Goal: Communication & Community: Answer question/provide support

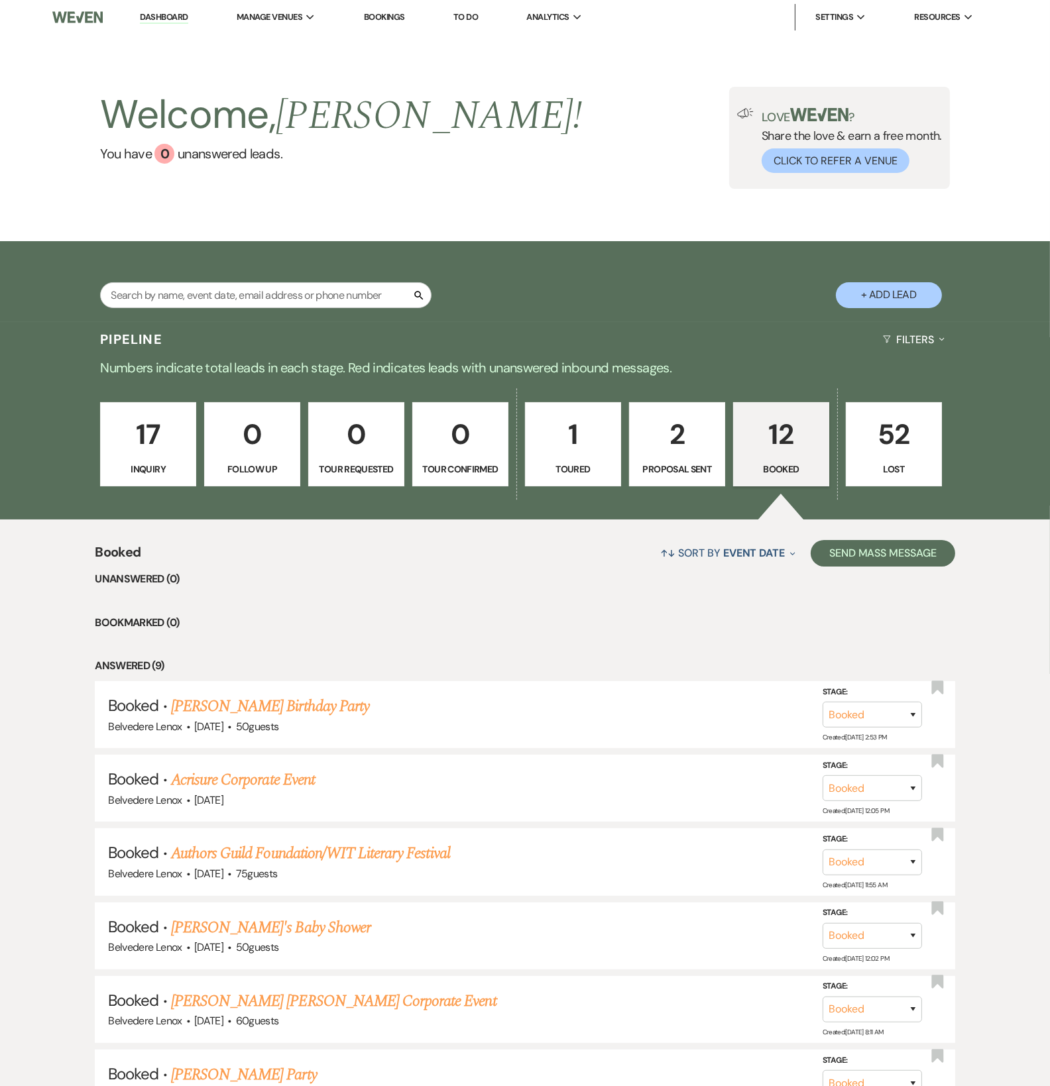
click at [806, 475] on p "Booked" at bounding box center [781, 469] width 79 height 15
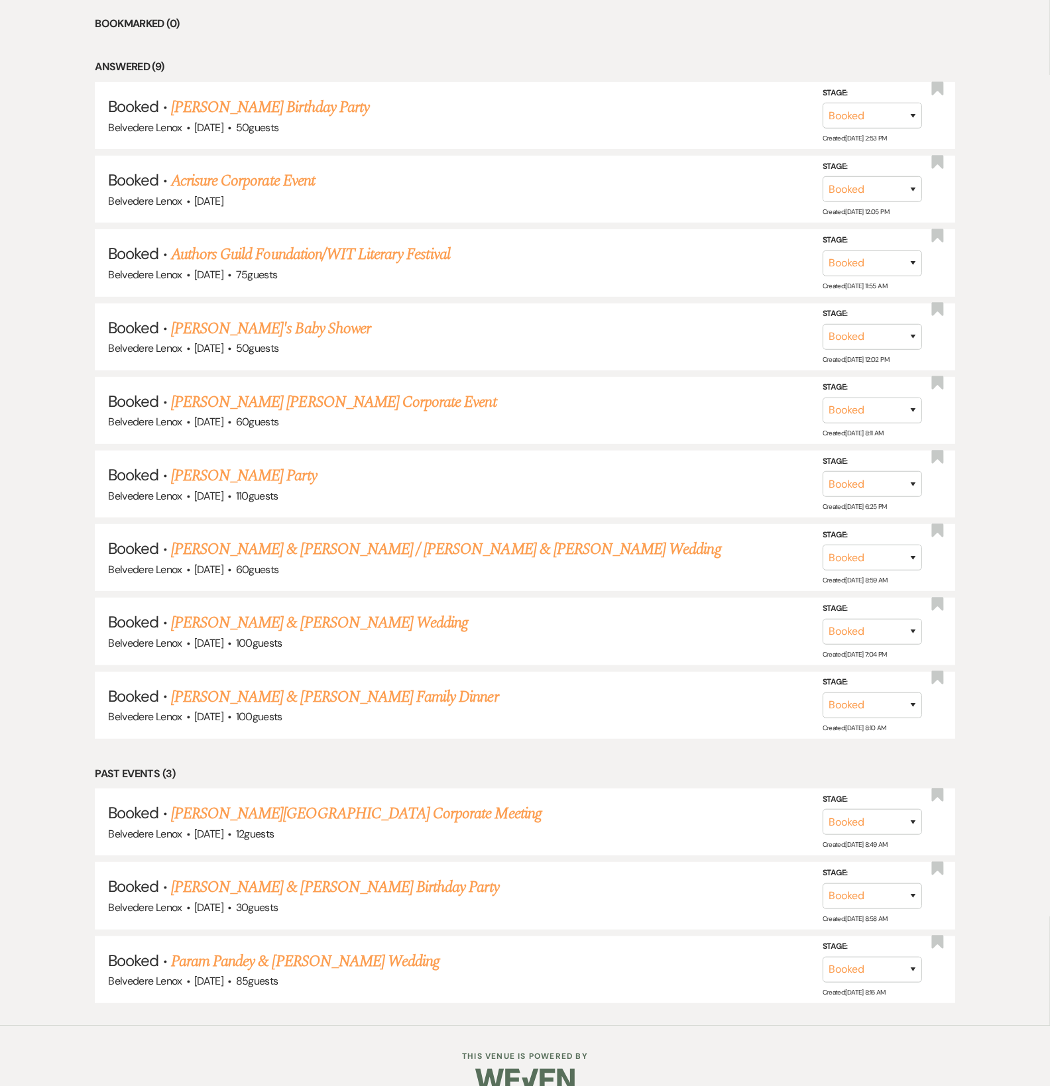
scroll to position [633, 0]
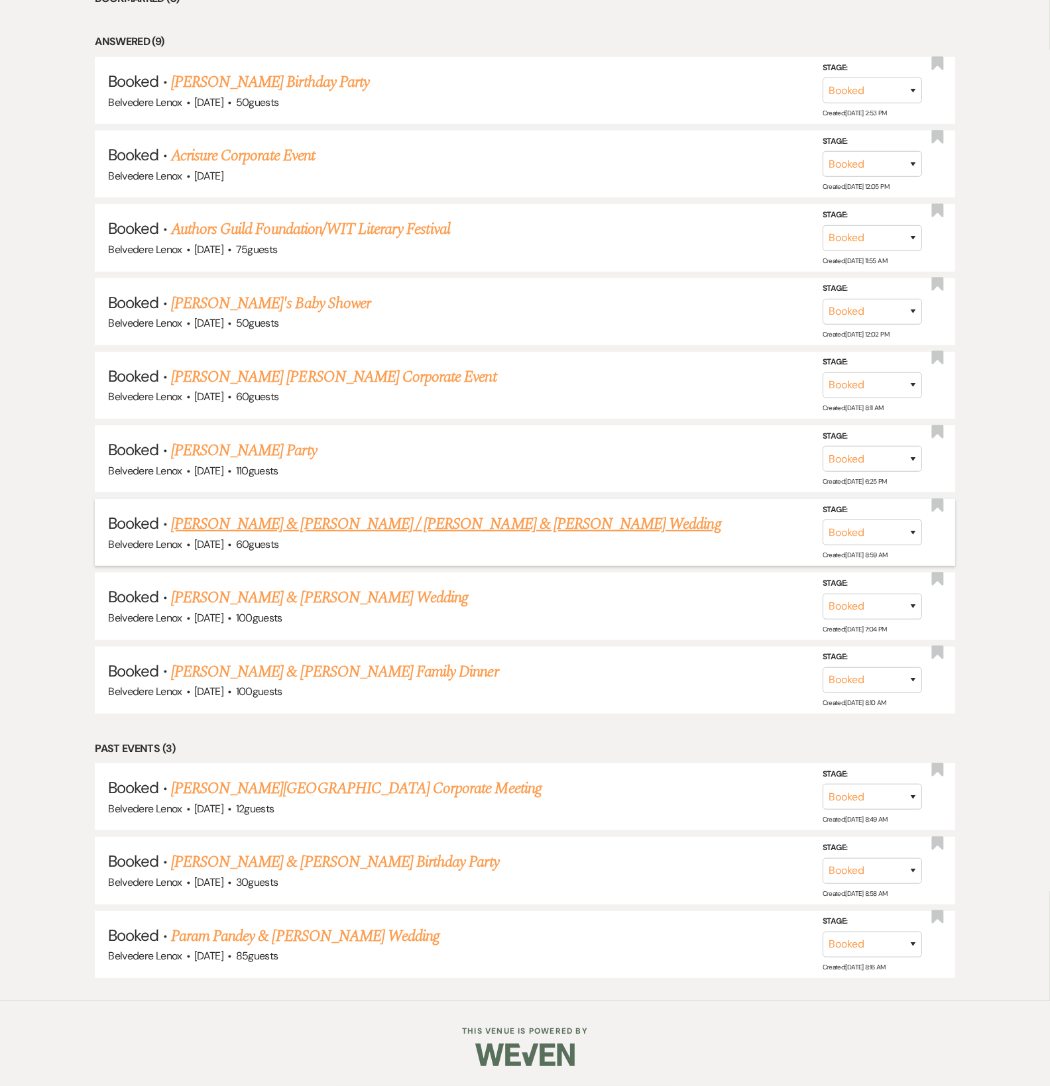
click at [294, 527] on link "[PERSON_NAME] & [PERSON_NAME] / [PERSON_NAME] & [PERSON_NAME] Wedding" at bounding box center [446, 524] width 550 height 24
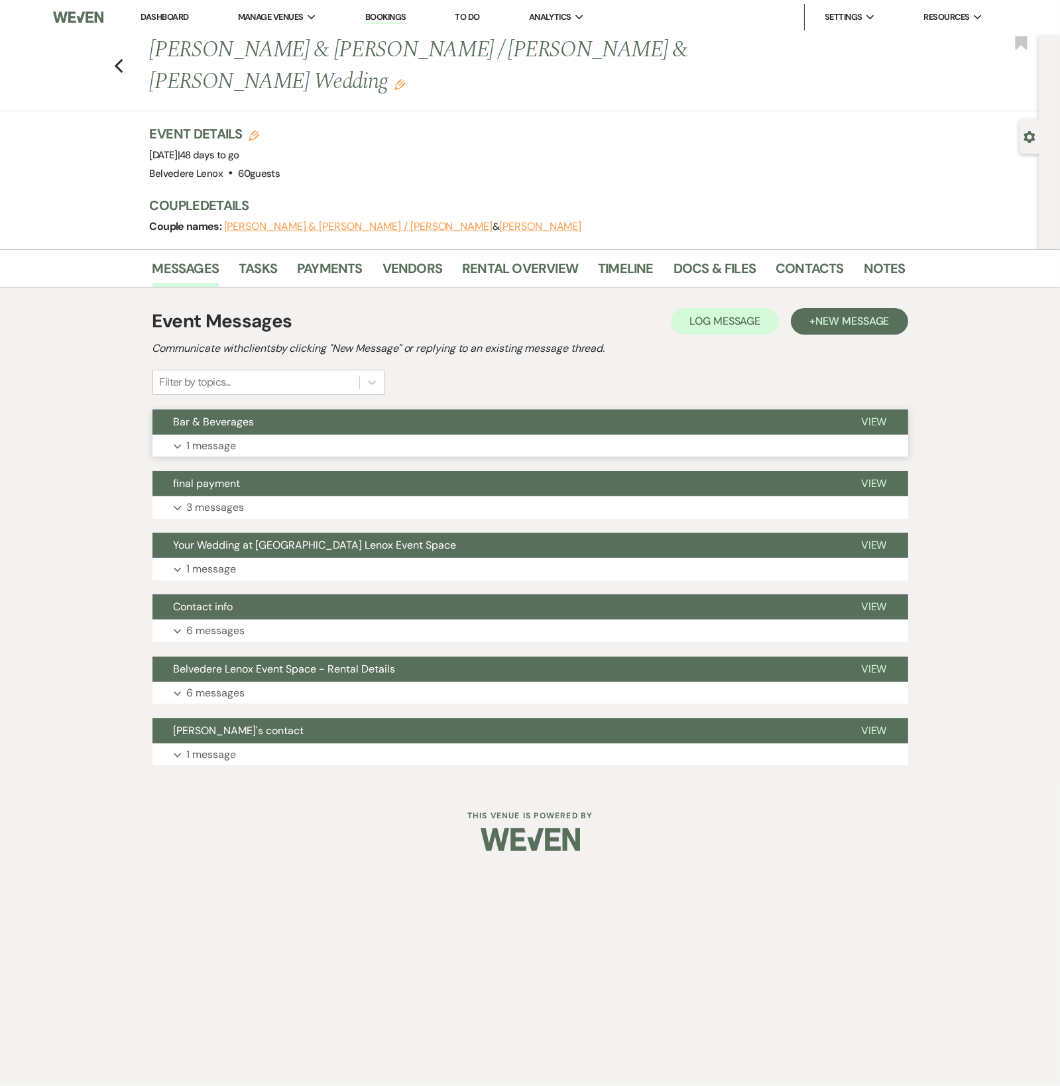
click at [244, 435] on button "Expand 1 message" at bounding box center [530, 446] width 756 height 23
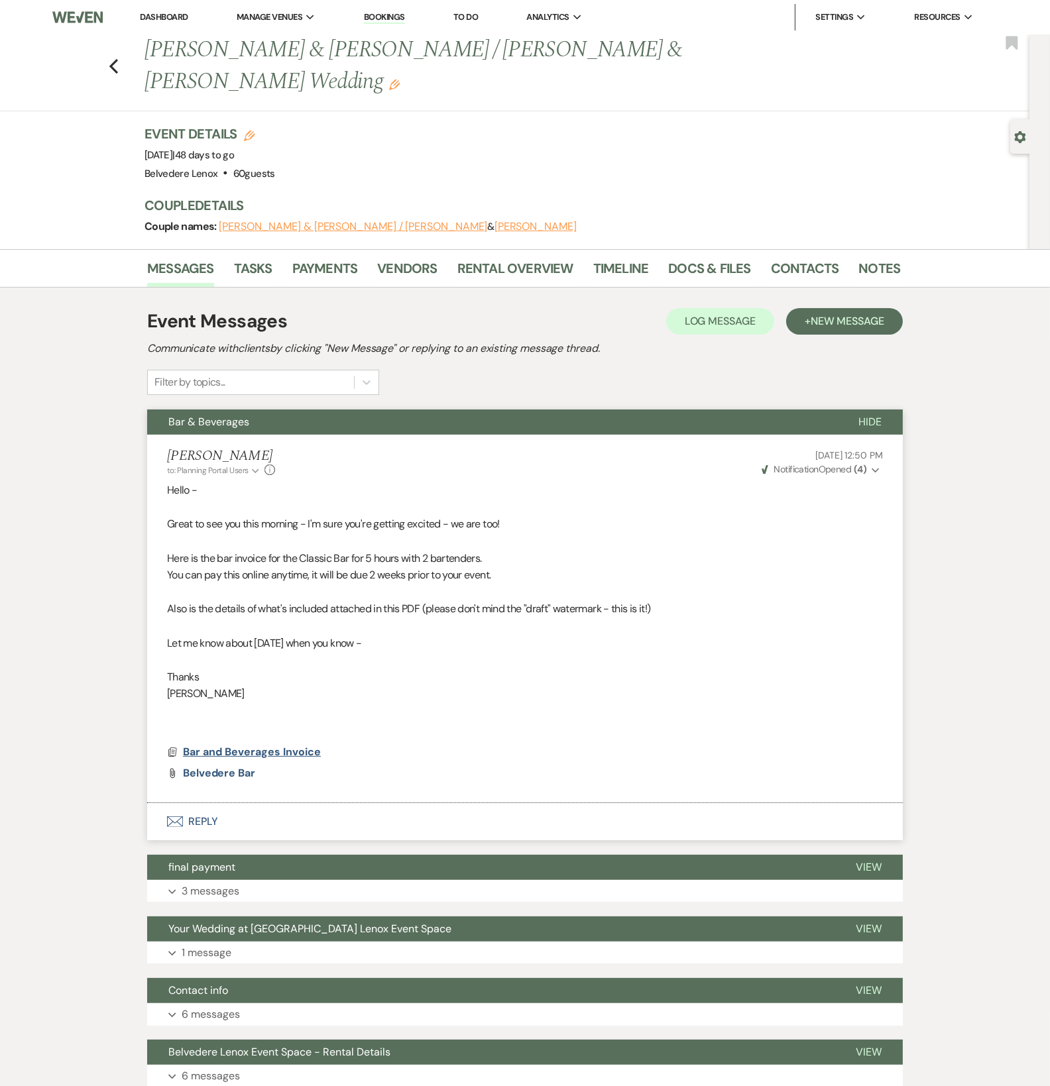
click at [250, 745] on span "Bar and Beverages Invoice" at bounding box center [252, 752] width 138 height 14
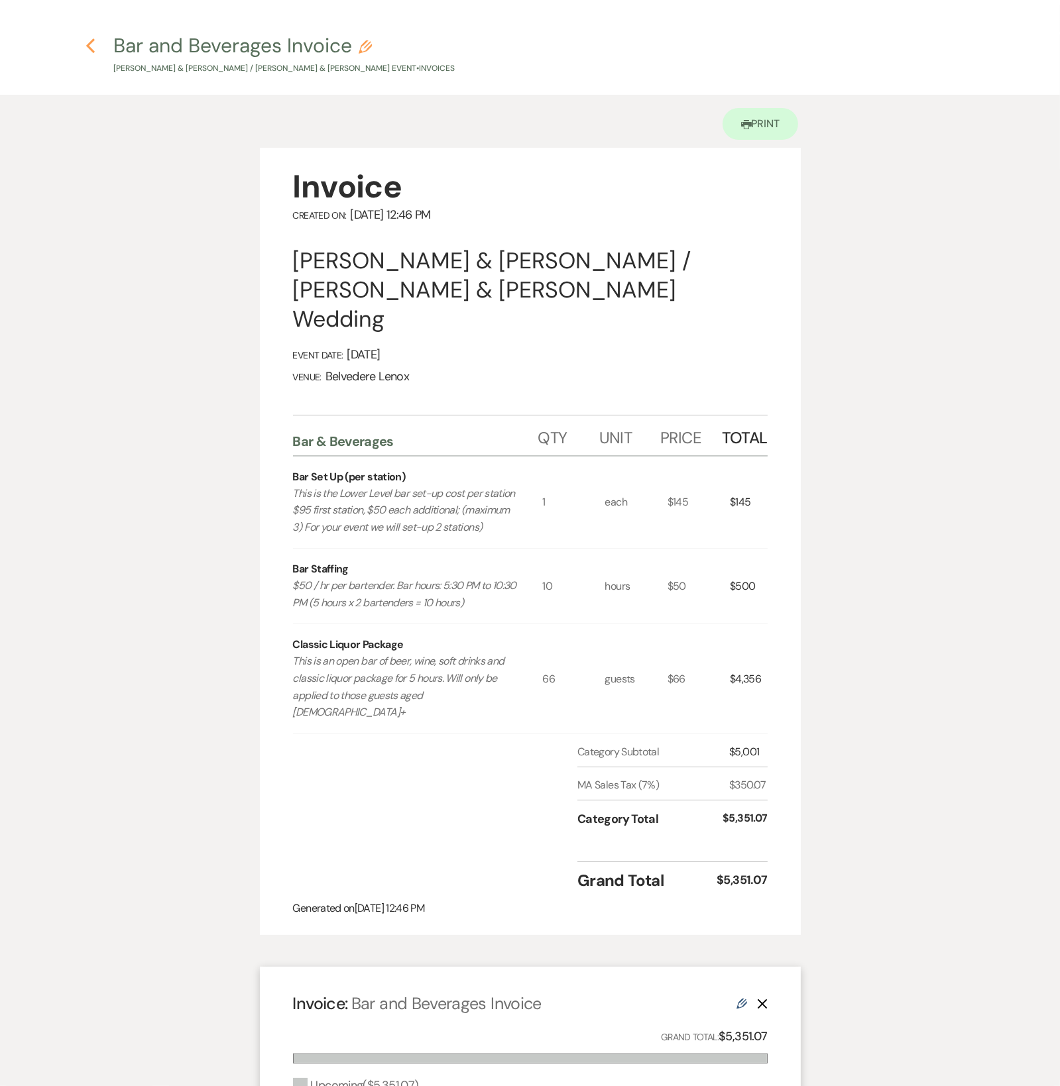
click at [88, 51] on icon "Previous" at bounding box center [91, 46] width 10 height 16
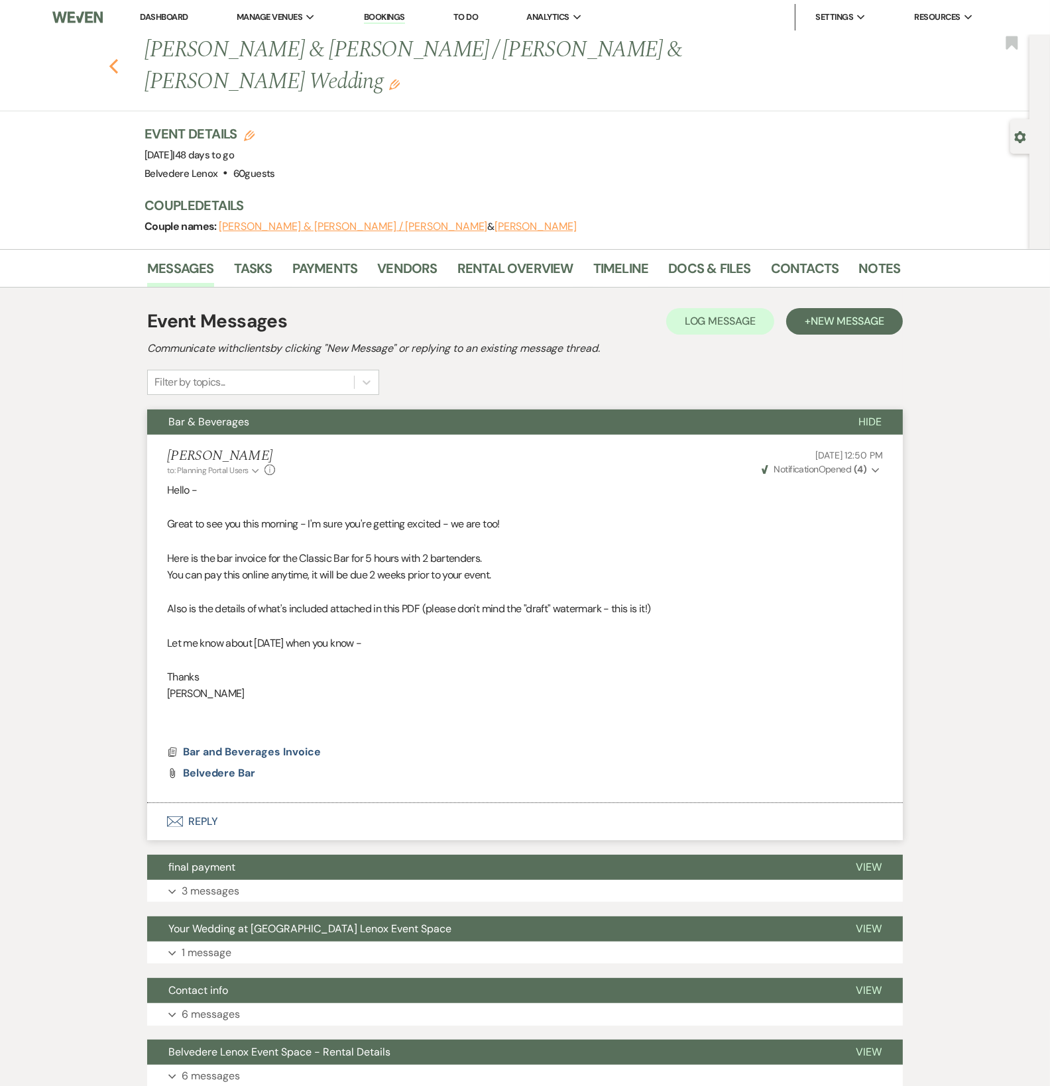
click at [119, 58] on icon "Previous" at bounding box center [114, 66] width 10 height 16
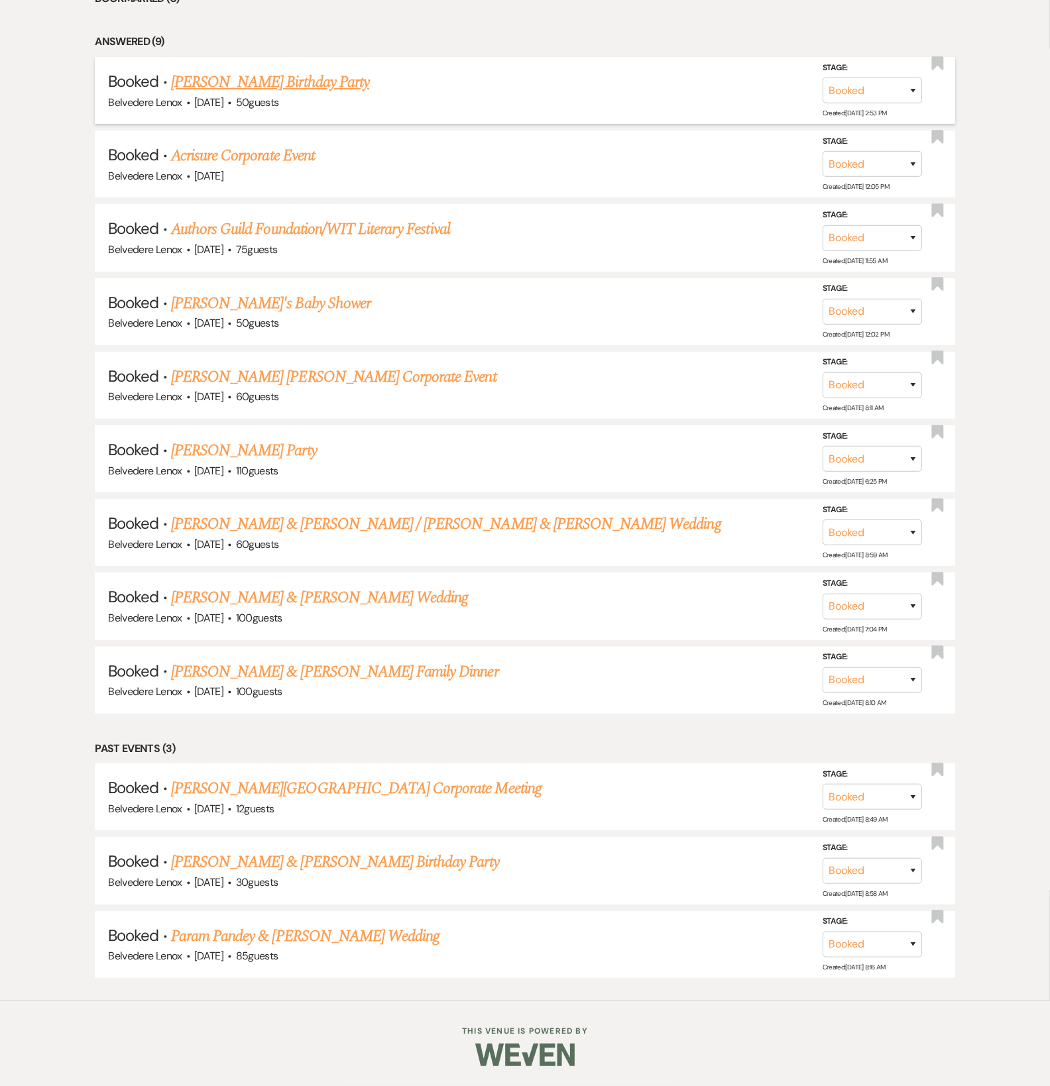
scroll to position [414, 0]
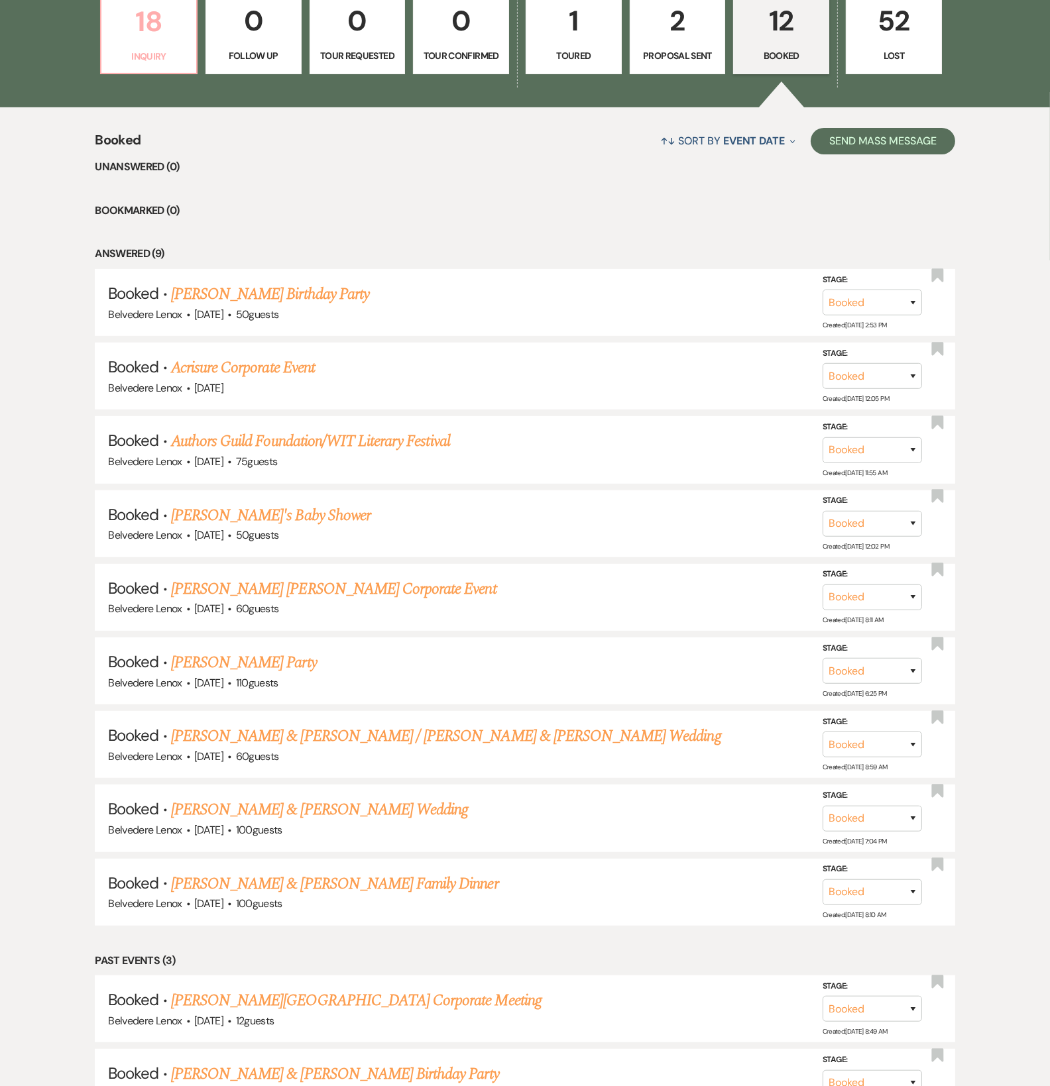
click at [174, 44] on p "18" at bounding box center [148, 21] width 79 height 44
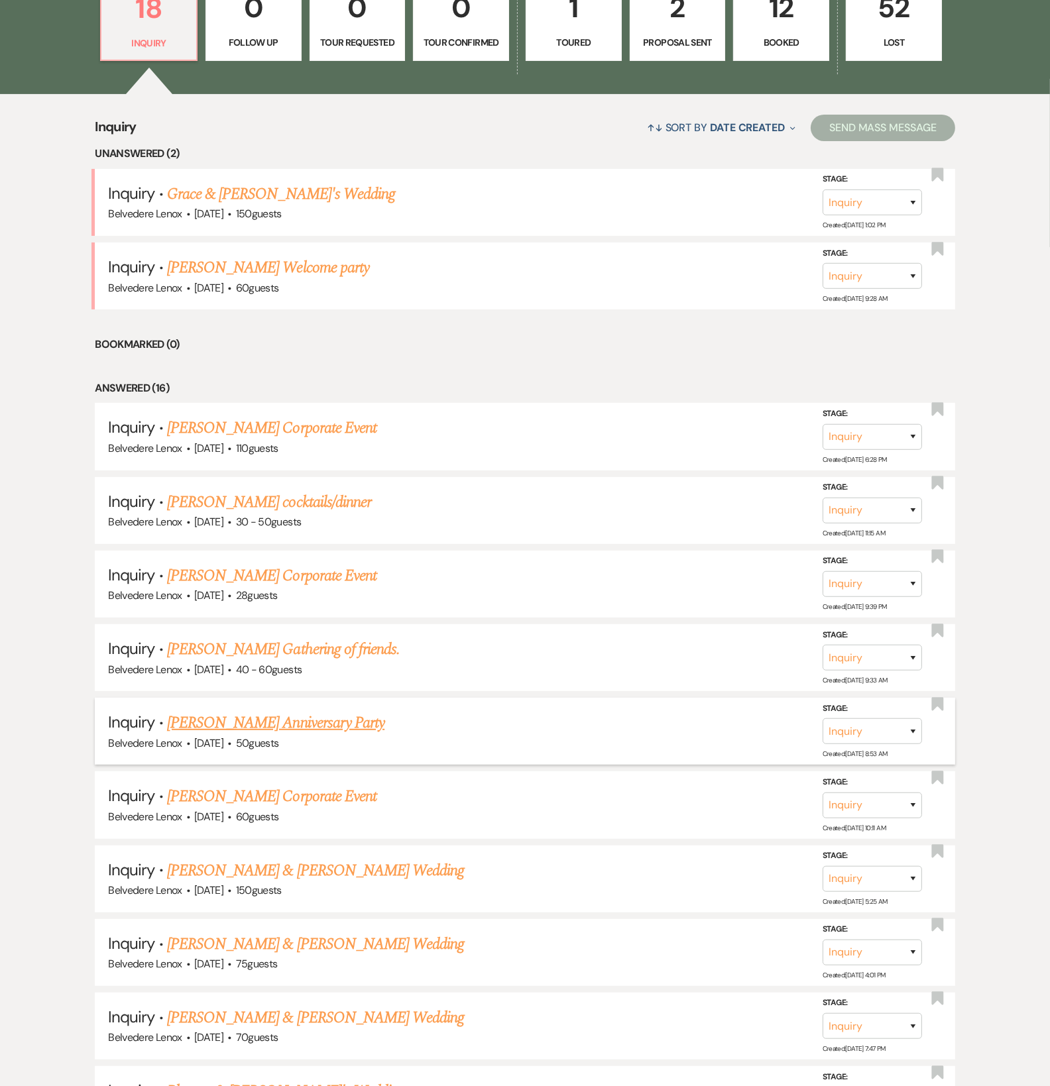
scroll to position [414, 0]
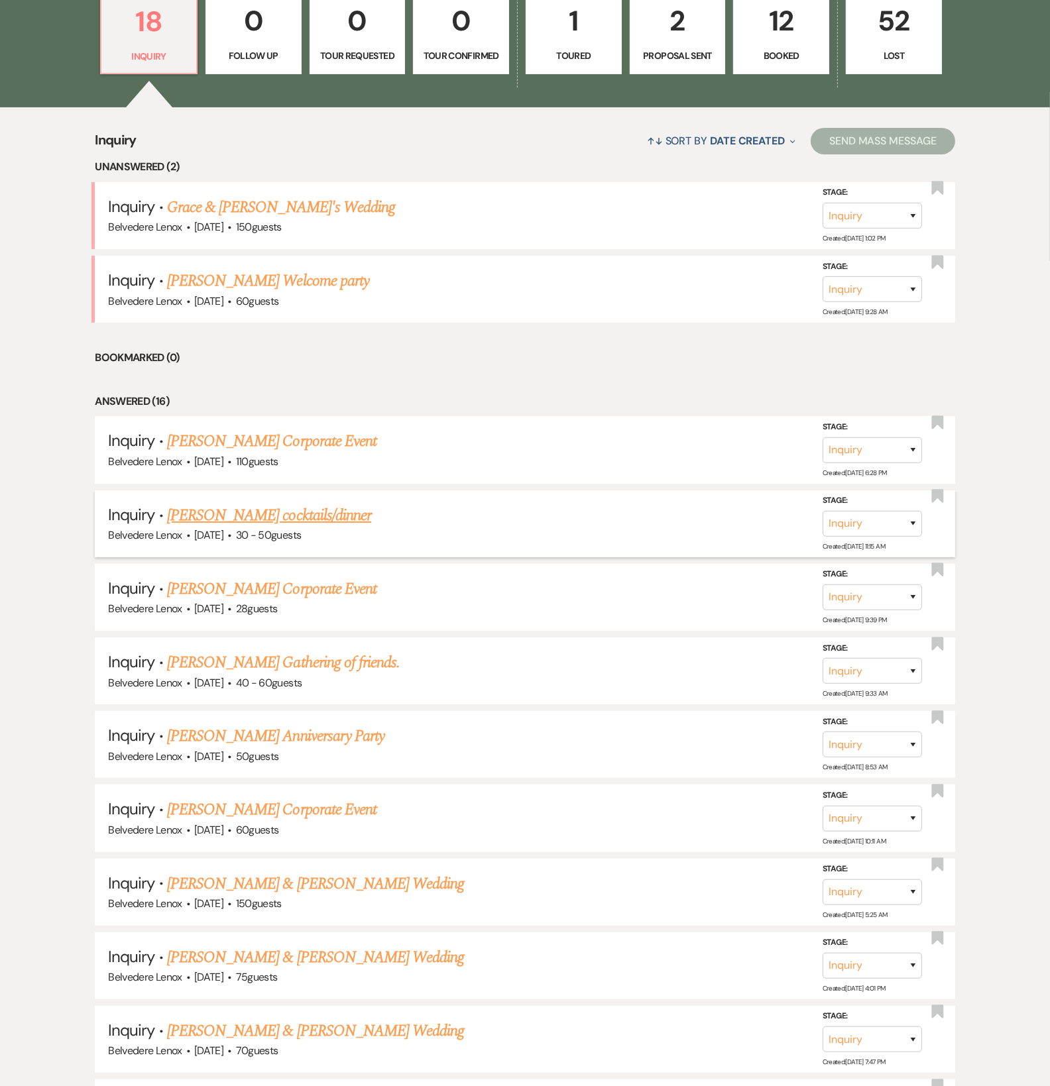
click at [197, 522] on link "[PERSON_NAME] cocktails/dinner" at bounding box center [269, 516] width 204 height 24
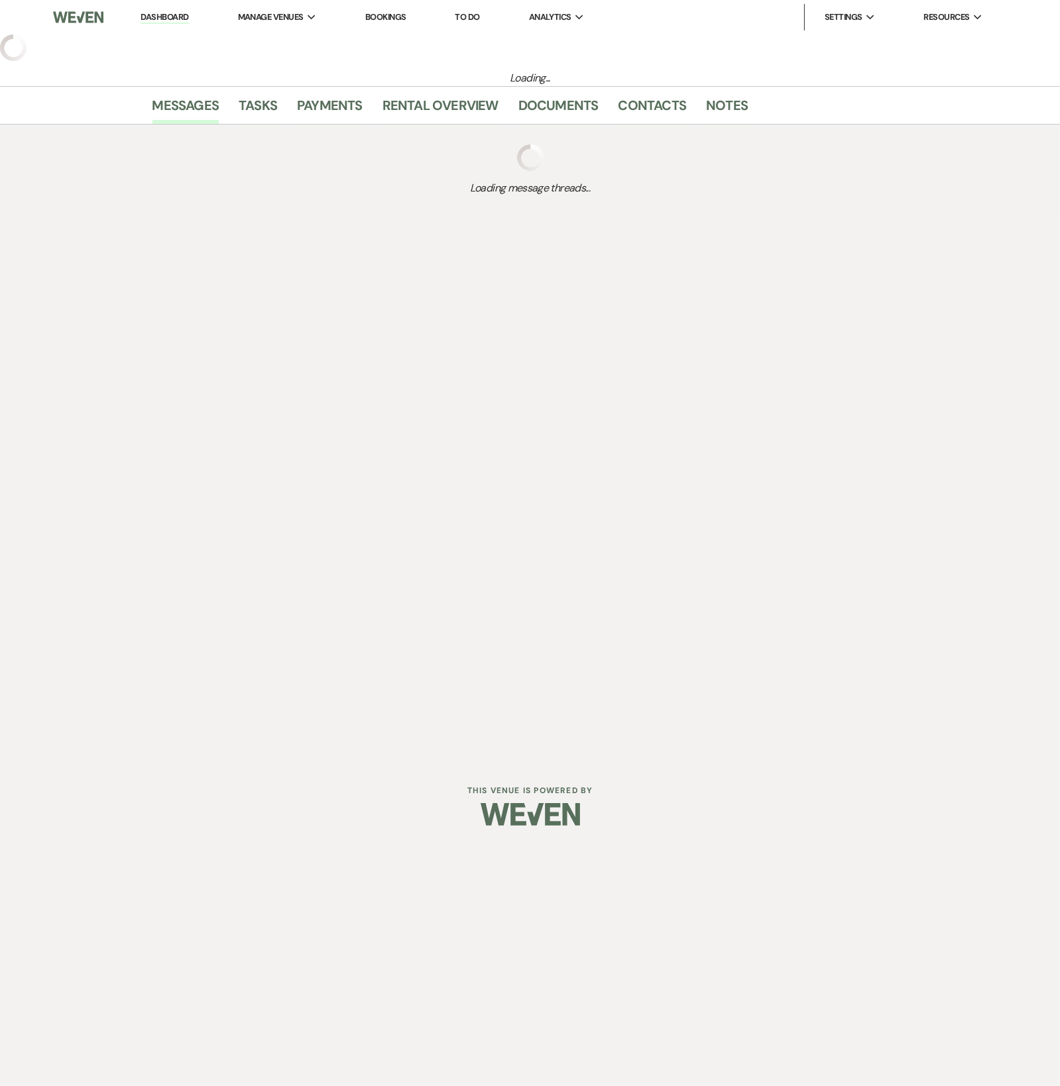
select select "5"
select select "13"
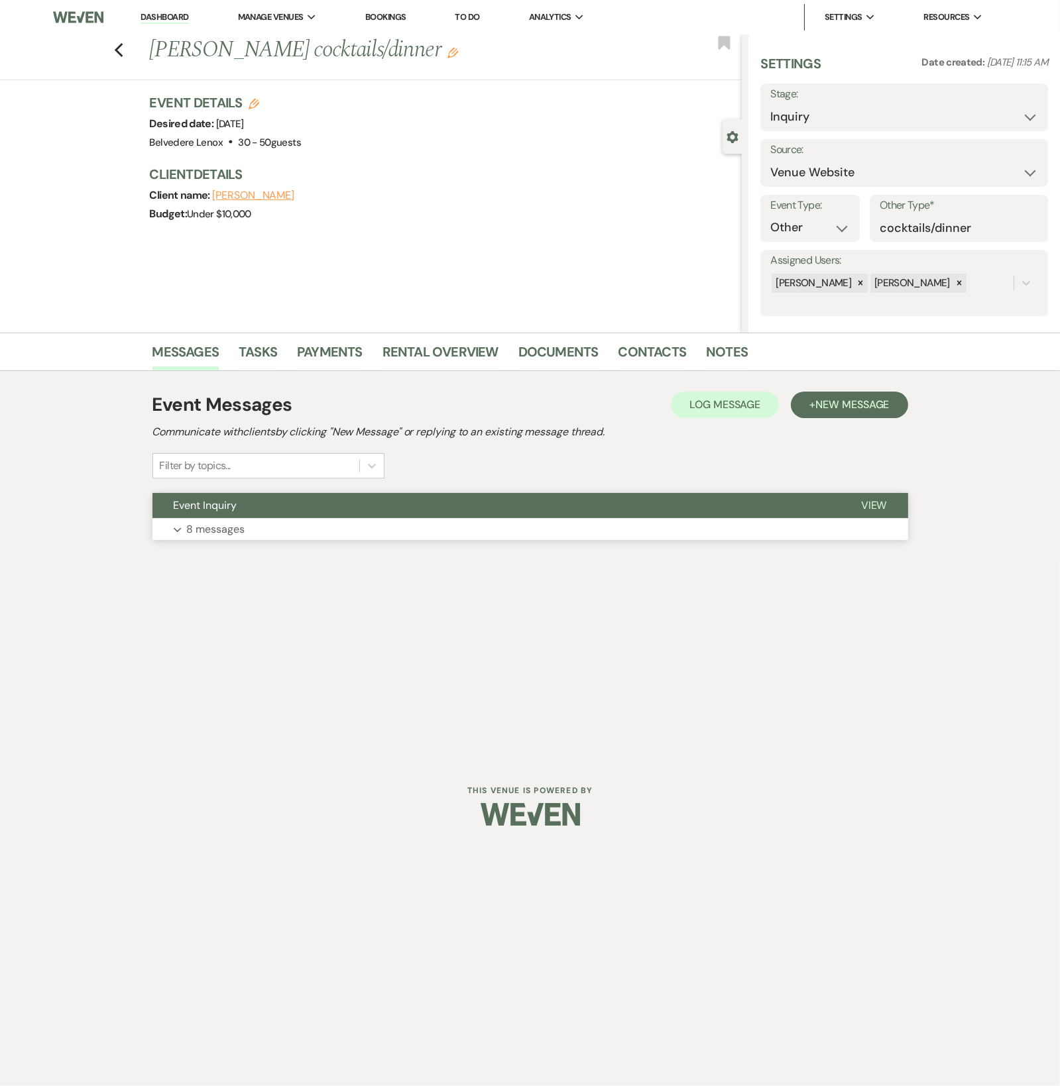
click at [228, 526] on p "8 messages" at bounding box center [216, 529] width 58 height 17
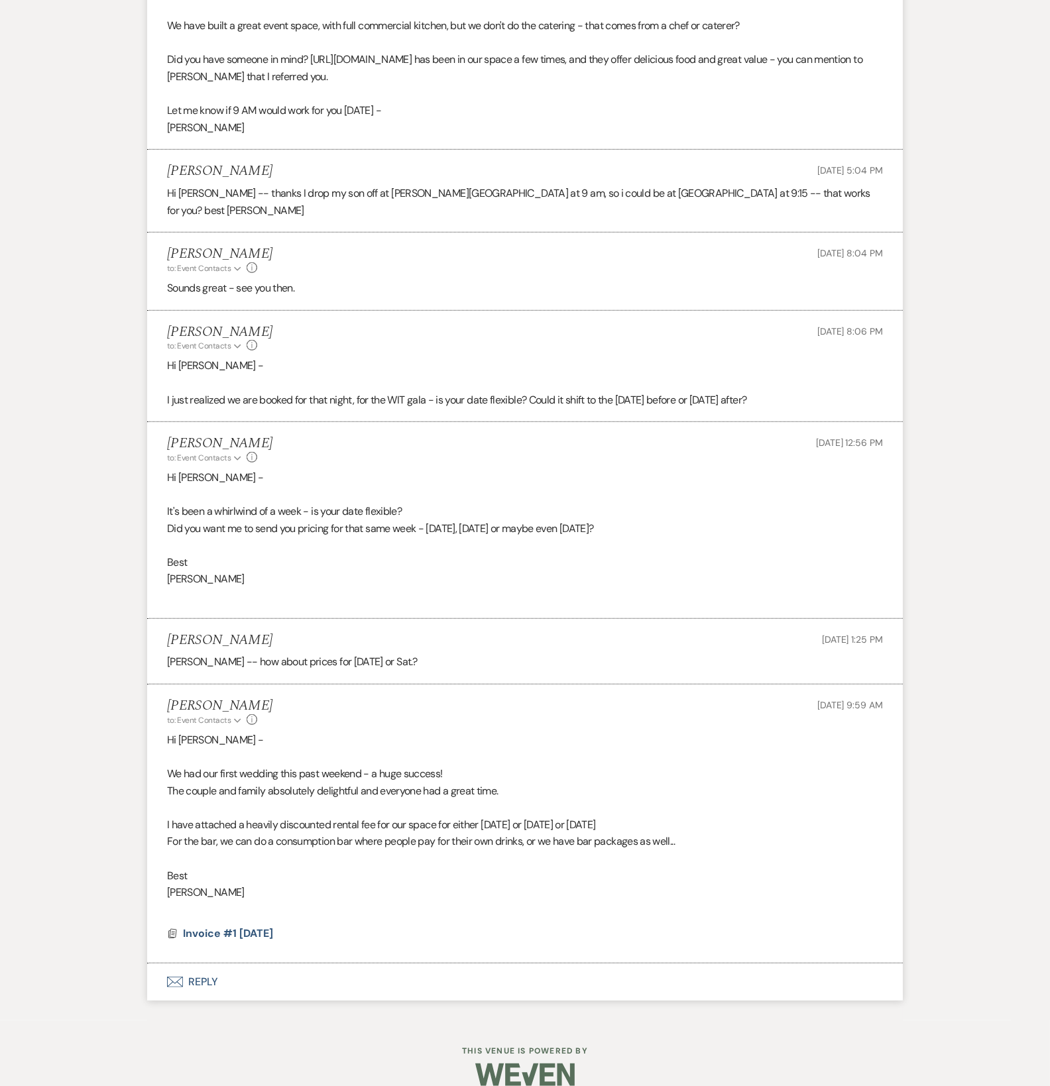
scroll to position [886, 0]
click at [199, 968] on button "Envelope Reply" at bounding box center [525, 982] width 756 height 37
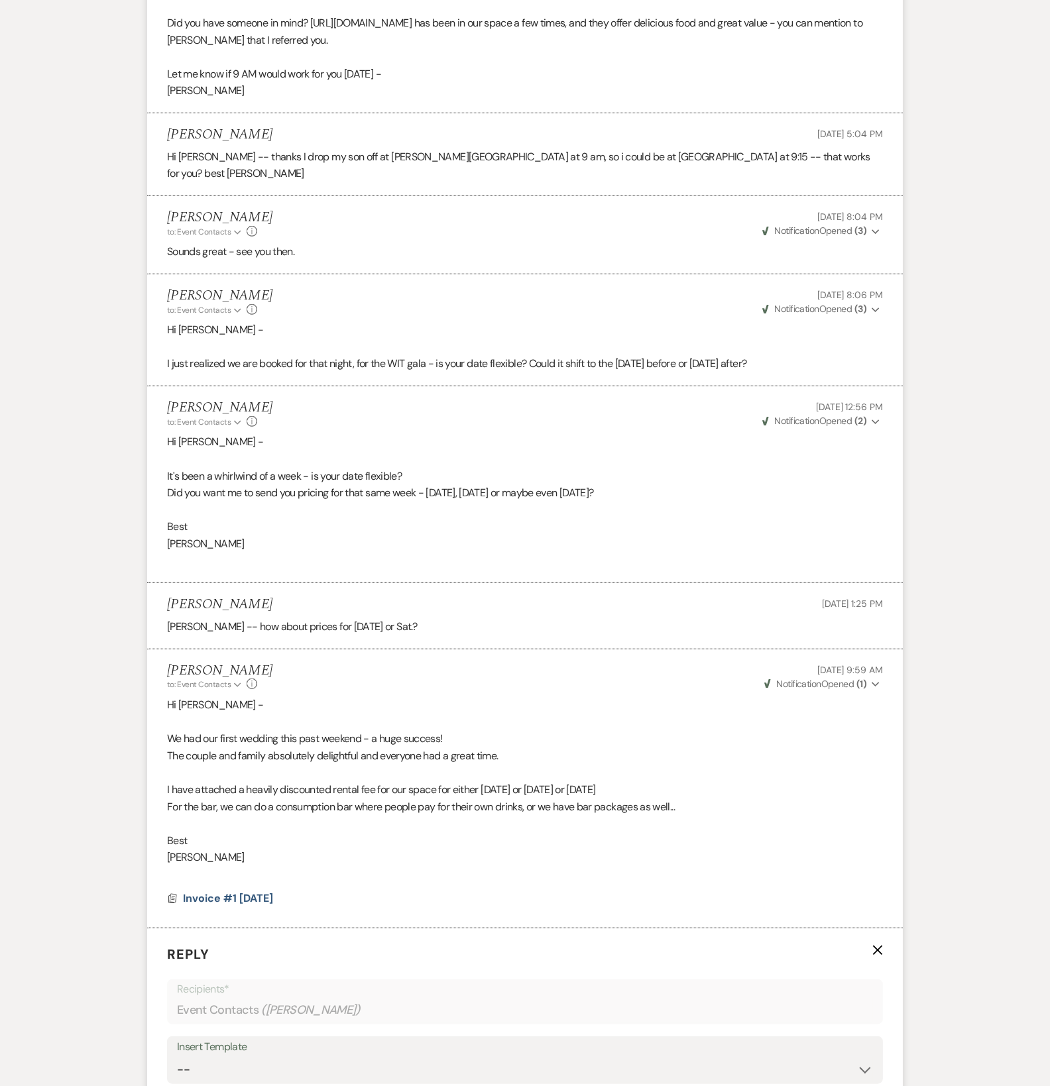
scroll to position [1259, 0]
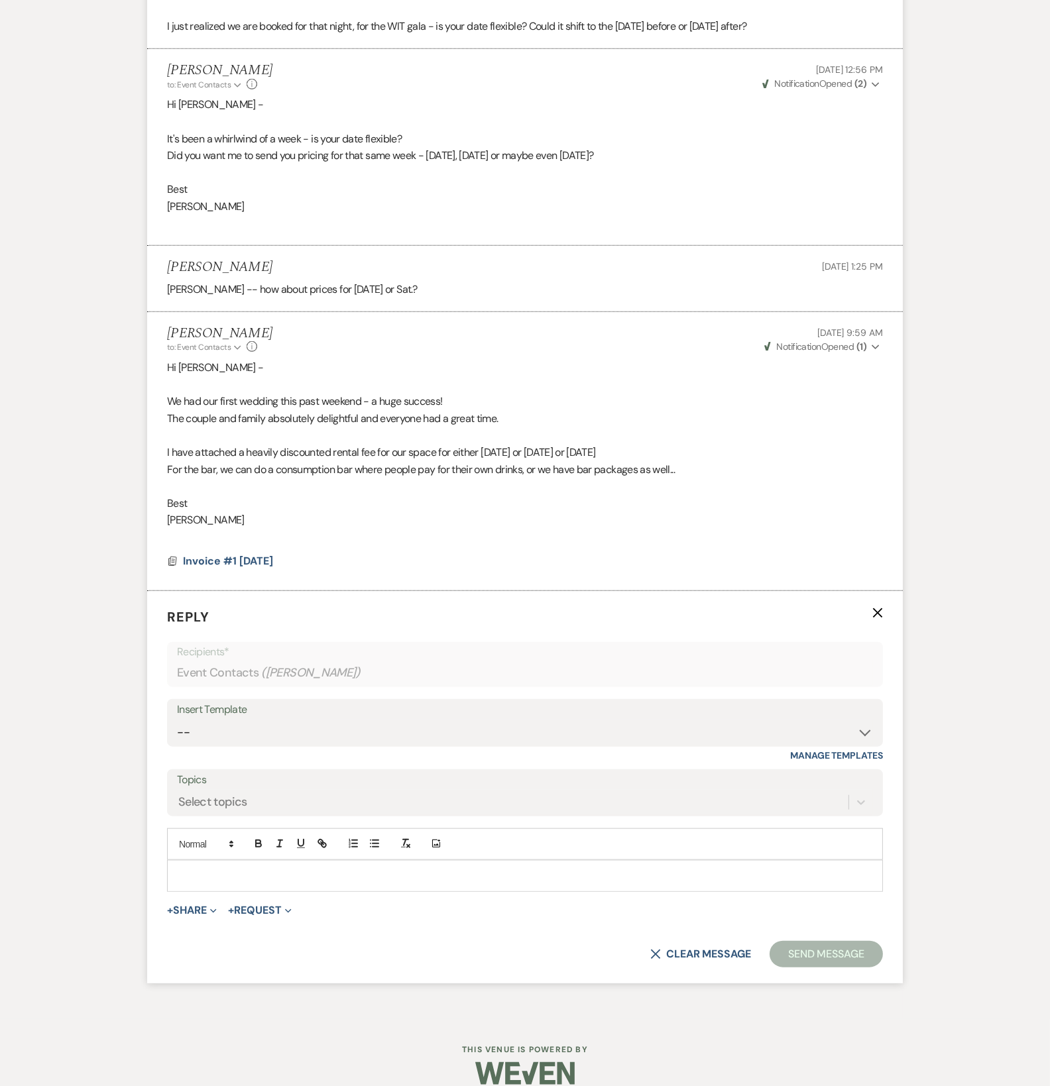
click at [220, 869] on p at bounding box center [525, 876] width 695 height 15
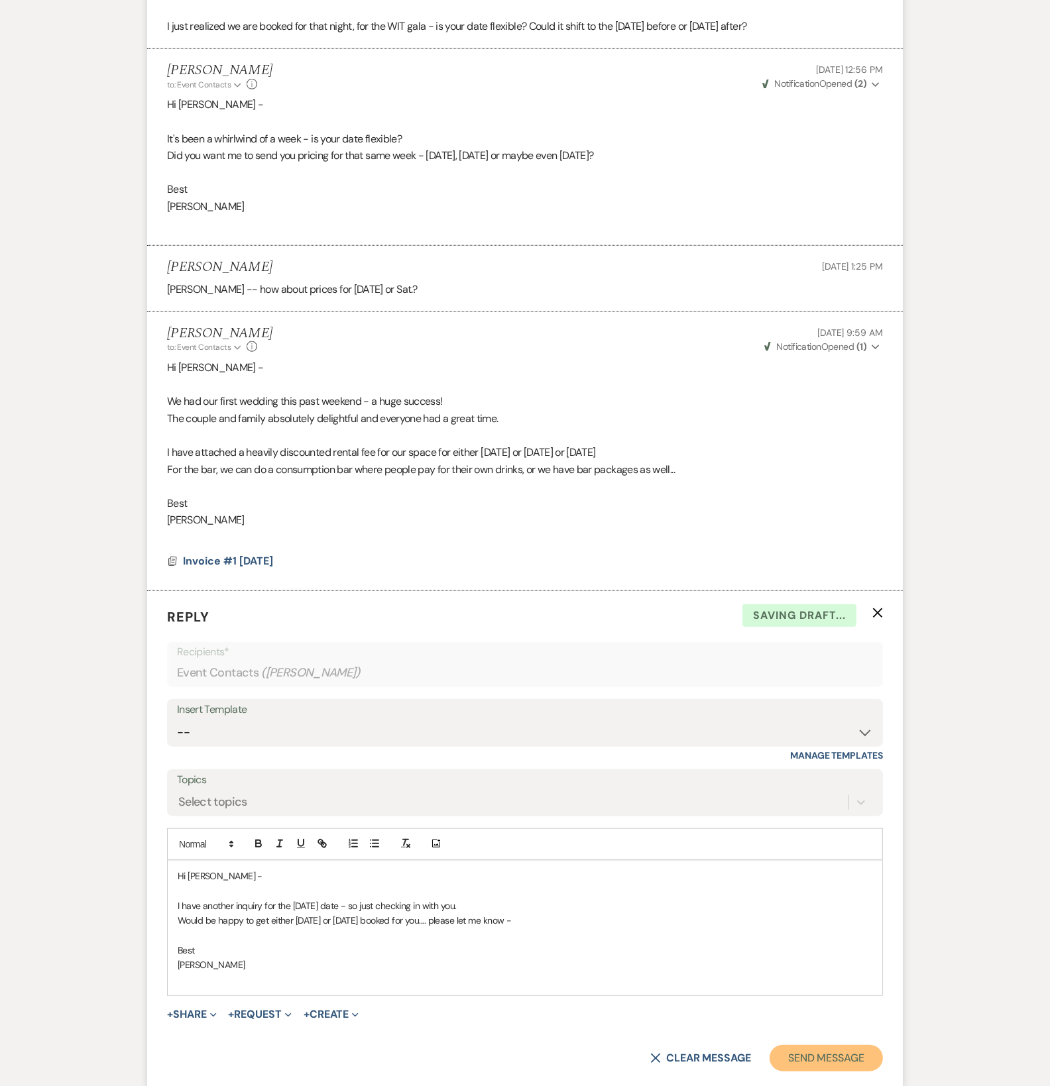
click at [861, 1045] on button "Send Message" at bounding box center [826, 1058] width 113 height 27
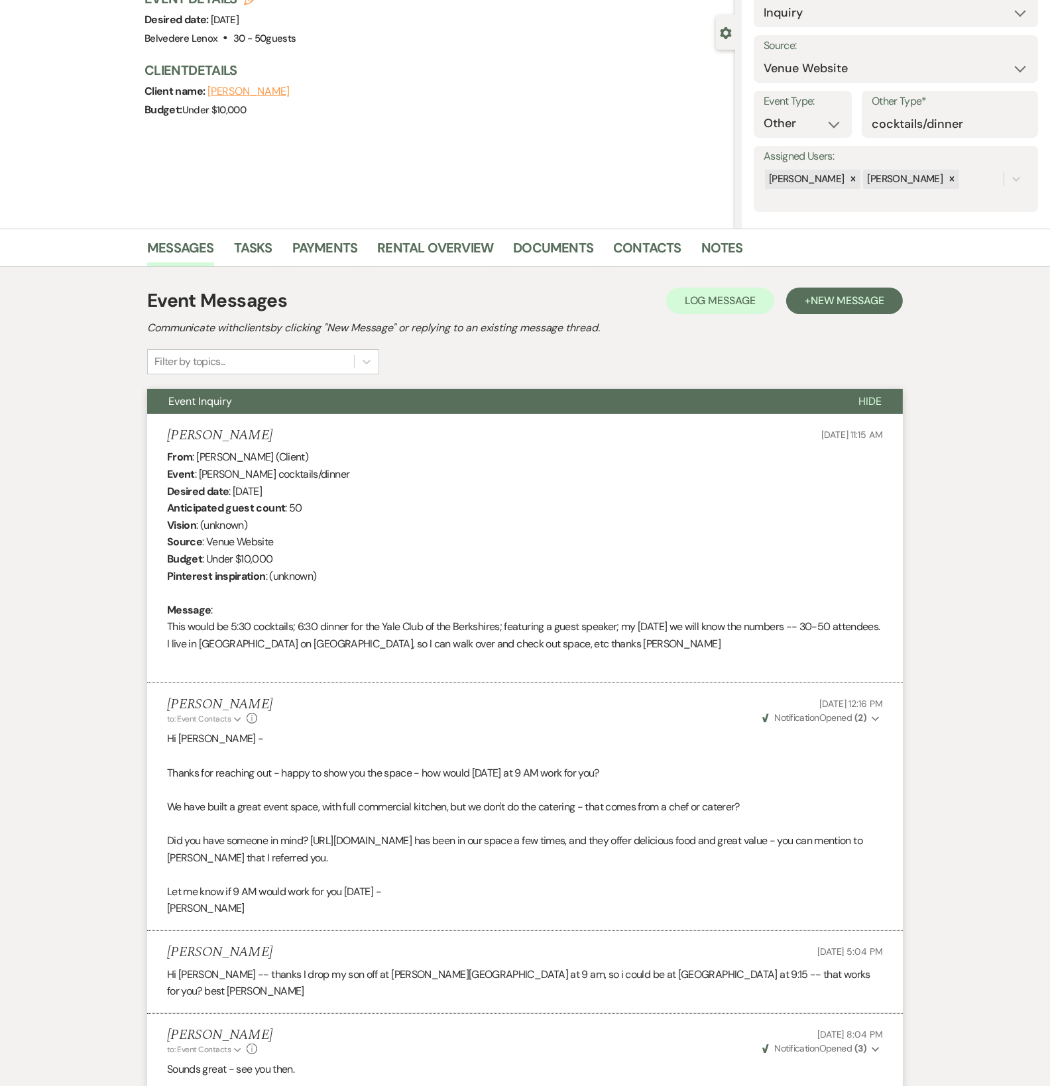
scroll to position [0, 0]
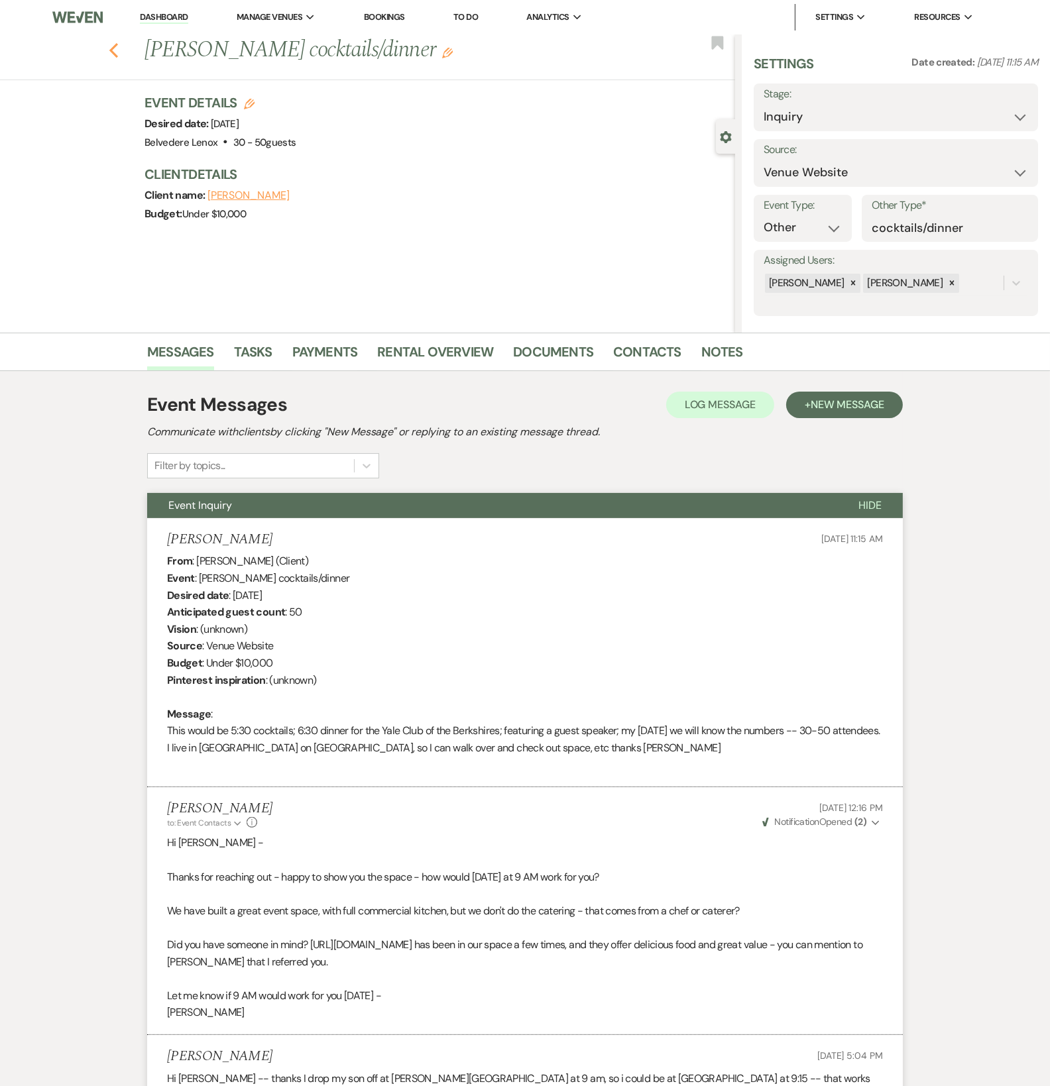
click at [116, 57] on icon "Previous" at bounding box center [114, 50] width 10 height 16
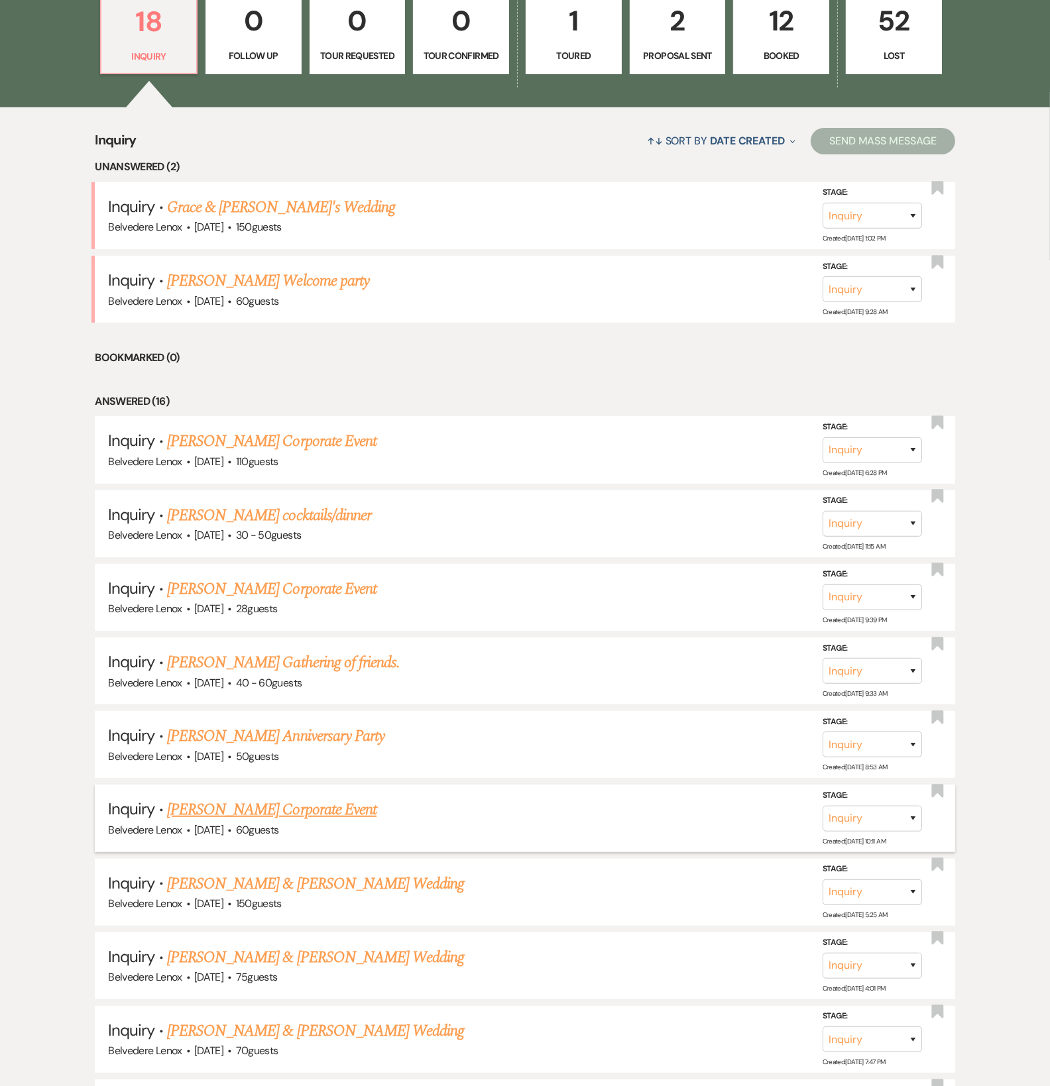
scroll to position [634, 0]
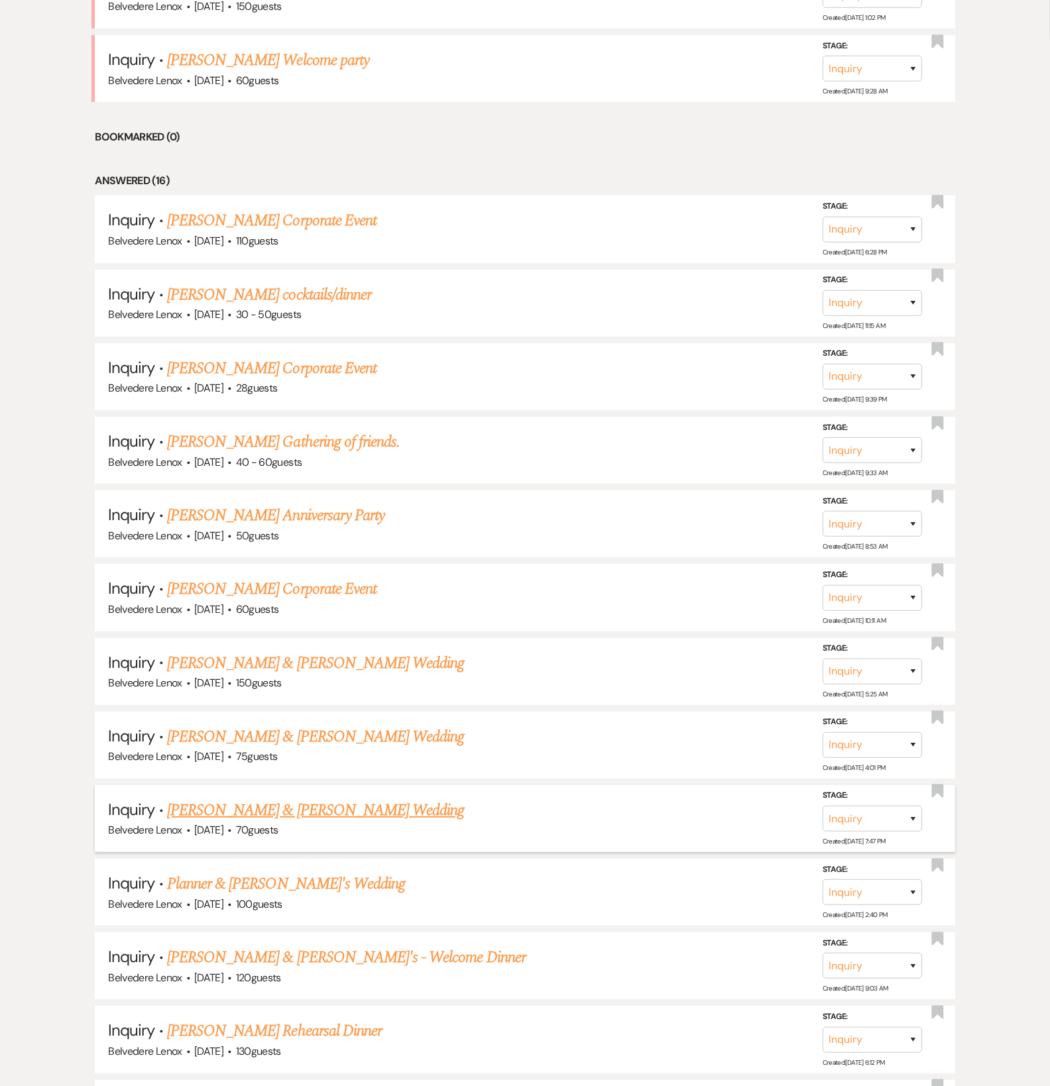
click at [300, 823] on link "[PERSON_NAME] & [PERSON_NAME] Wedding" at bounding box center [315, 811] width 297 height 24
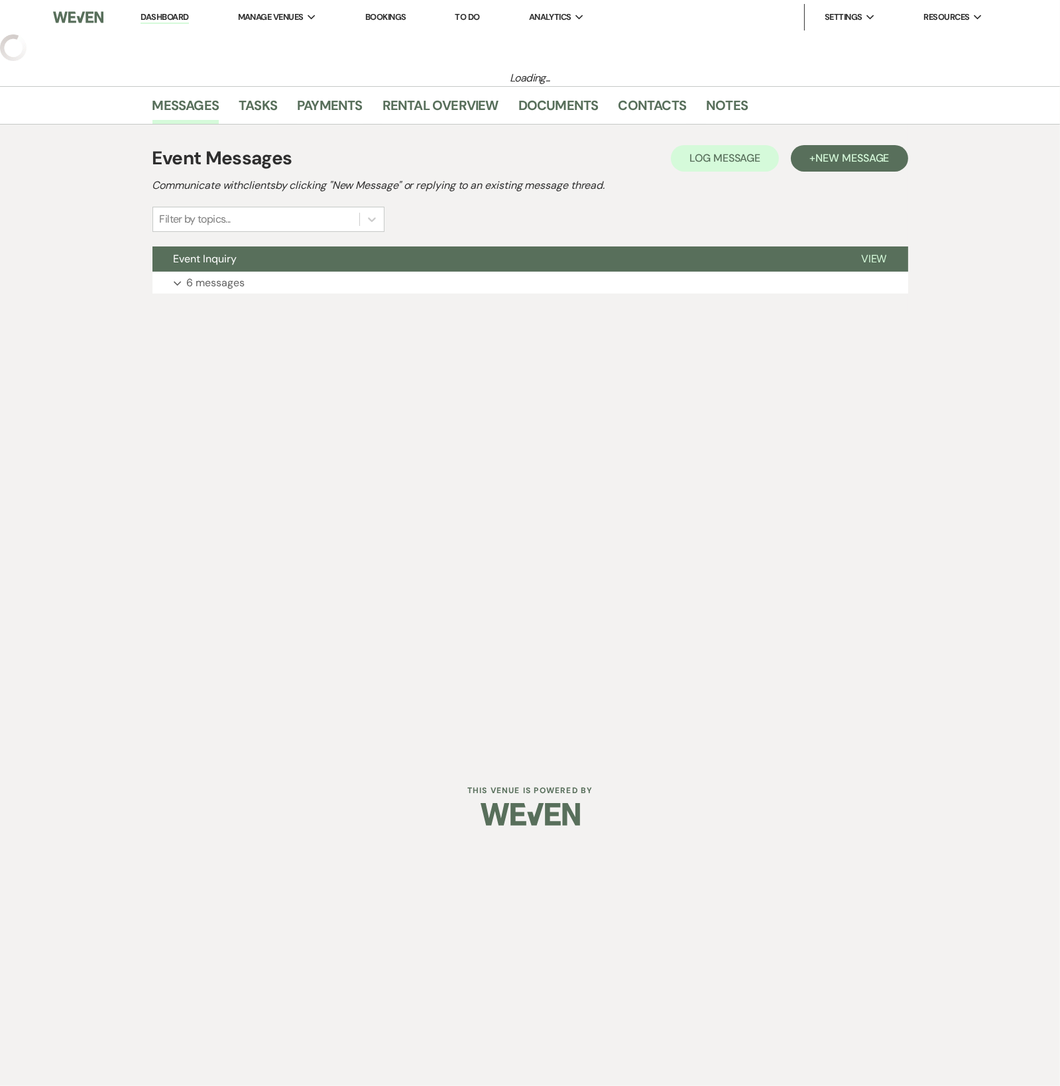
select select "5"
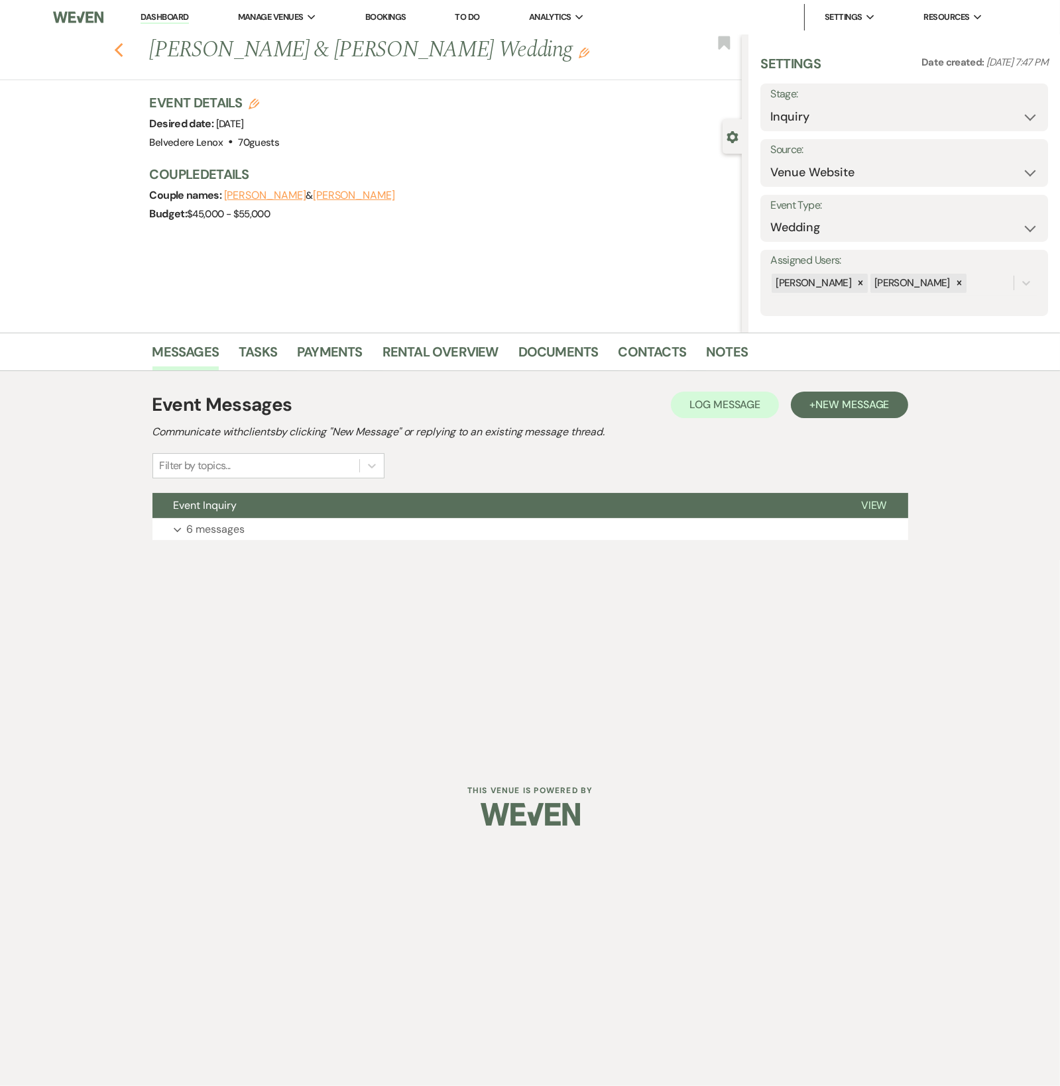
click at [114, 48] on icon "Previous" at bounding box center [119, 50] width 10 height 16
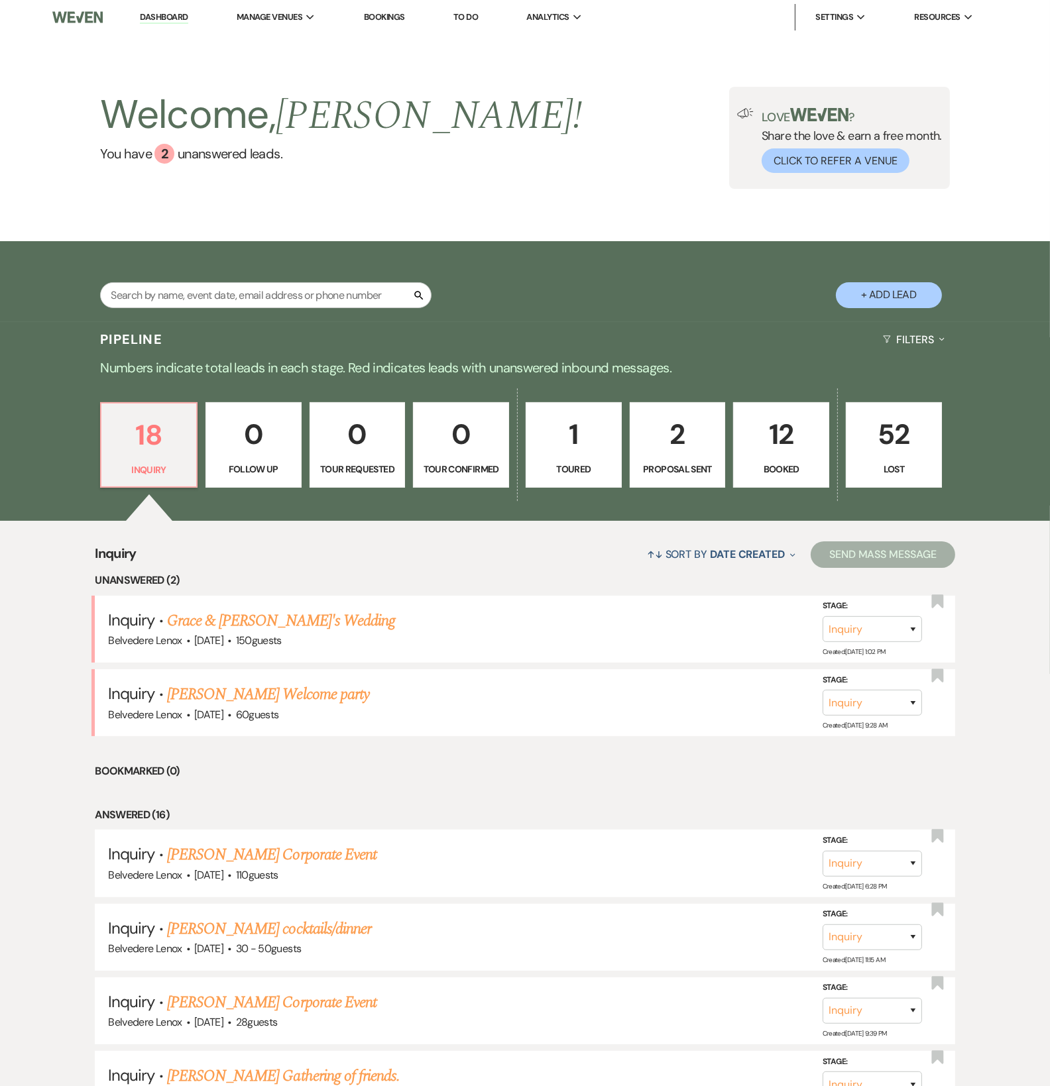
click at [789, 457] on p "12" at bounding box center [781, 434] width 79 height 44
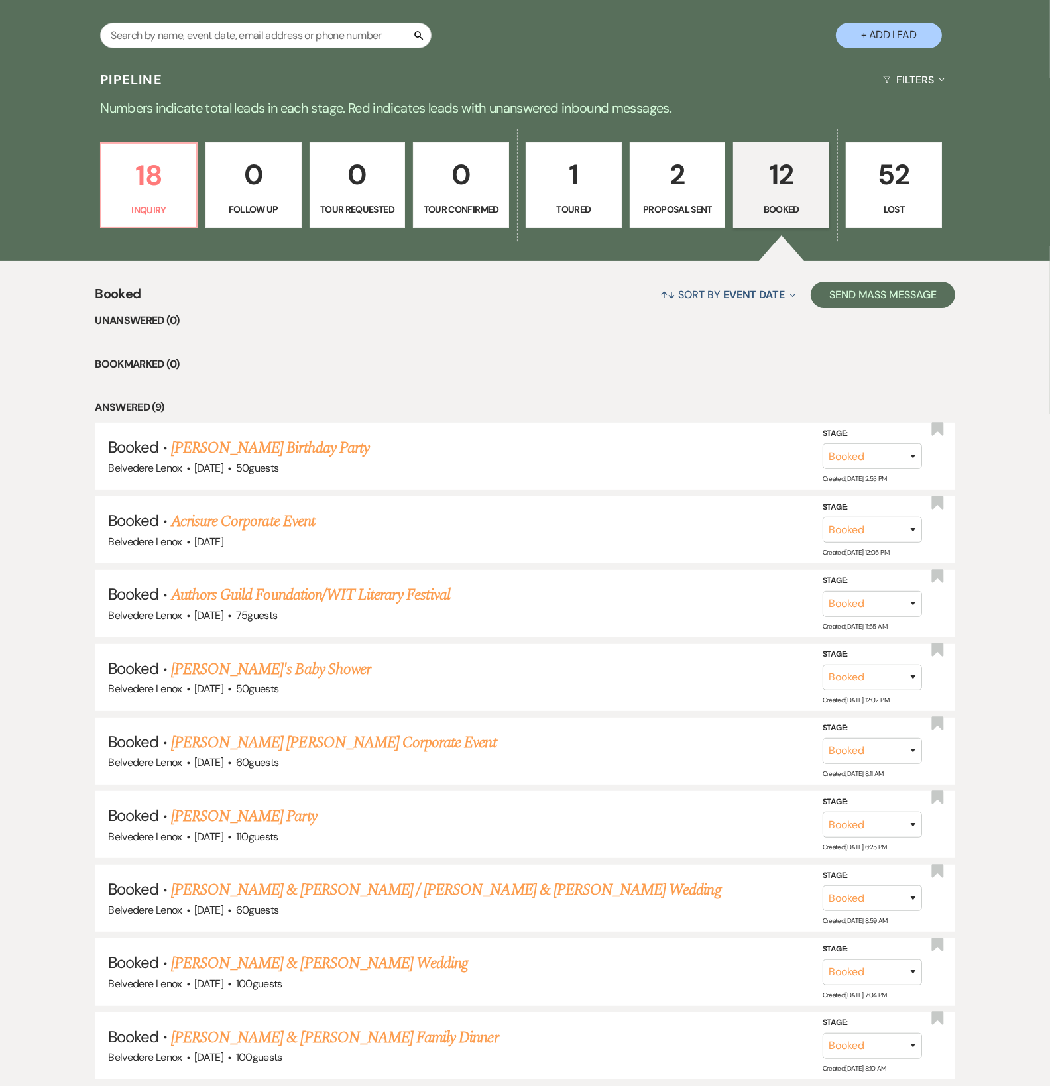
scroll to position [441, 0]
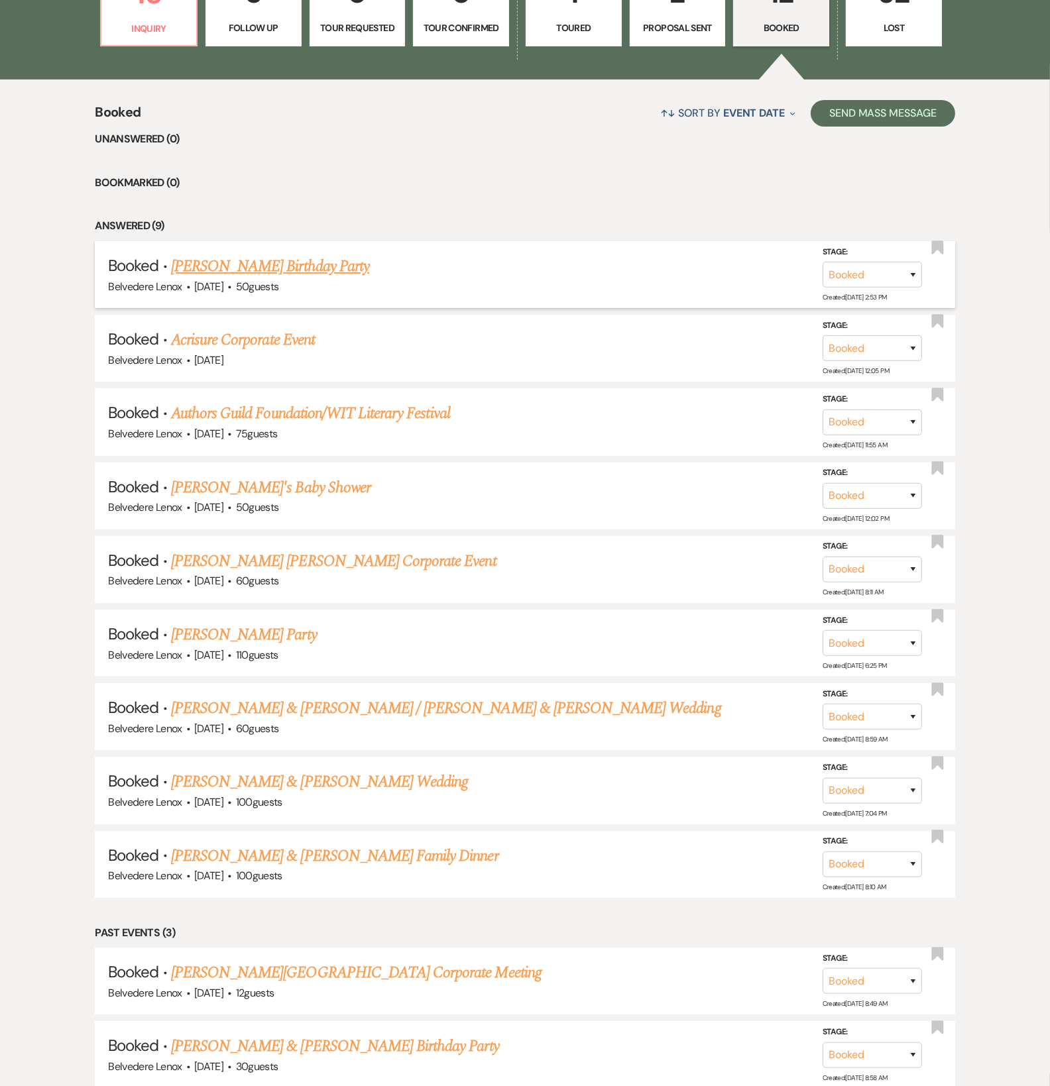
click at [272, 278] on link "[PERSON_NAME] Birthday Party" at bounding box center [270, 267] width 198 height 24
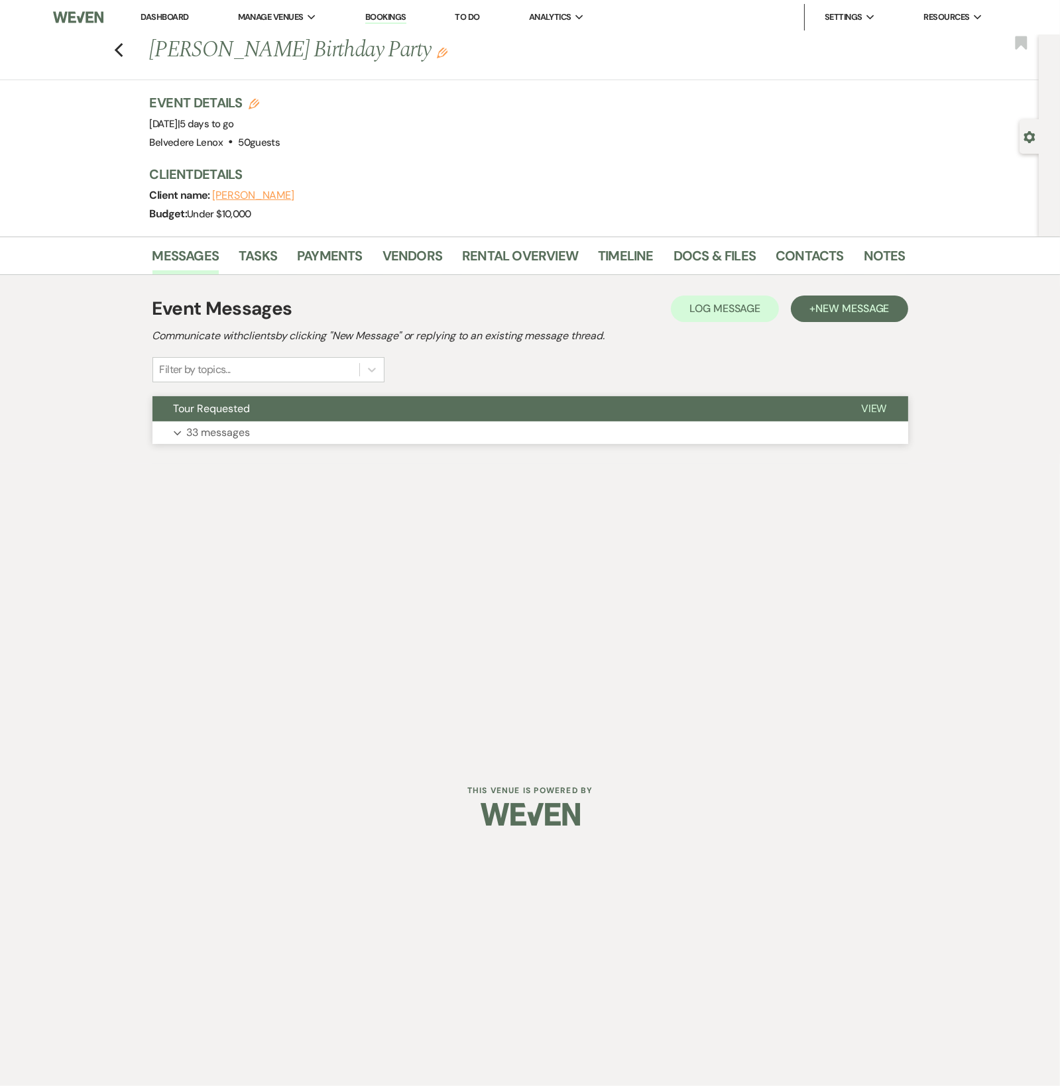
click at [197, 435] on p "33 messages" at bounding box center [219, 432] width 64 height 17
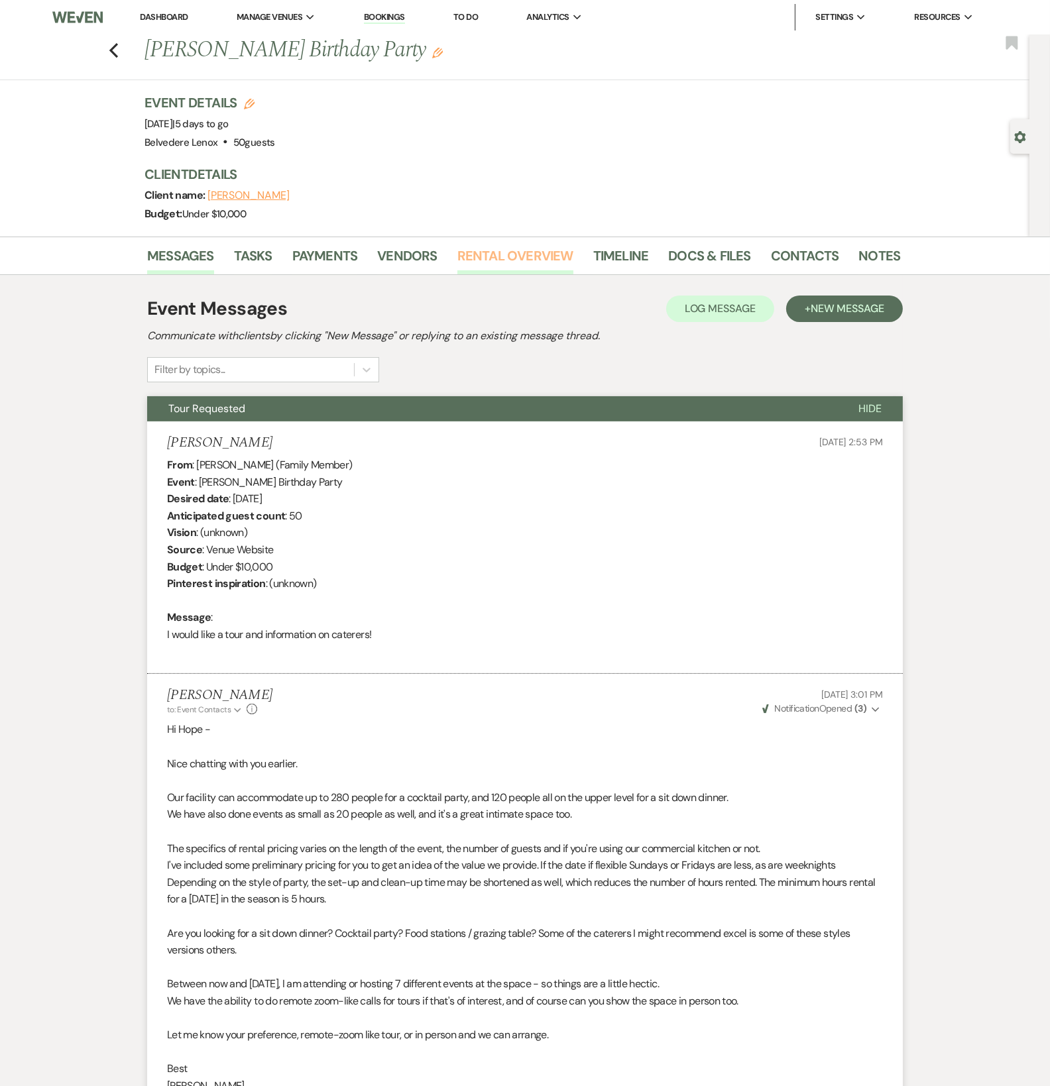
click at [523, 250] on link "Rental Overview" at bounding box center [515, 259] width 116 height 29
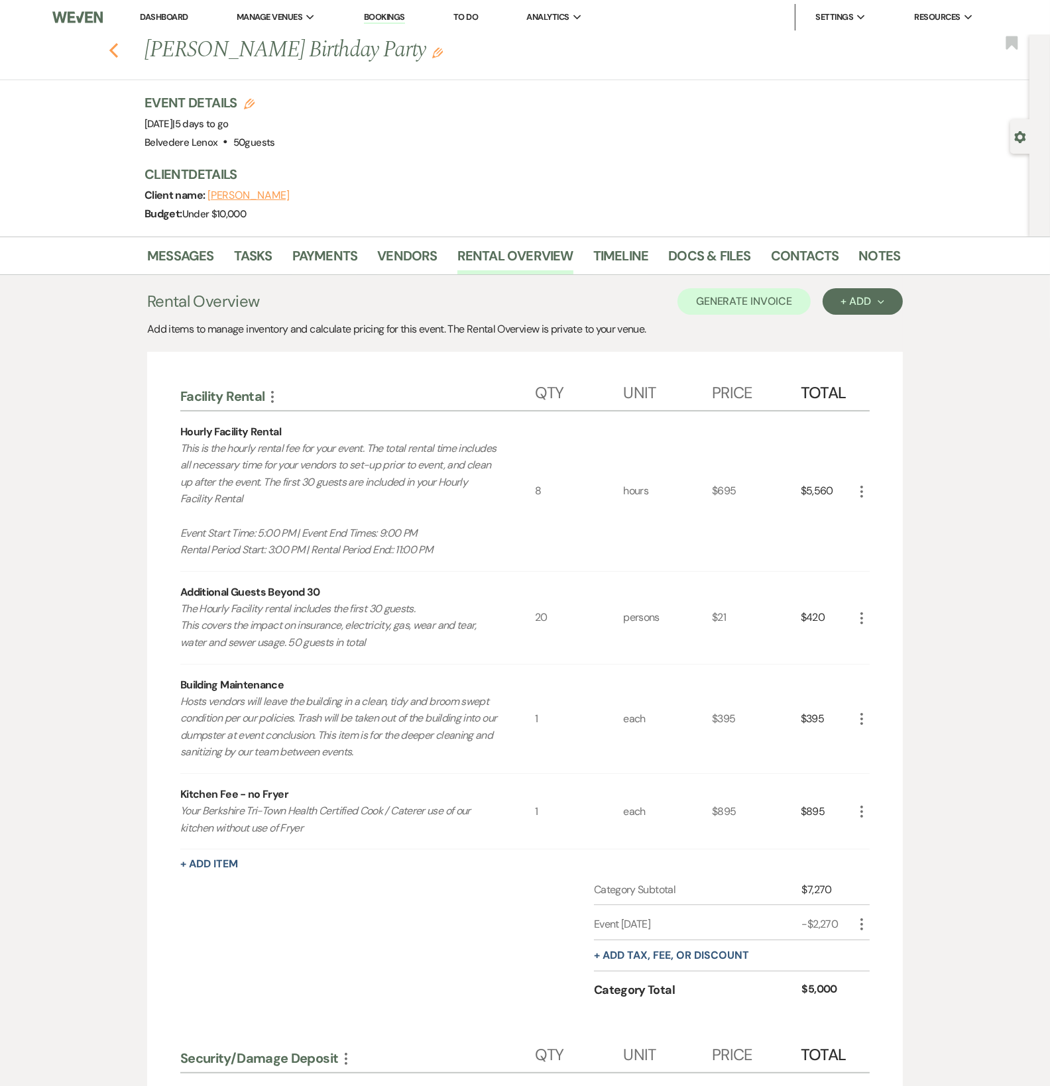
click at [115, 53] on icon "Previous" at bounding box center [114, 50] width 10 height 16
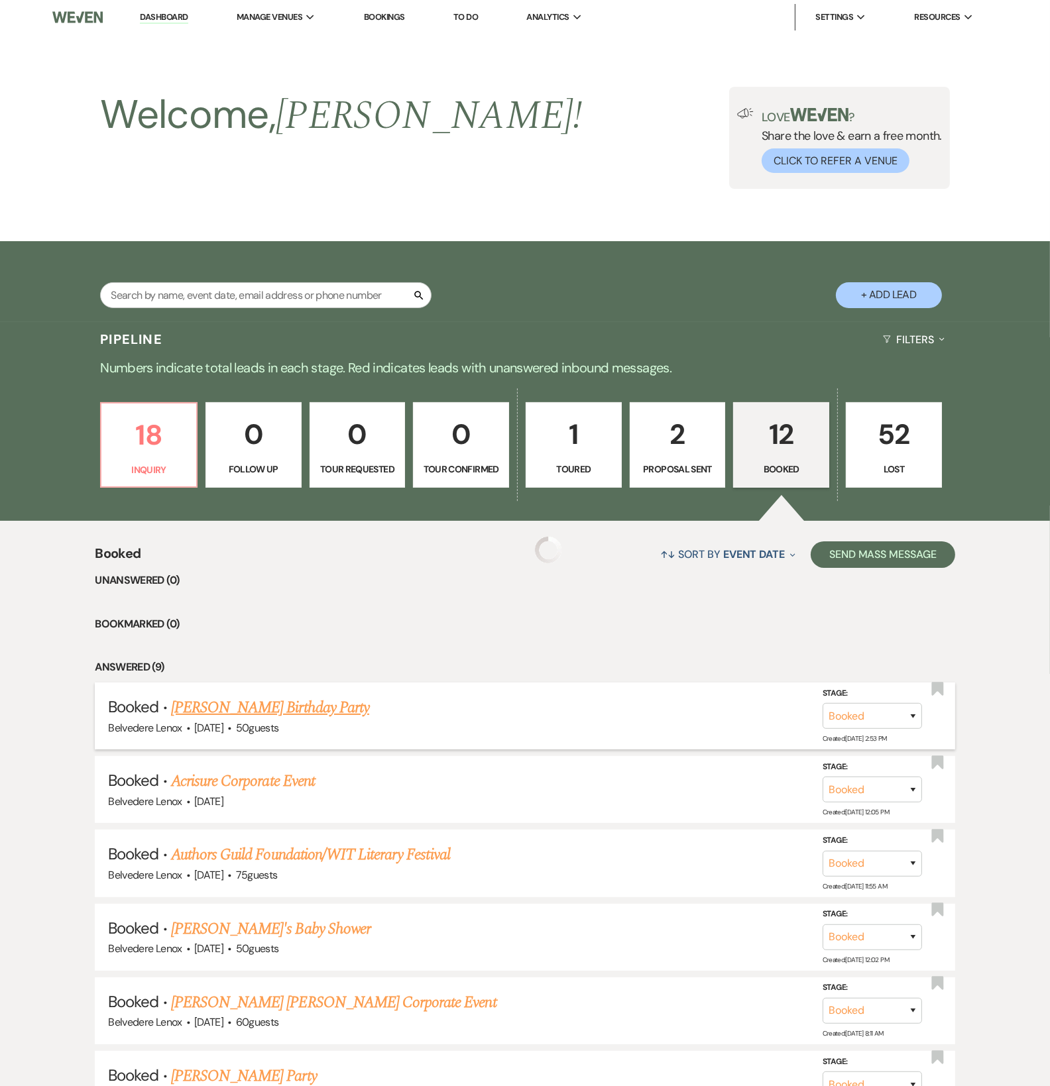
scroll to position [453, 0]
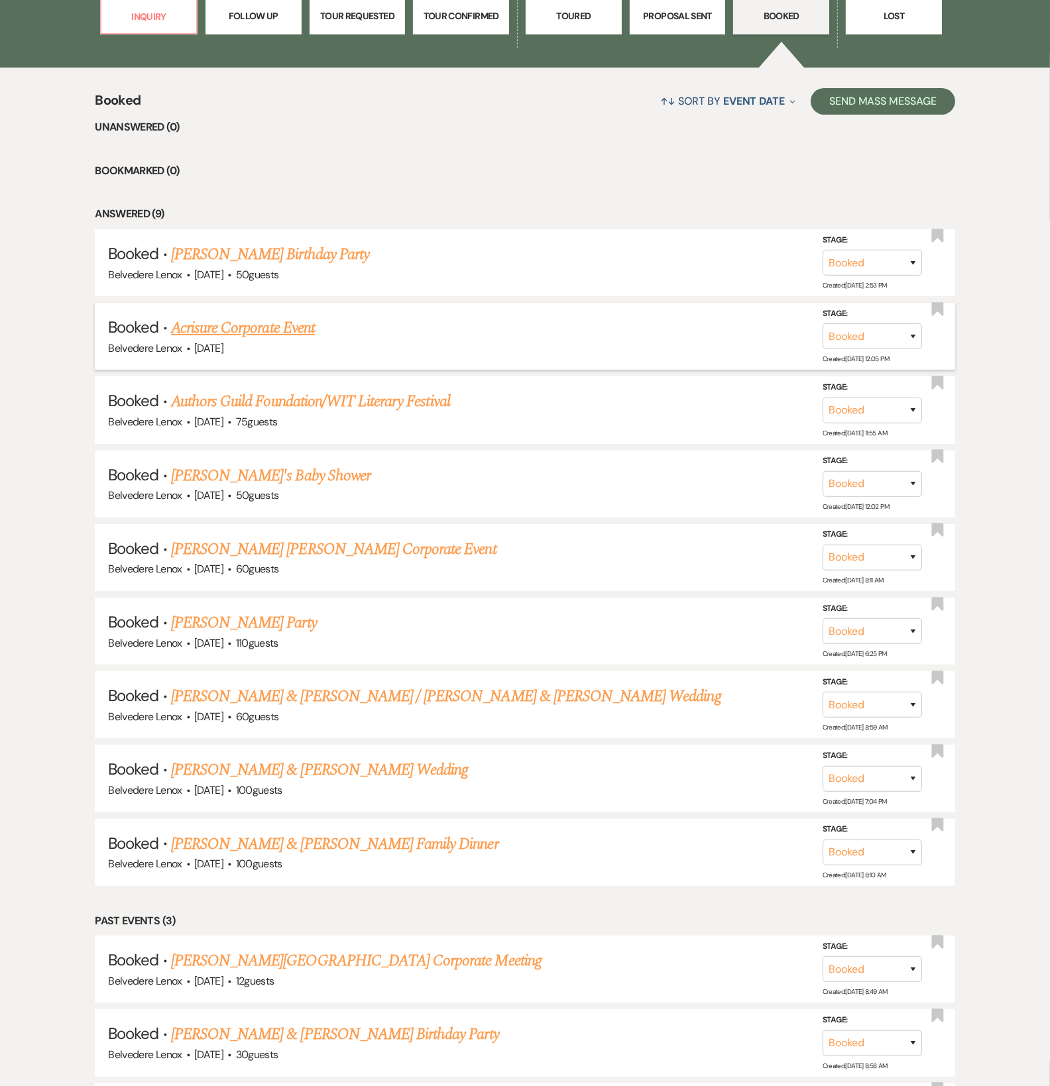
click at [264, 340] on link "Acrisure Corporate Event" at bounding box center [243, 328] width 144 height 24
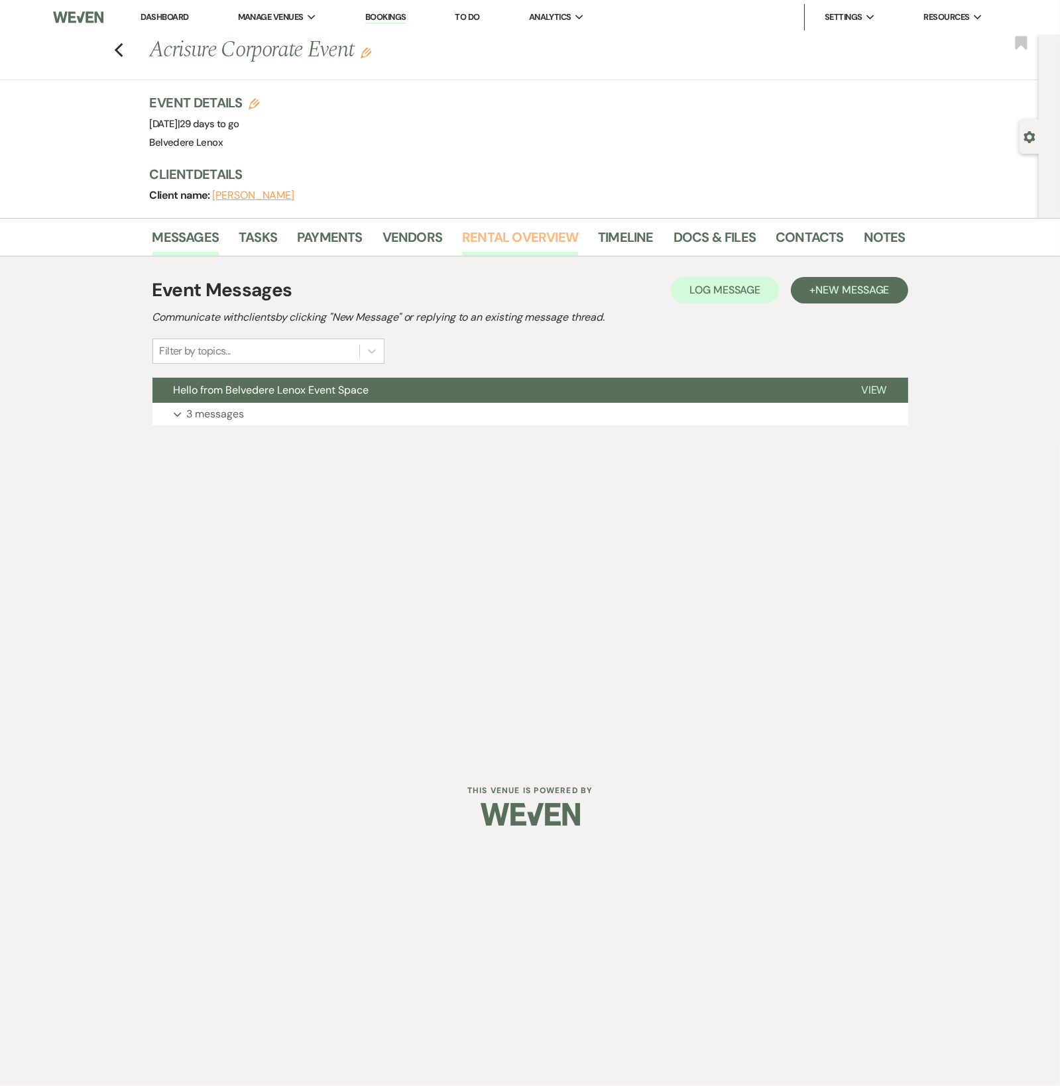
click at [530, 241] on link "Rental Overview" at bounding box center [520, 241] width 116 height 29
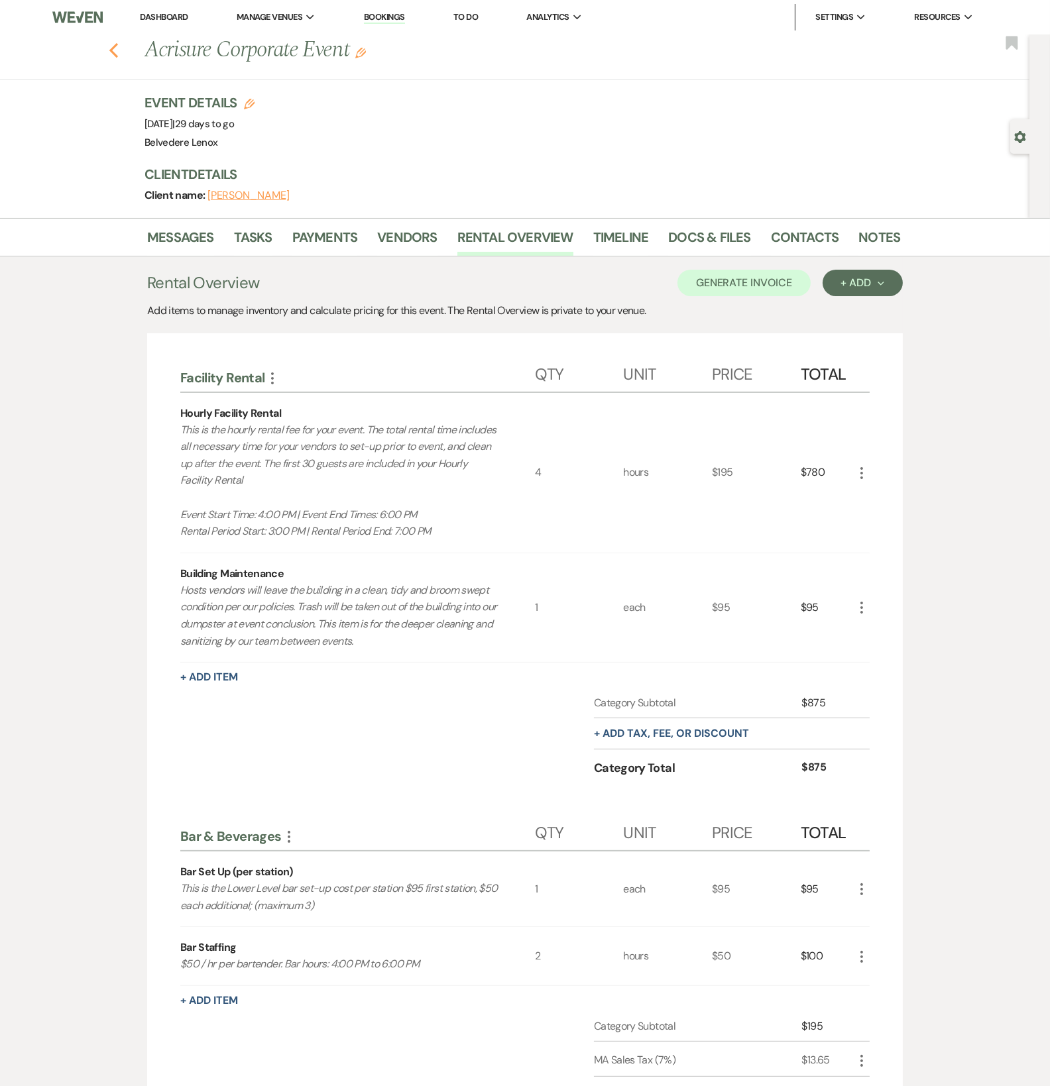
click at [117, 55] on icon "Previous" at bounding box center [114, 50] width 10 height 16
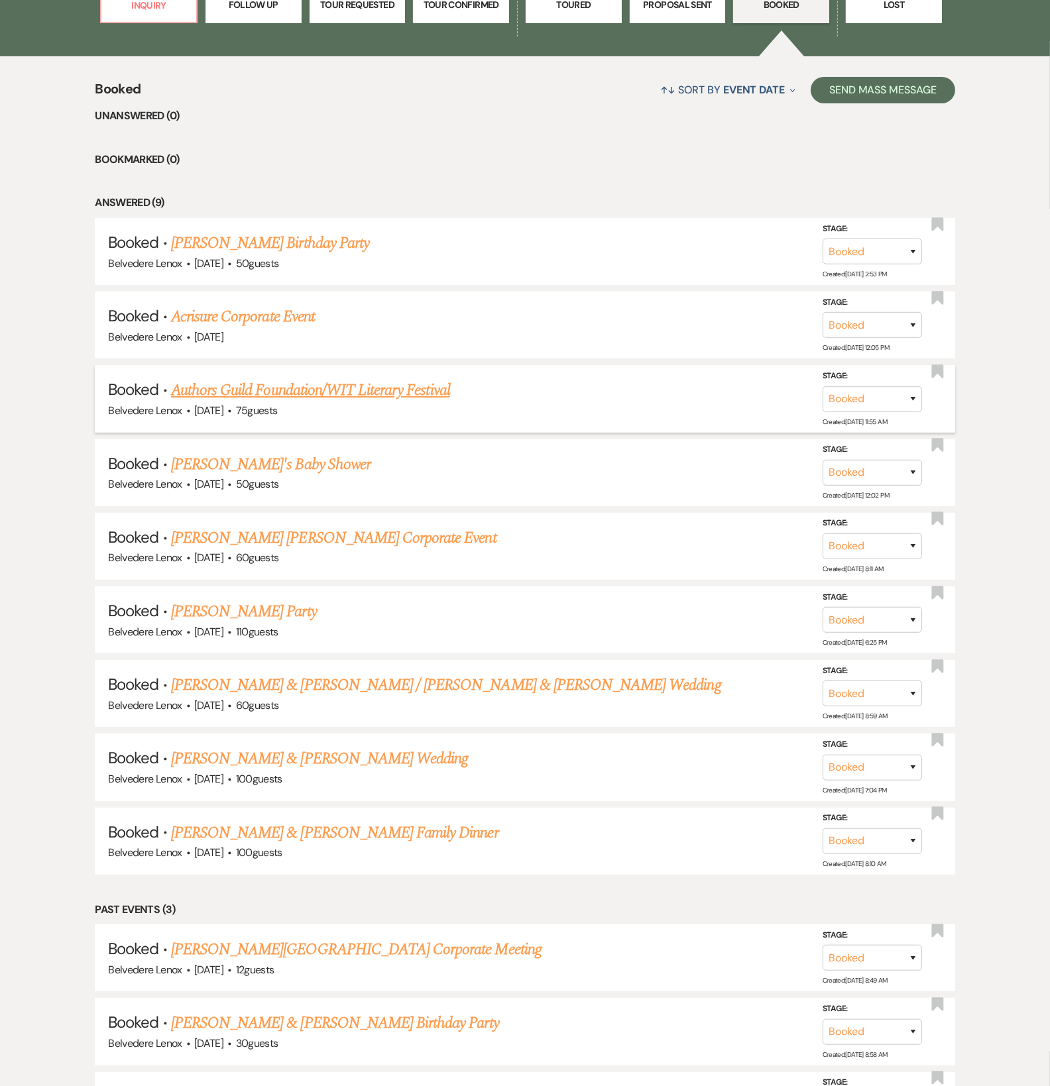
click at [321, 398] on link "Authors Guild Foundation/WIT Literary Festival" at bounding box center [310, 391] width 279 height 24
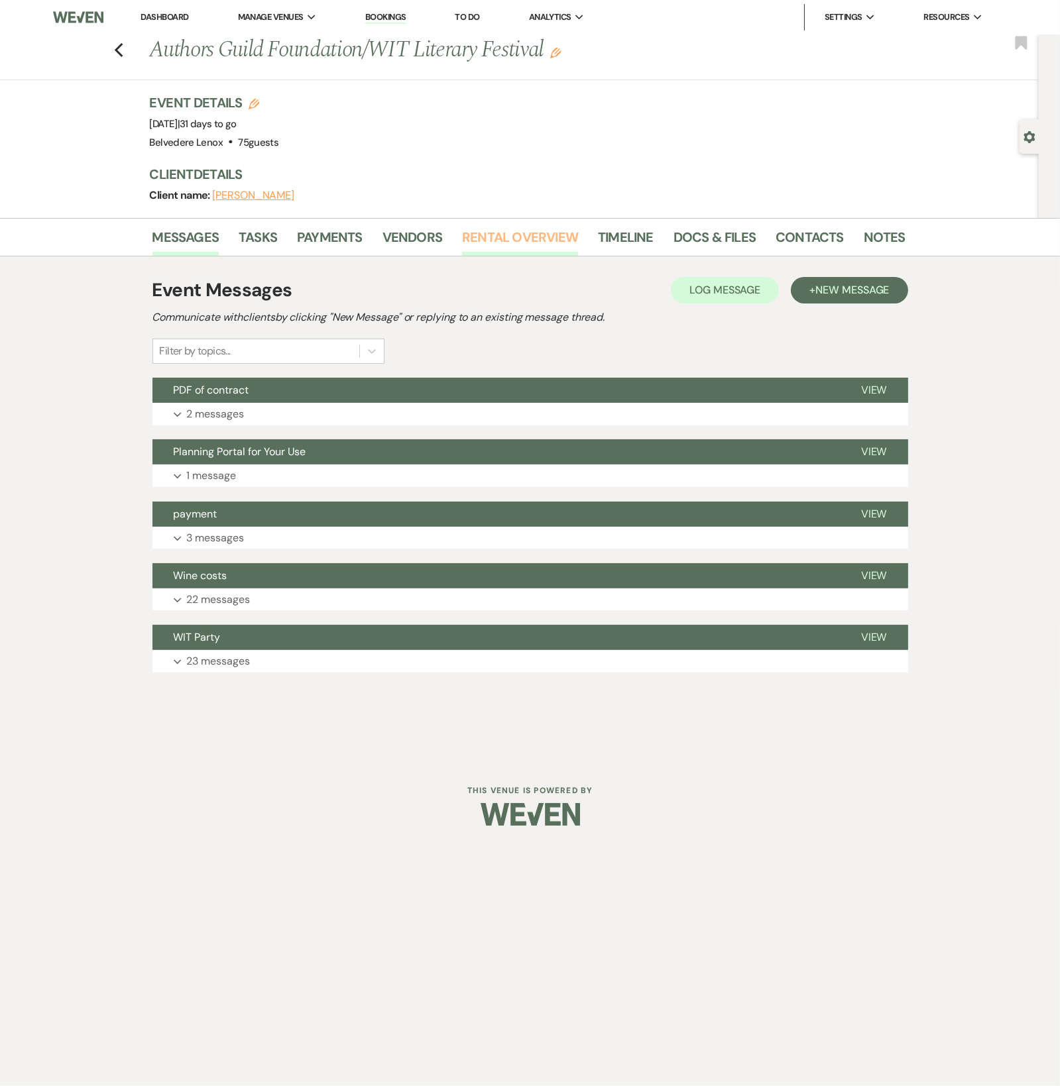
click at [555, 239] on link "Rental Overview" at bounding box center [520, 241] width 116 height 29
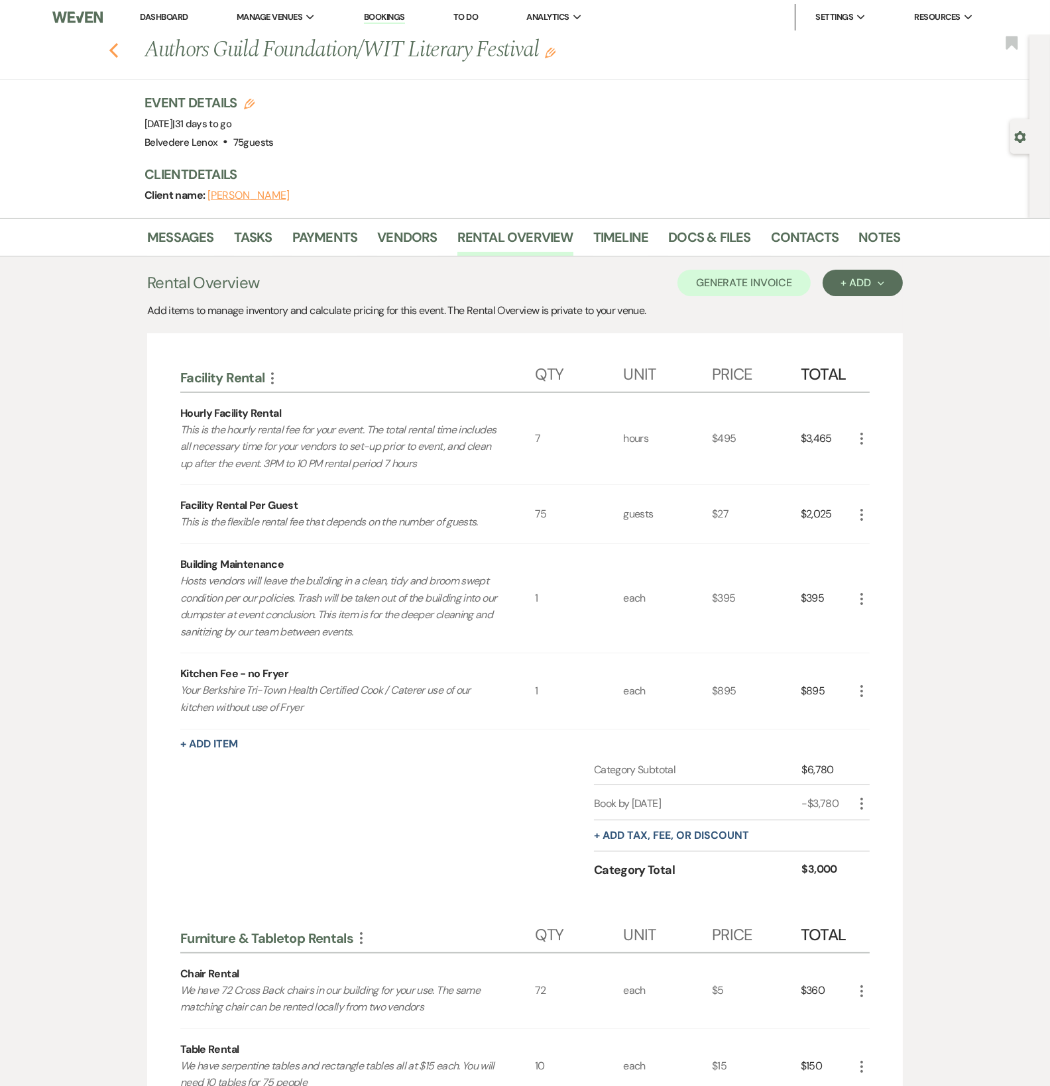
click at [119, 45] on icon "Previous" at bounding box center [114, 50] width 10 height 16
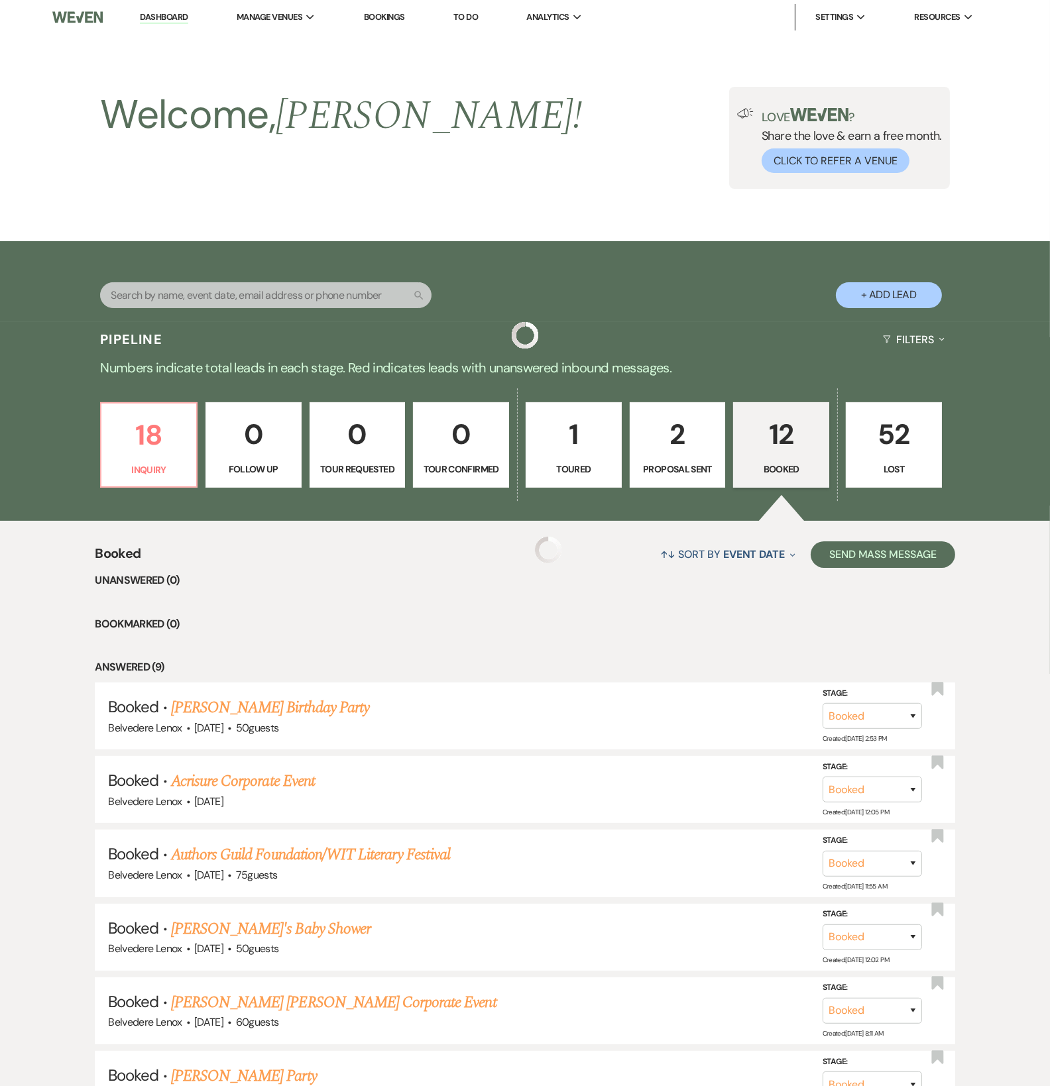
scroll to position [465, 0]
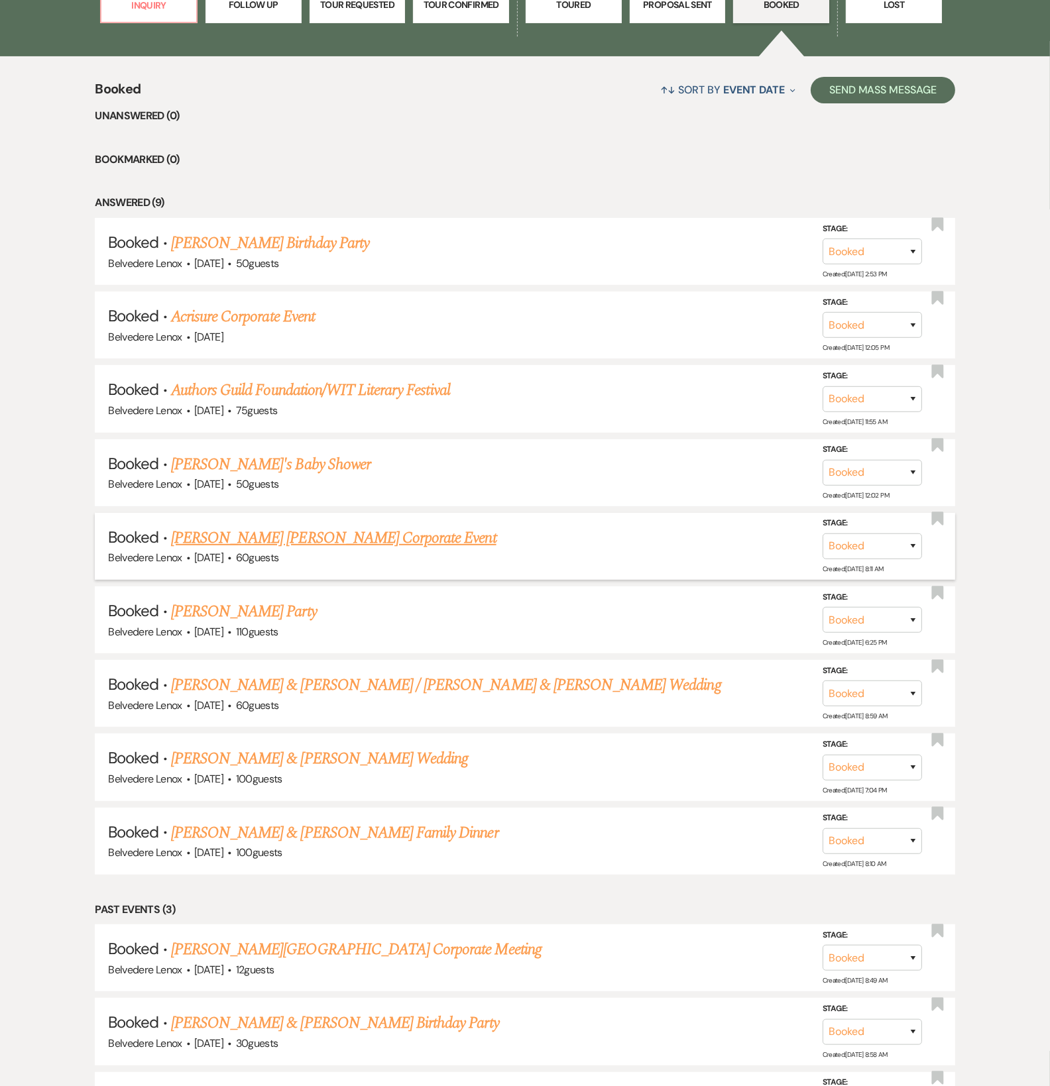
click at [248, 550] on link "[PERSON_NAME] [PERSON_NAME] Corporate Event" at bounding box center [333, 538] width 325 height 24
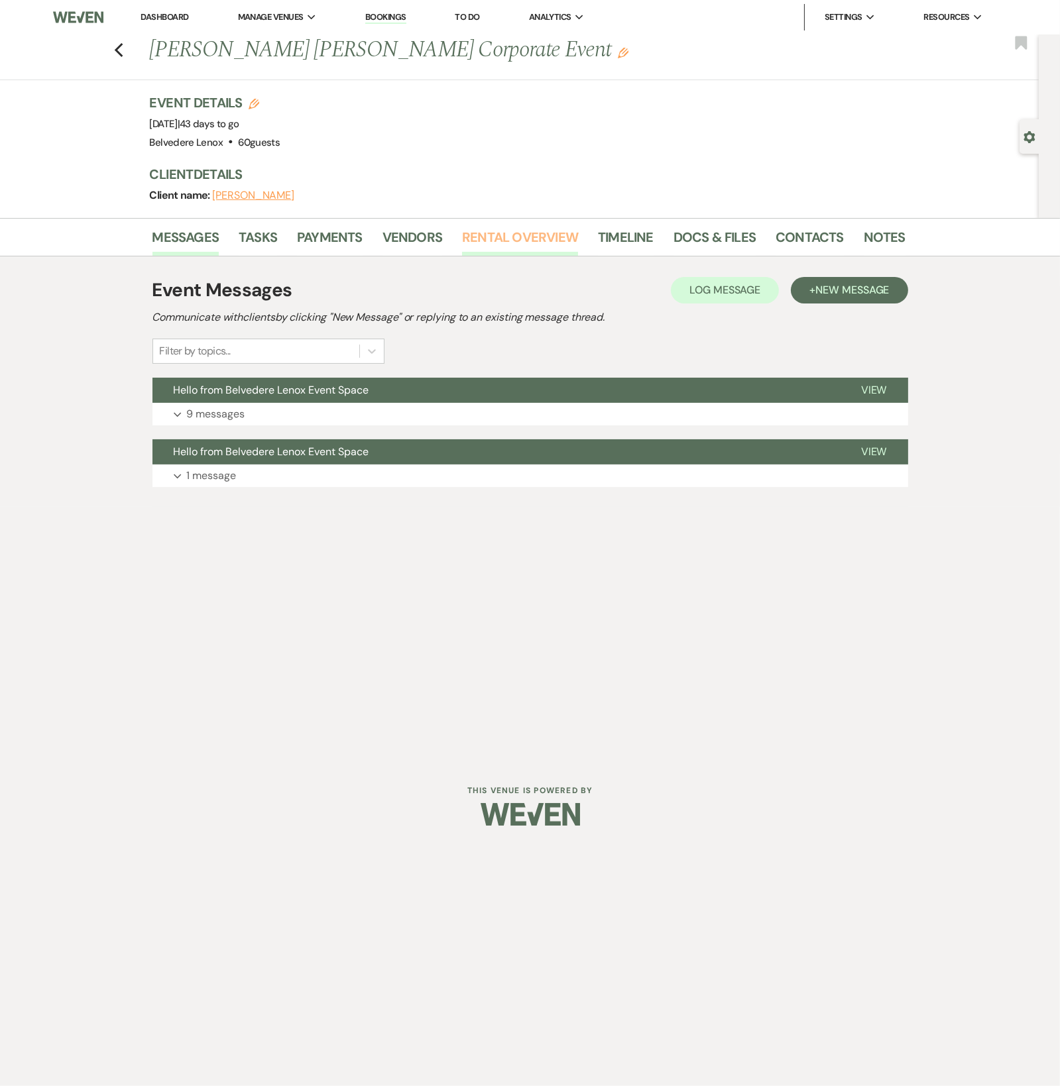
click at [530, 236] on link "Rental Overview" at bounding box center [520, 241] width 116 height 29
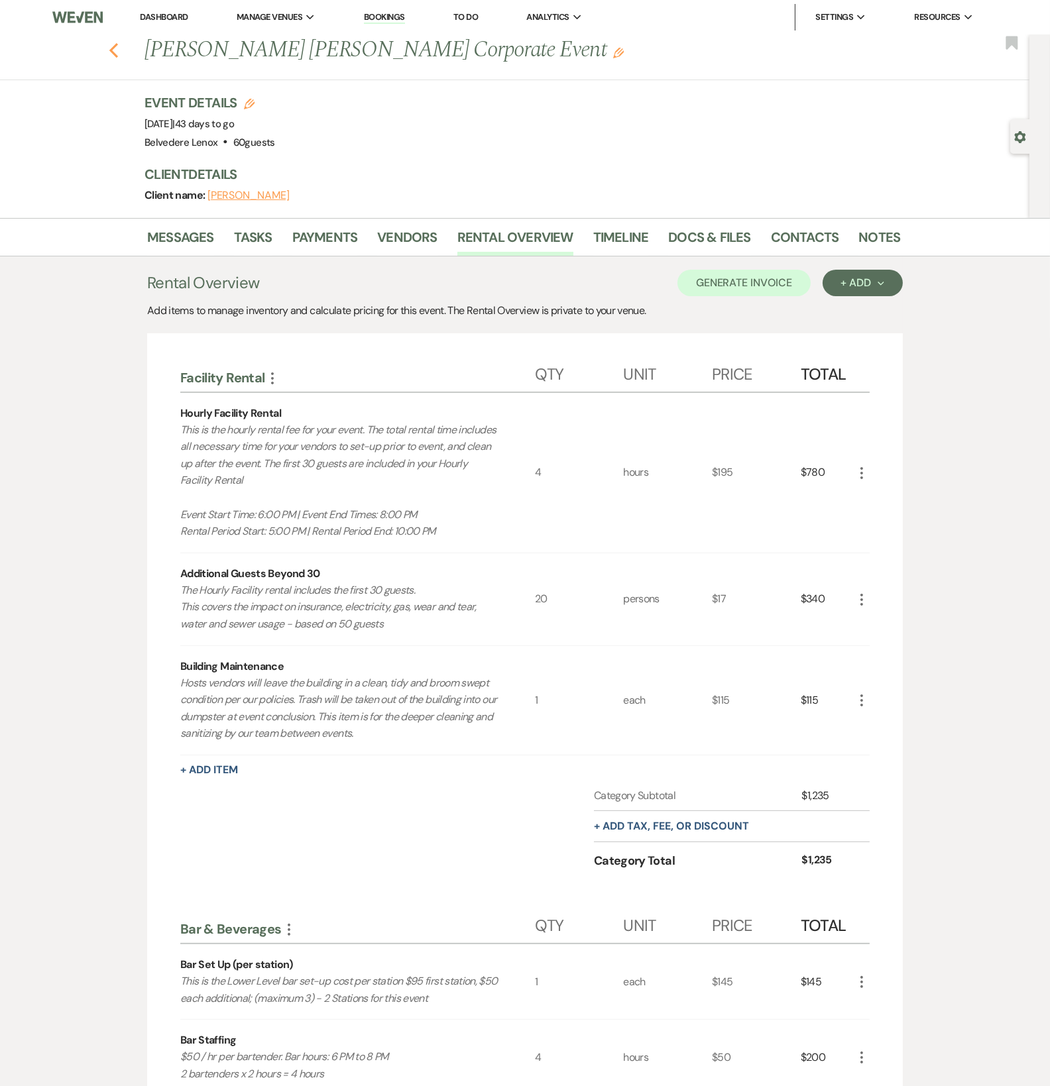
click at [118, 56] on use "button" at bounding box center [113, 50] width 9 height 15
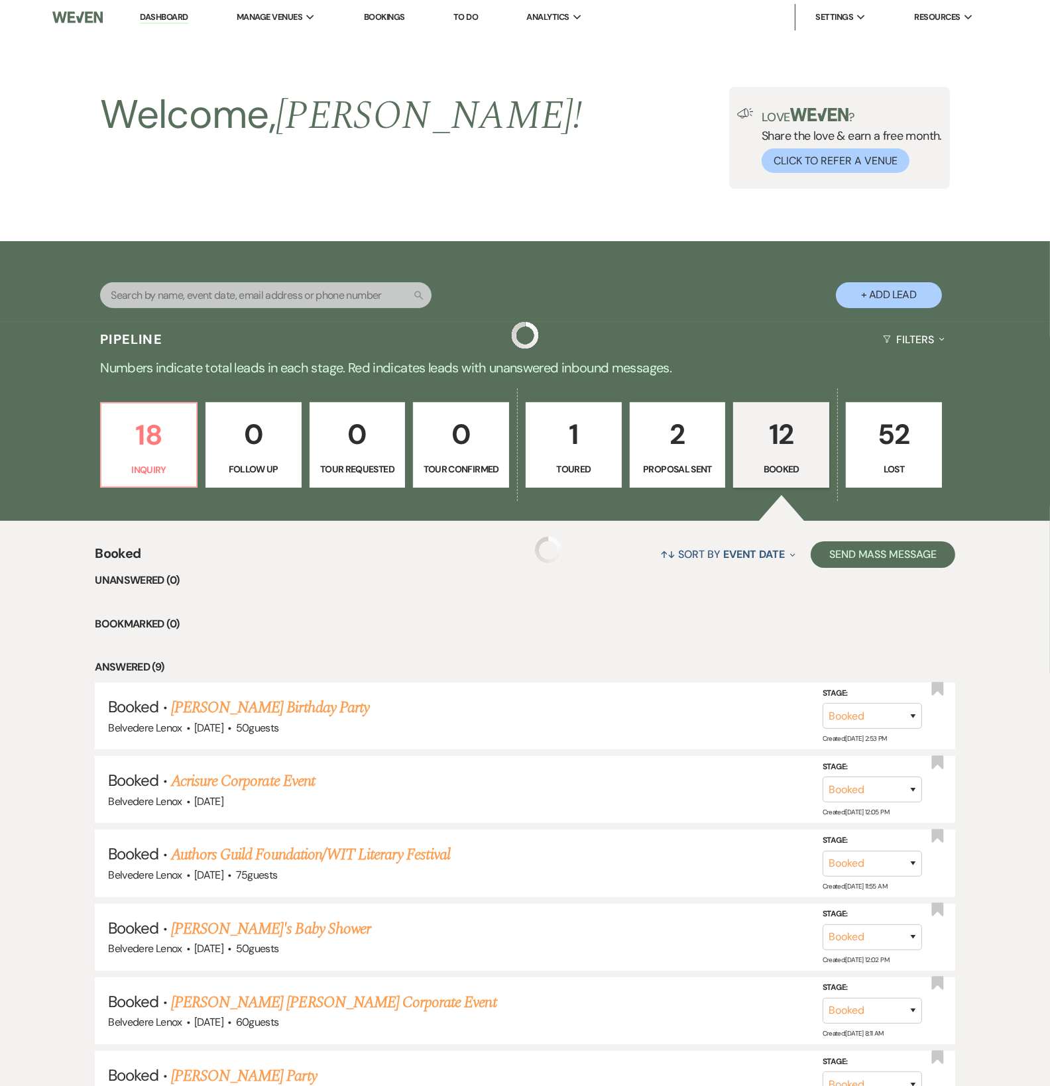
scroll to position [465, 0]
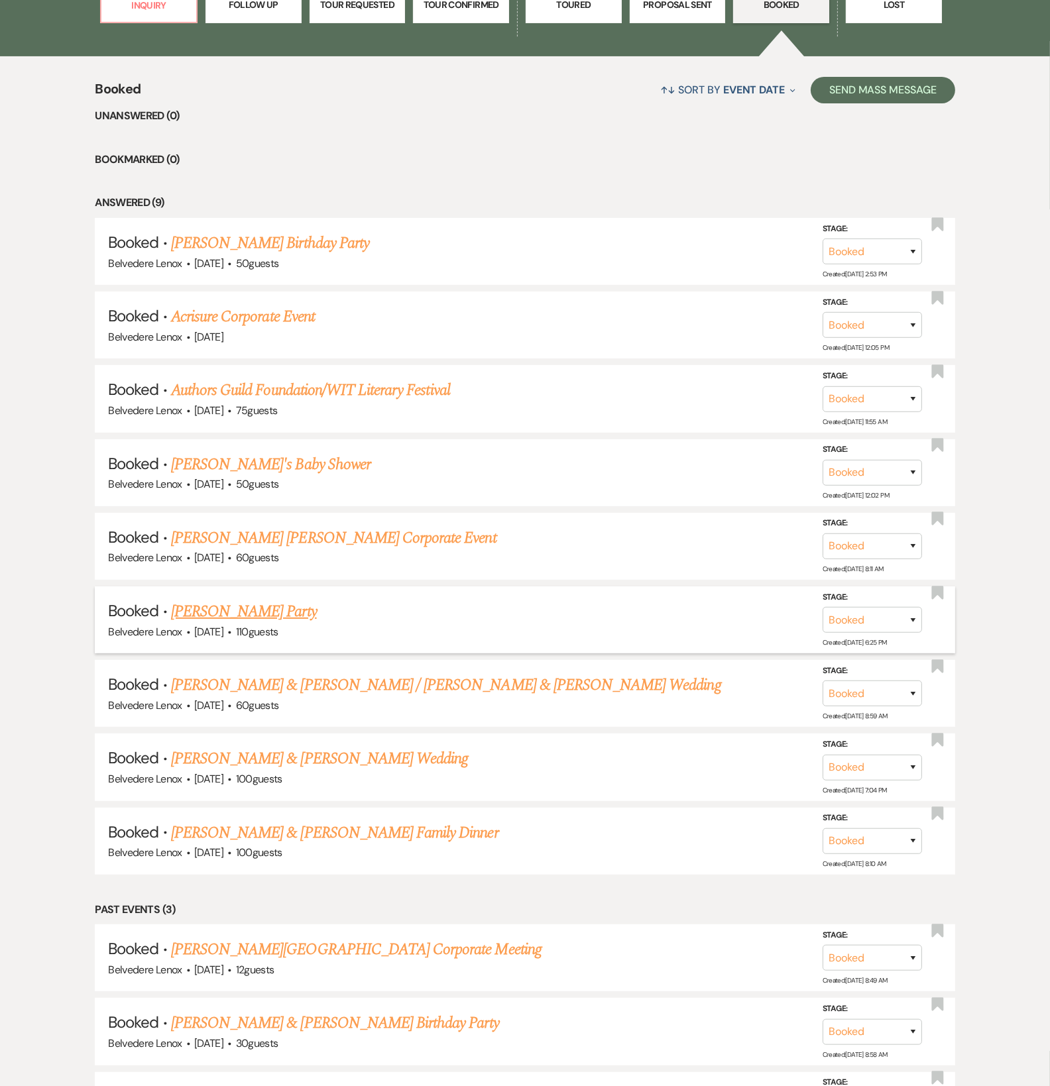
click at [258, 616] on link "[PERSON_NAME] Party" at bounding box center [244, 612] width 146 height 24
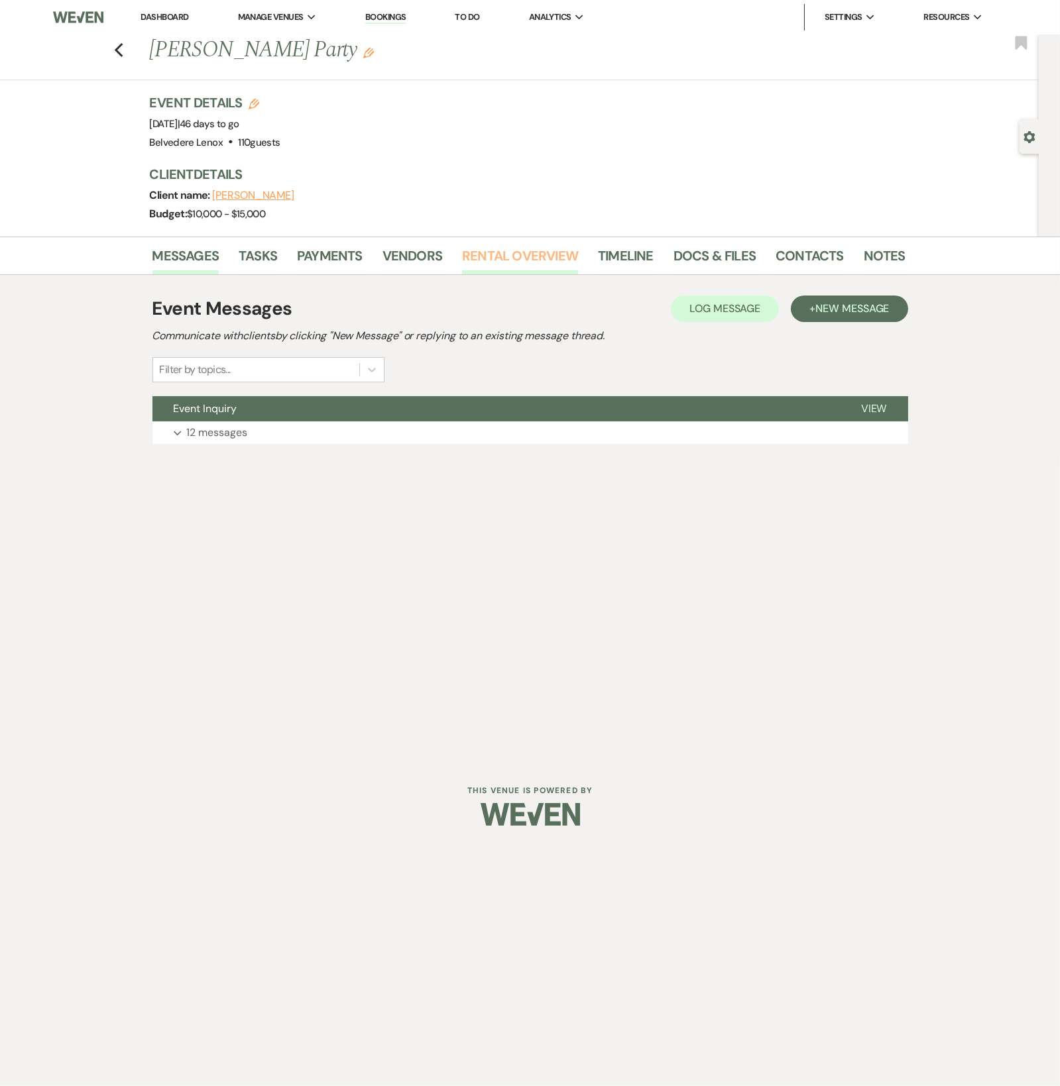
click at [518, 255] on link "Rental Overview" at bounding box center [520, 259] width 116 height 29
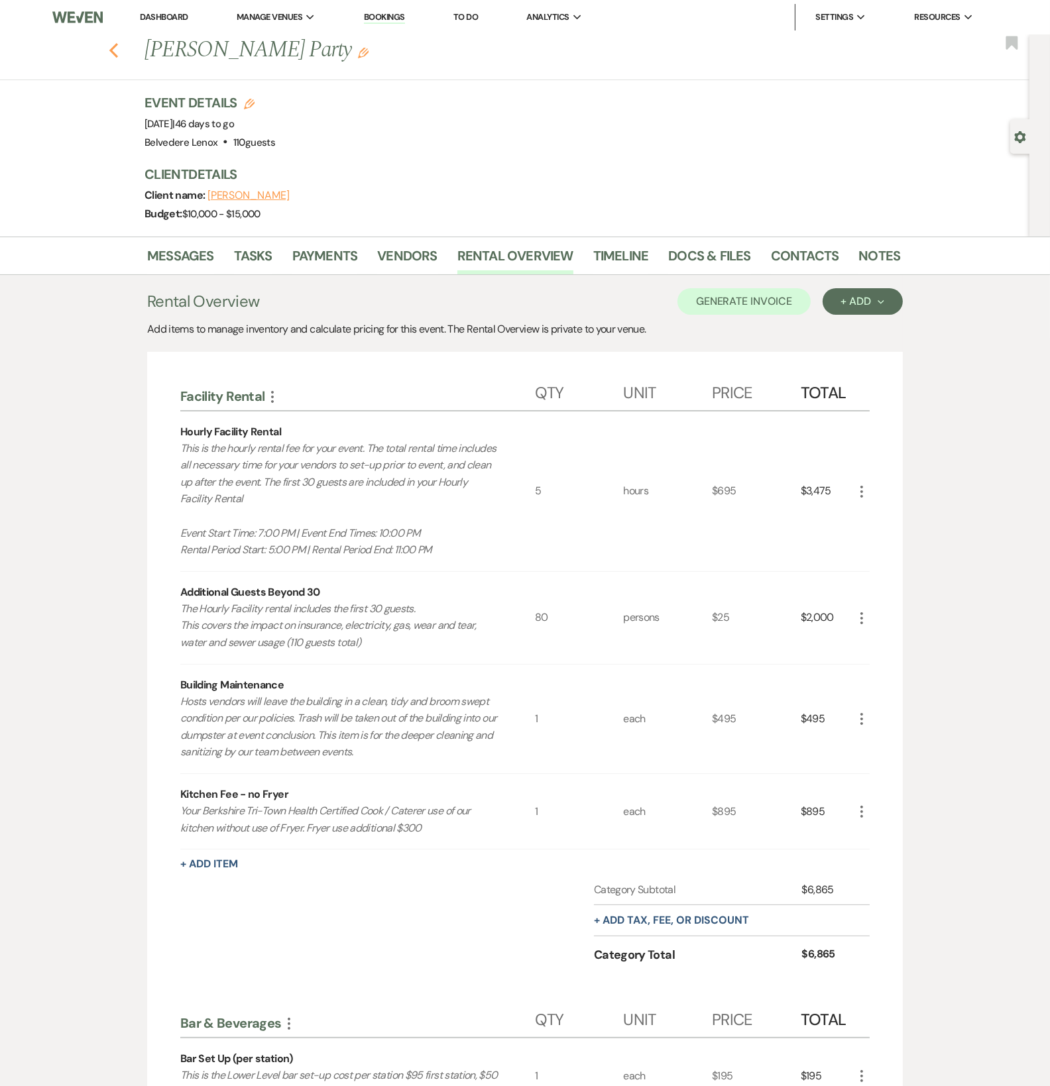
click at [115, 51] on icon "Previous" at bounding box center [114, 50] width 10 height 16
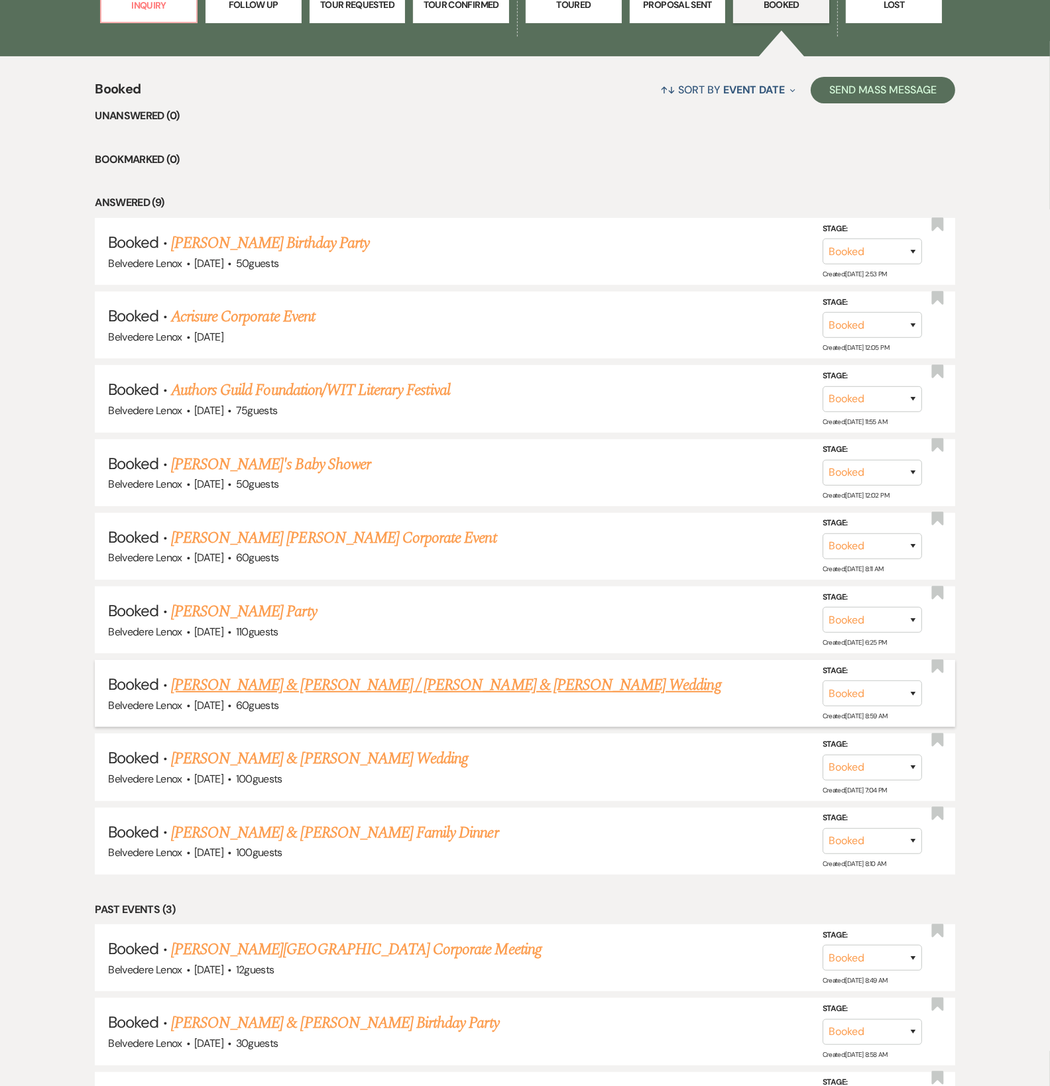
click at [264, 693] on link "[PERSON_NAME] & [PERSON_NAME] / [PERSON_NAME] & [PERSON_NAME] Wedding" at bounding box center [446, 685] width 550 height 24
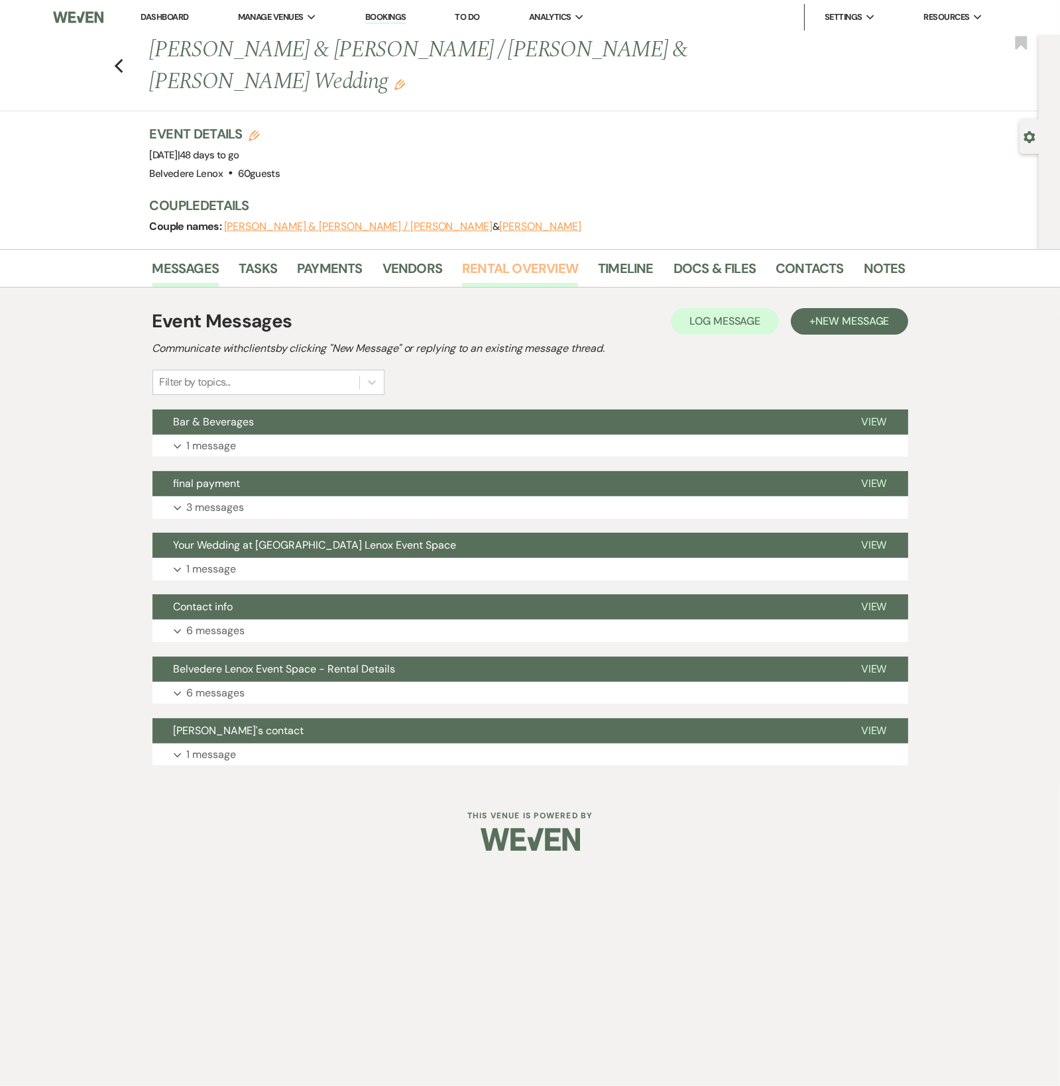
click at [547, 258] on link "Rental Overview" at bounding box center [520, 272] width 116 height 29
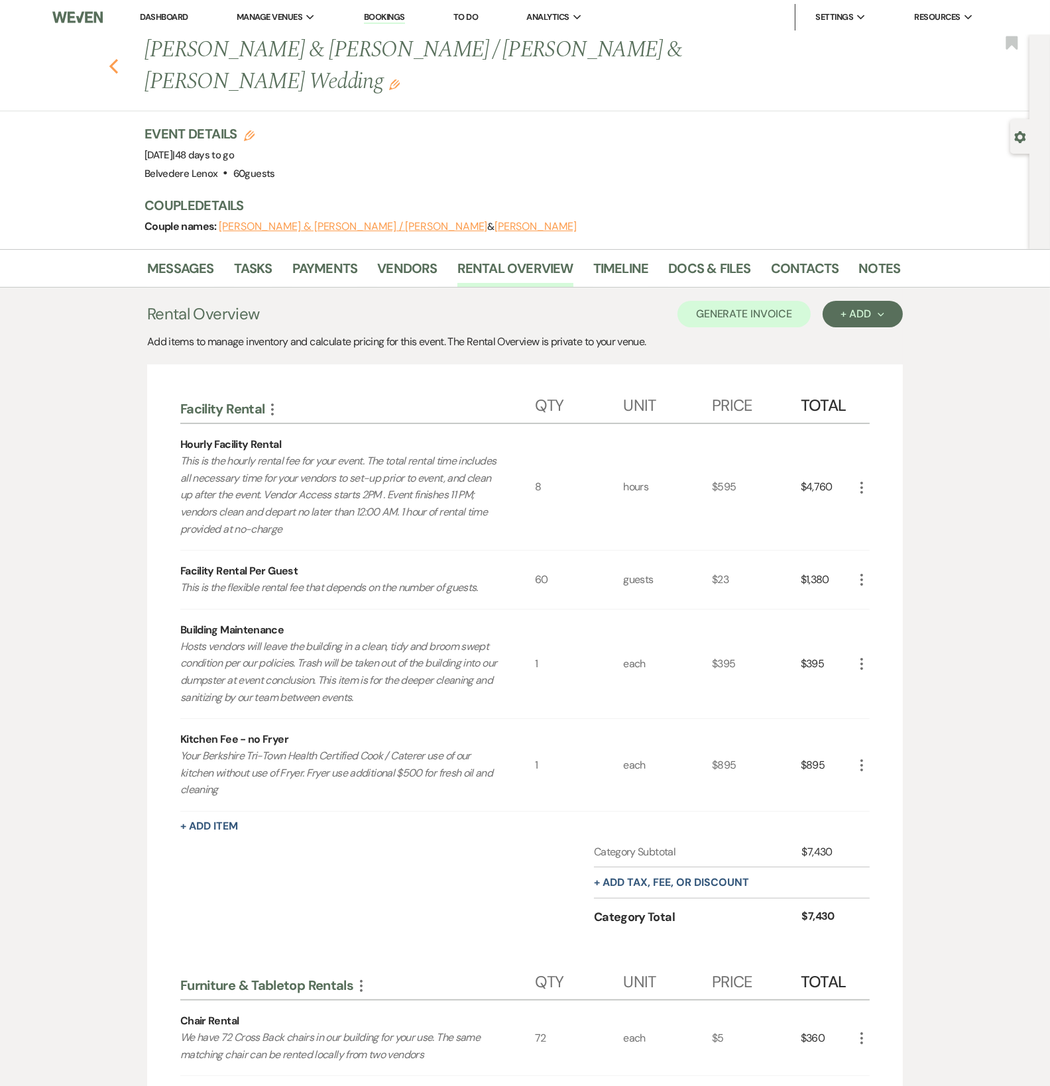
click at [118, 58] on icon "Previous" at bounding box center [114, 66] width 10 height 16
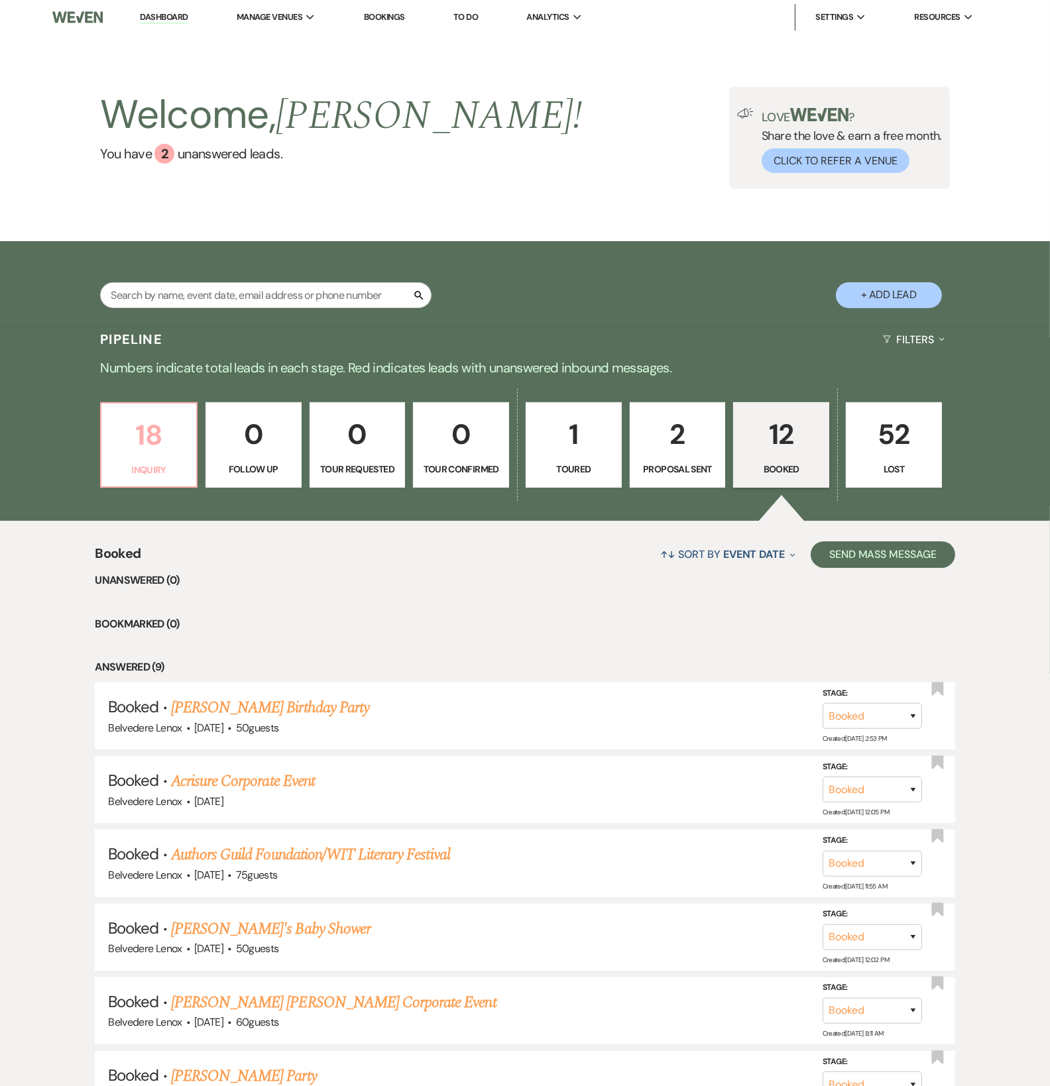
click at [158, 457] on p "18" at bounding box center [148, 435] width 79 height 44
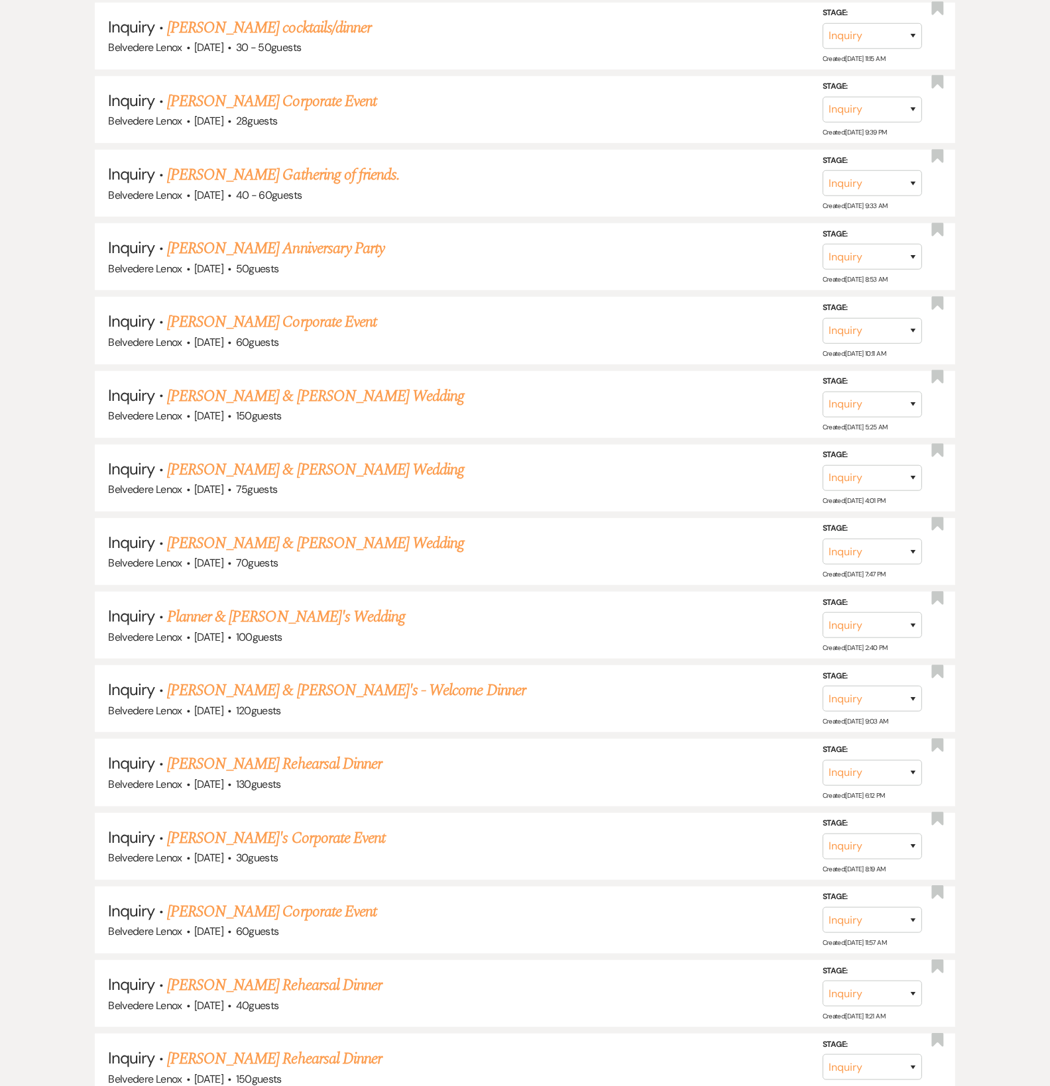
scroll to position [1032, 0]
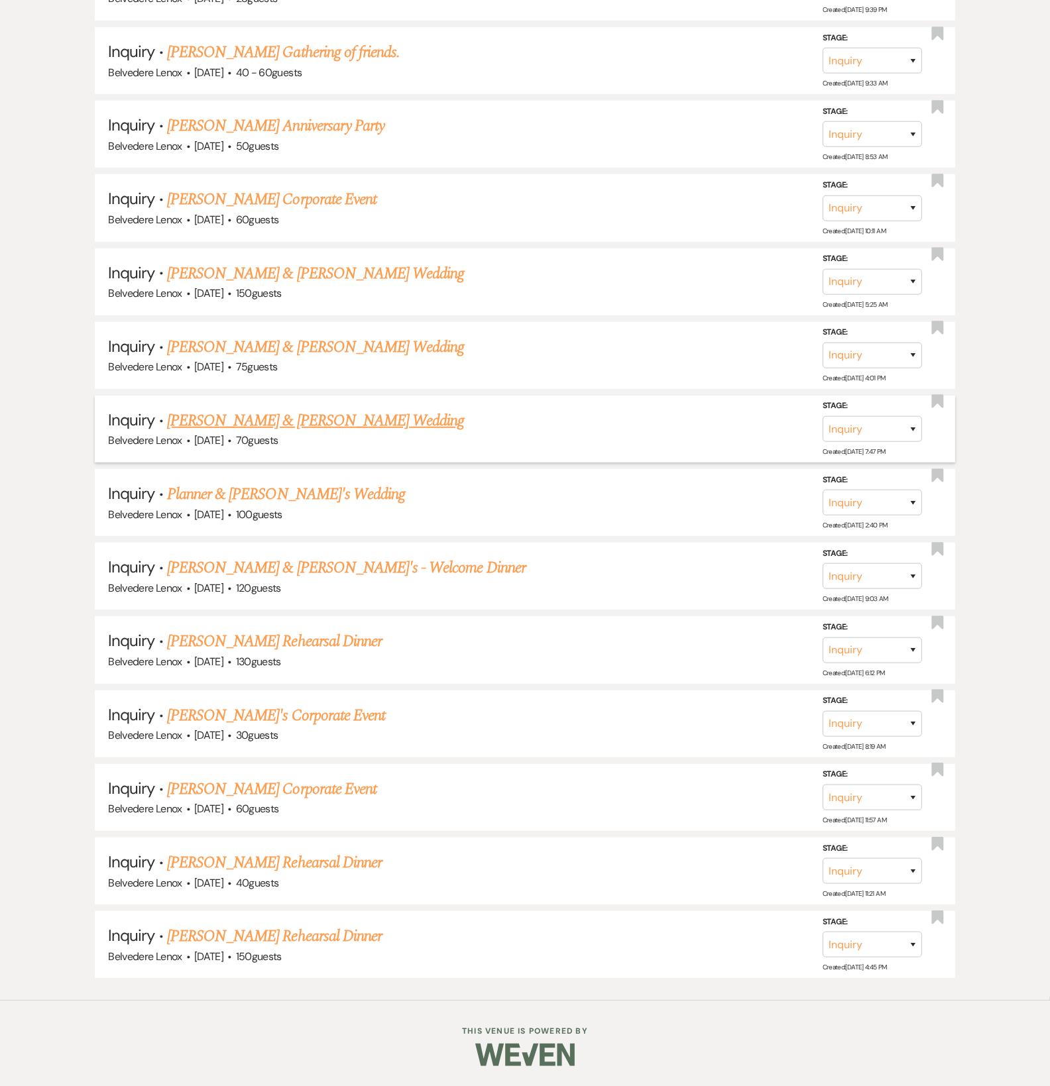
click at [210, 425] on link "[PERSON_NAME] & [PERSON_NAME] Wedding" at bounding box center [315, 421] width 297 height 24
select select "5"
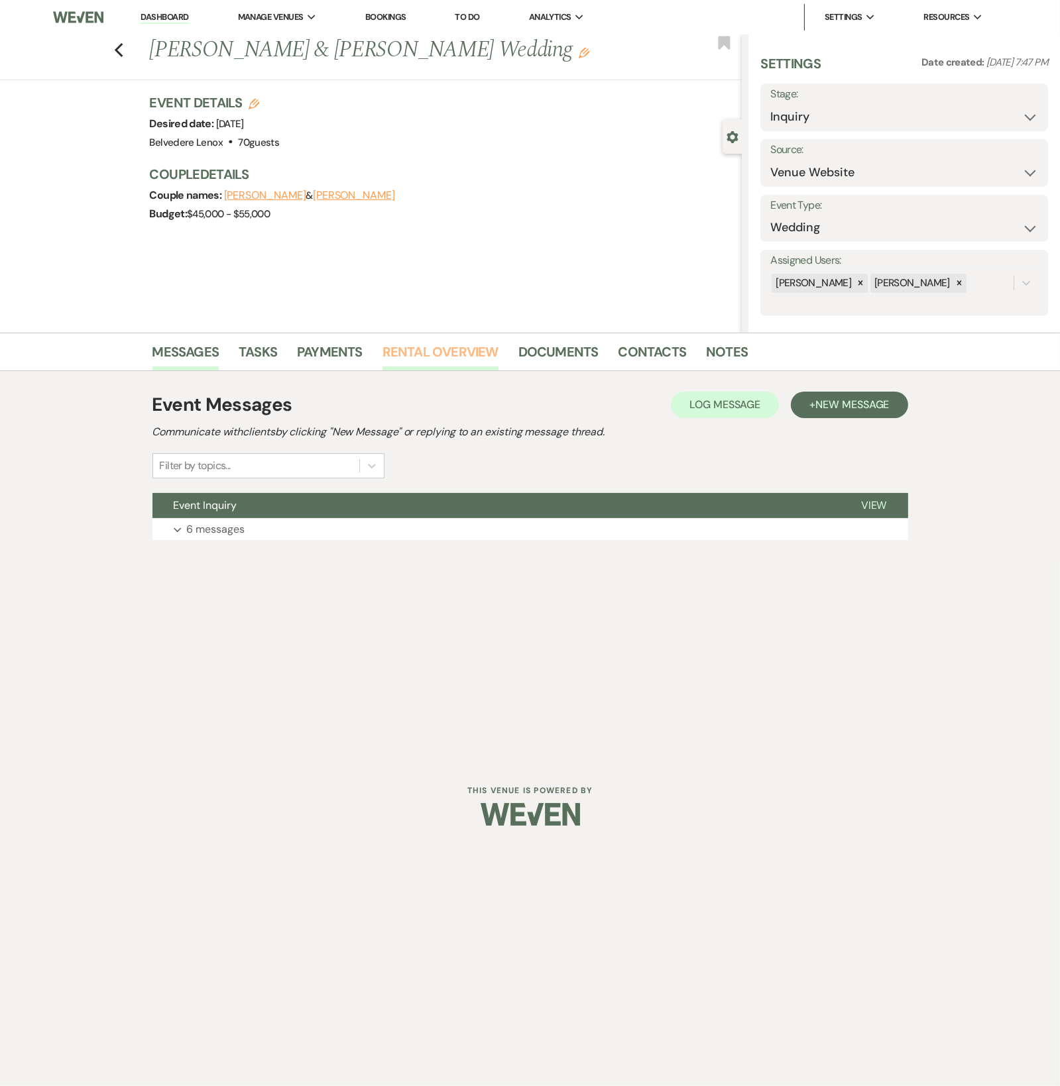
click at [462, 359] on link "Rental Overview" at bounding box center [440, 355] width 116 height 29
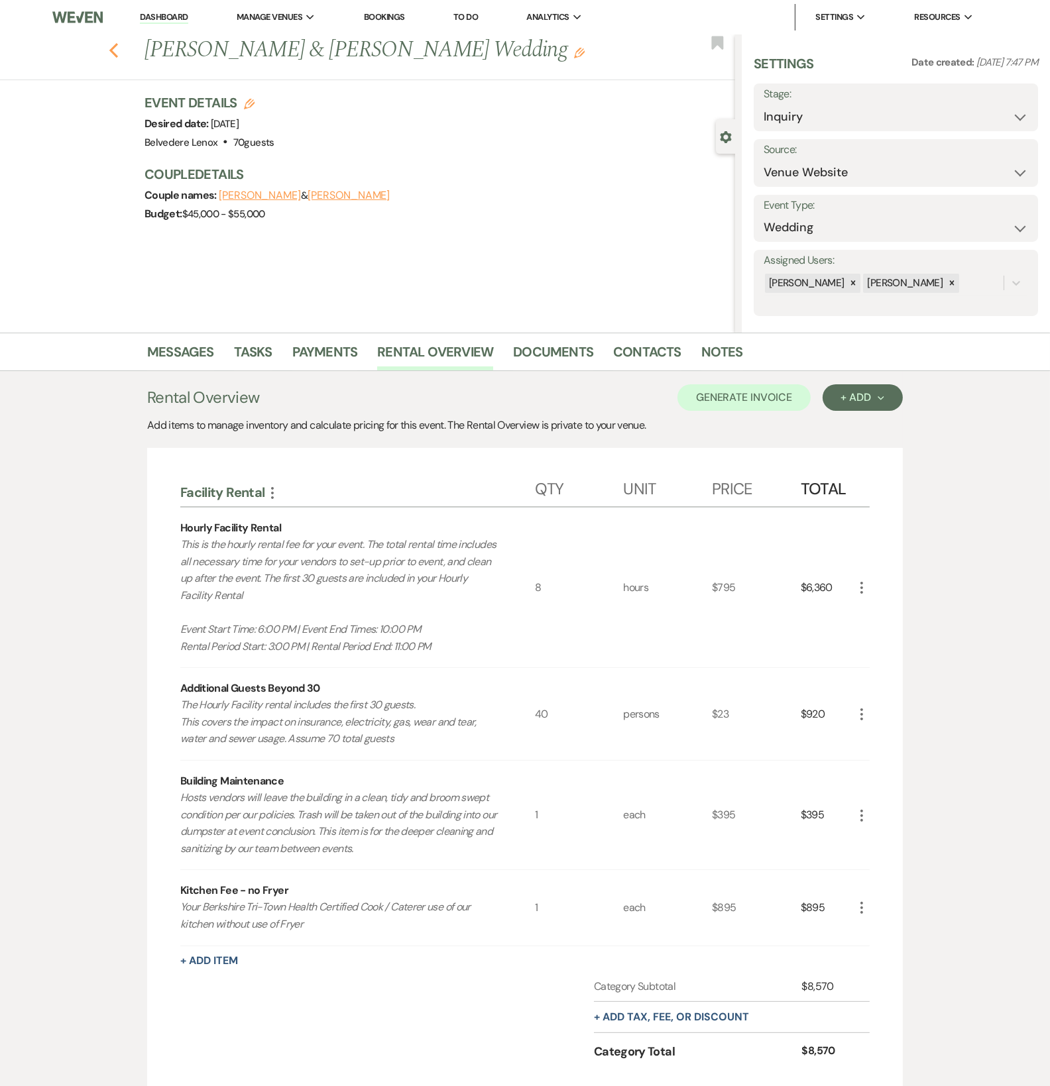
click at [113, 46] on icon "Previous" at bounding box center [114, 50] width 10 height 16
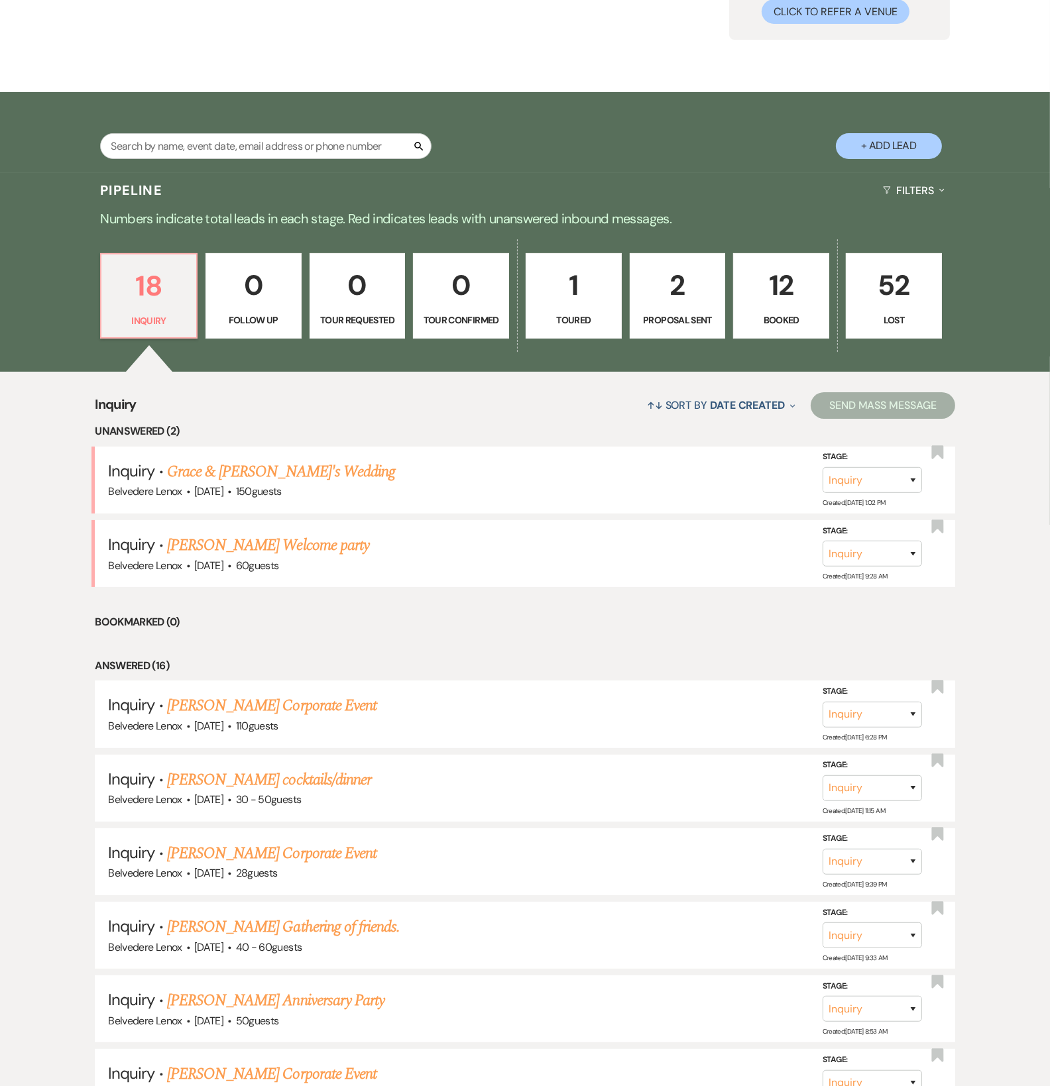
scroll to position [148, 0]
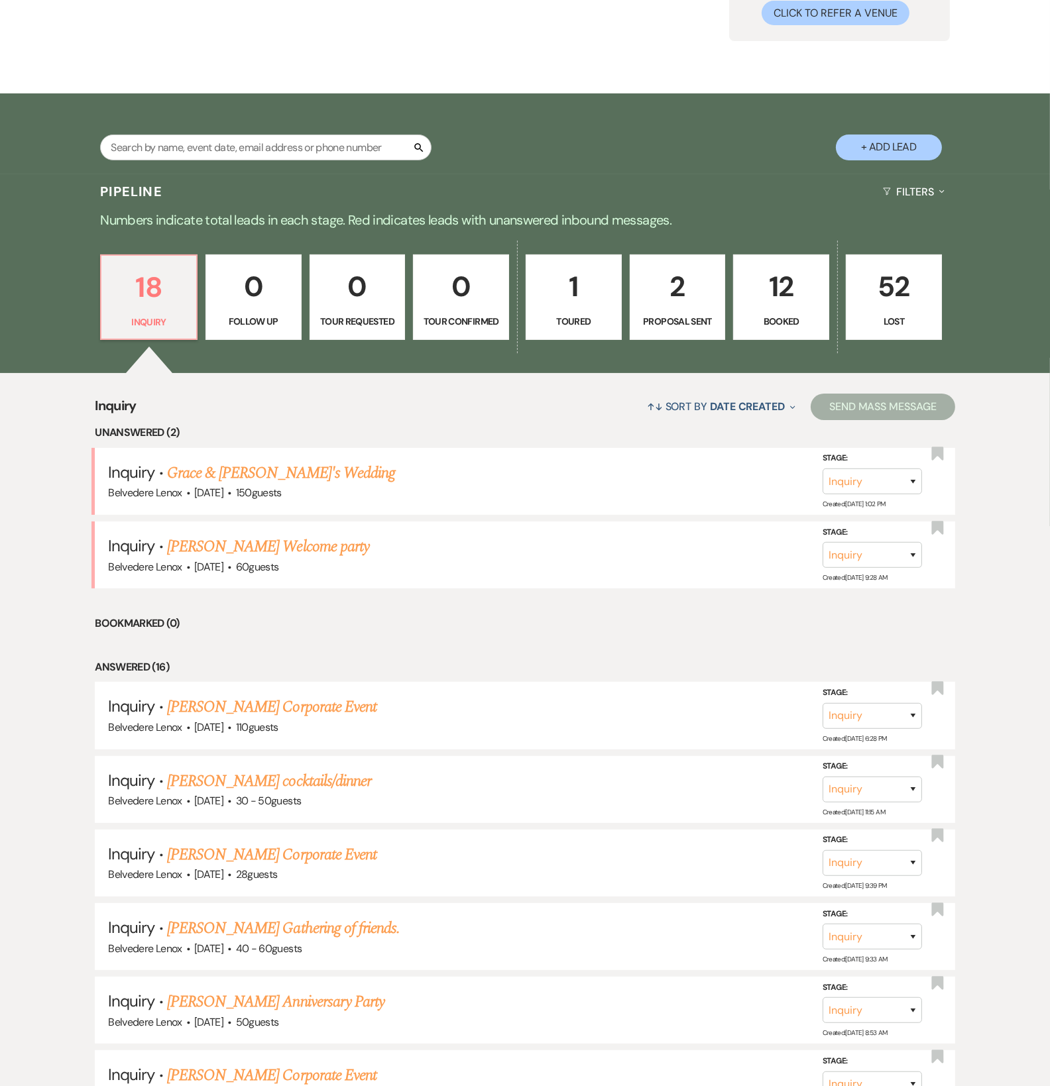
click at [764, 309] on p "12" at bounding box center [781, 286] width 79 height 44
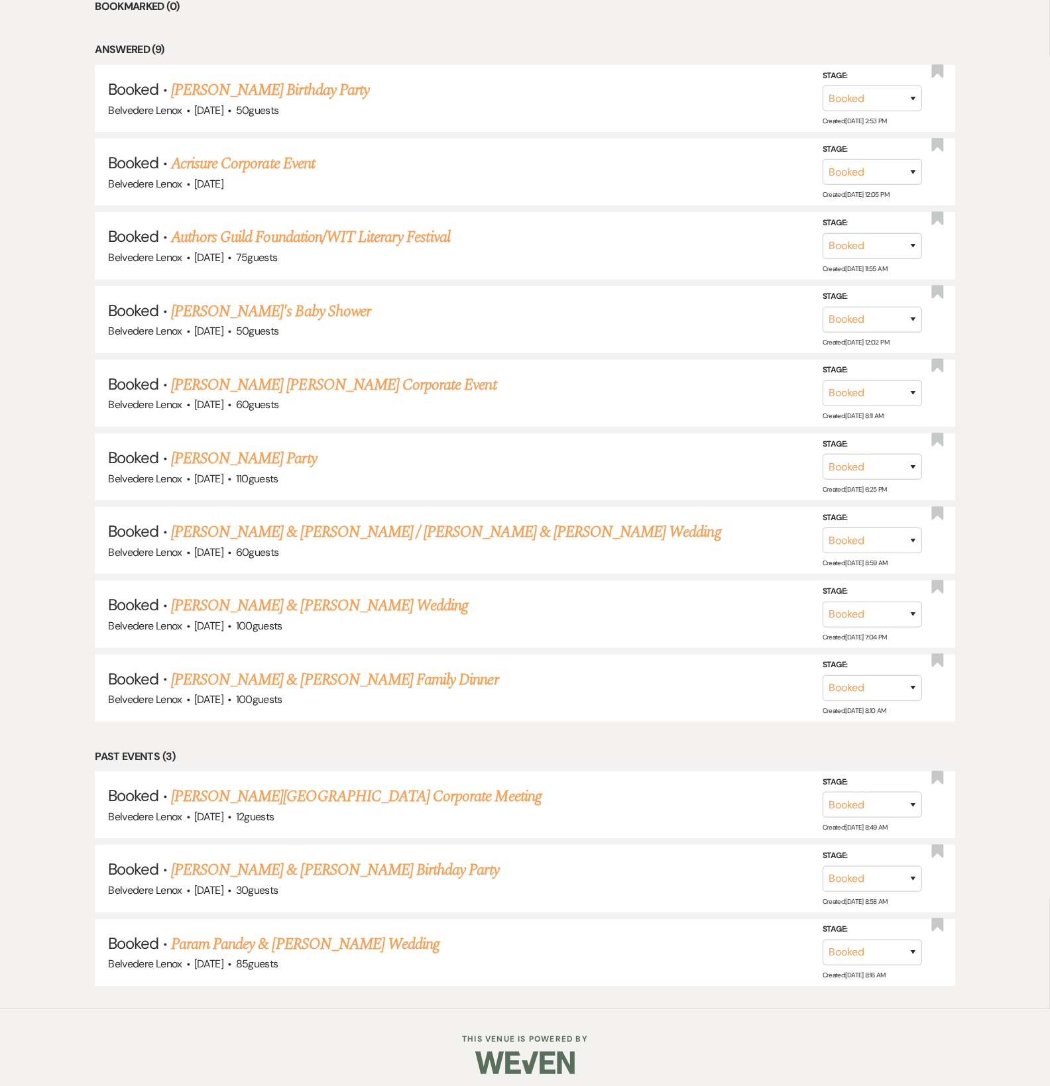
scroll to position [634, 0]
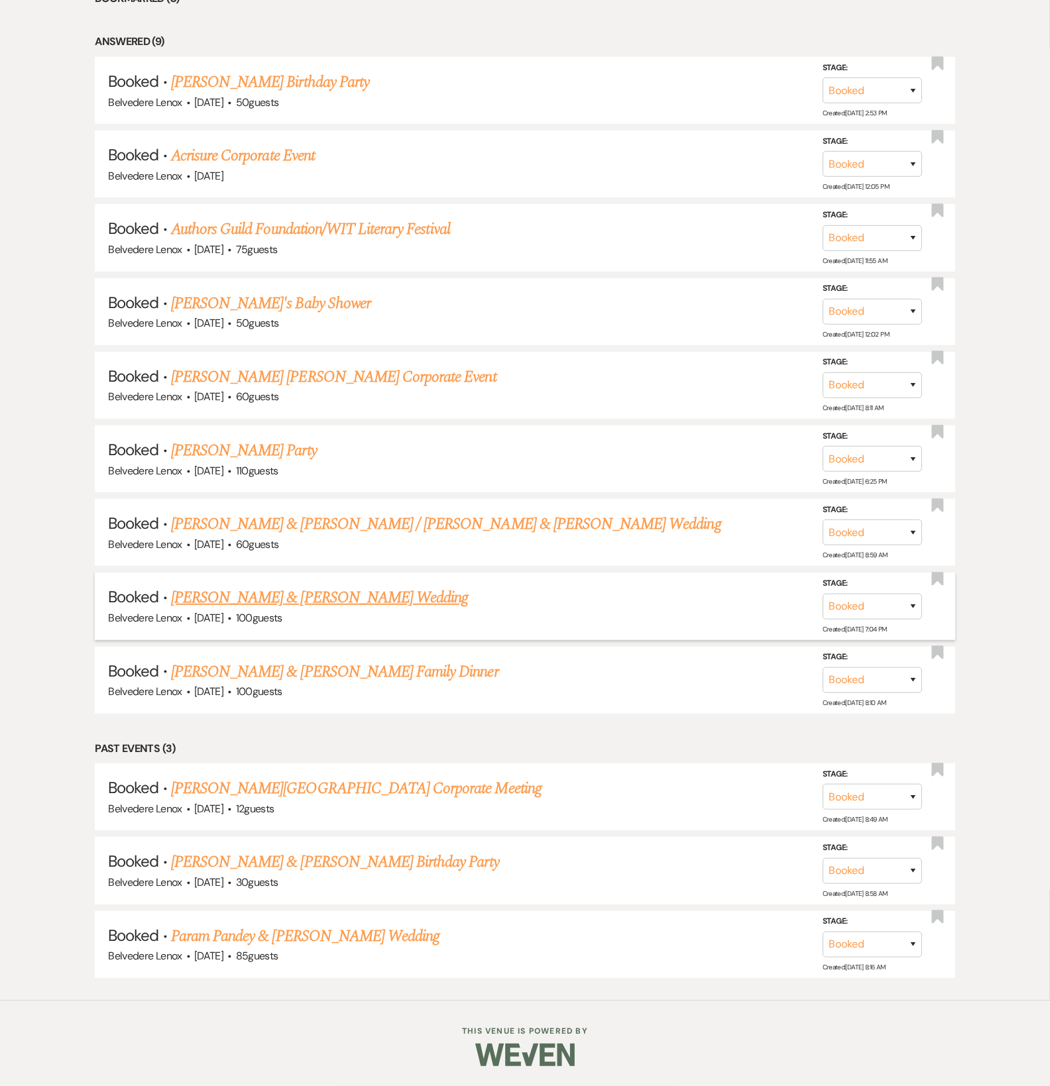
click at [200, 610] on link "[PERSON_NAME] & [PERSON_NAME] Wedding" at bounding box center [319, 598] width 297 height 24
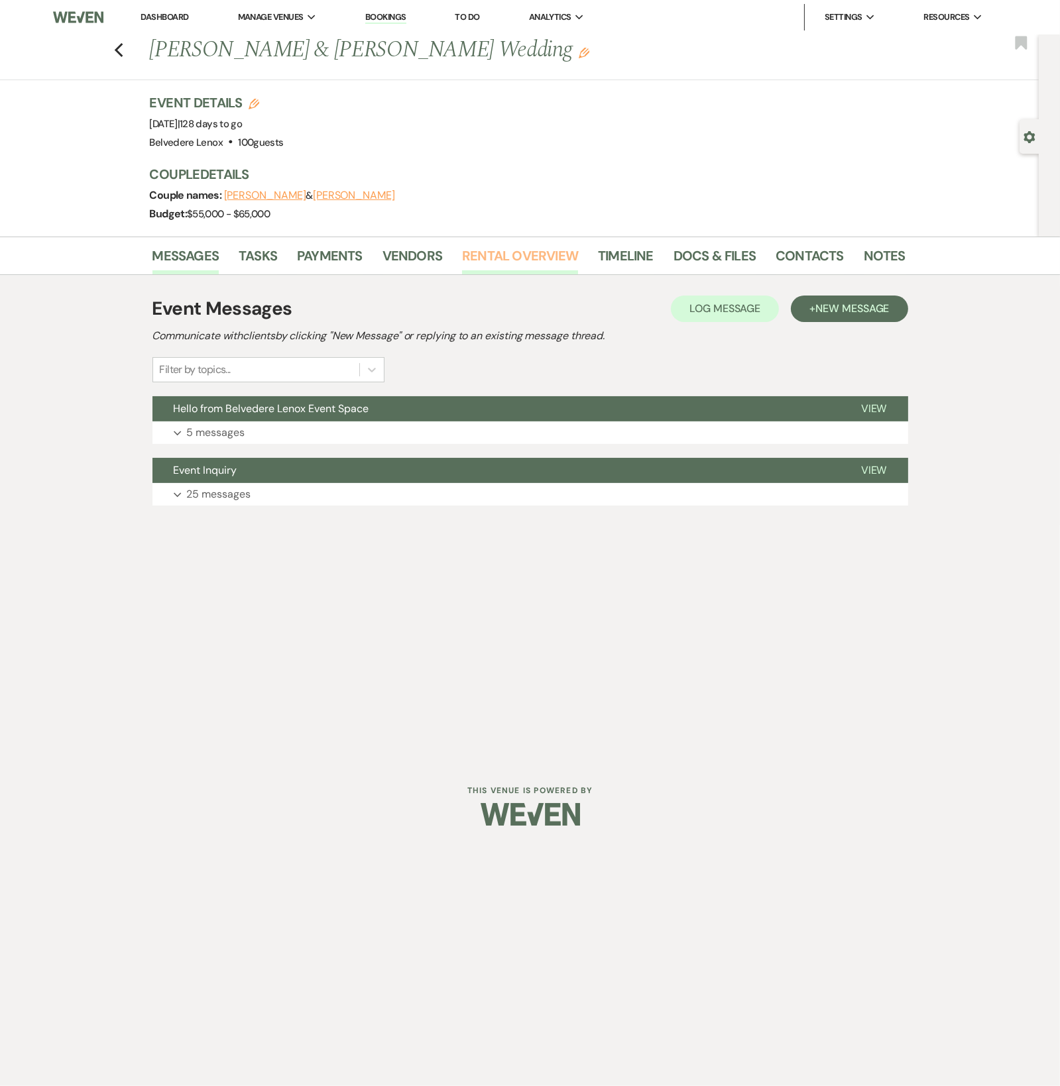
click at [544, 266] on link "Rental Overview" at bounding box center [520, 259] width 116 height 29
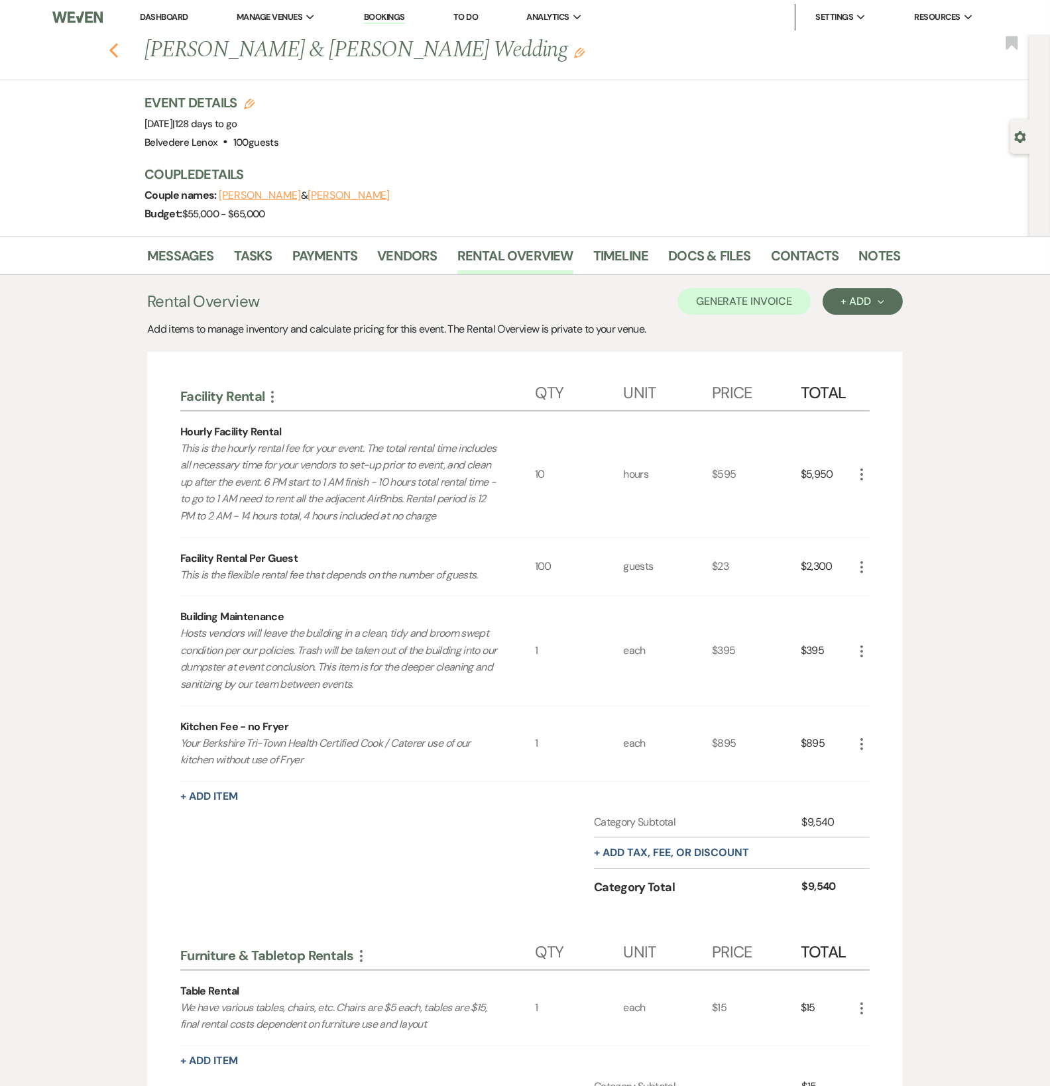
click at [119, 53] on icon "Previous" at bounding box center [114, 50] width 10 height 16
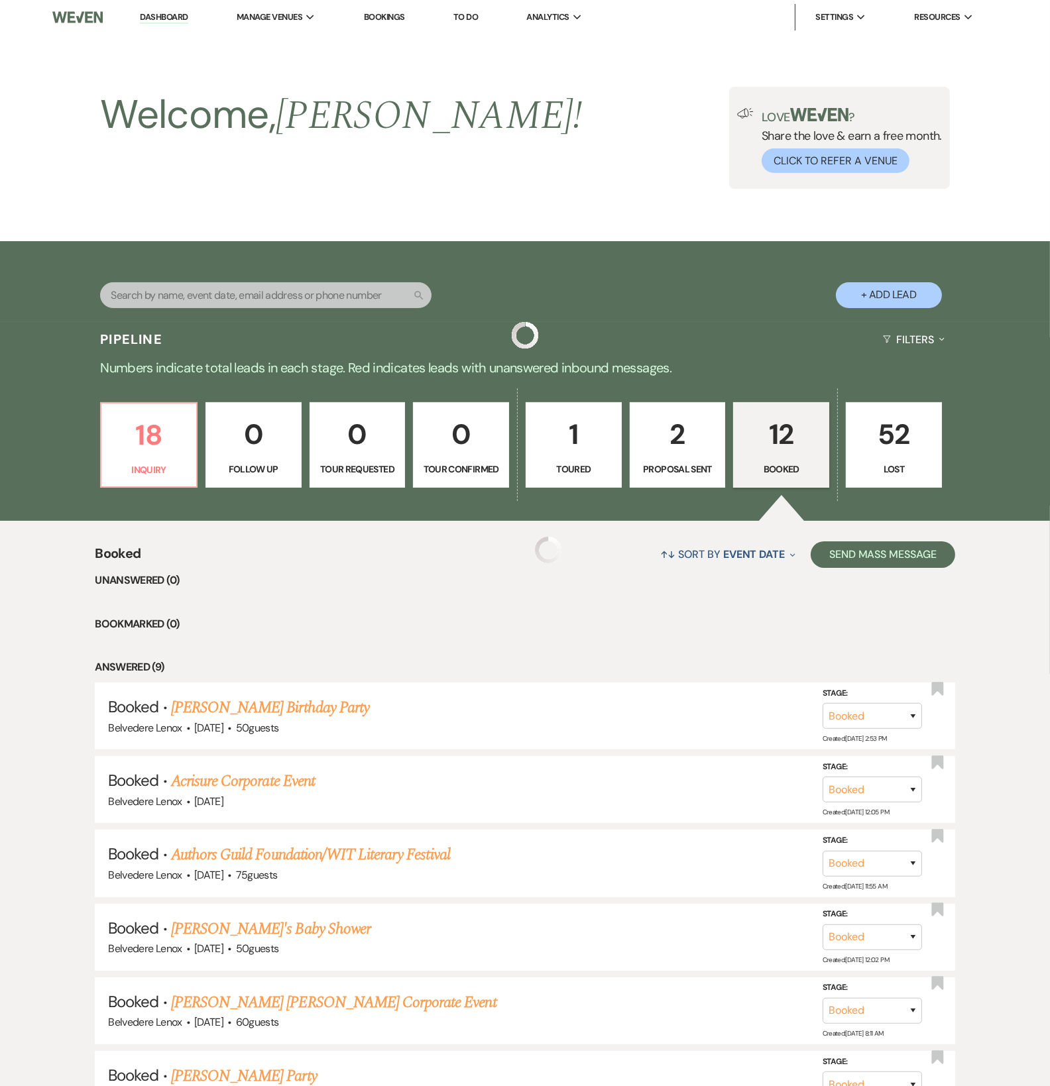
scroll to position [634, 0]
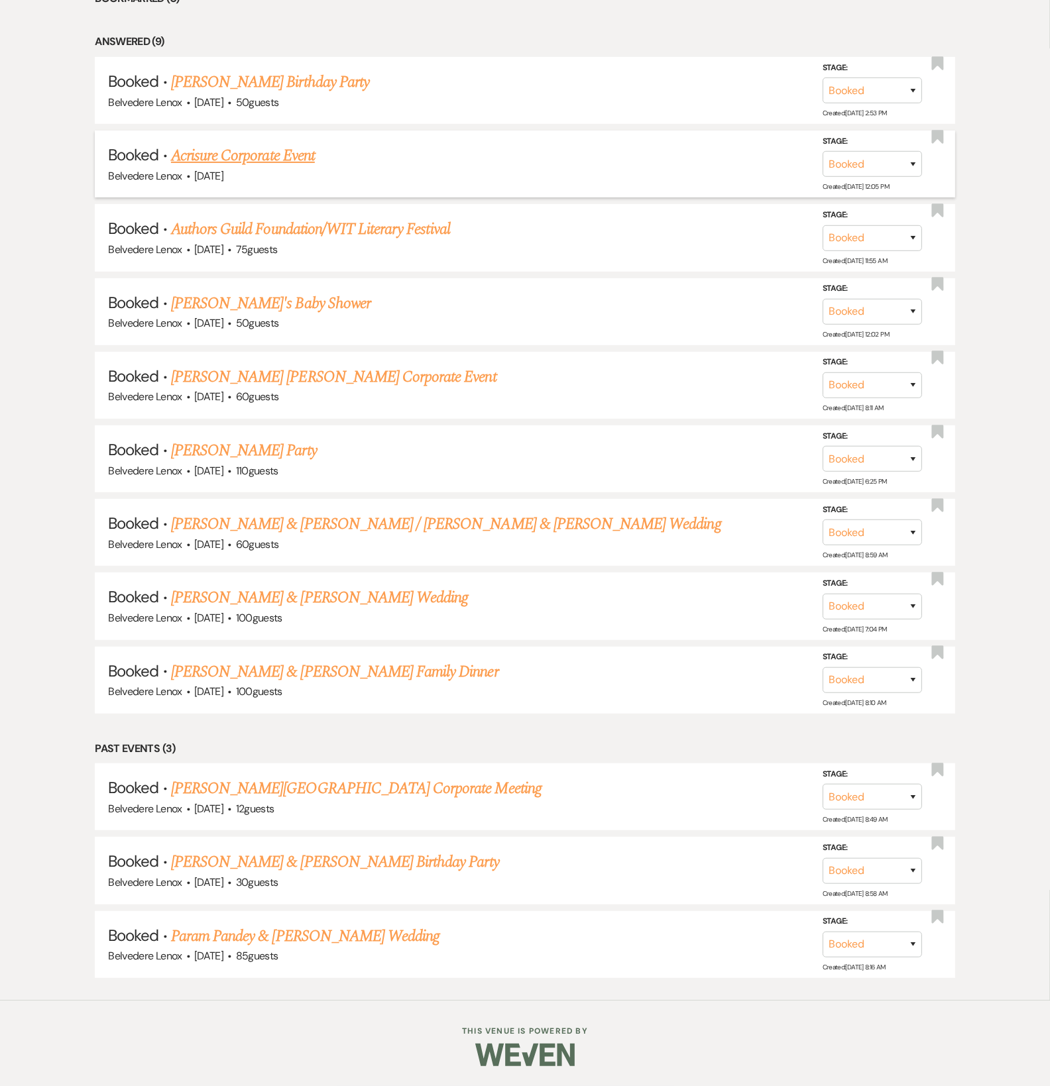
click at [270, 155] on link "Acrisure Corporate Event" at bounding box center [243, 156] width 144 height 24
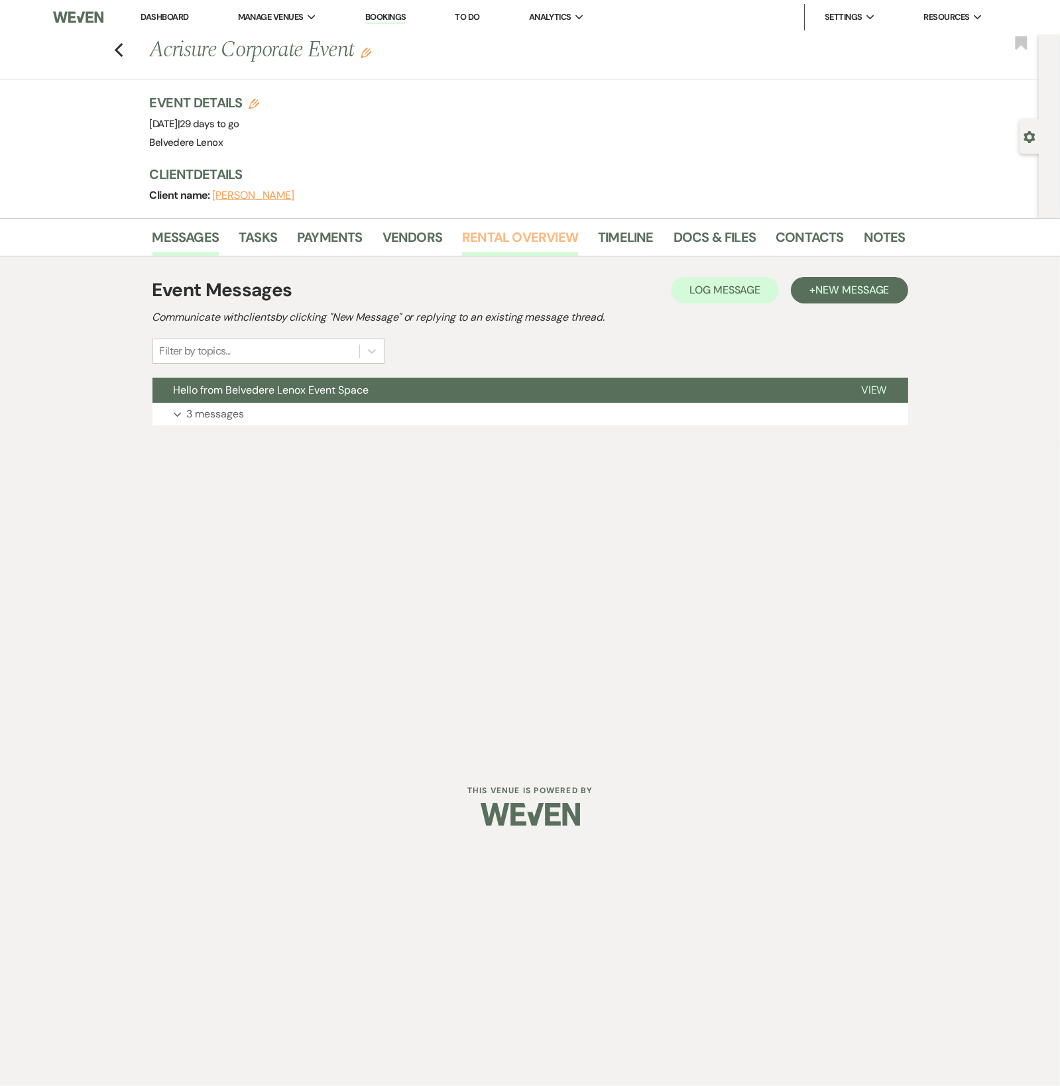
click at [487, 238] on link "Rental Overview" at bounding box center [520, 241] width 116 height 29
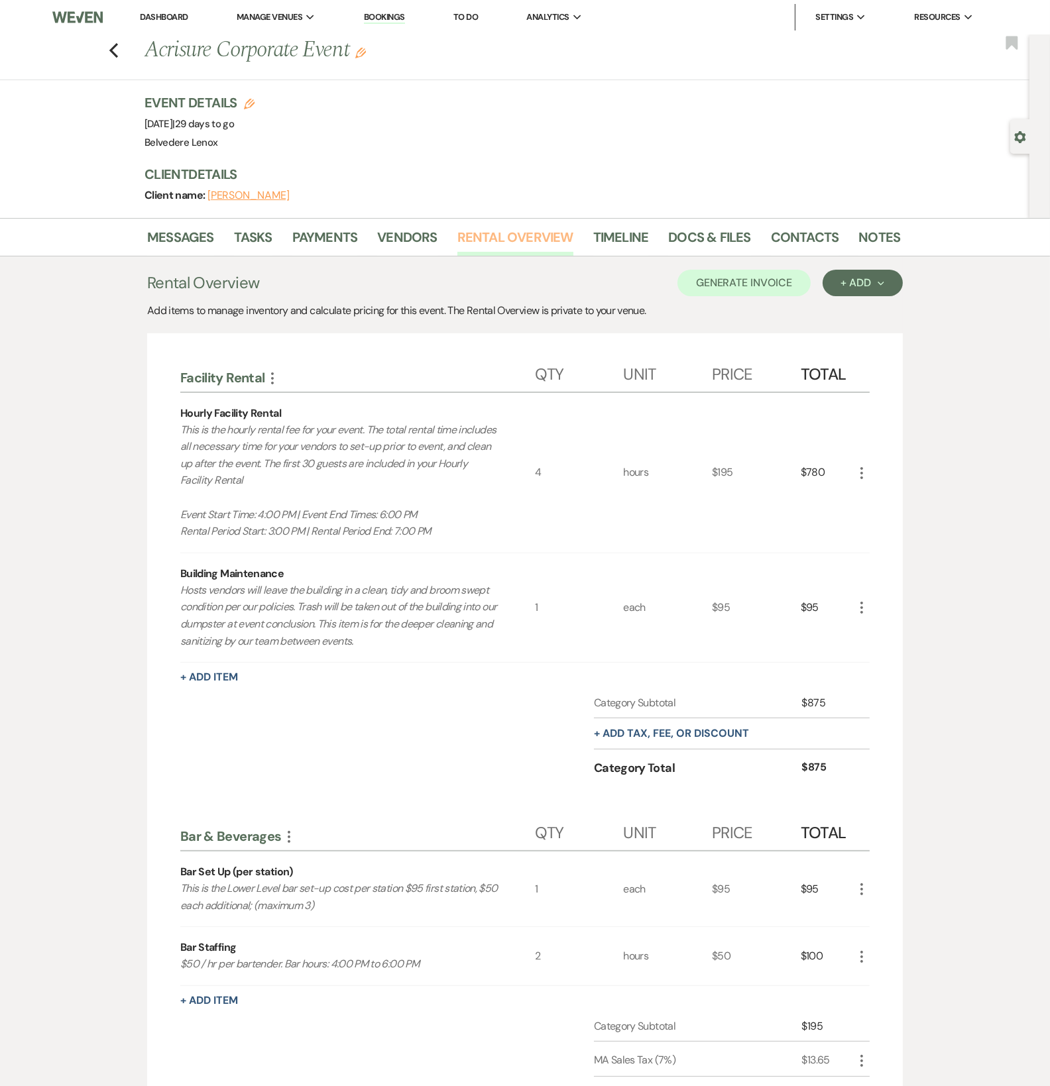
scroll to position [493, 0]
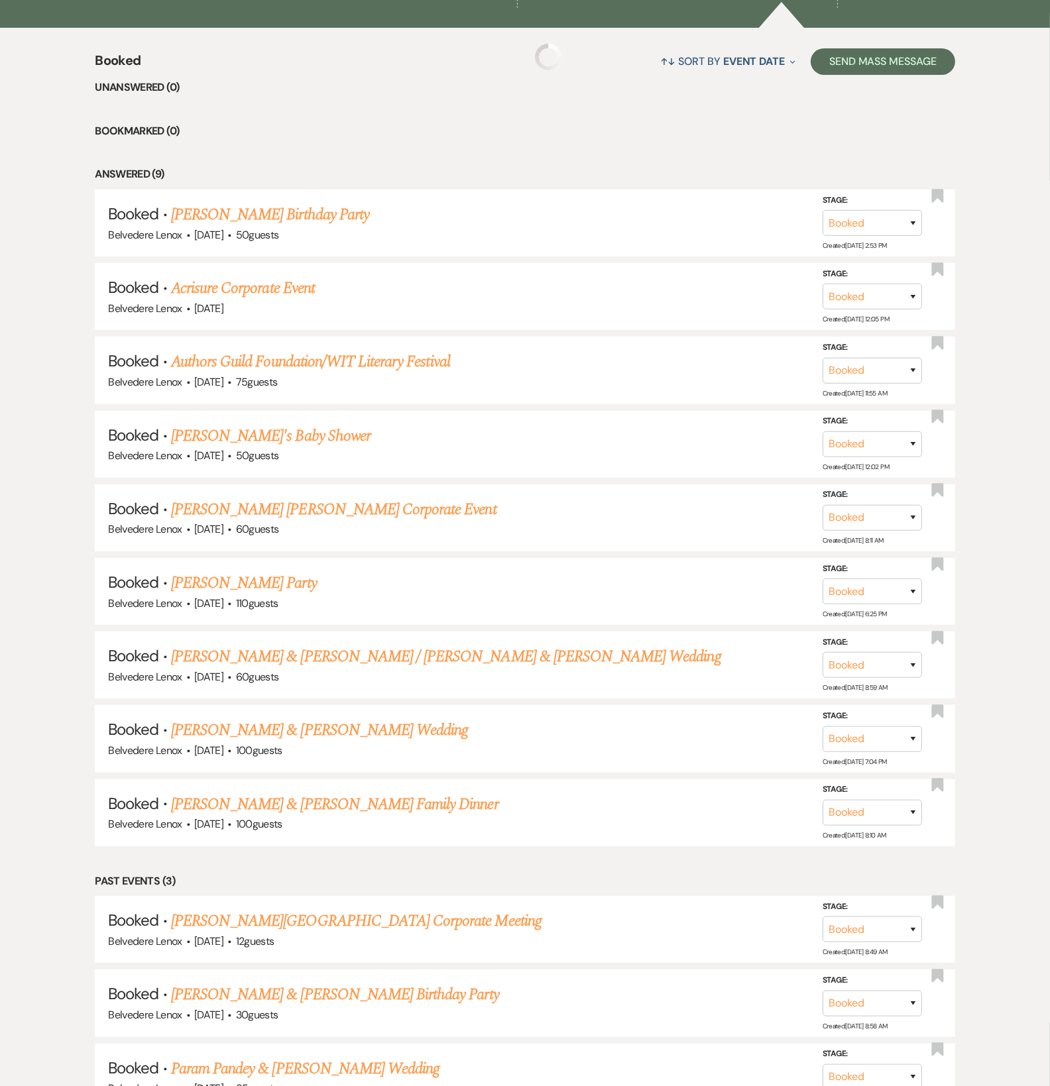
scroll to position [634, 0]
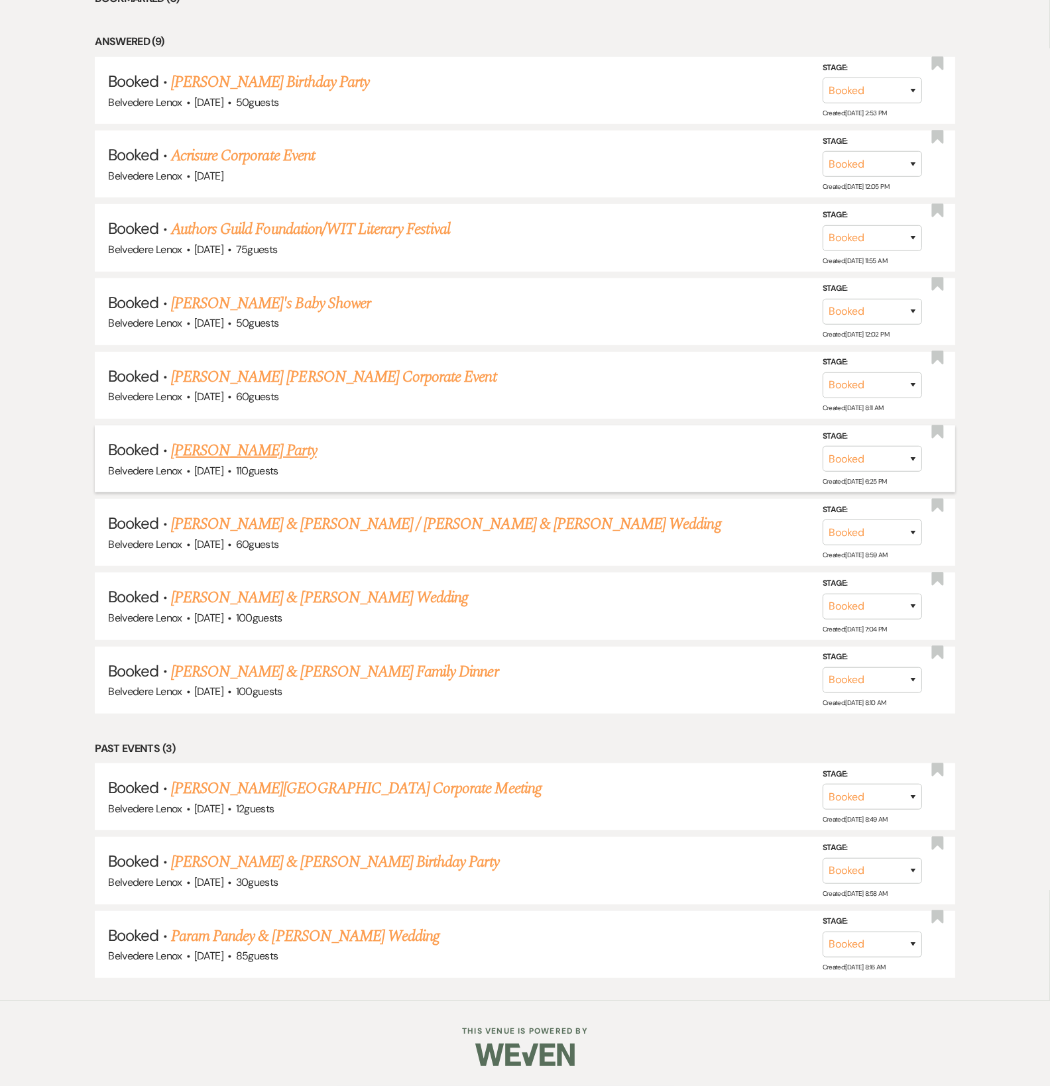
click at [317, 455] on link "[PERSON_NAME] Party" at bounding box center [244, 451] width 146 height 24
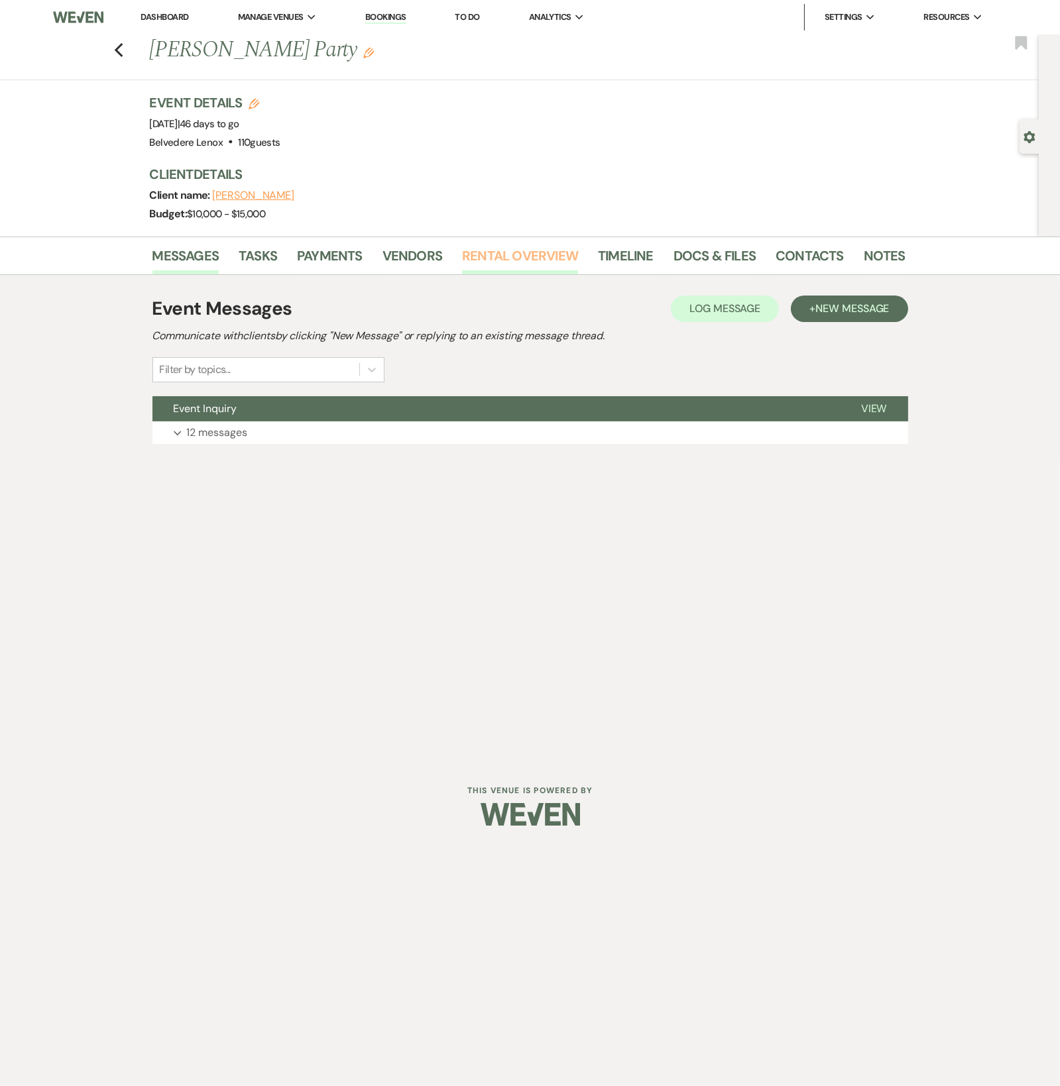
click at [523, 251] on link "Rental Overview" at bounding box center [520, 259] width 116 height 29
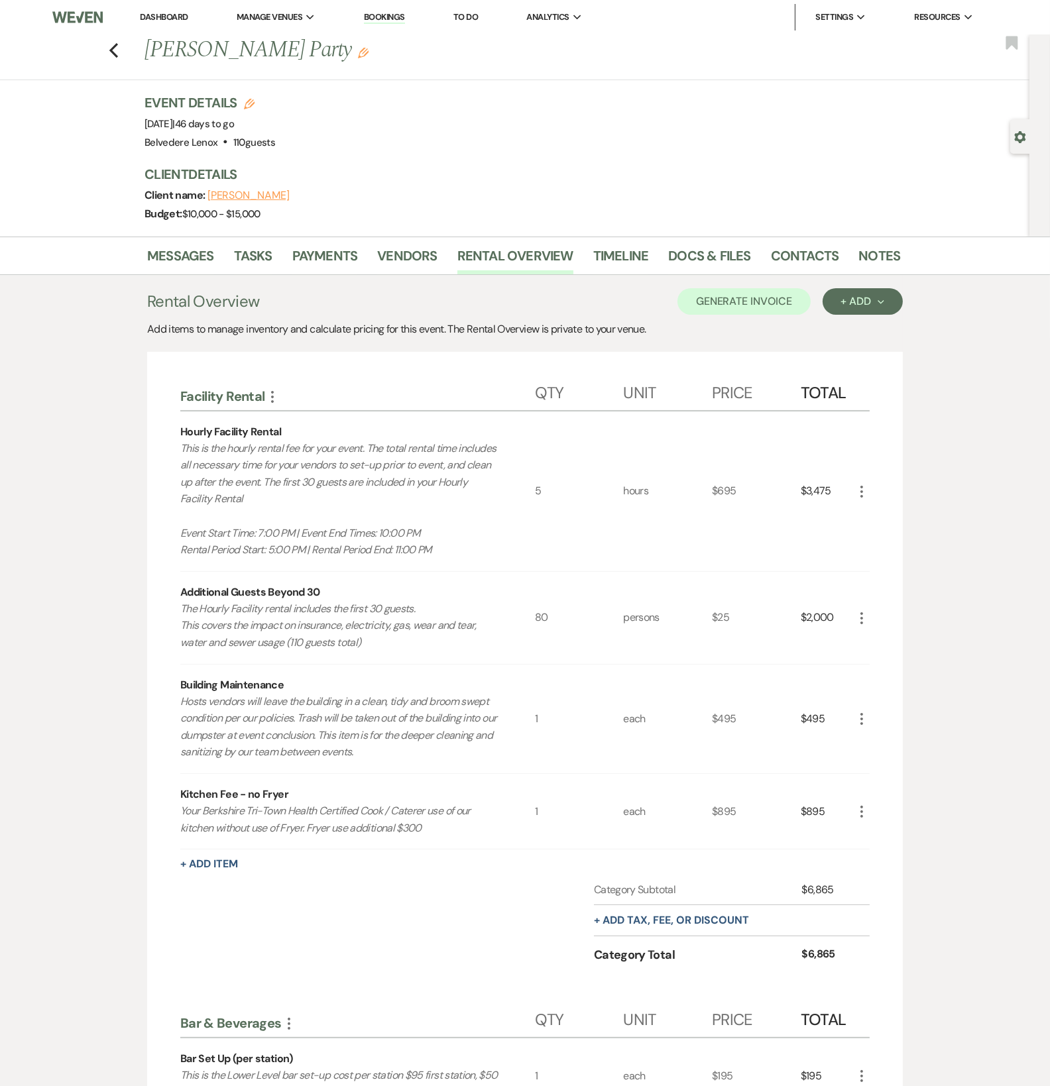
drag, startPoint x: 919, startPoint y: 606, endPoint x: 905, endPoint y: 736, distance: 130.6
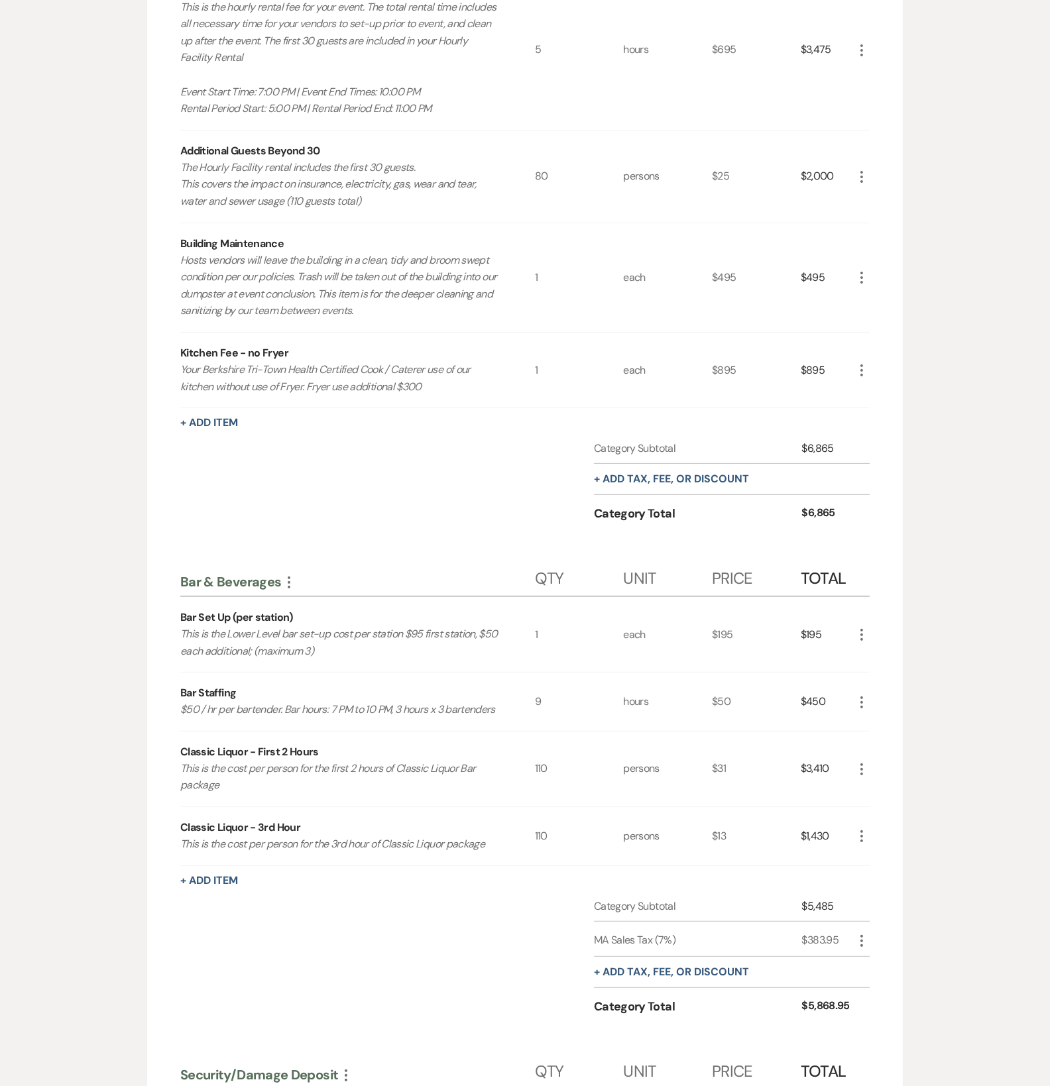
drag, startPoint x: 902, startPoint y: 227, endPoint x: 799, endPoint y: 219, distance: 103.0
click at [902, 227] on div "Facility Rental More Qty Unit Price Total Hourly Facility Rental This is the ho…" at bounding box center [525, 765] width 756 height 1708
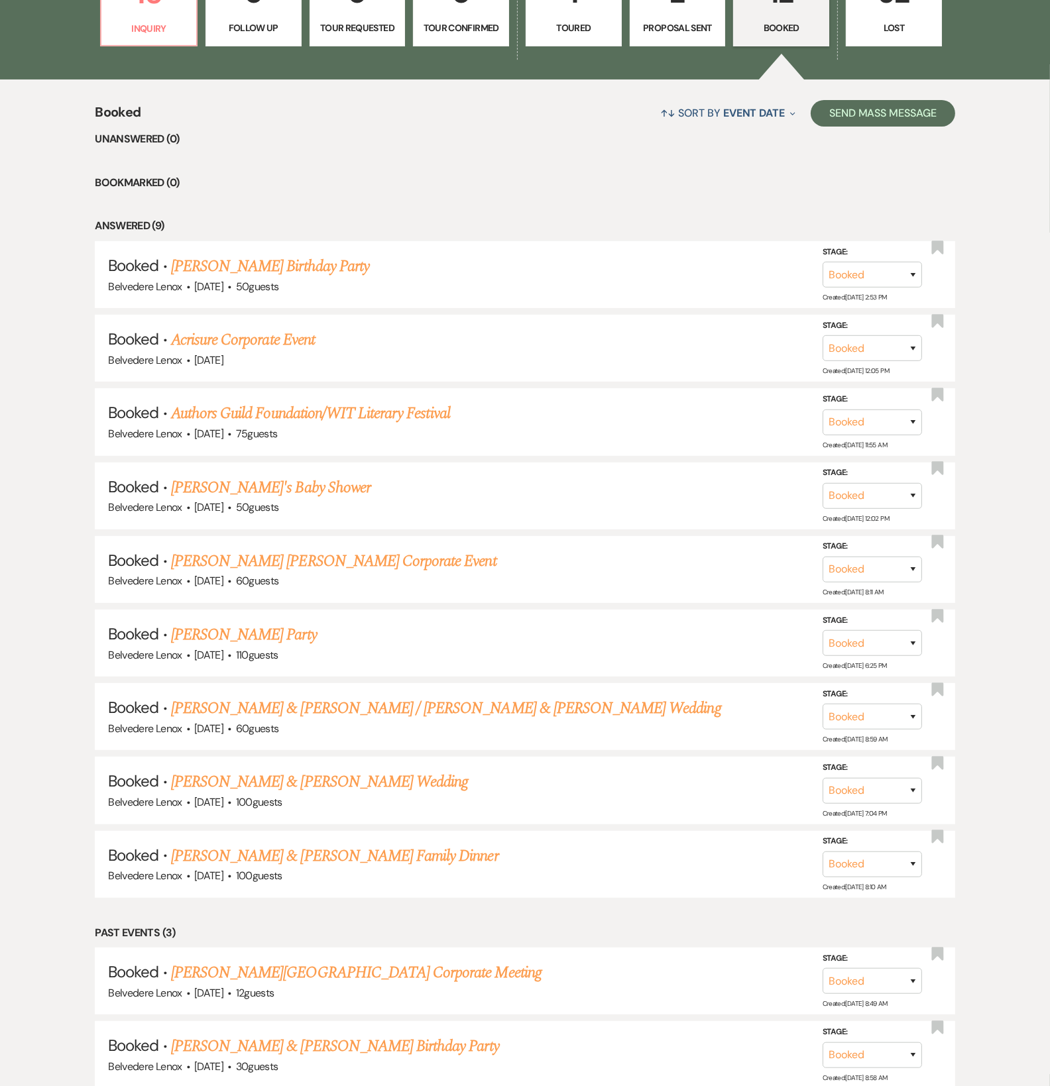
scroll to position [634, 0]
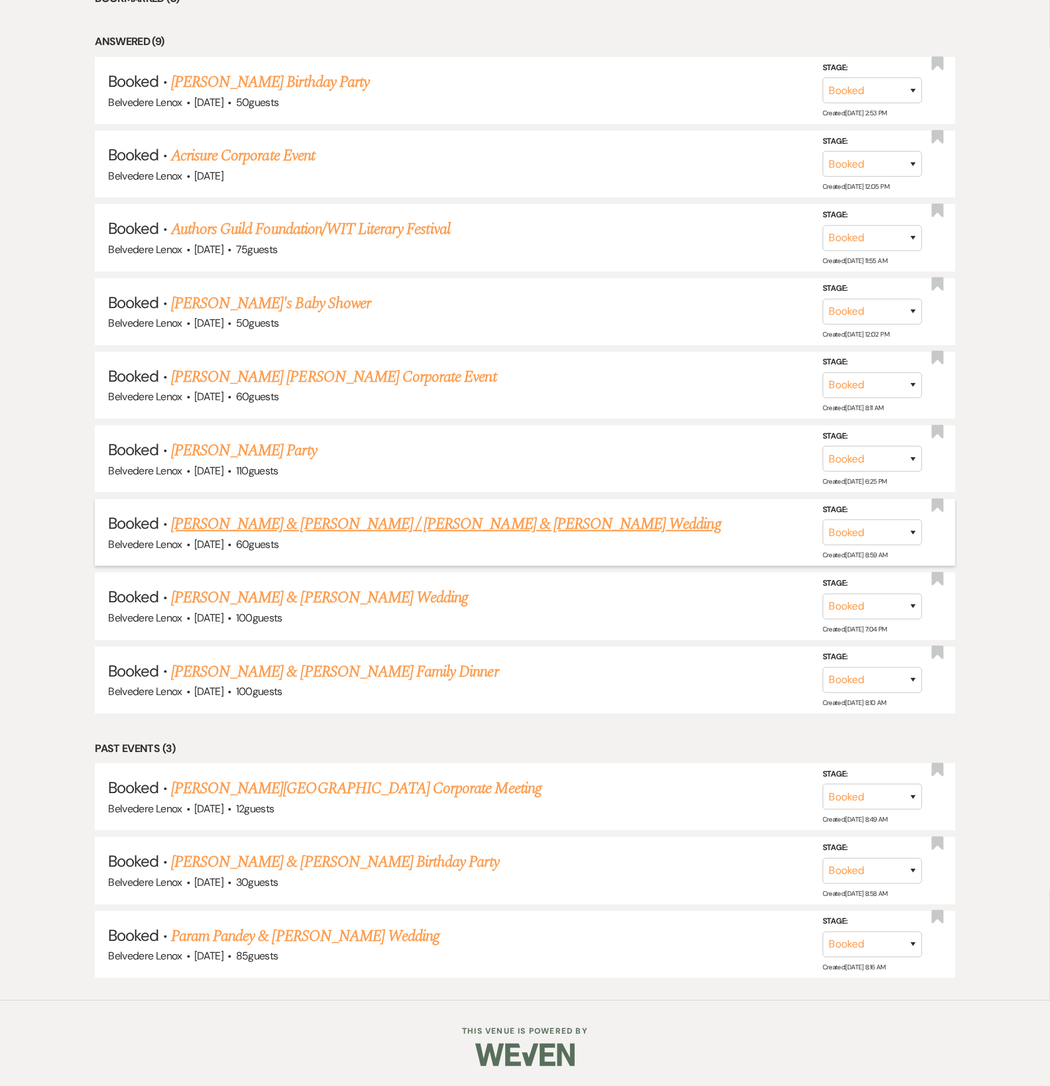
click at [303, 527] on link "[PERSON_NAME] & [PERSON_NAME] / [PERSON_NAME] & [PERSON_NAME] Wedding" at bounding box center [446, 524] width 550 height 24
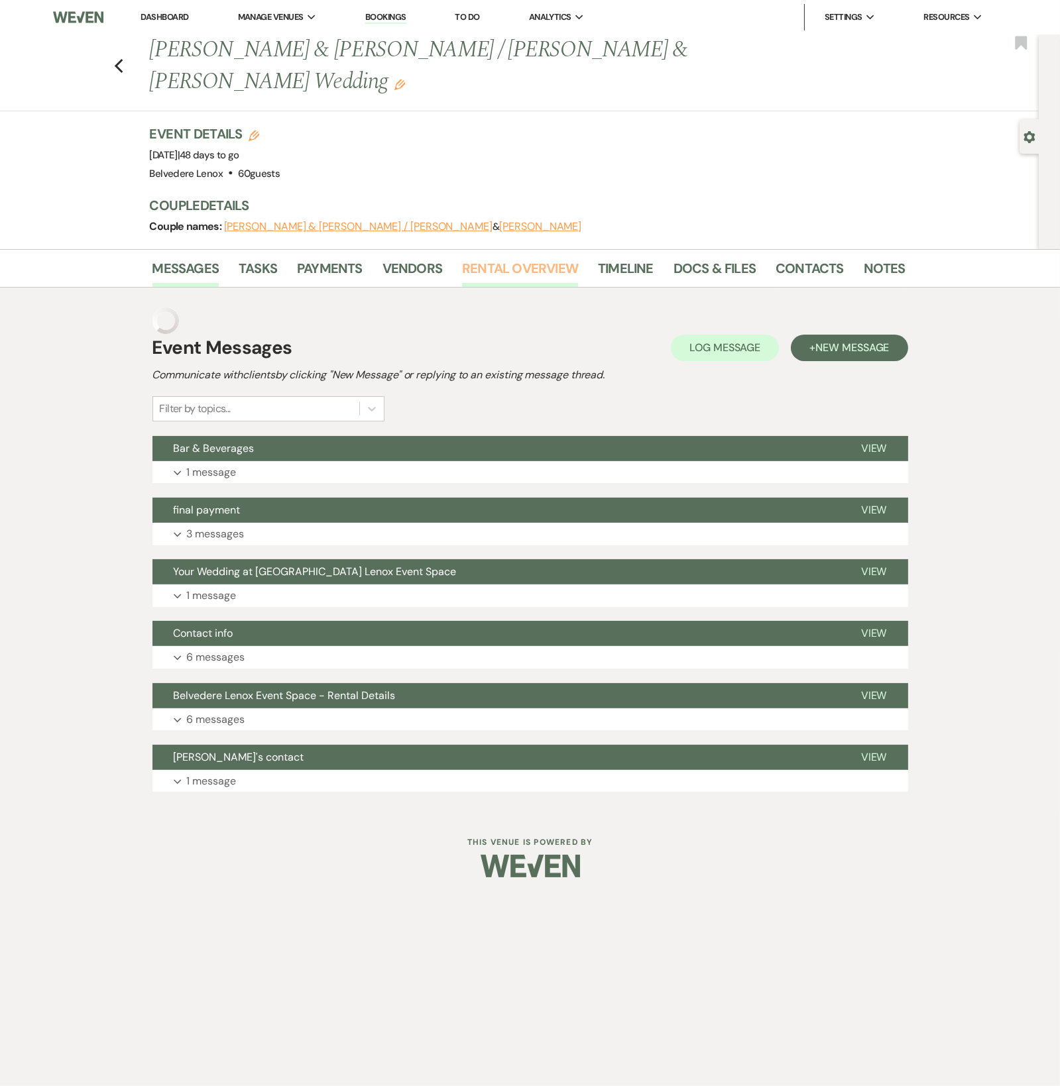
click at [495, 258] on link "Rental Overview" at bounding box center [520, 272] width 116 height 29
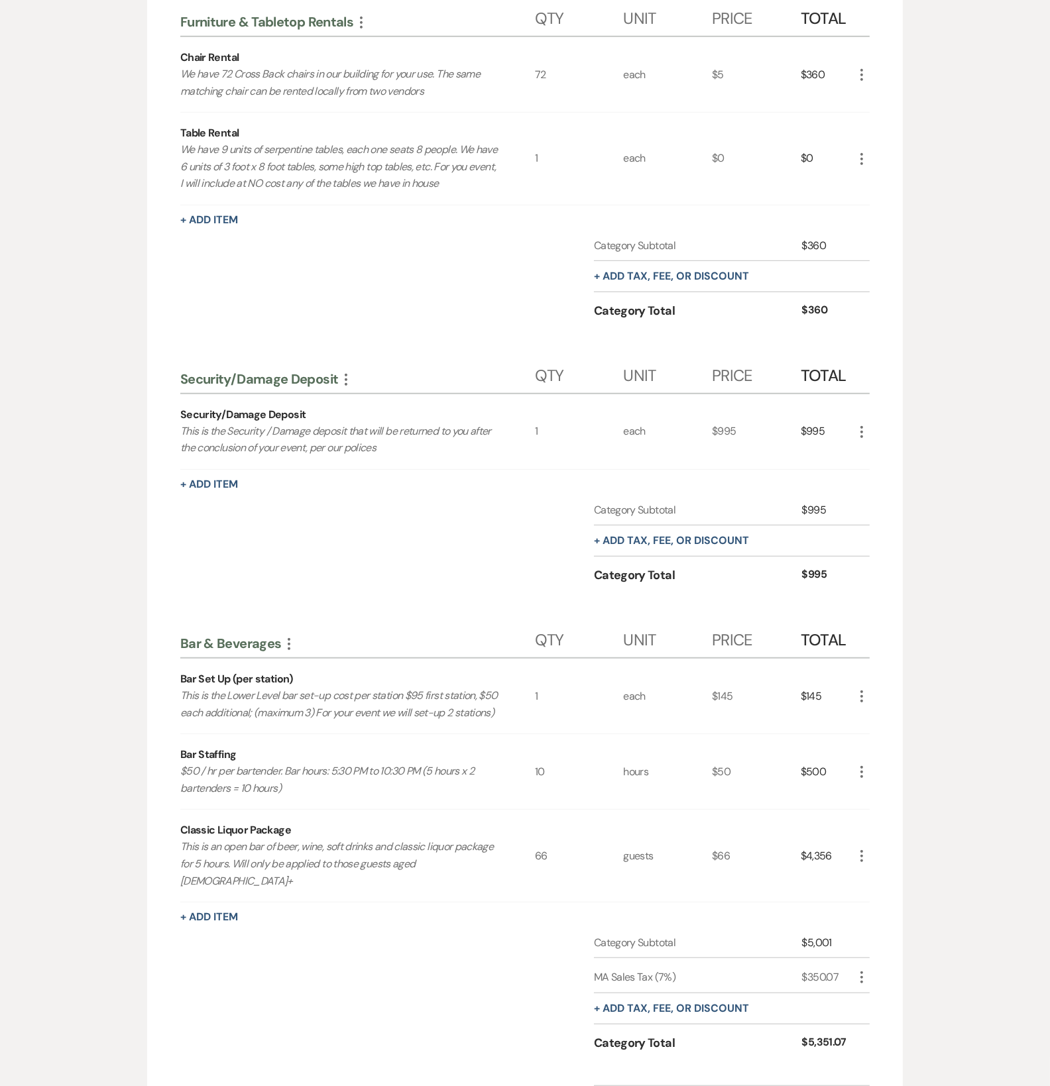
scroll to position [1077, 0]
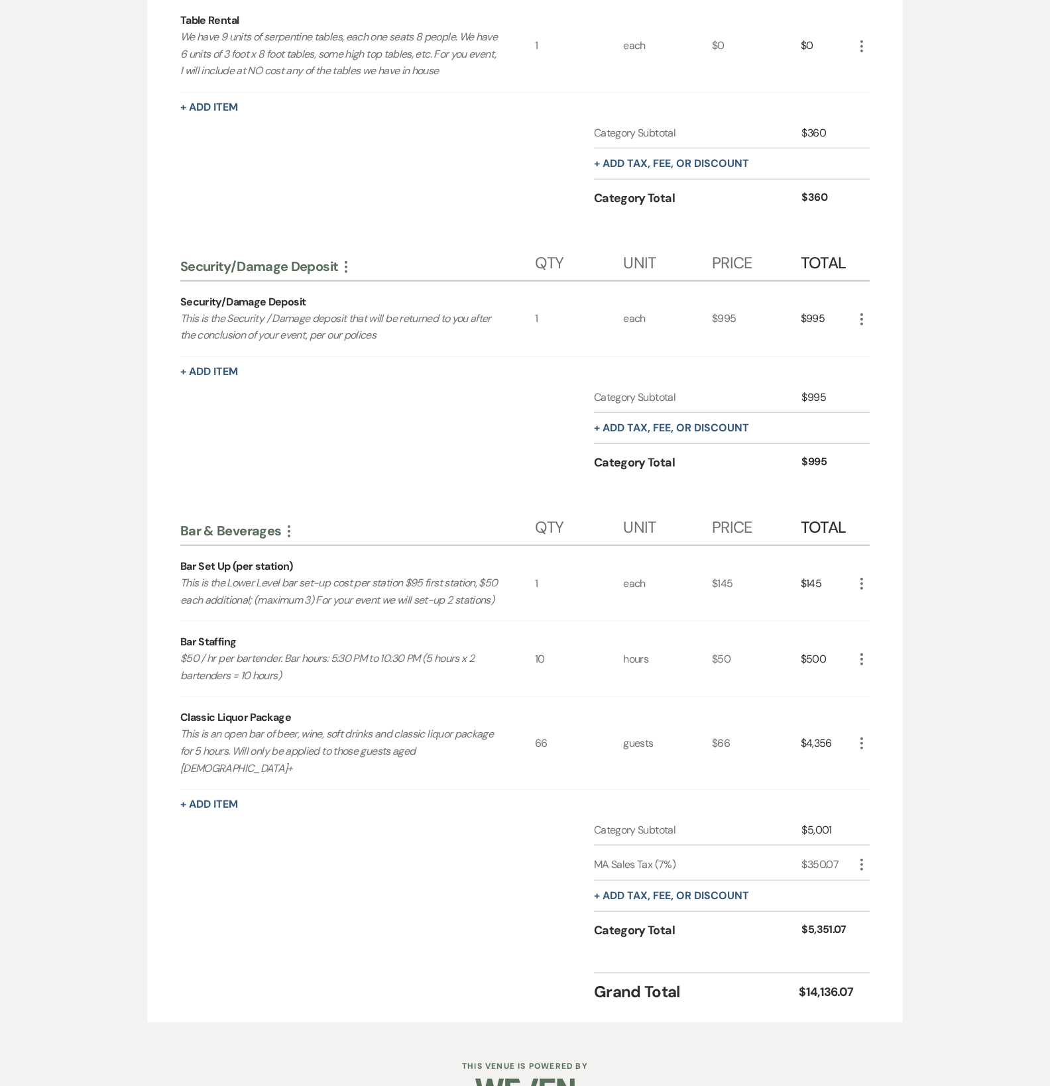
click at [985, 412] on div "Messages Tasks Payments Vendors Rental Overview Timeline Docs & Files Contacts …" at bounding box center [525, 104] width 1050 height 1863
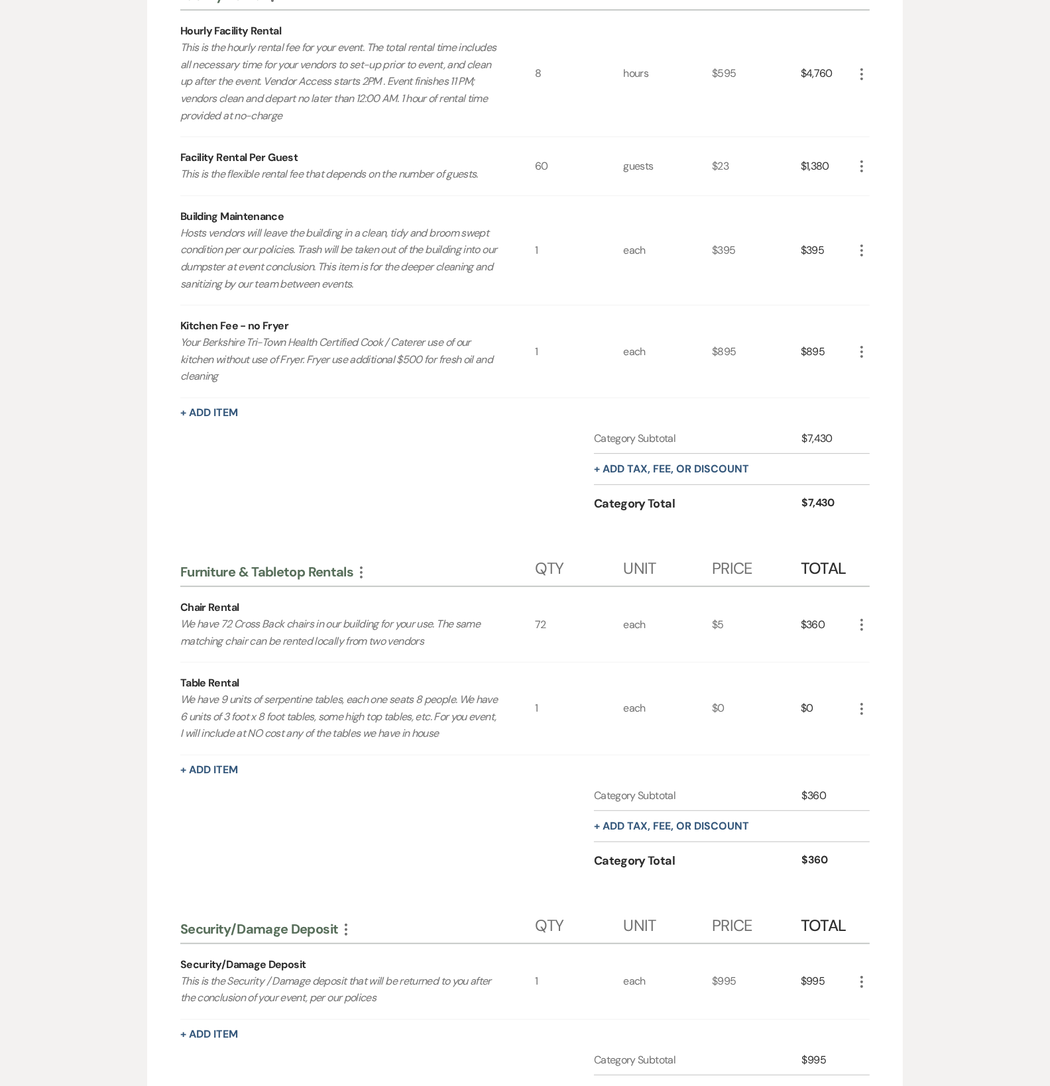
scroll to position [0, 0]
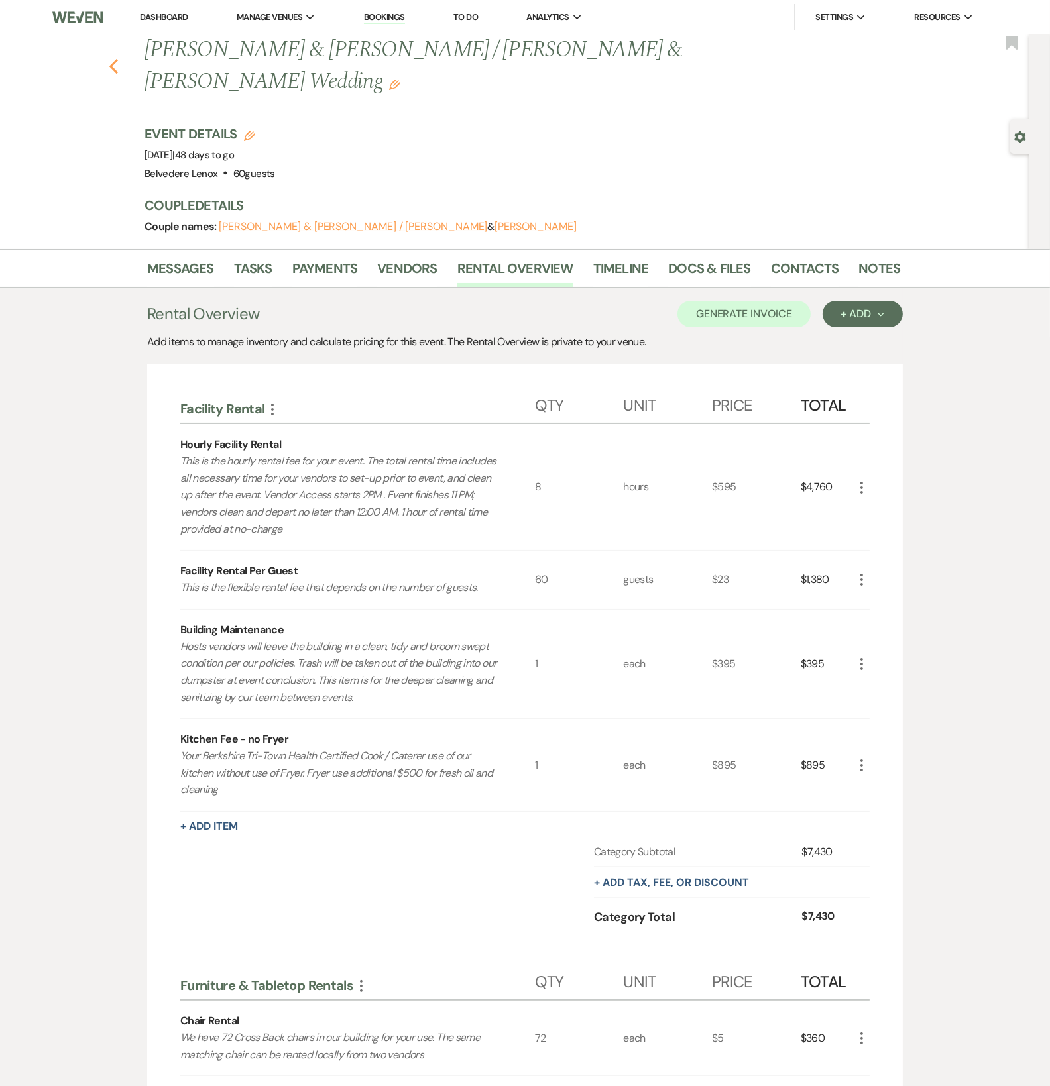
click at [116, 59] on use "button" at bounding box center [113, 66] width 9 height 15
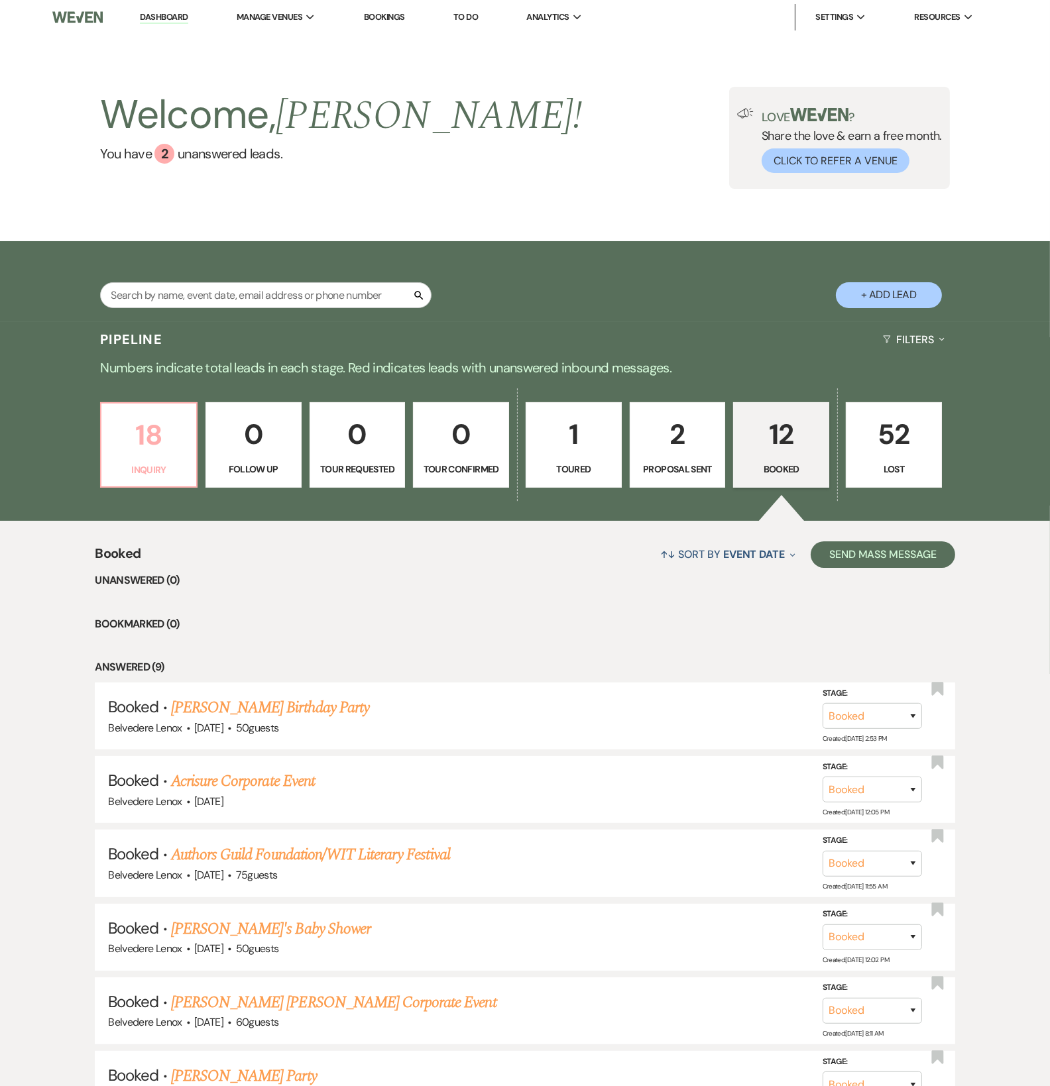
click at [140, 477] on p "Inquiry" at bounding box center [148, 470] width 79 height 15
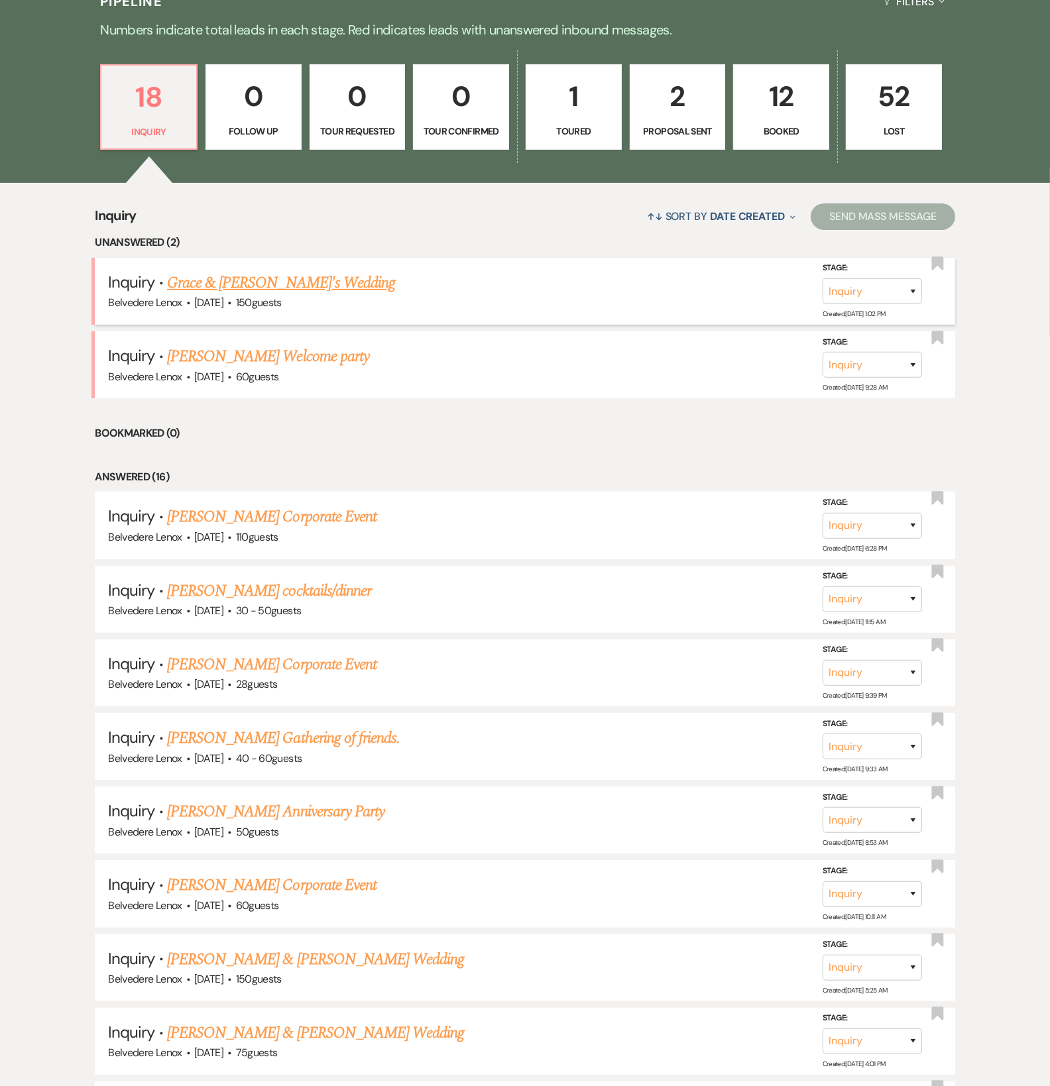
scroll to position [662, 0]
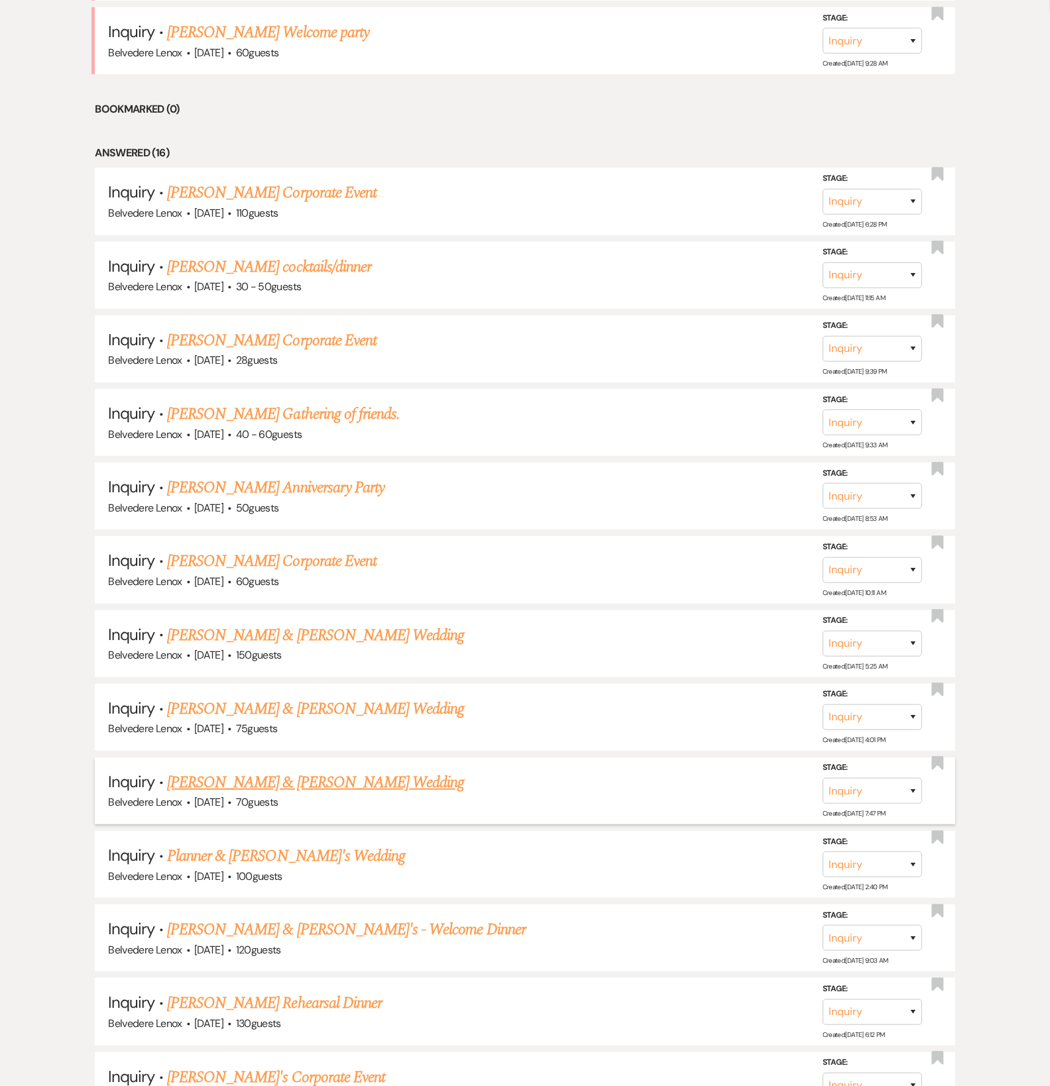
click at [229, 788] on link "[PERSON_NAME] & [PERSON_NAME] Wedding" at bounding box center [315, 783] width 297 height 24
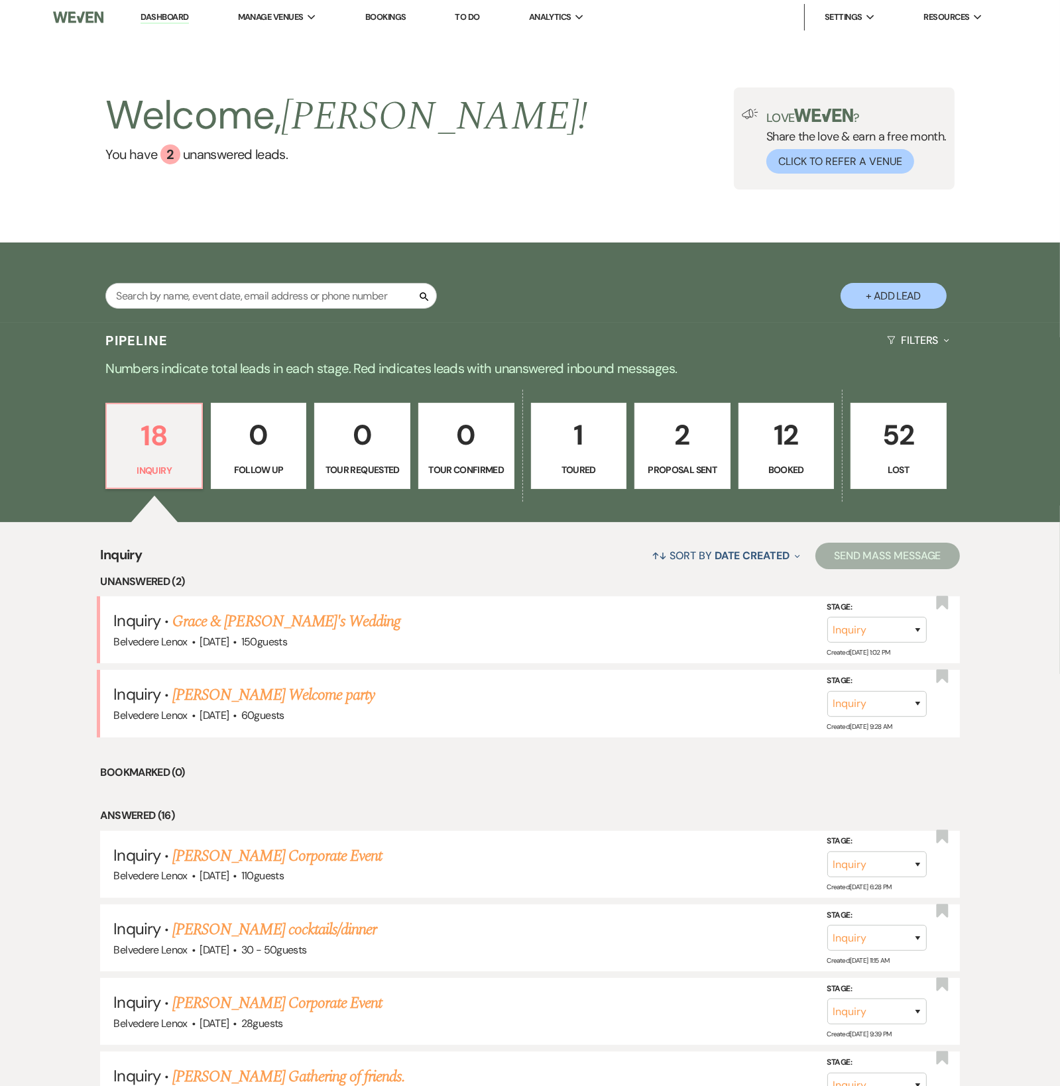
select select "5"
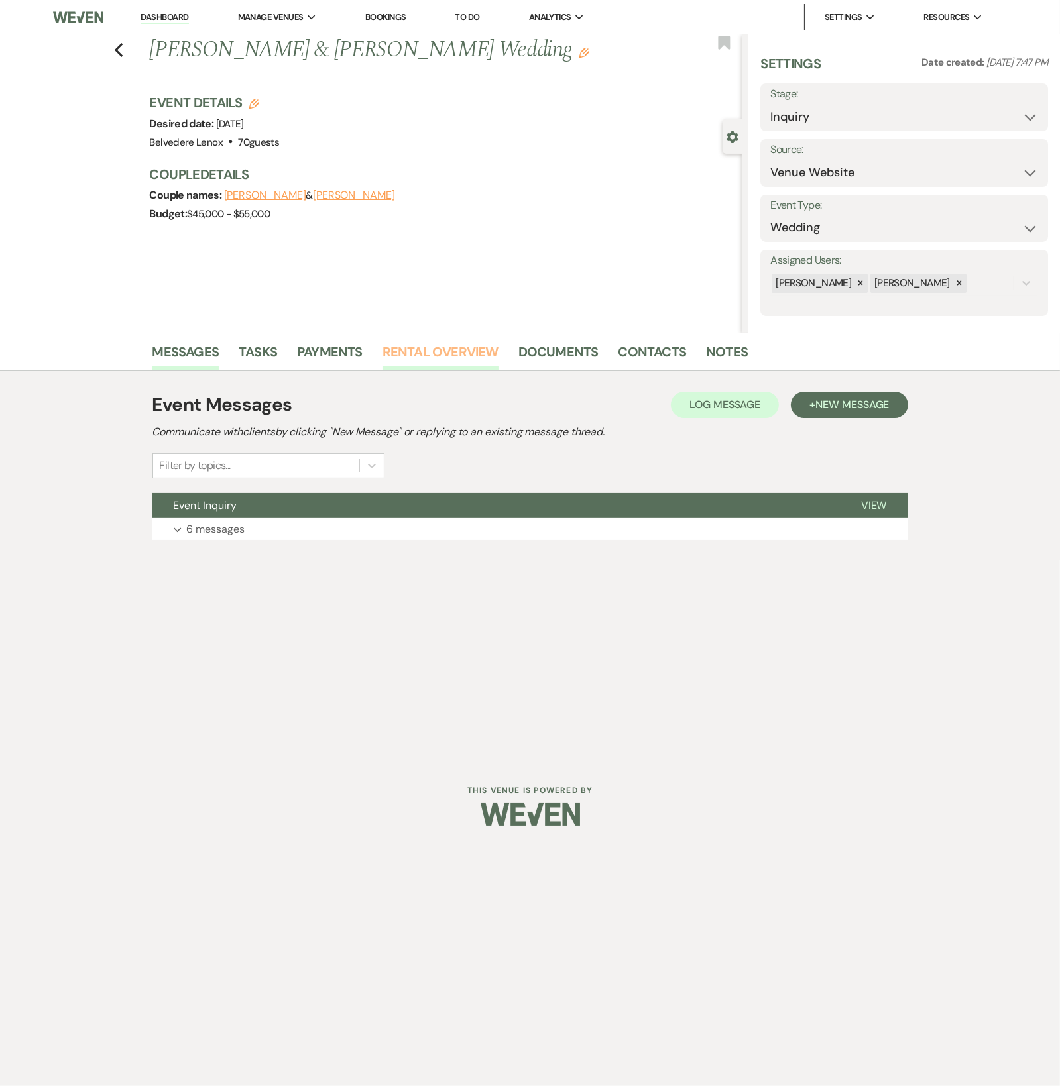
click at [412, 360] on link "Rental Overview" at bounding box center [440, 355] width 116 height 29
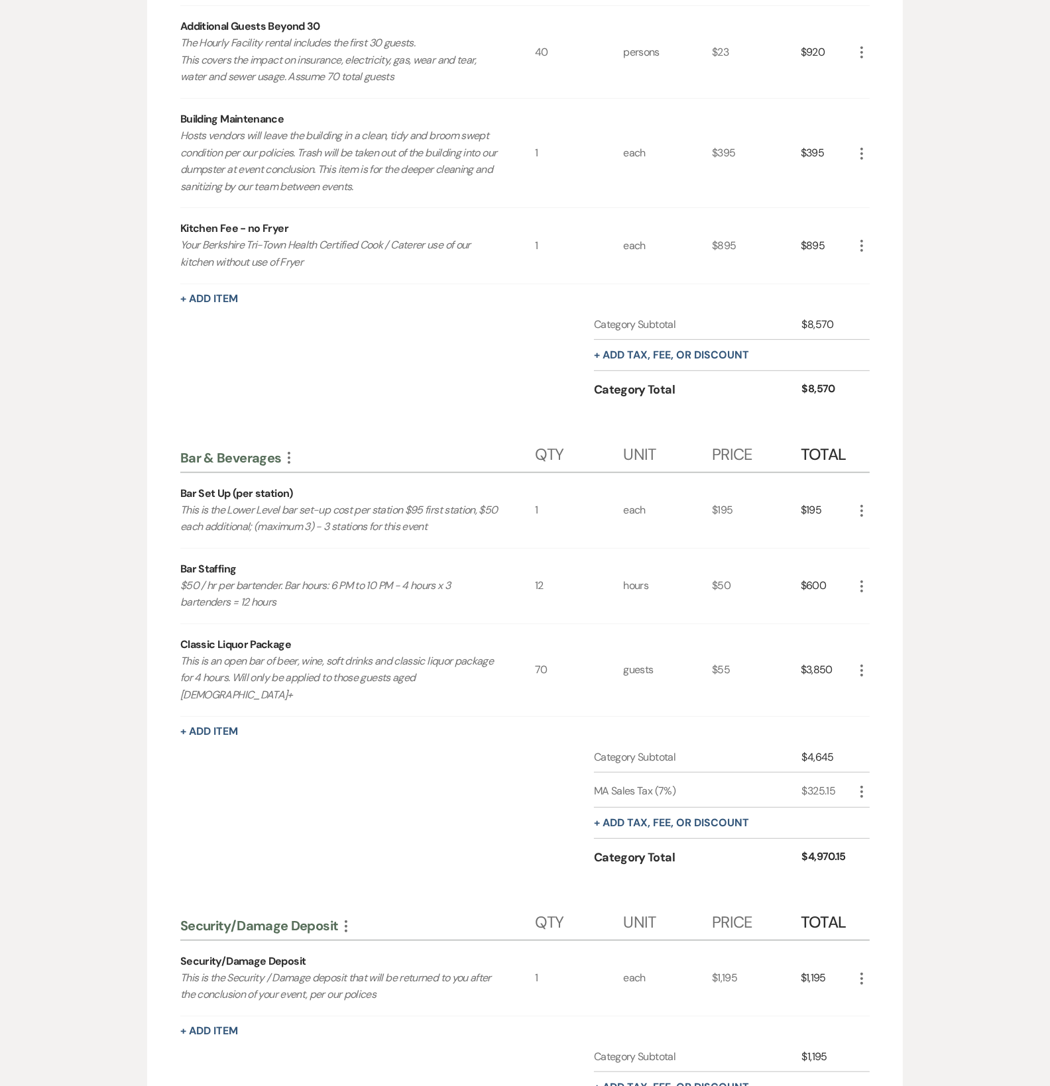
scroll to position [441, 0]
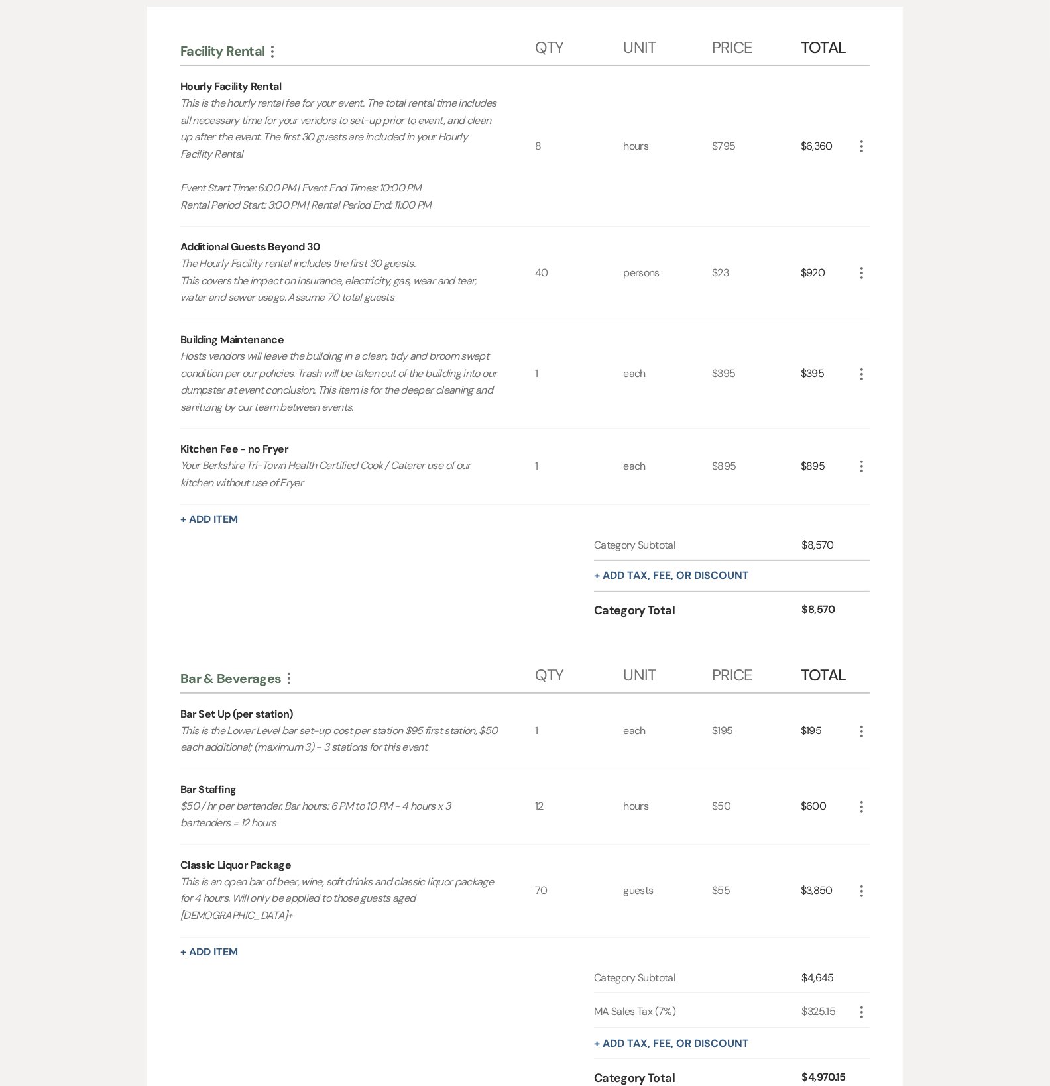
drag, startPoint x: 742, startPoint y: 768, endPoint x: 710, endPoint y: 788, distance: 38.4
click at [742, 770] on div "$50" at bounding box center [756, 807] width 89 height 75
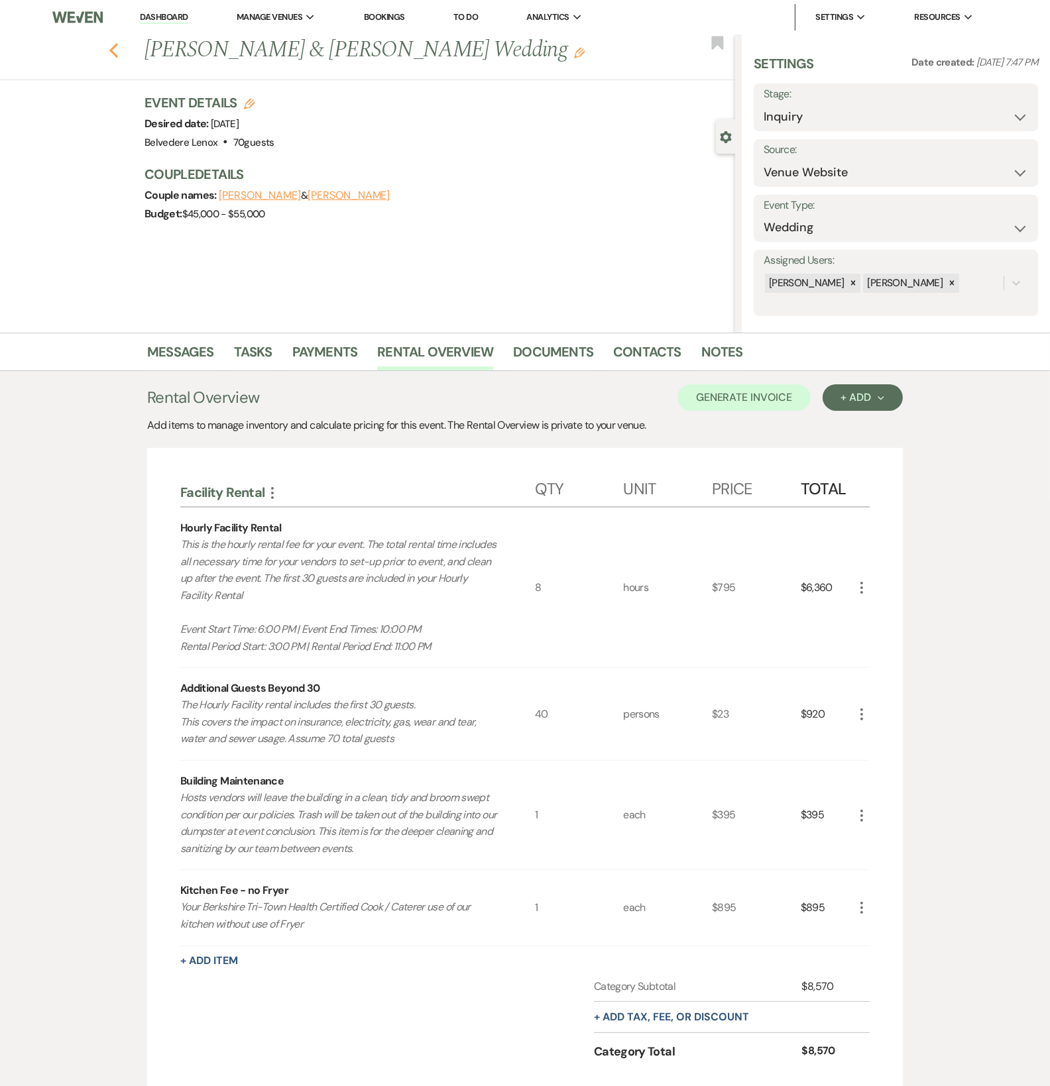
click at [117, 54] on icon "Previous" at bounding box center [114, 50] width 10 height 16
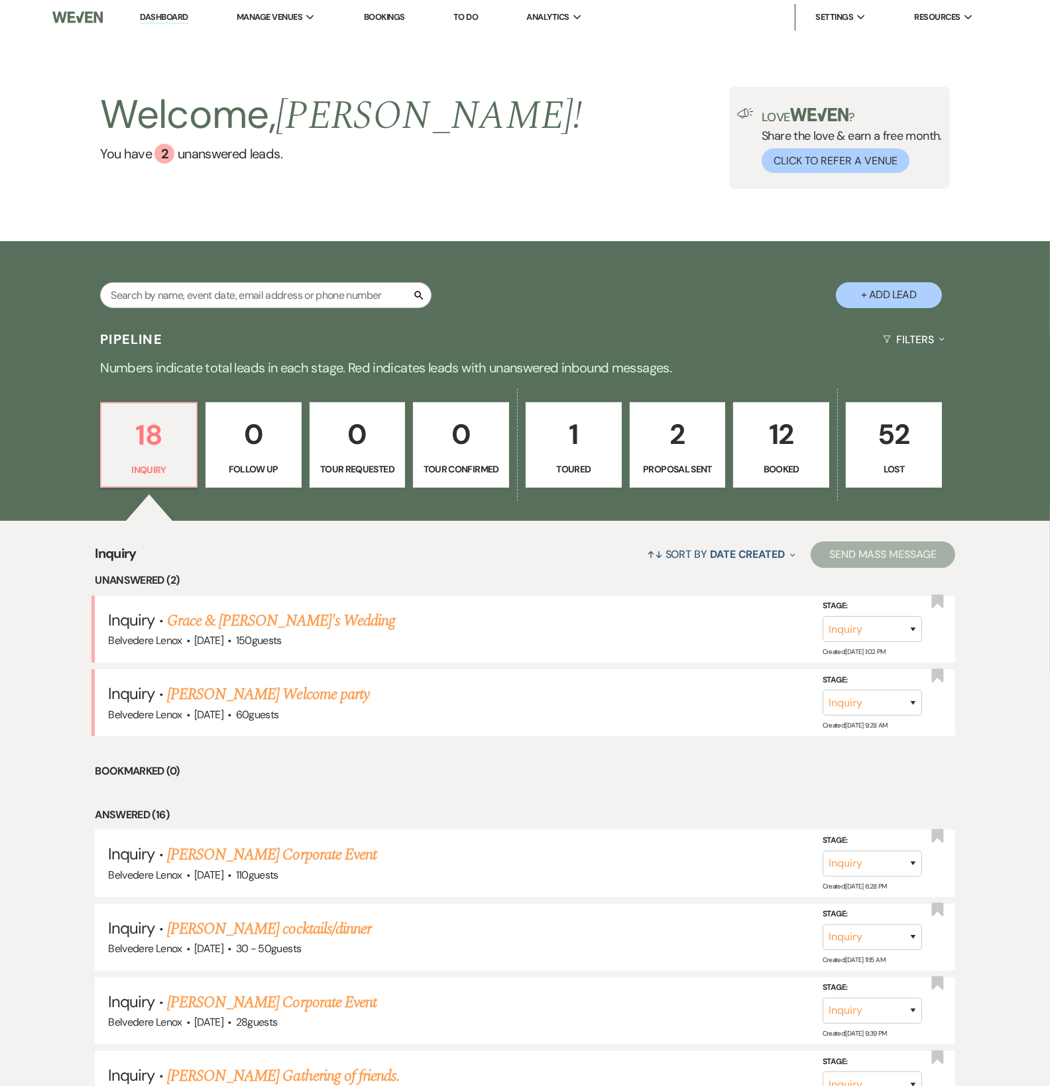
click at [775, 455] on p "12" at bounding box center [781, 434] width 79 height 44
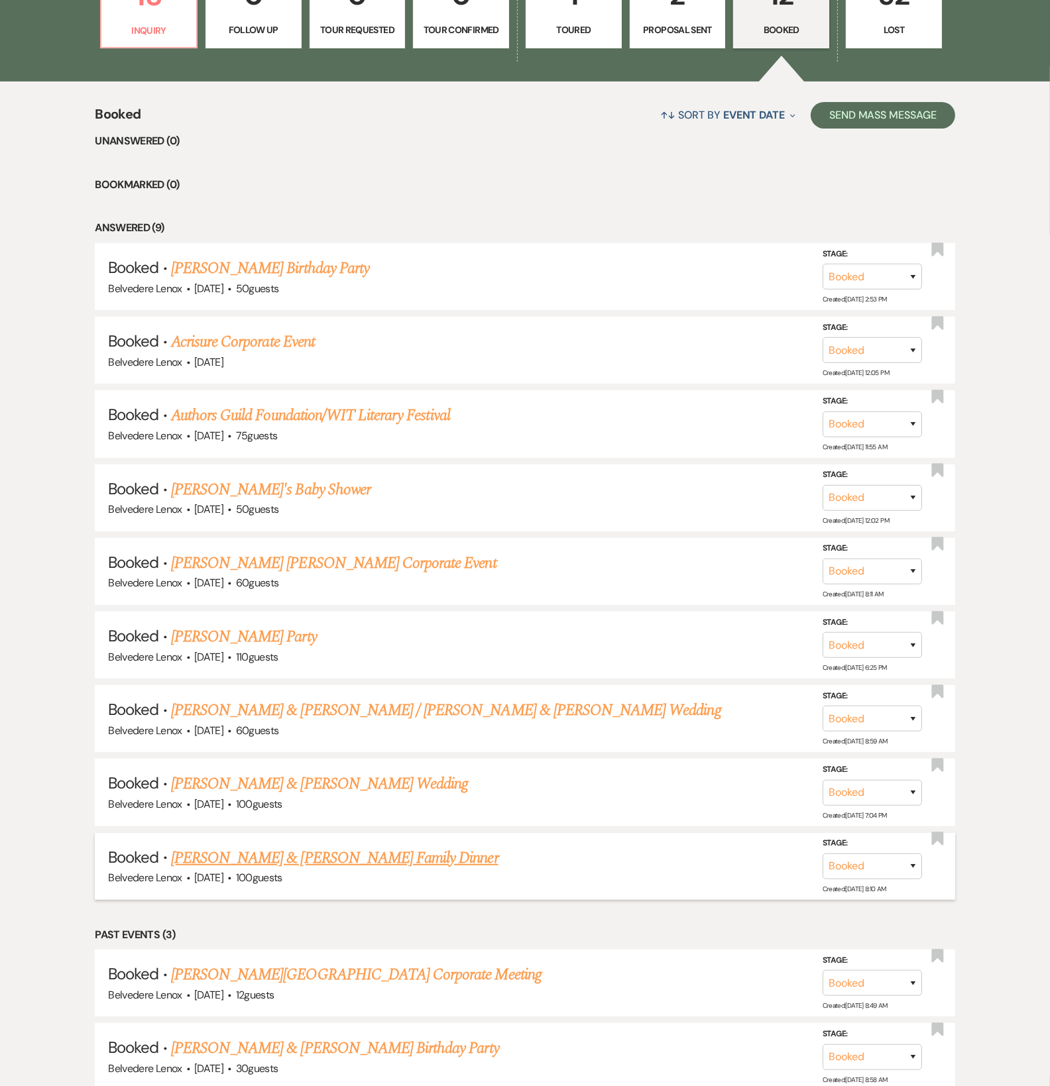
scroll to position [634, 0]
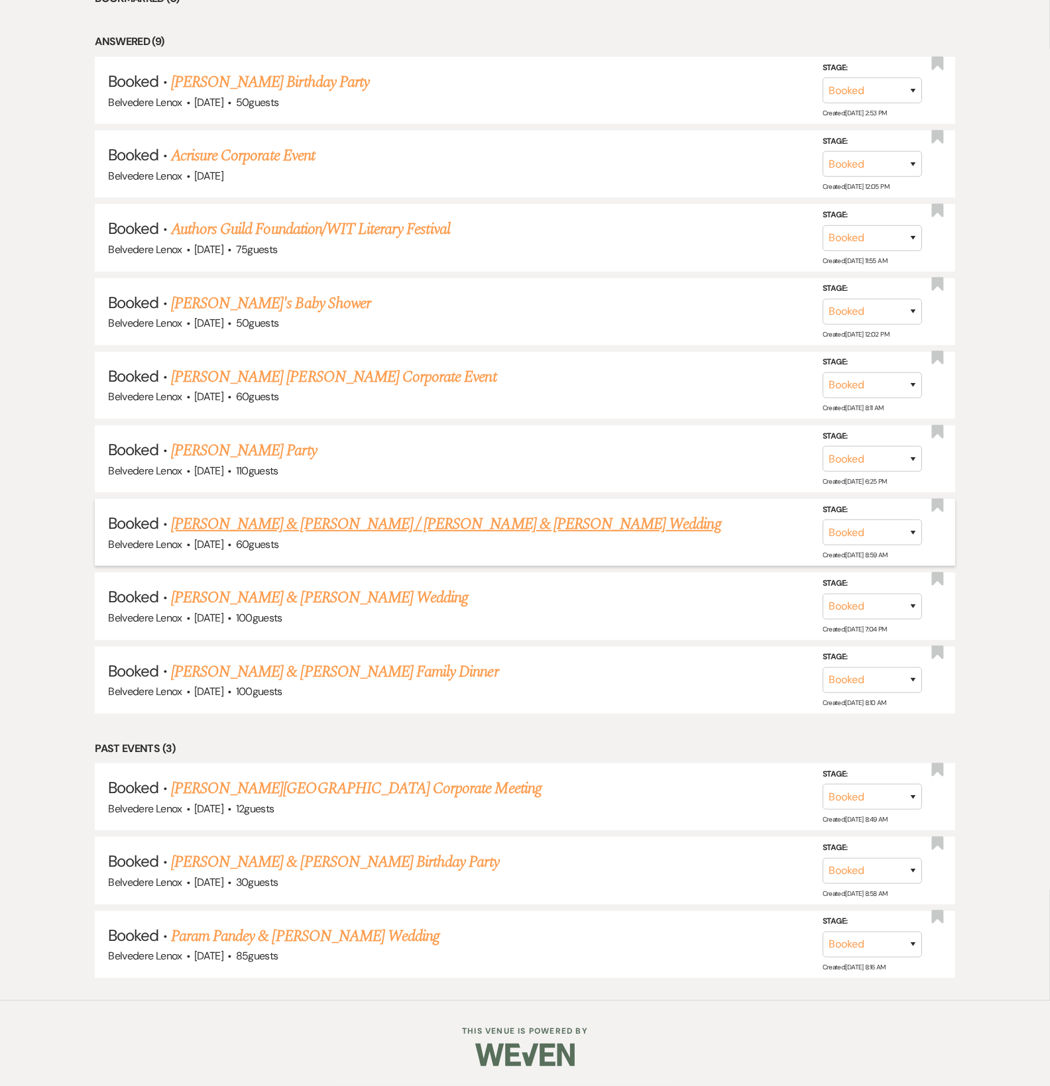
click at [296, 518] on link "[PERSON_NAME] & [PERSON_NAME] / [PERSON_NAME] & [PERSON_NAME] Wedding" at bounding box center [446, 524] width 550 height 24
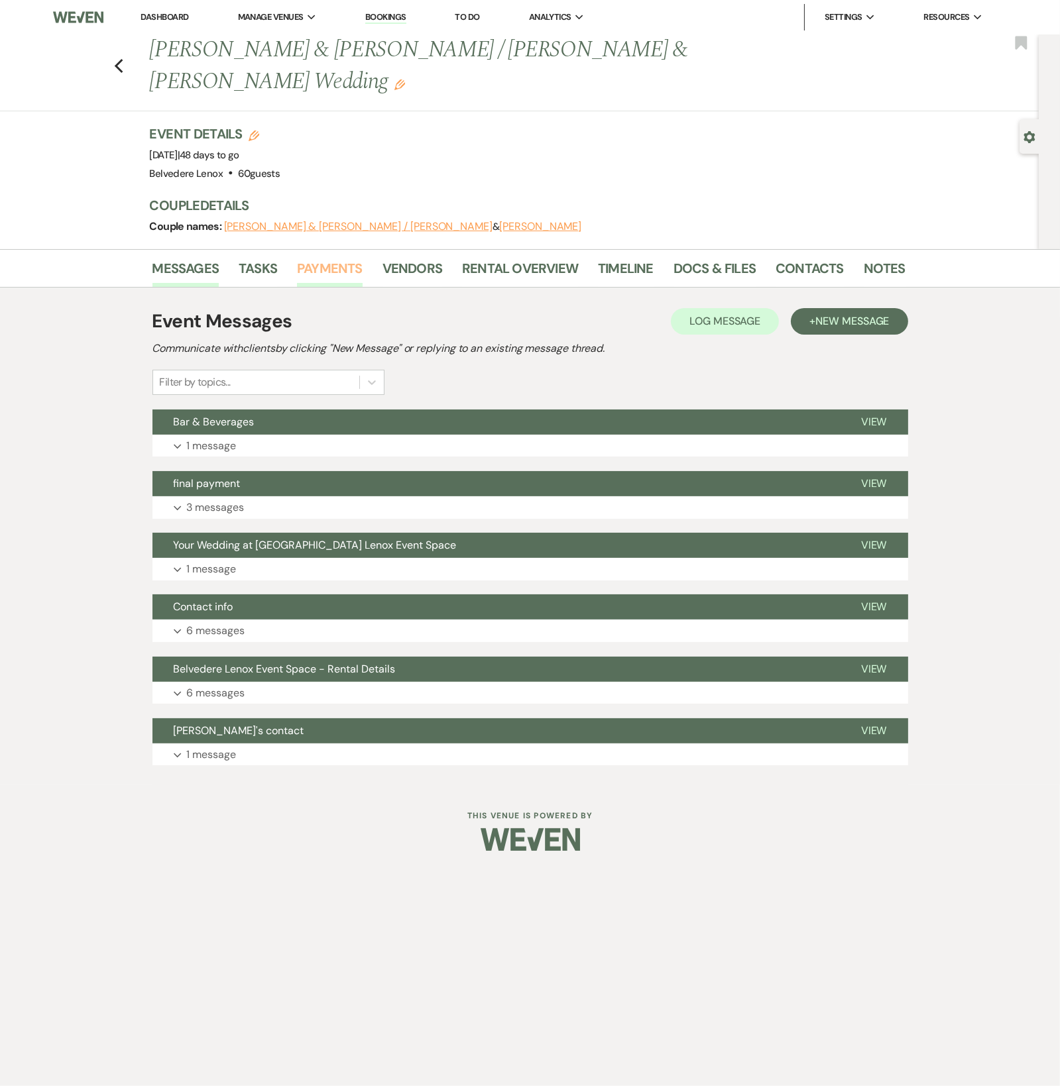
click at [331, 258] on link "Payments" at bounding box center [330, 272] width 66 height 29
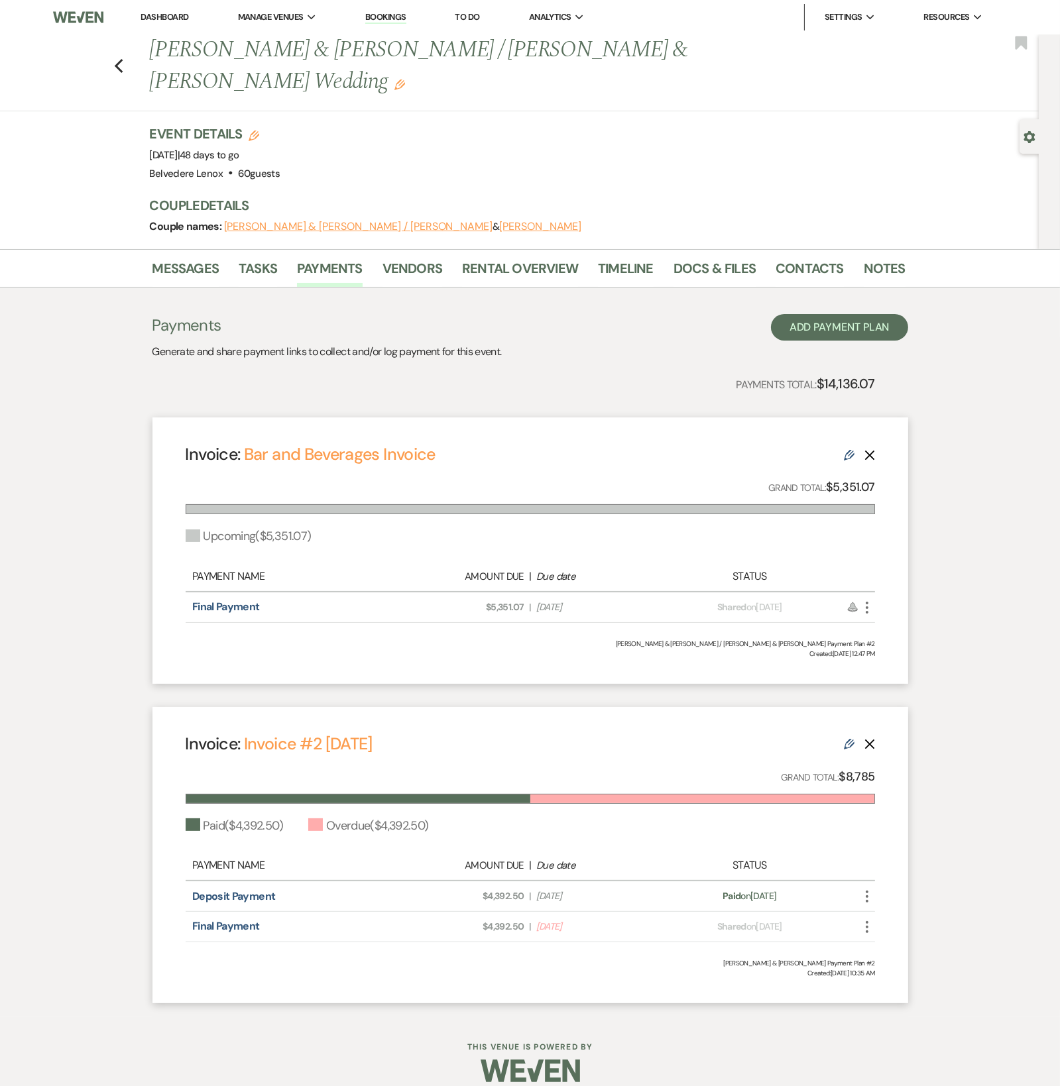
click at [868, 919] on icon "More" at bounding box center [867, 927] width 16 height 16
click at [892, 988] on button "Check [PERSON_NAME] [PERSON_NAME] as Paid" at bounding box center [926, 999] width 134 height 23
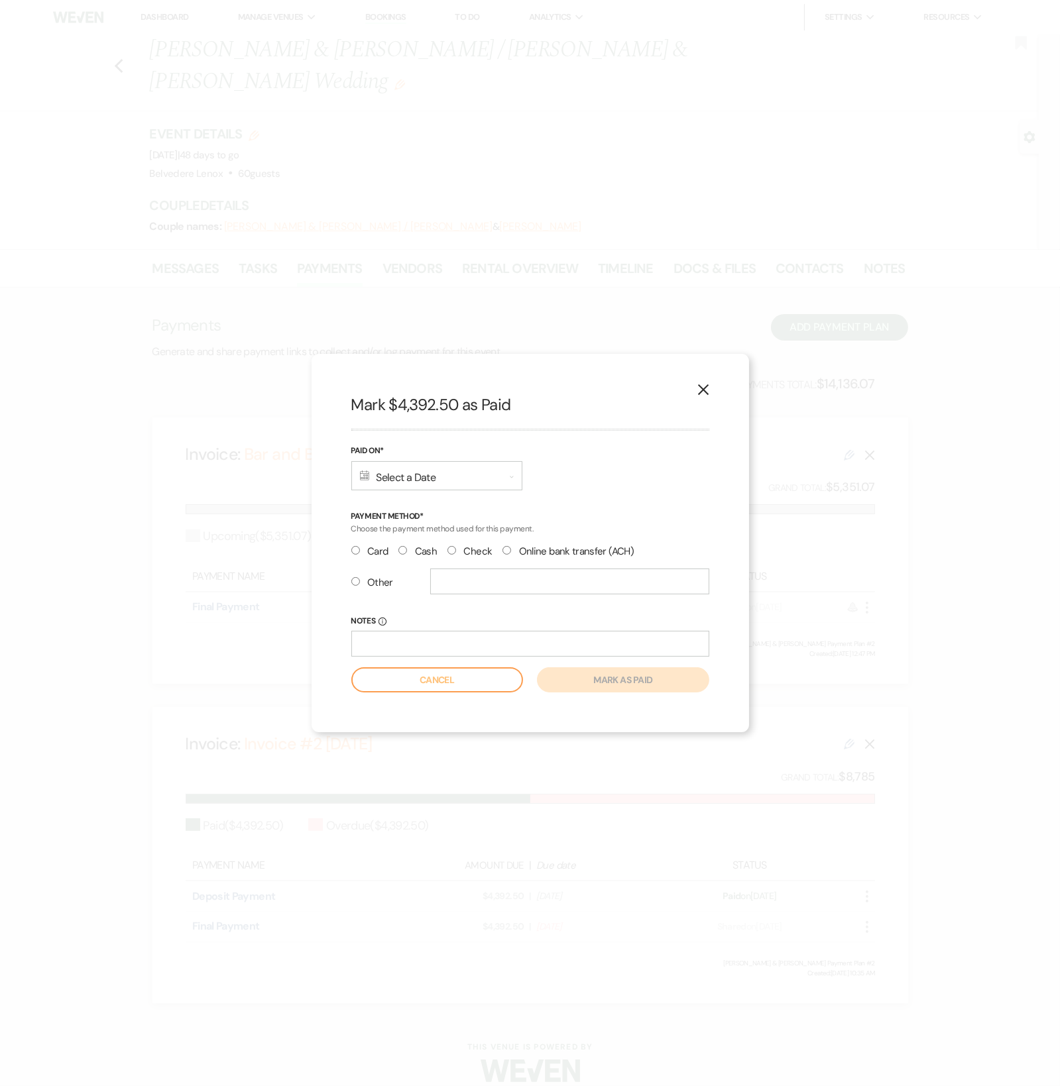
click at [415, 480] on div "Calendar Select a Date Expand" at bounding box center [436, 475] width 171 height 29
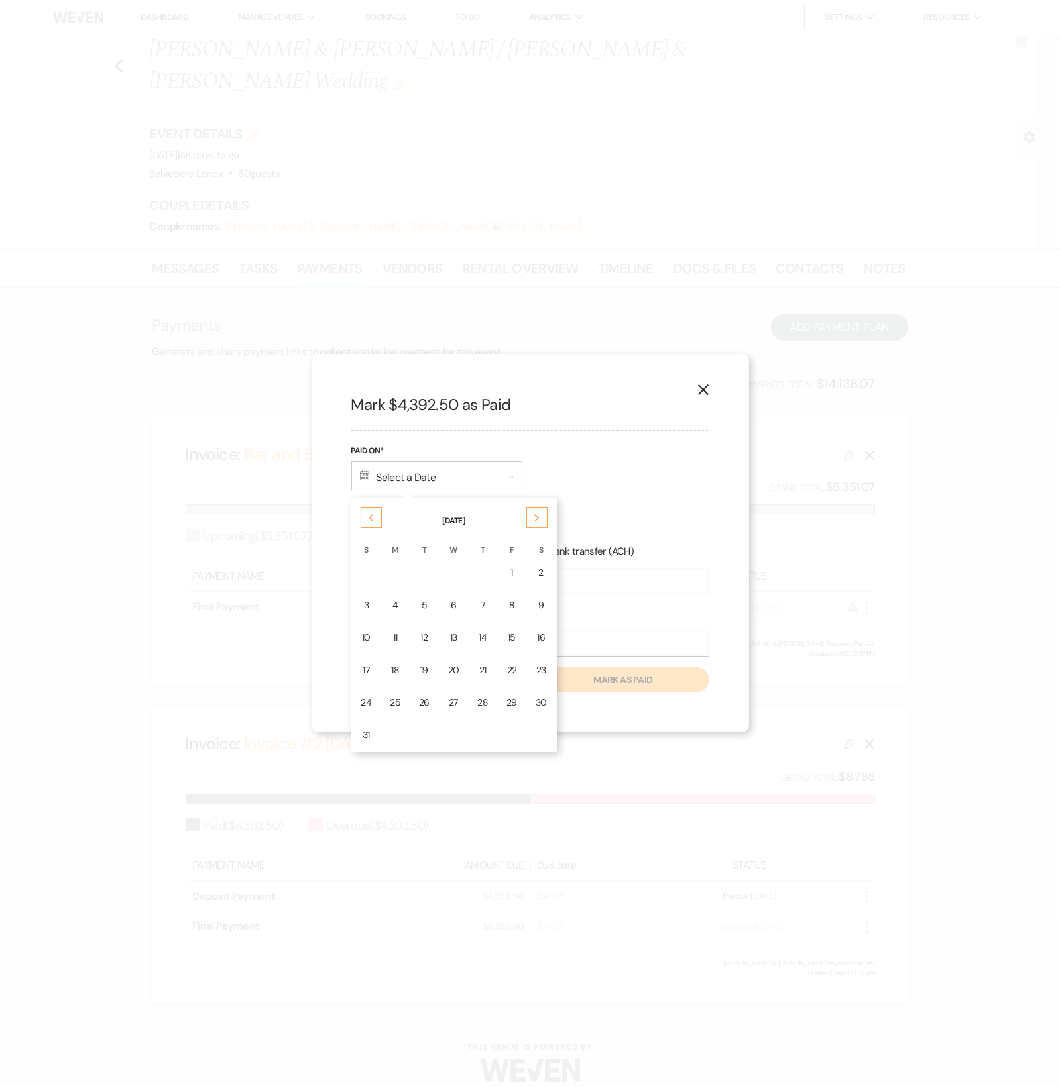
click at [373, 526] on div "Previous" at bounding box center [371, 517] width 21 height 21
click at [404, 697] on td "28" at bounding box center [396, 702] width 28 height 31
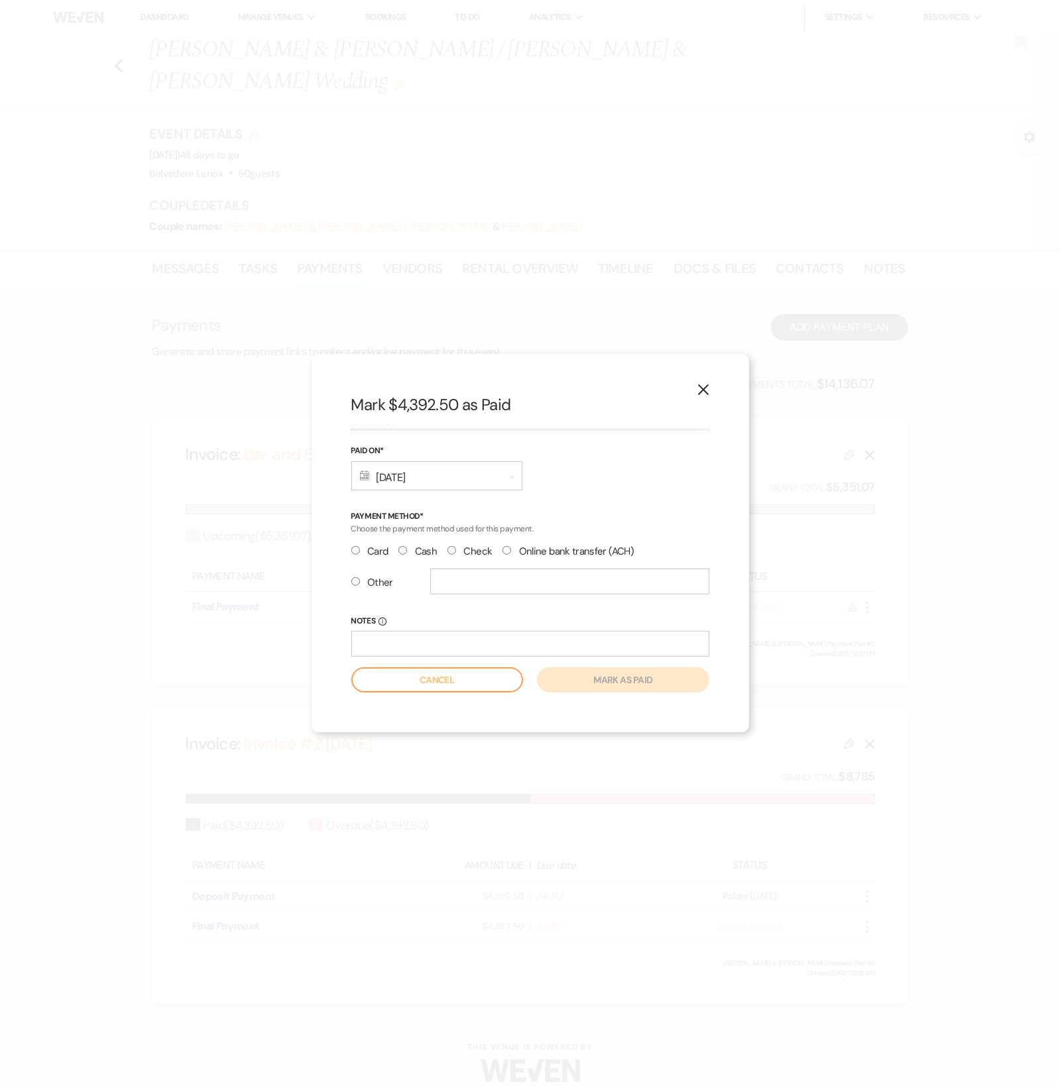
click at [451, 552] on input "Check" at bounding box center [451, 550] width 9 height 9
radio input "true"
click at [414, 647] on input "Notes Info" at bounding box center [530, 644] width 358 height 26
type input "C"
type input "Check 1044"
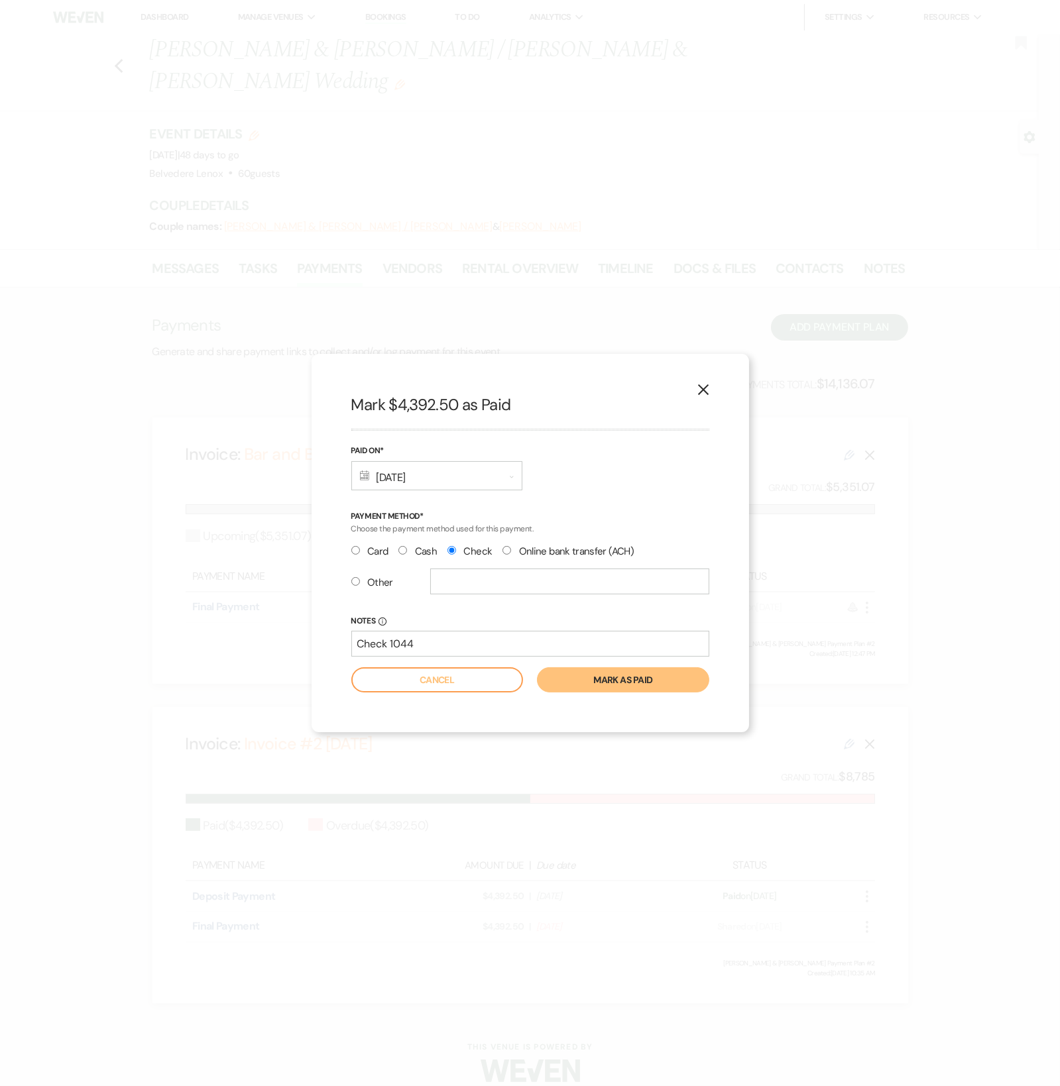
click at [650, 672] on button "Mark as paid" at bounding box center [623, 680] width 172 height 25
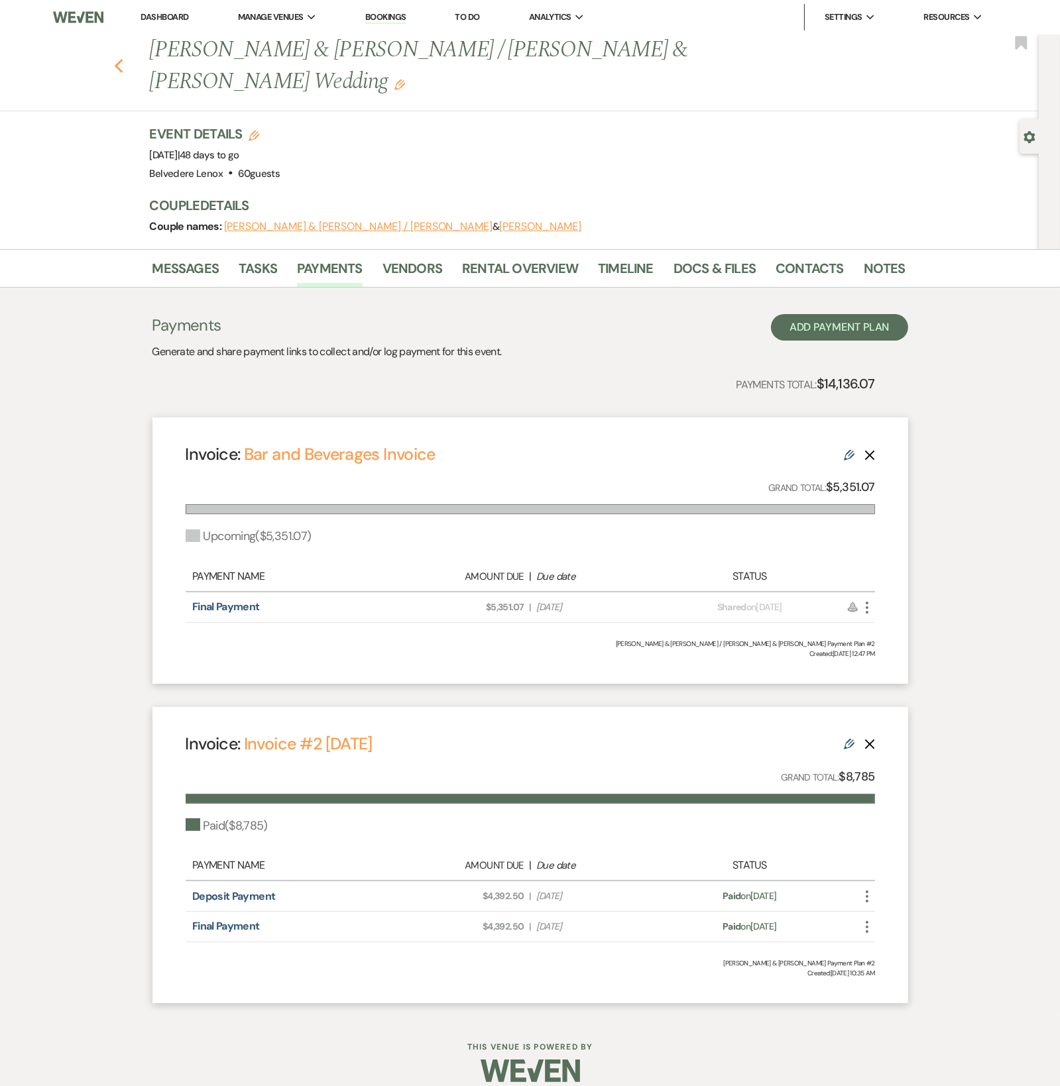
click at [123, 58] on icon "Previous" at bounding box center [119, 66] width 10 height 16
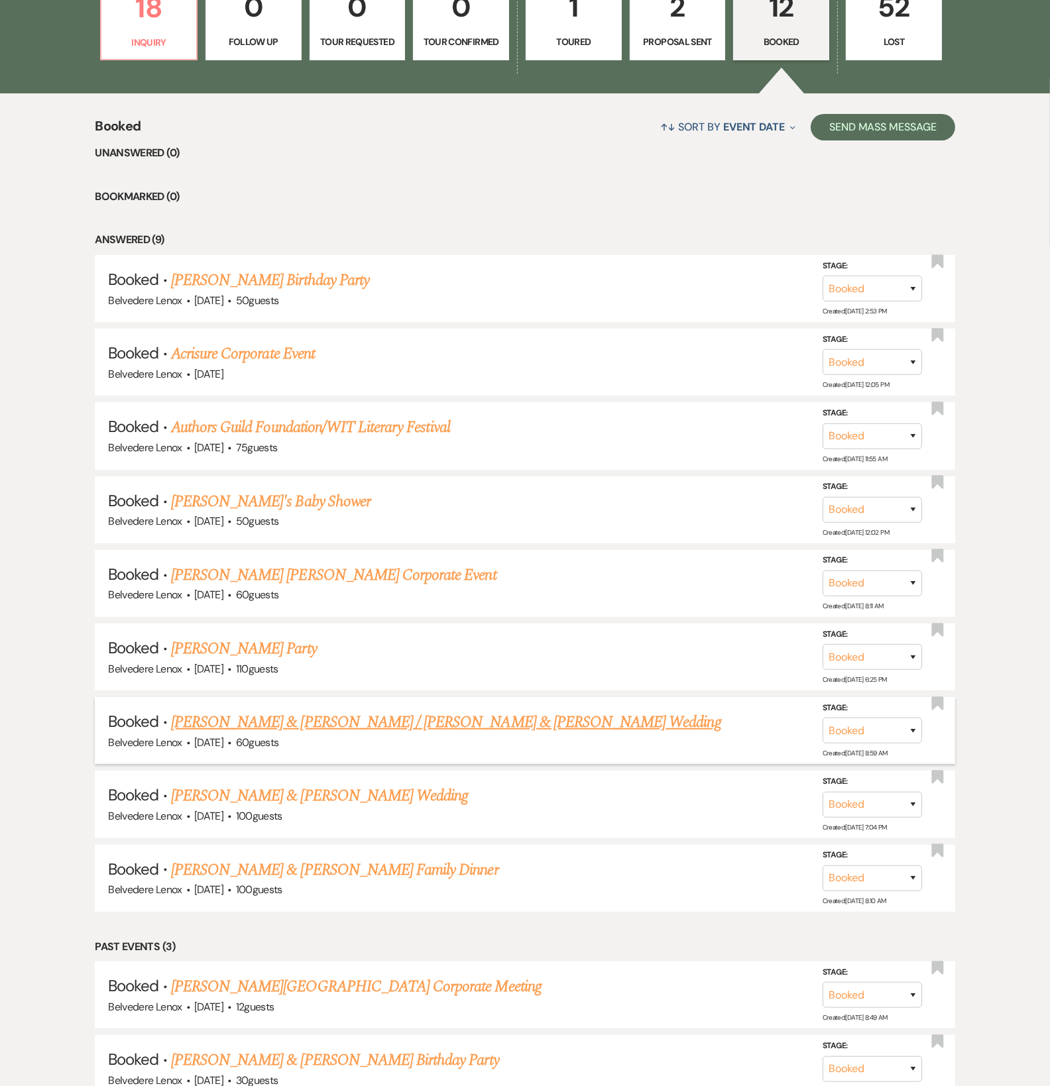
scroll to position [192, 0]
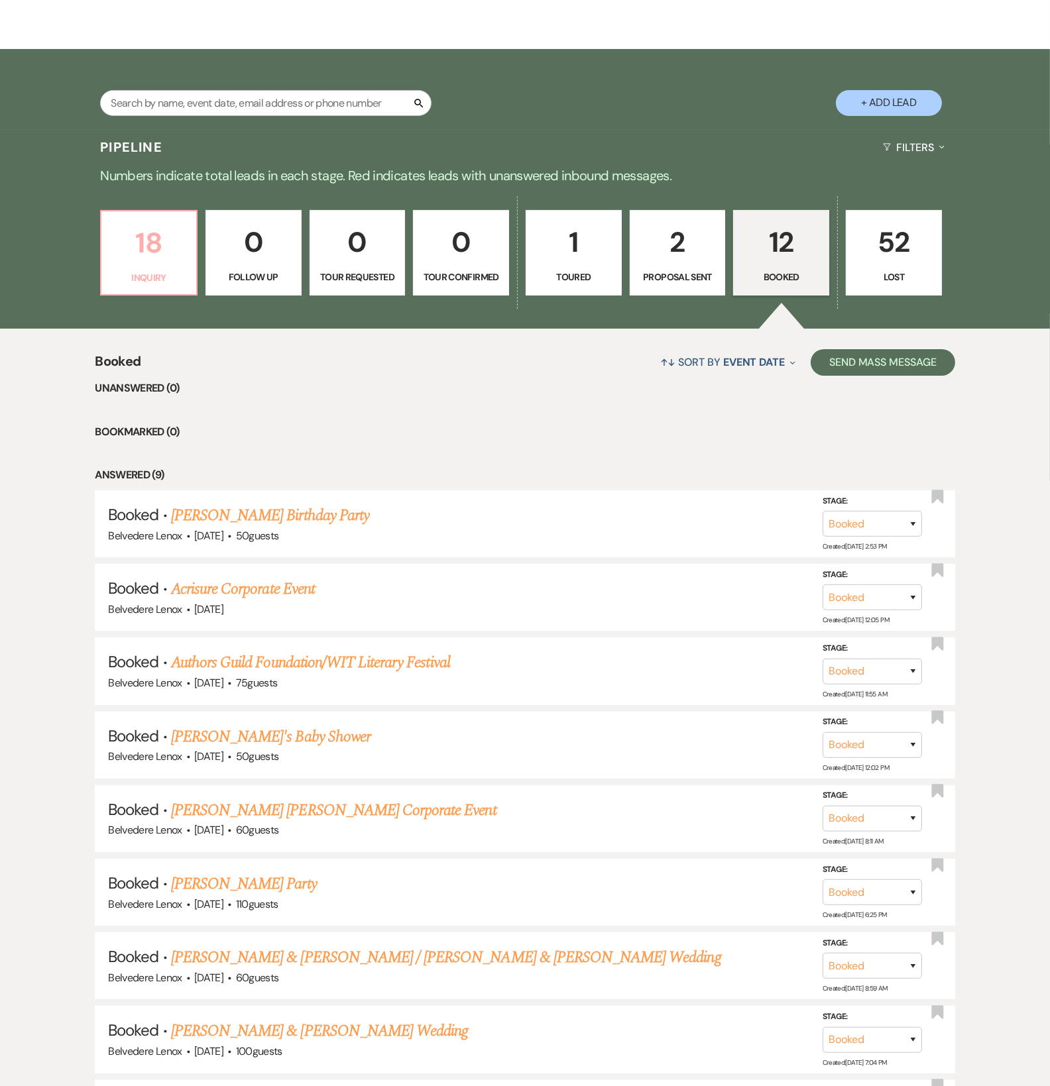
click at [165, 265] on p "18" at bounding box center [148, 243] width 79 height 44
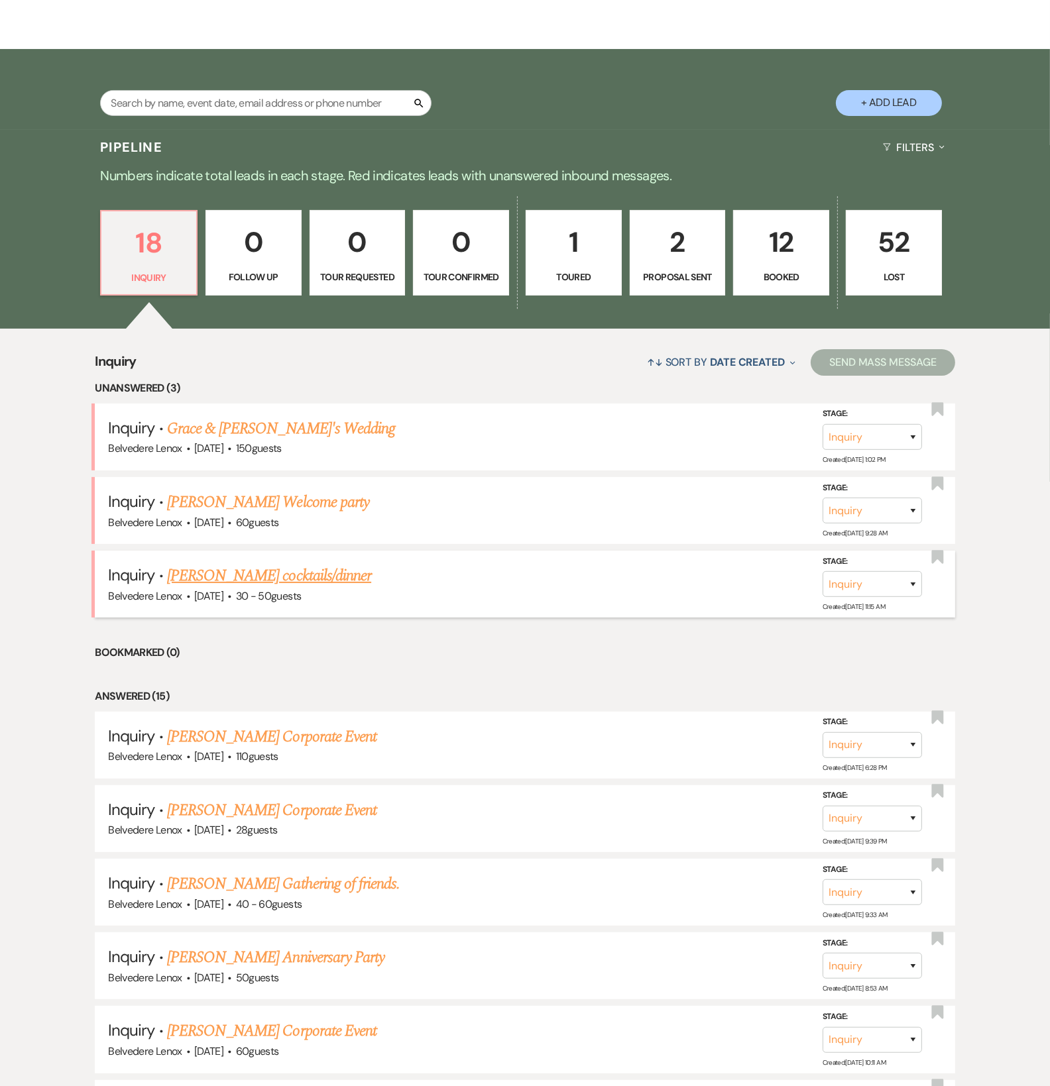
click at [223, 599] on span "[DATE]" at bounding box center [208, 596] width 29 height 14
click at [251, 588] on link "[PERSON_NAME] cocktails/dinner" at bounding box center [269, 576] width 204 height 24
select select "5"
select select "13"
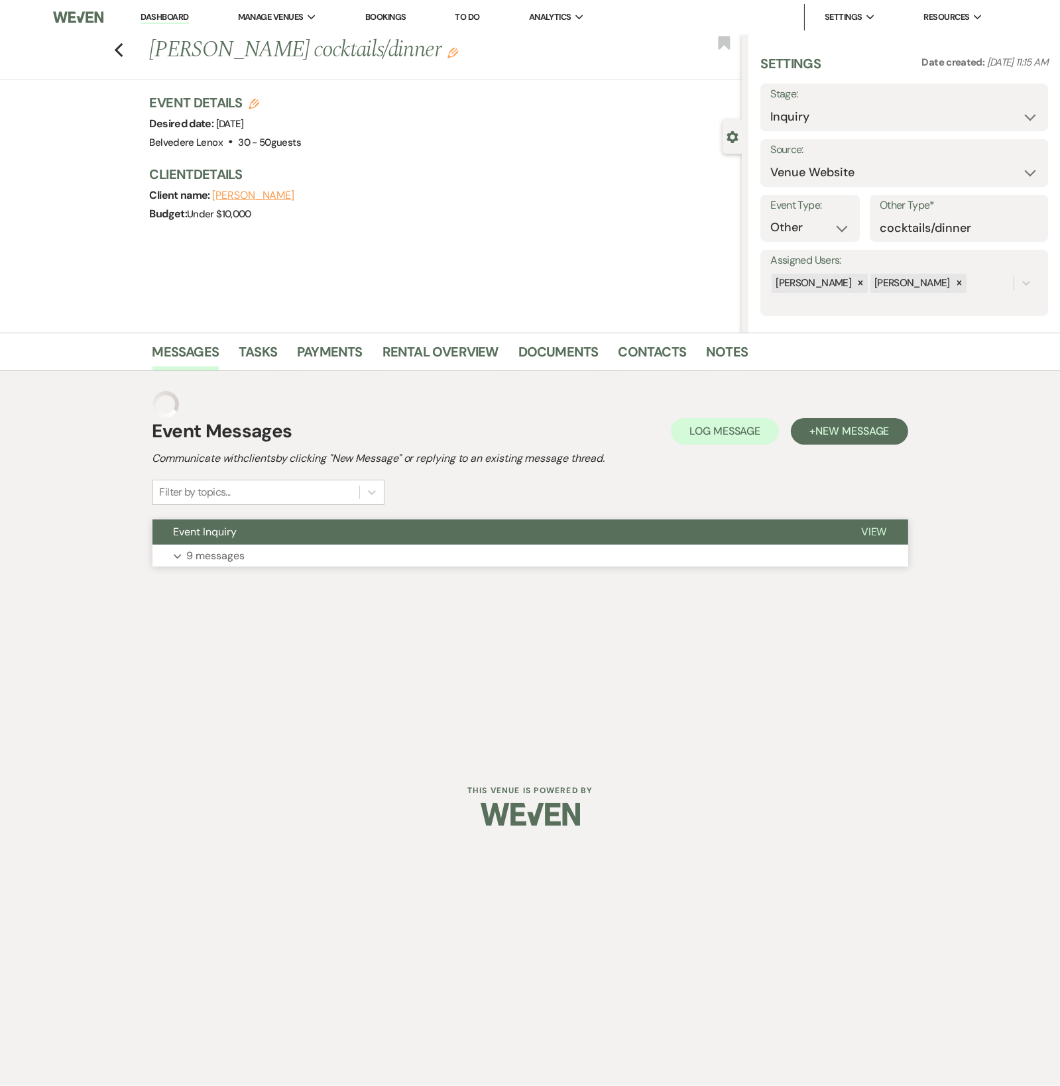
click at [232, 563] on p "9 messages" at bounding box center [216, 556] width 58 height 17
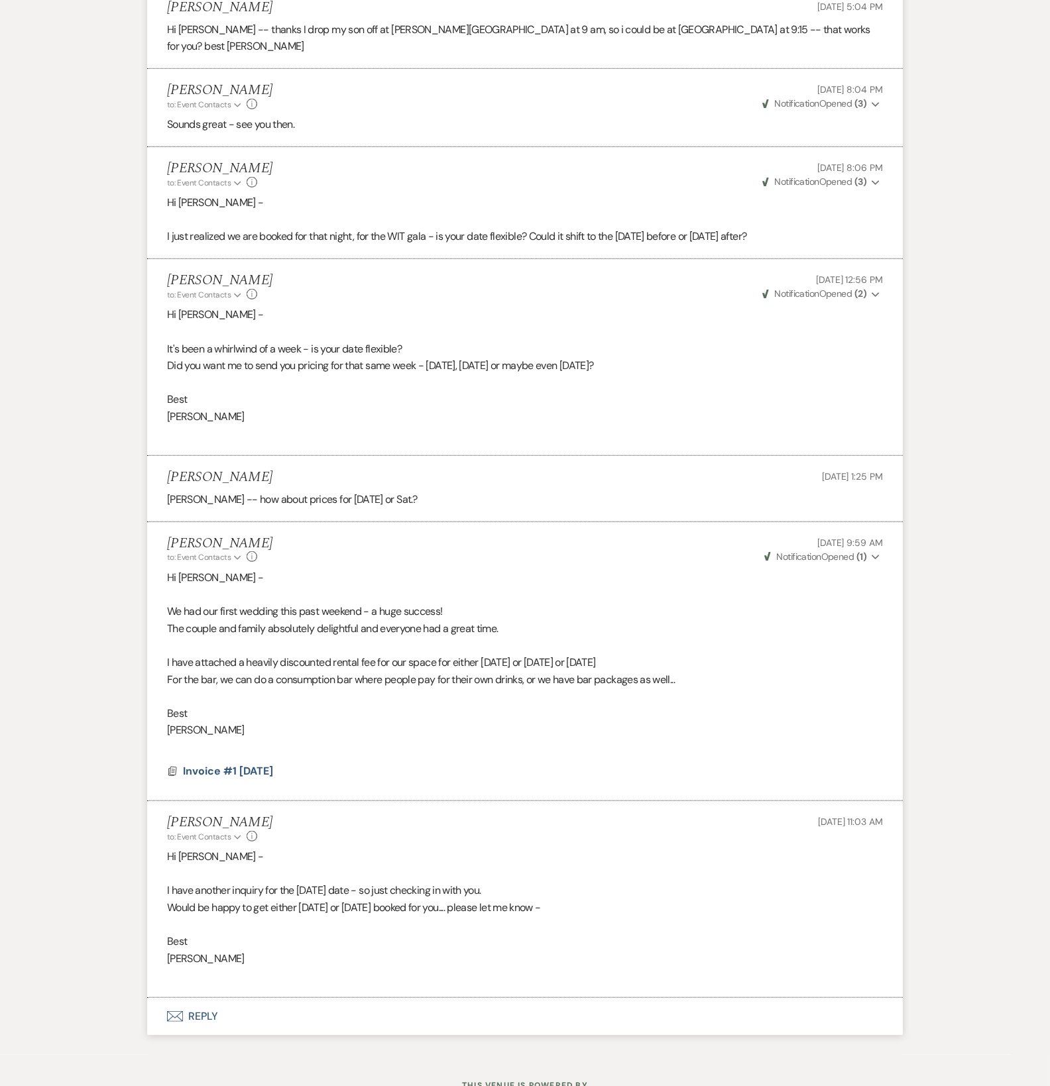
scroll to position [1112, 0]
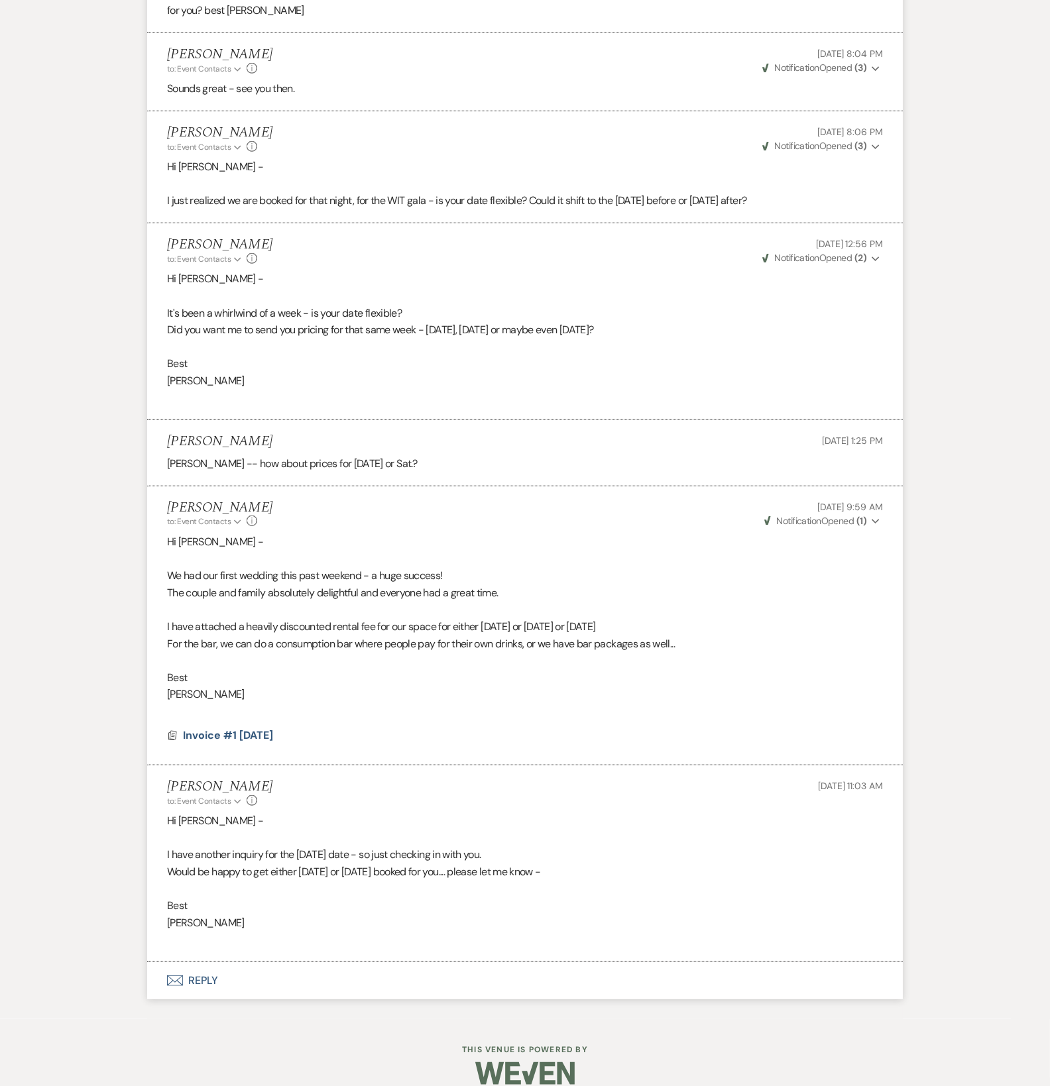
click at [195, 963] on button "Envelope Reply" at bounding box center [525, 981] width 756 height 37
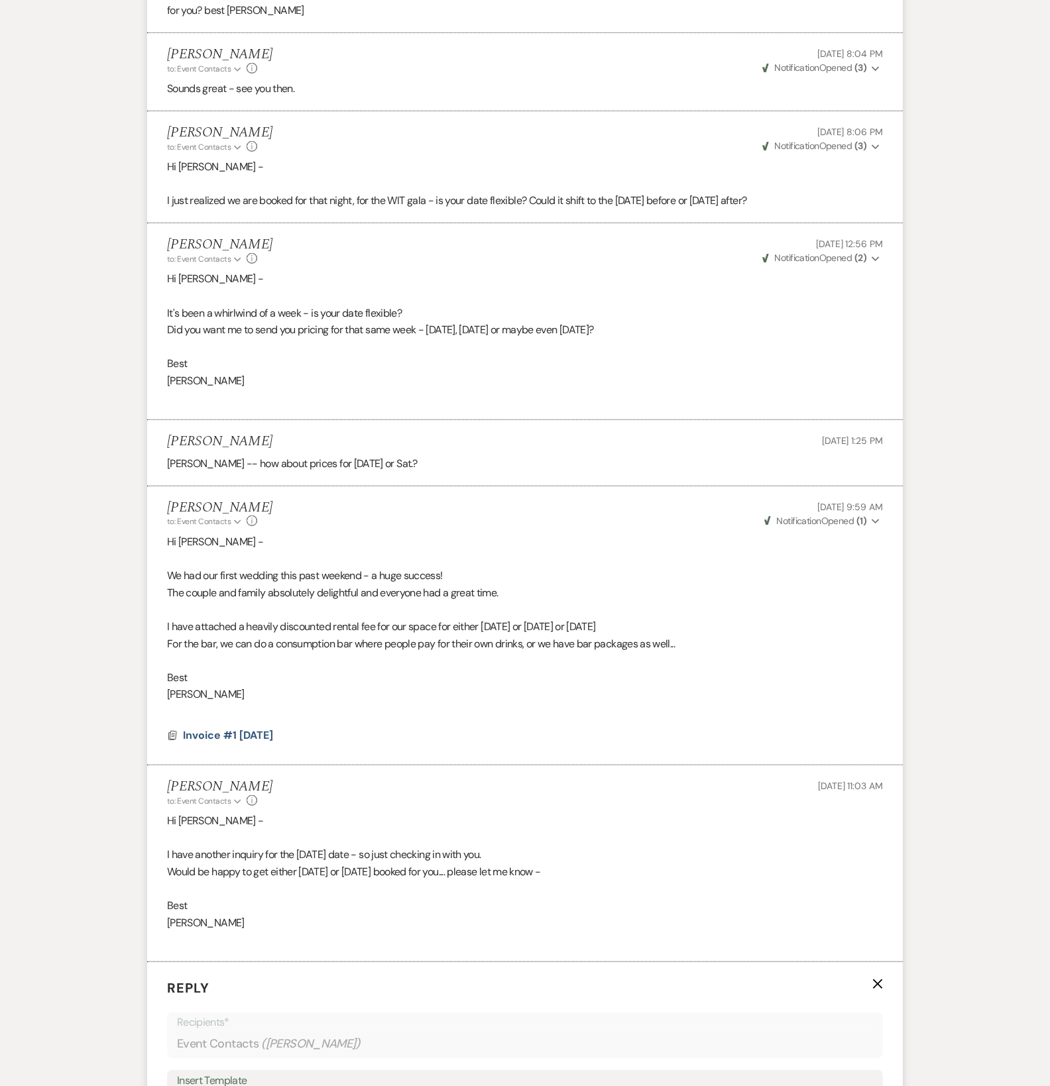
scroll to position [1482, 0]
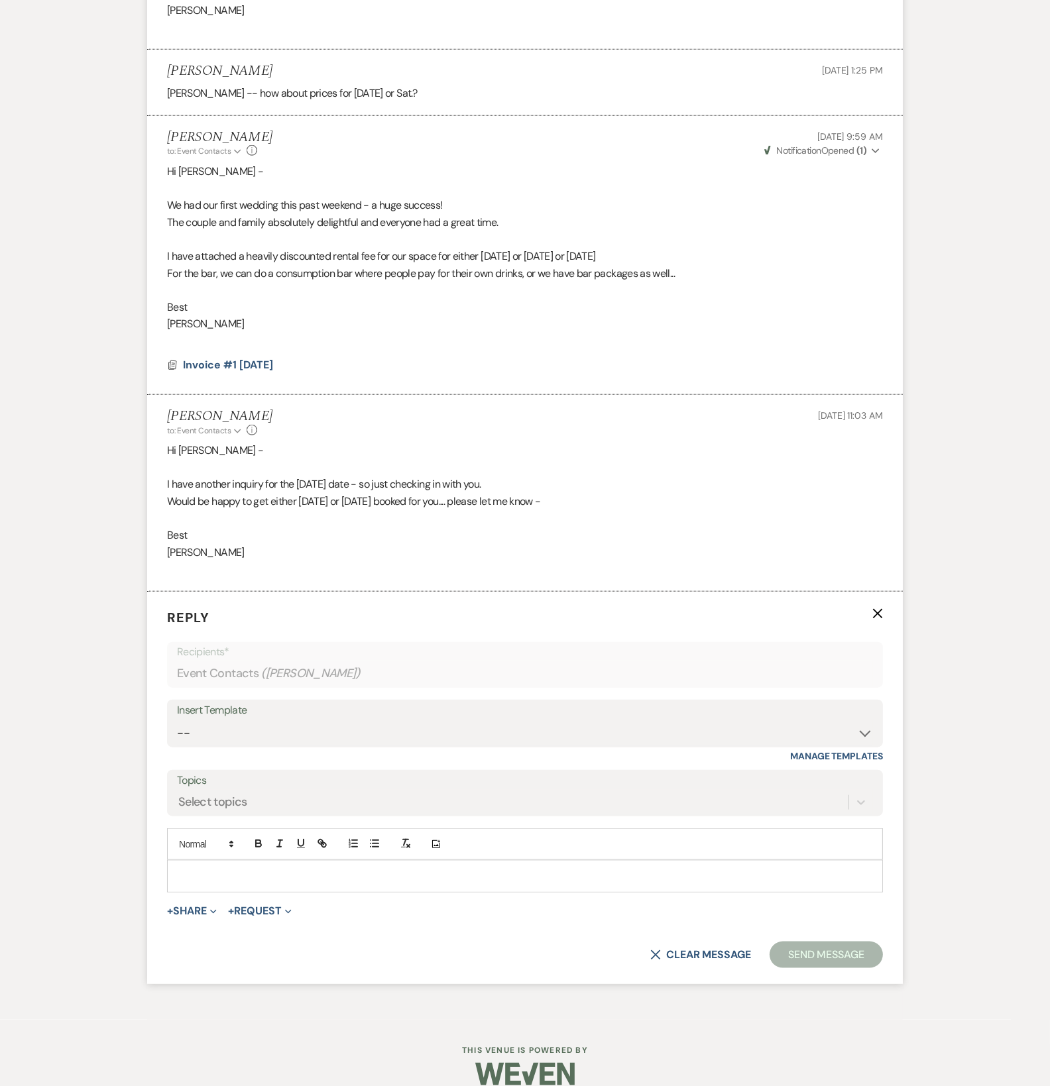
click at [249, 869] on p at bounding box center [525, 876] width 695 height 15
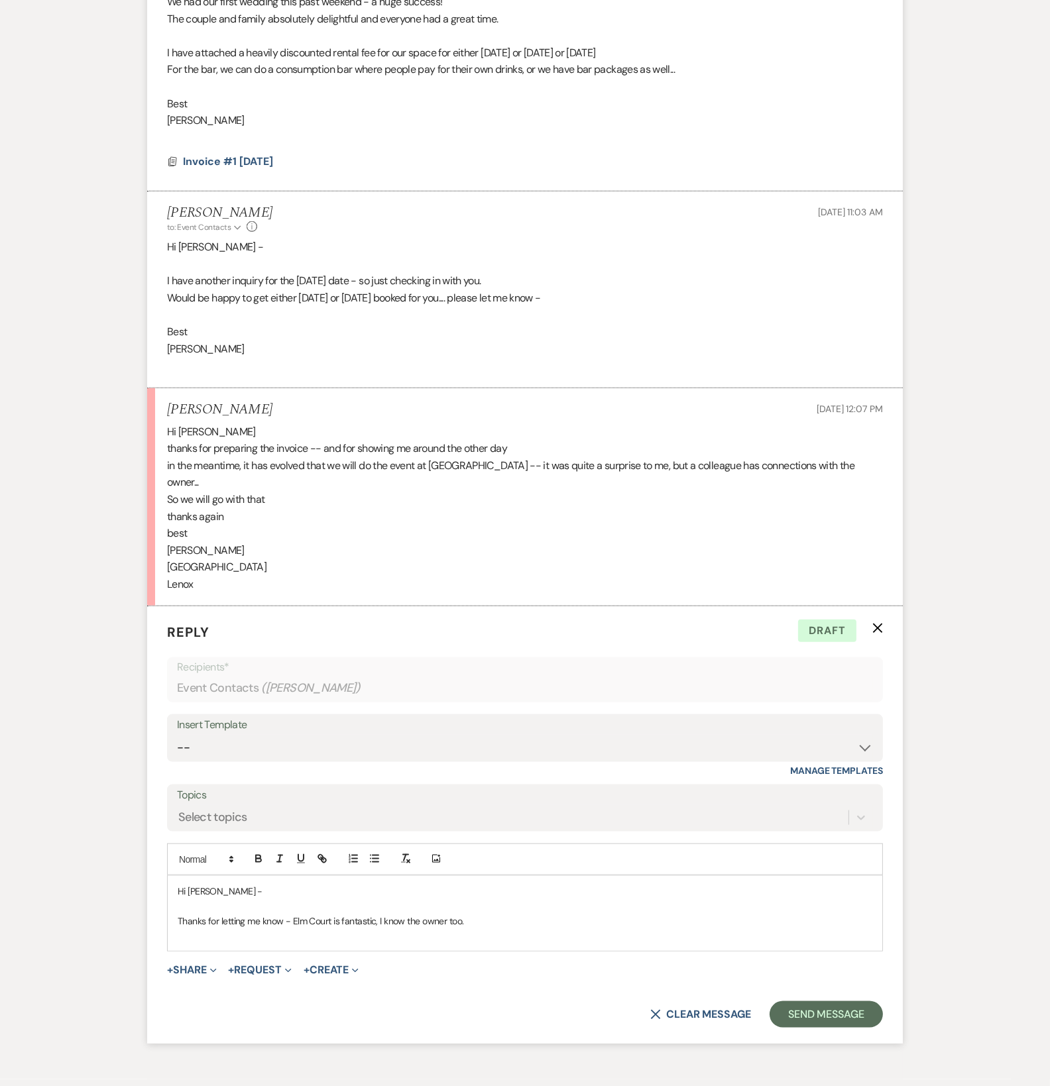
scroll to position [1655, 0]
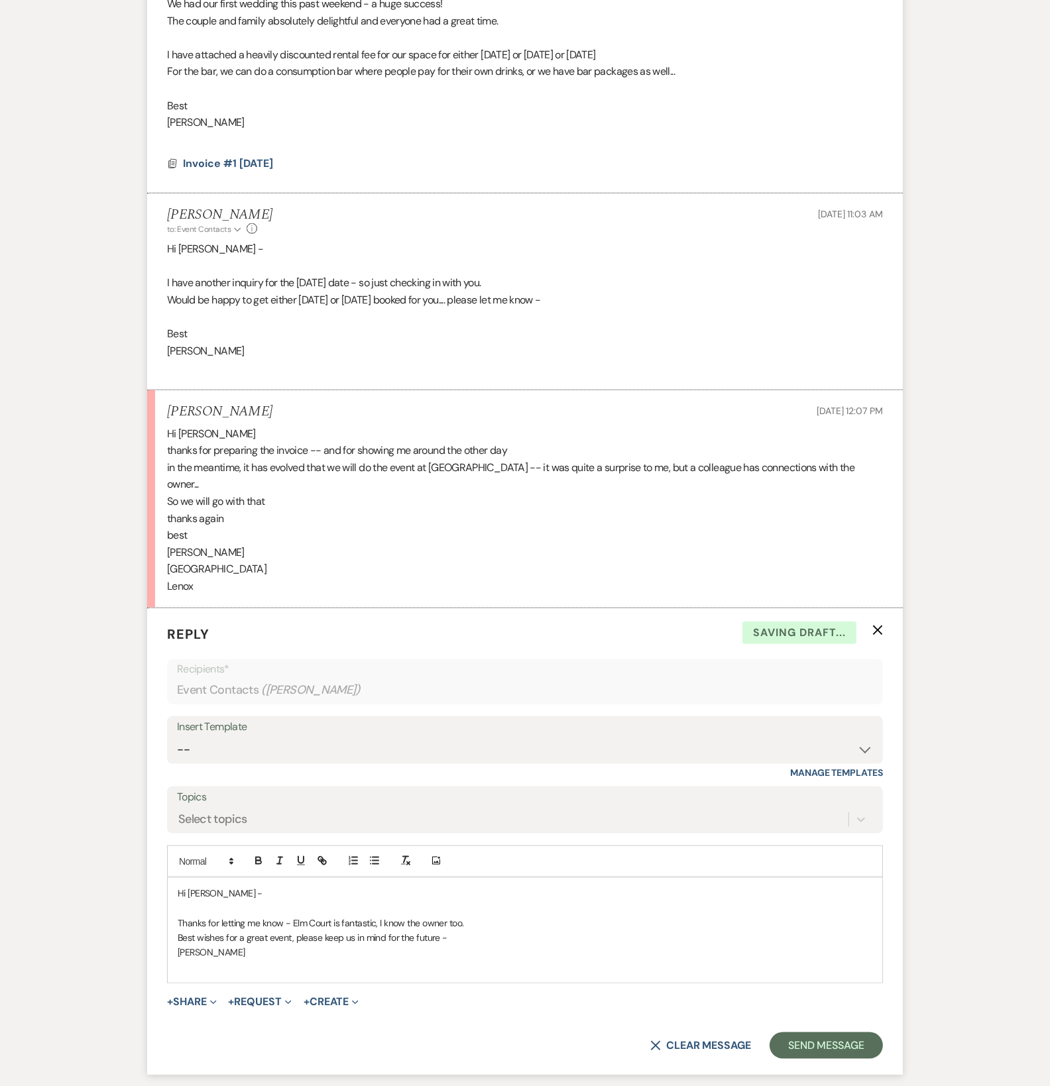
click at [858, 1025] on form "Reply X Saving draft... Recipients* Event Contacts ( [PERSON_NAME] ) Insert Tem…" at bounding box center [525, 842] width 756 height 467
click at [854, 1033] on button "Send Message" at bounding box center [826, 1046] width 113 height 27
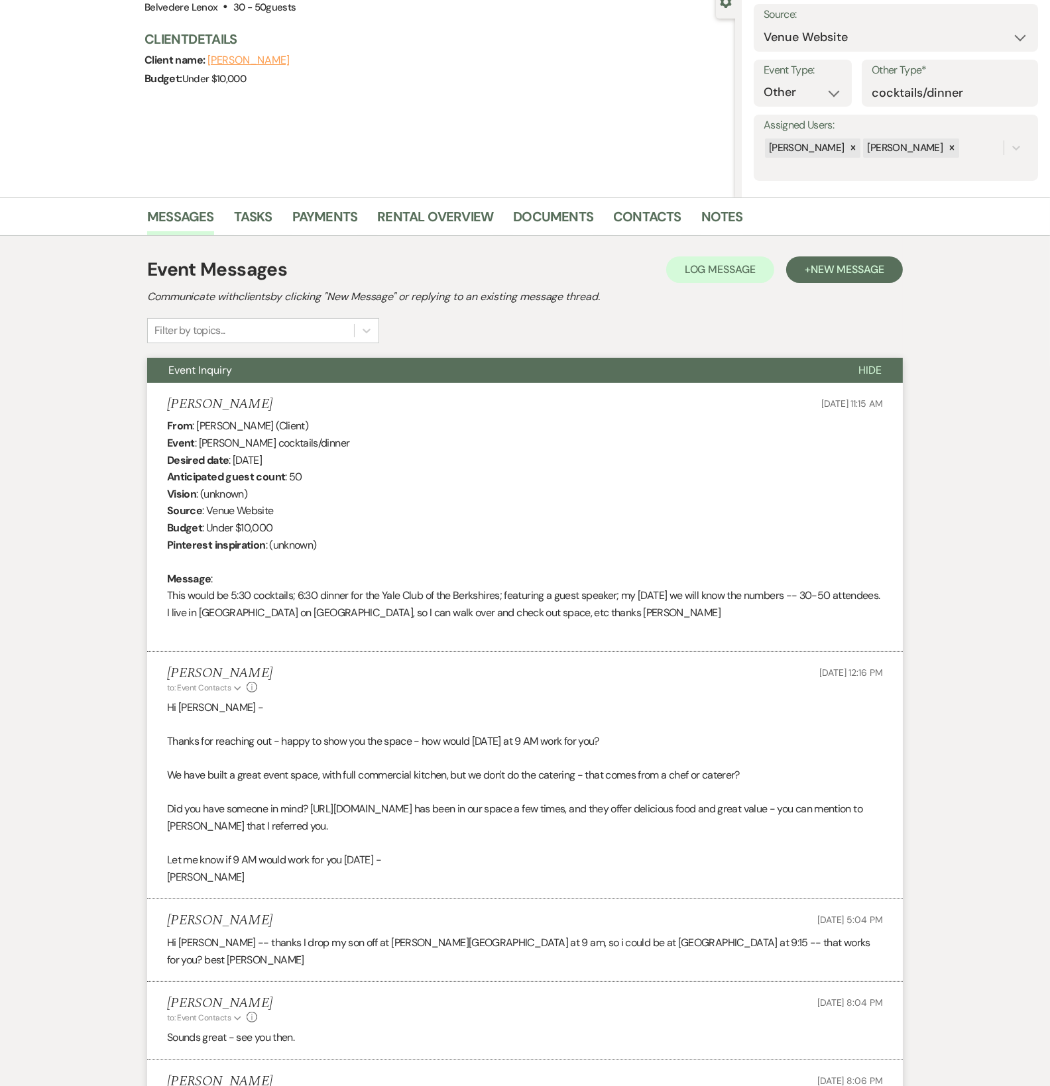
scroll to position [0, 0]
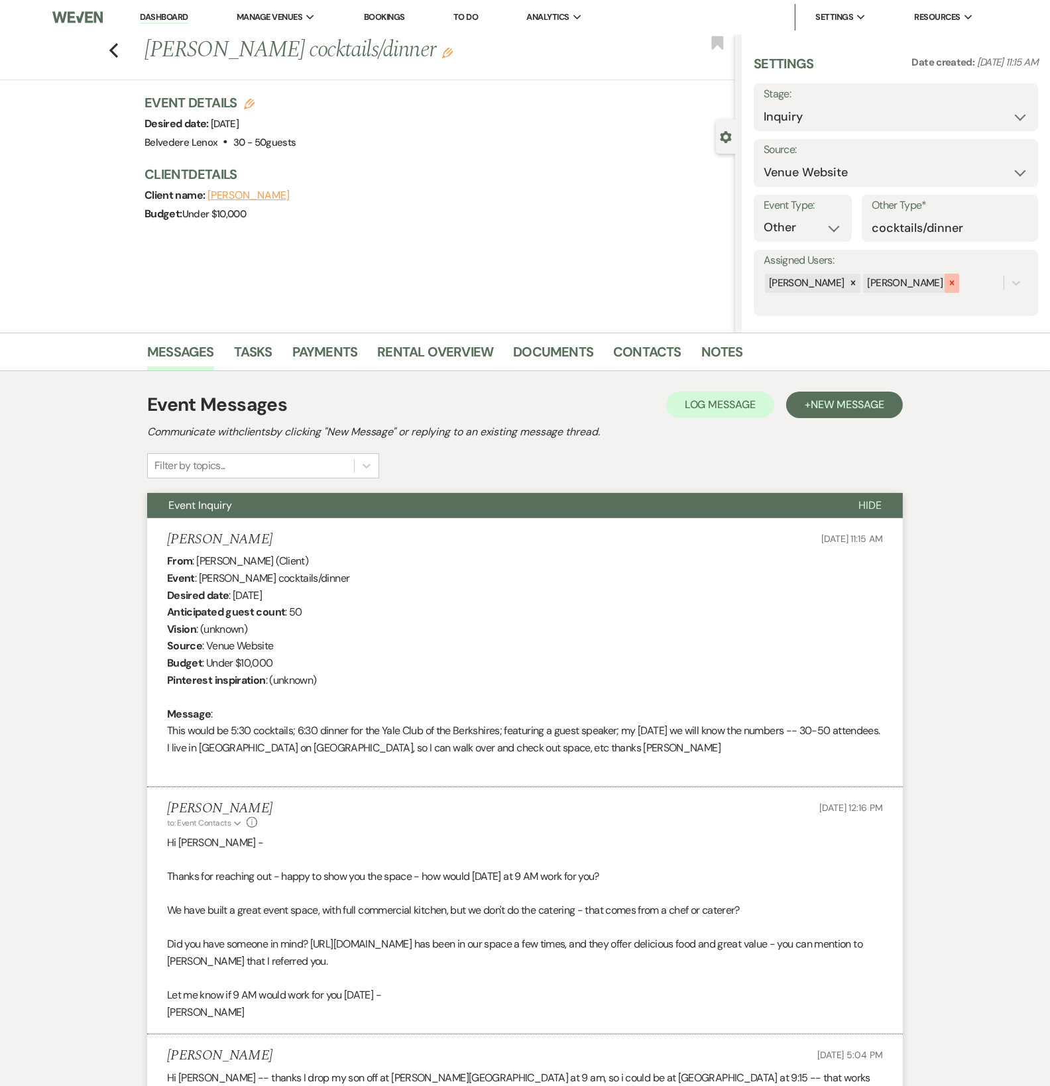
drag, startPoint x: 922, startPoint y: 284, endPoint x: 929, endPoint y: 237, distance: 47.5
click at [945, 284] on div at bounding box center [952, 283] width 15 height 19
click at [851, 106] on select "Inquiry Follow Up Tour Requested Tour Confirmed Toured Proposal Sent Booked Lost" at bounding box center [896, 117] width 264 height 26
select select "8"
click at [764, 104] on select "Inquiry Follow Up Tour Requested Tour Confirmed Toured Proposal Sent Booked Lost" at bounding box center [896, 117] width 264 height 26
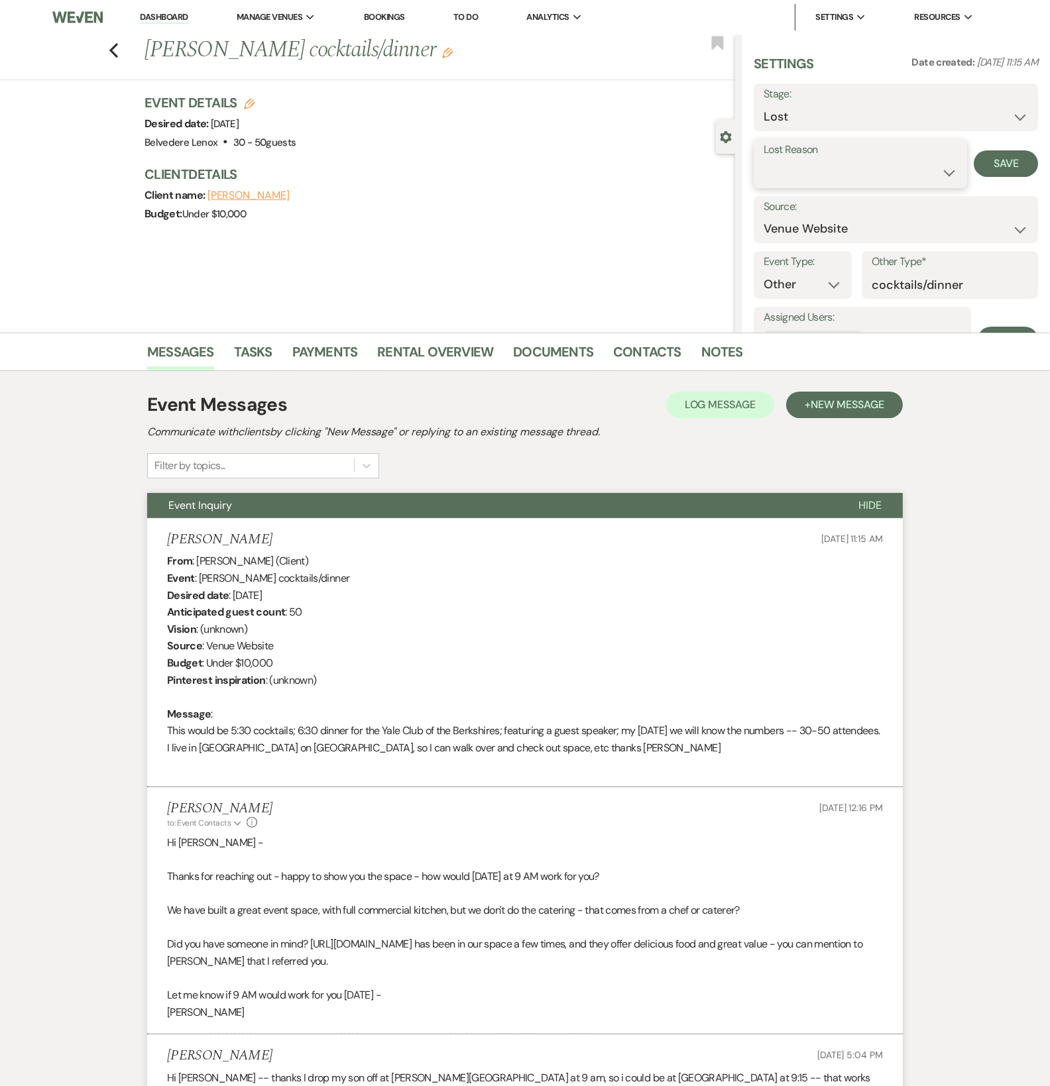
click at [860, 165] on select "Booked Elsewhere Budget Date Unavailable No Response Not a Good Match Capacity …" at bounding box center [861, 173] width 194 height 26
select select "6"
click at [764, 160] on select "Booked Elsewhere Budget Date Unavailable No Response Not a Good Match Capacity …" at bounding box center [861, 173] width 194 height 26
click at [1003, 160] on button "Save" at bounding box center [1006, 163] width 64 height 27
click at [118, 46] on use "button" at bounding box center [113, 50] width 9 height 15
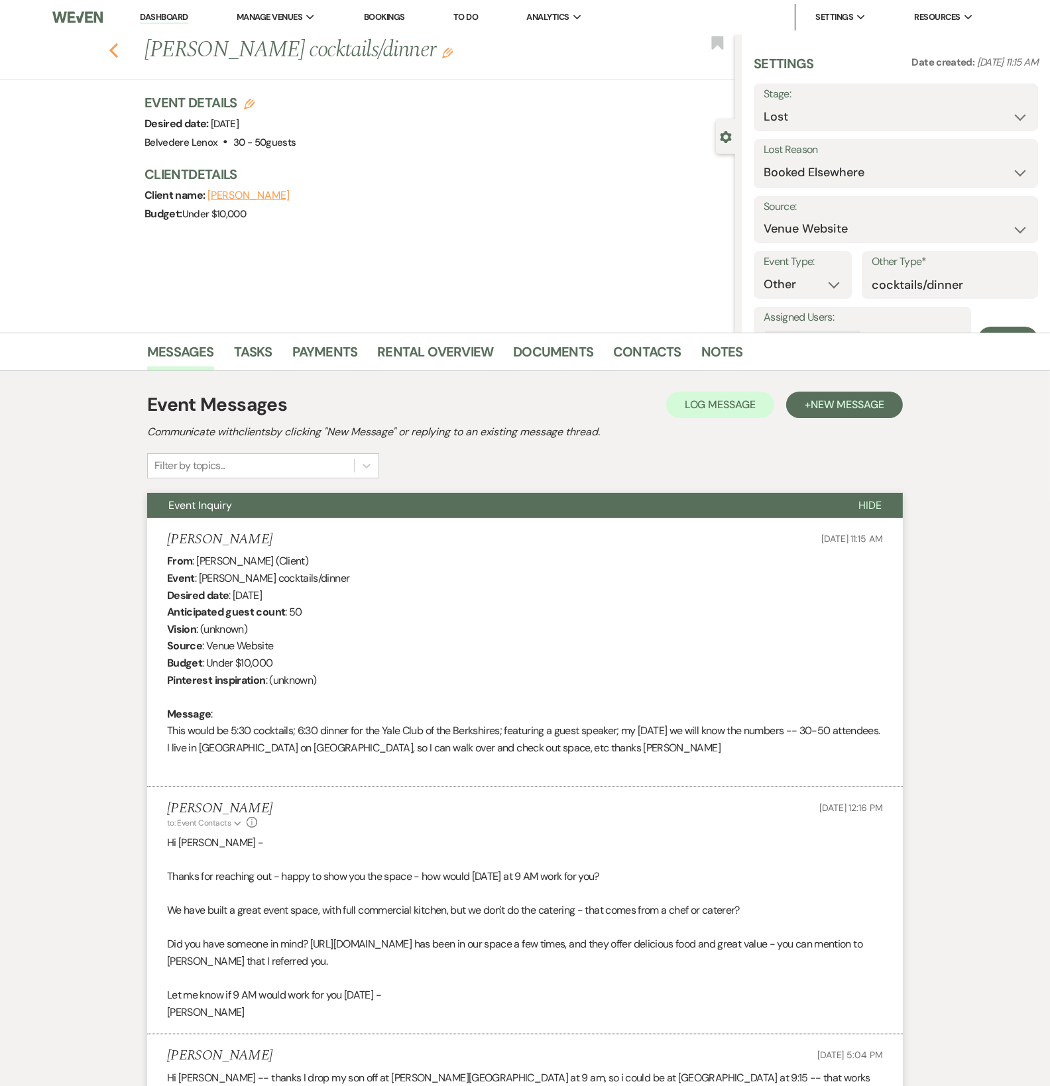
select select "8"
select select "6"
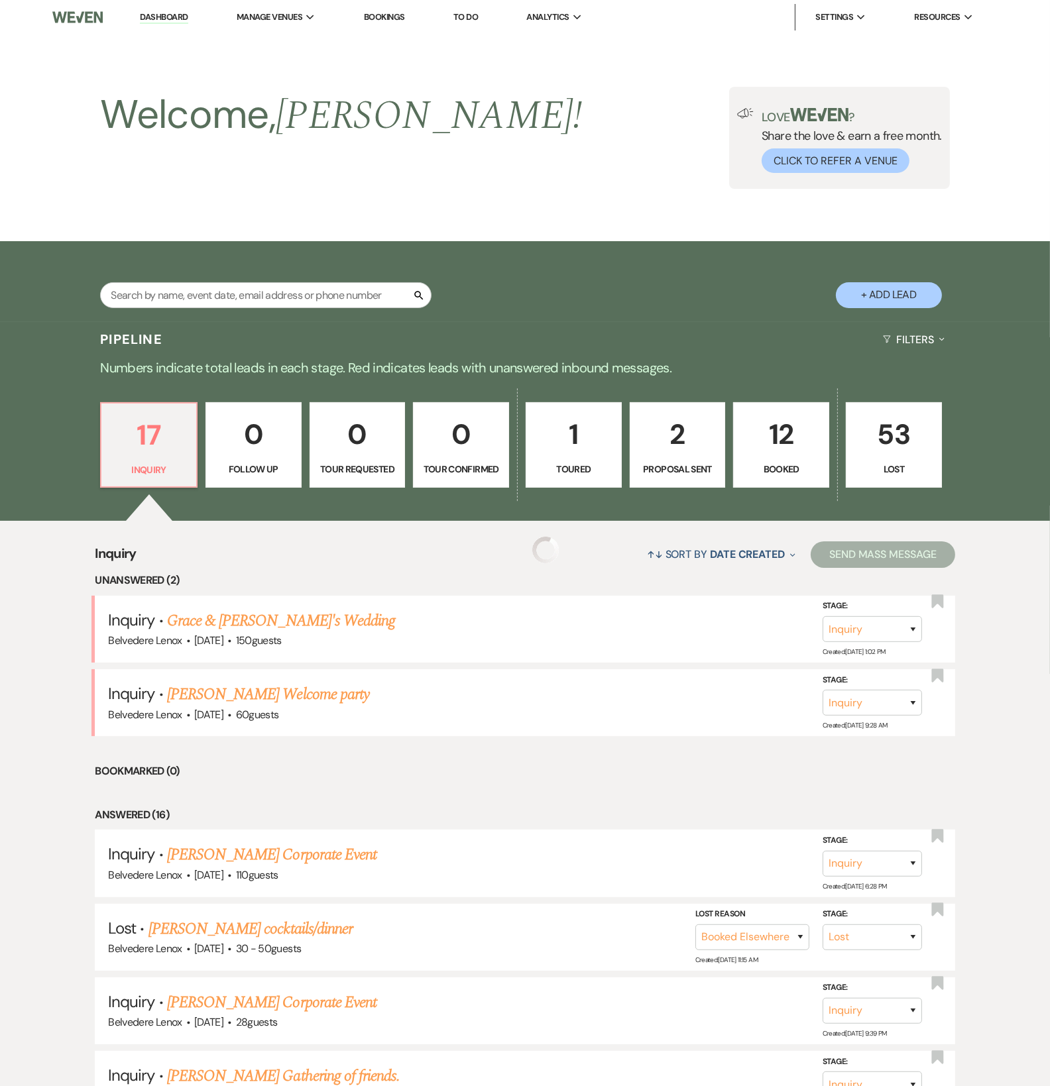
scroll to position [192, 0]
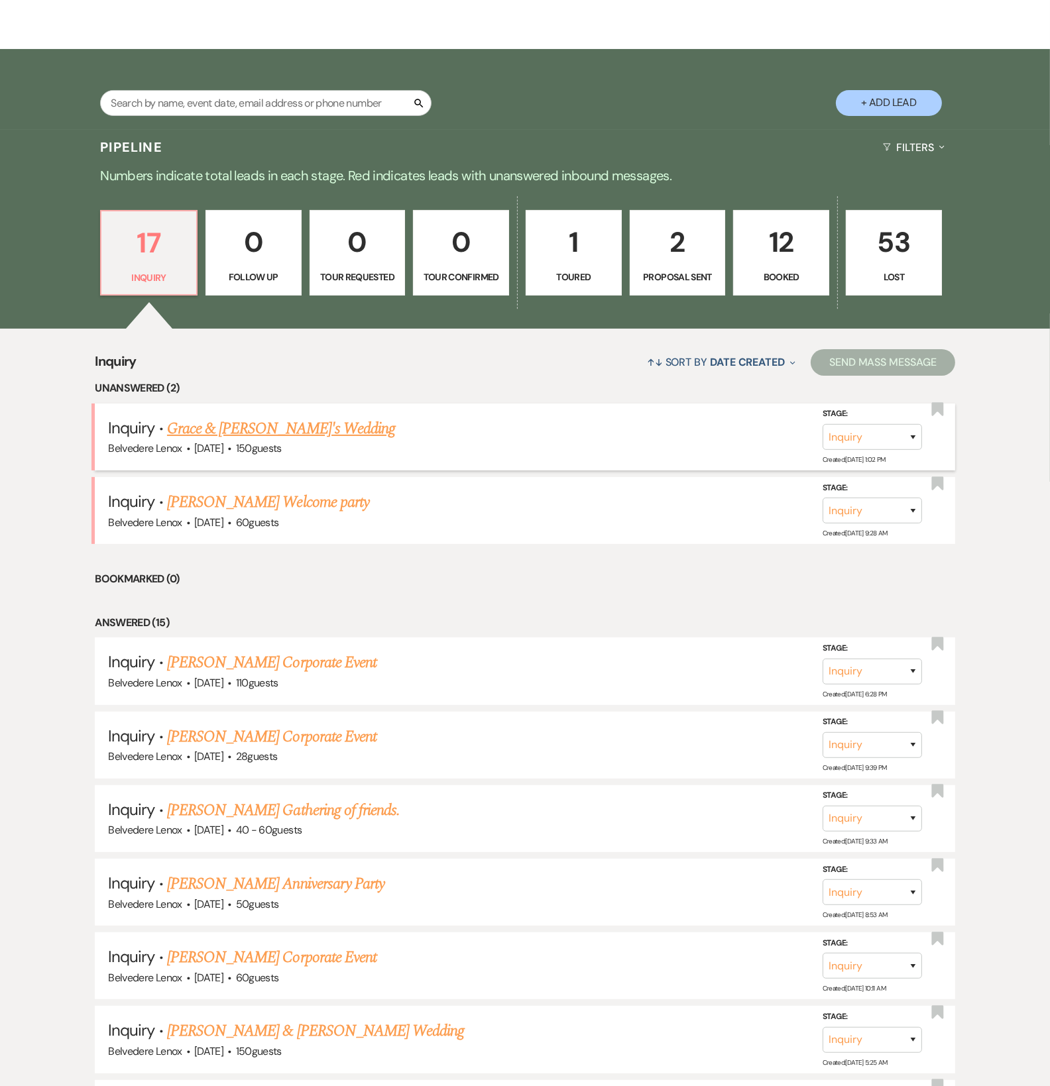
click at [217, 435] on link "Grace & [PERSON_NAME]'s Wedding" at bounding box center [281, 429] width 228 height 24
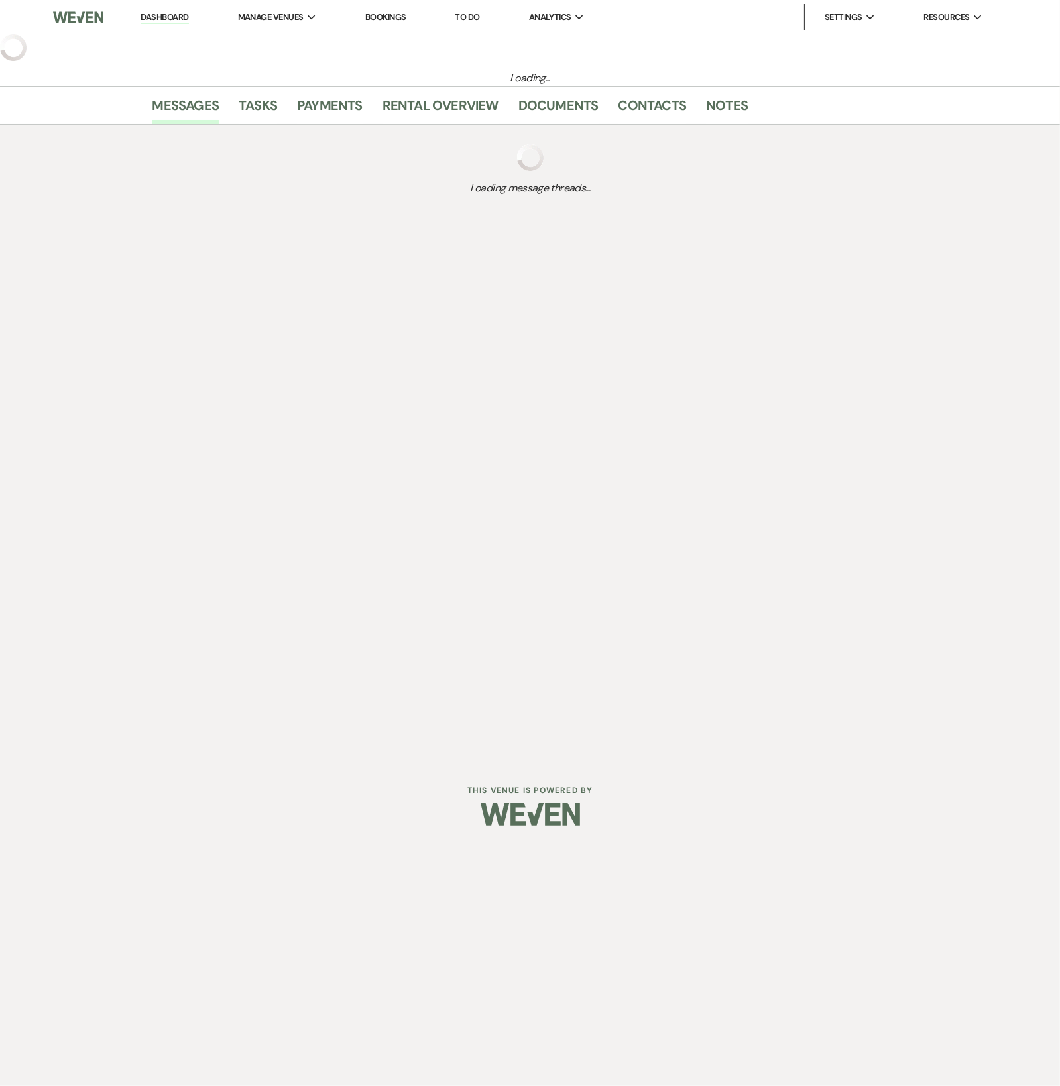
select select "5"
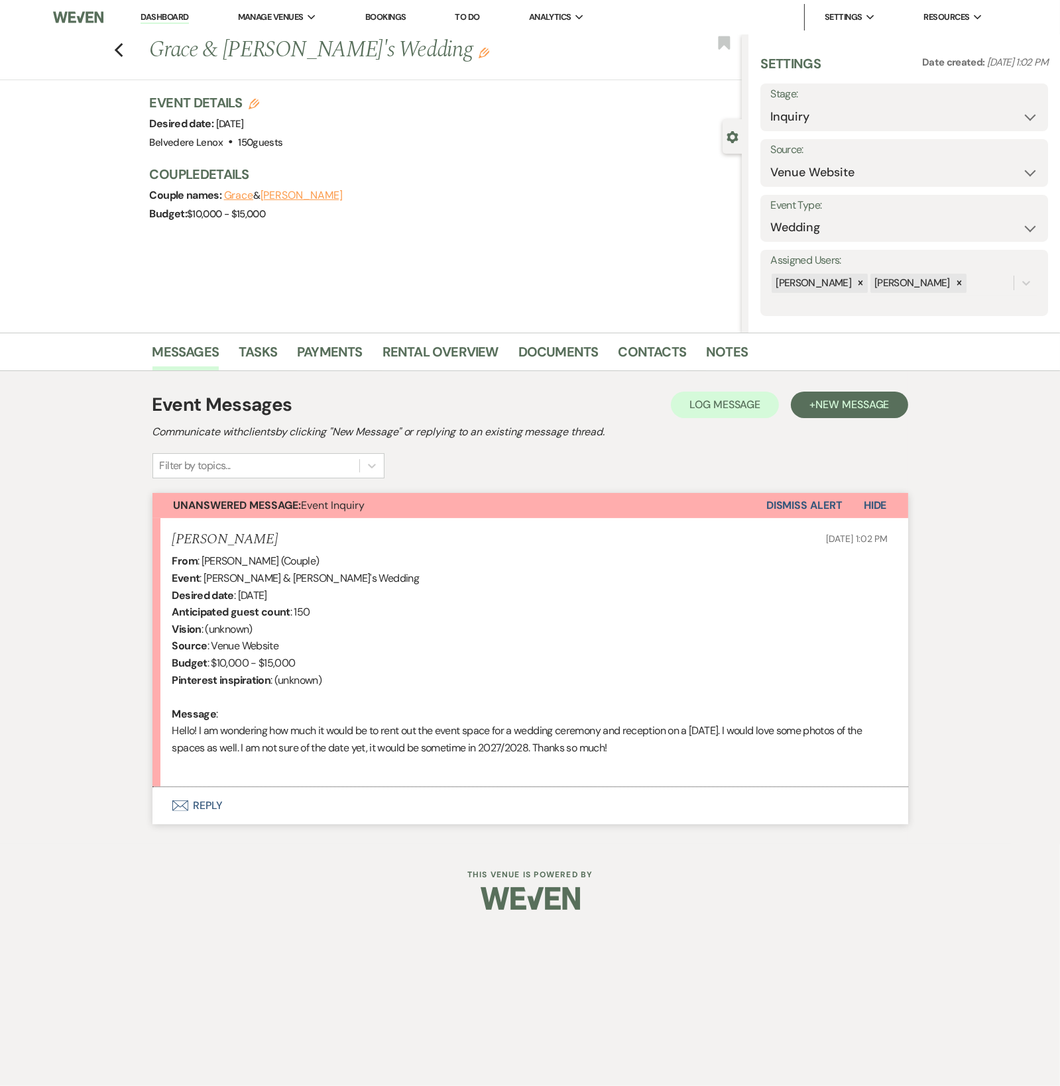
click at [216, 802] on button "Envelope Reply" at bounding box center [530, 806] width 756 height 37
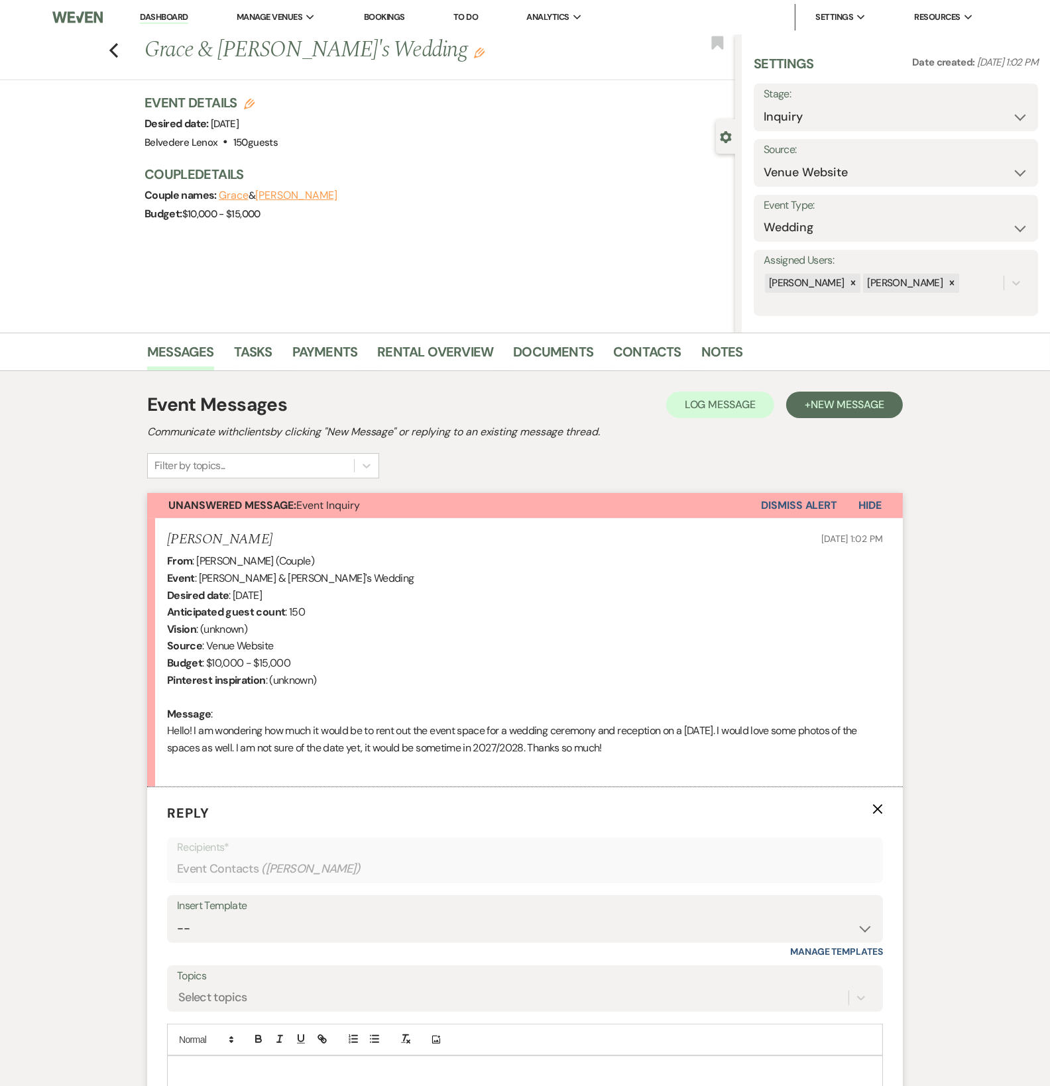
scroll to position [213, 0]
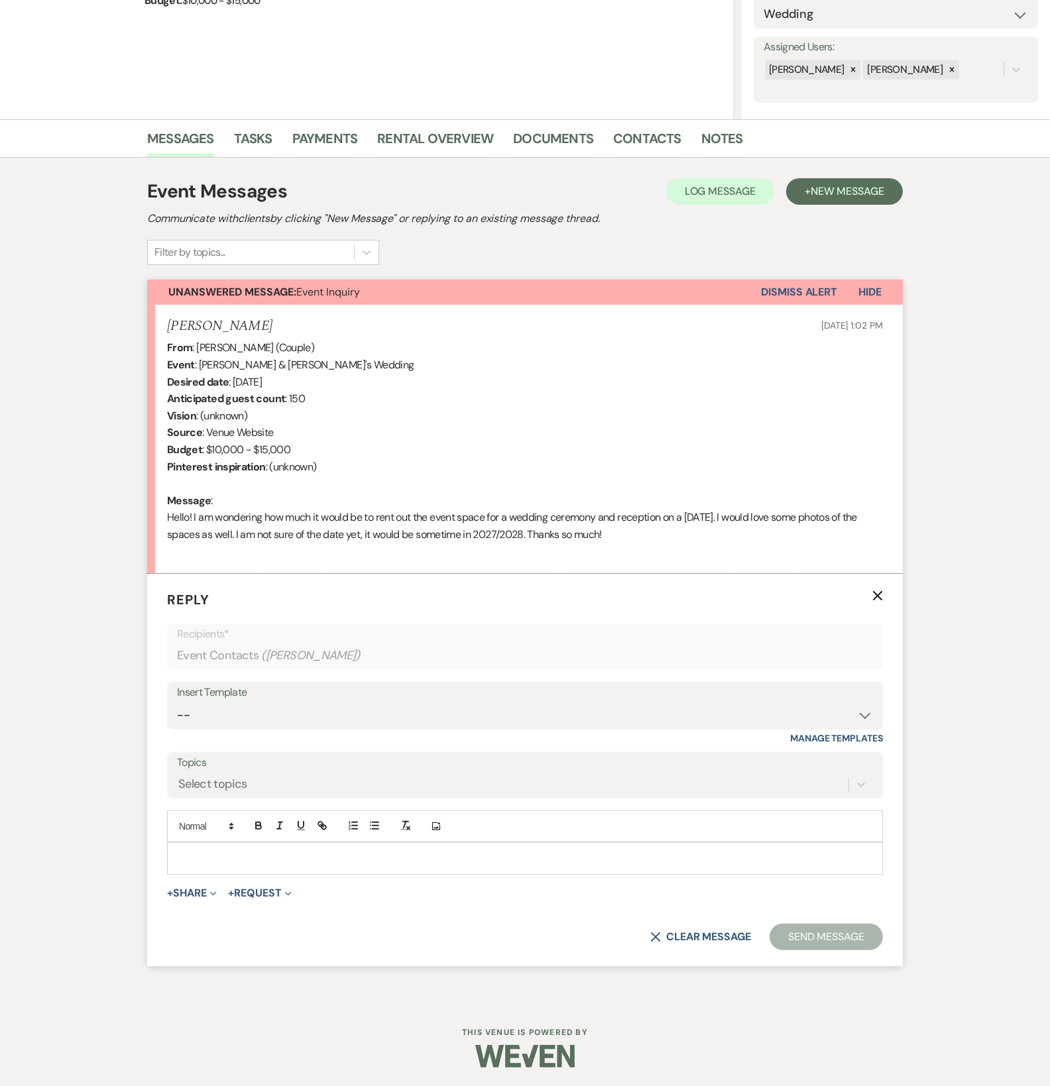
click at [276, 867] on div at bounding box center [525, 858] width 715 height 30
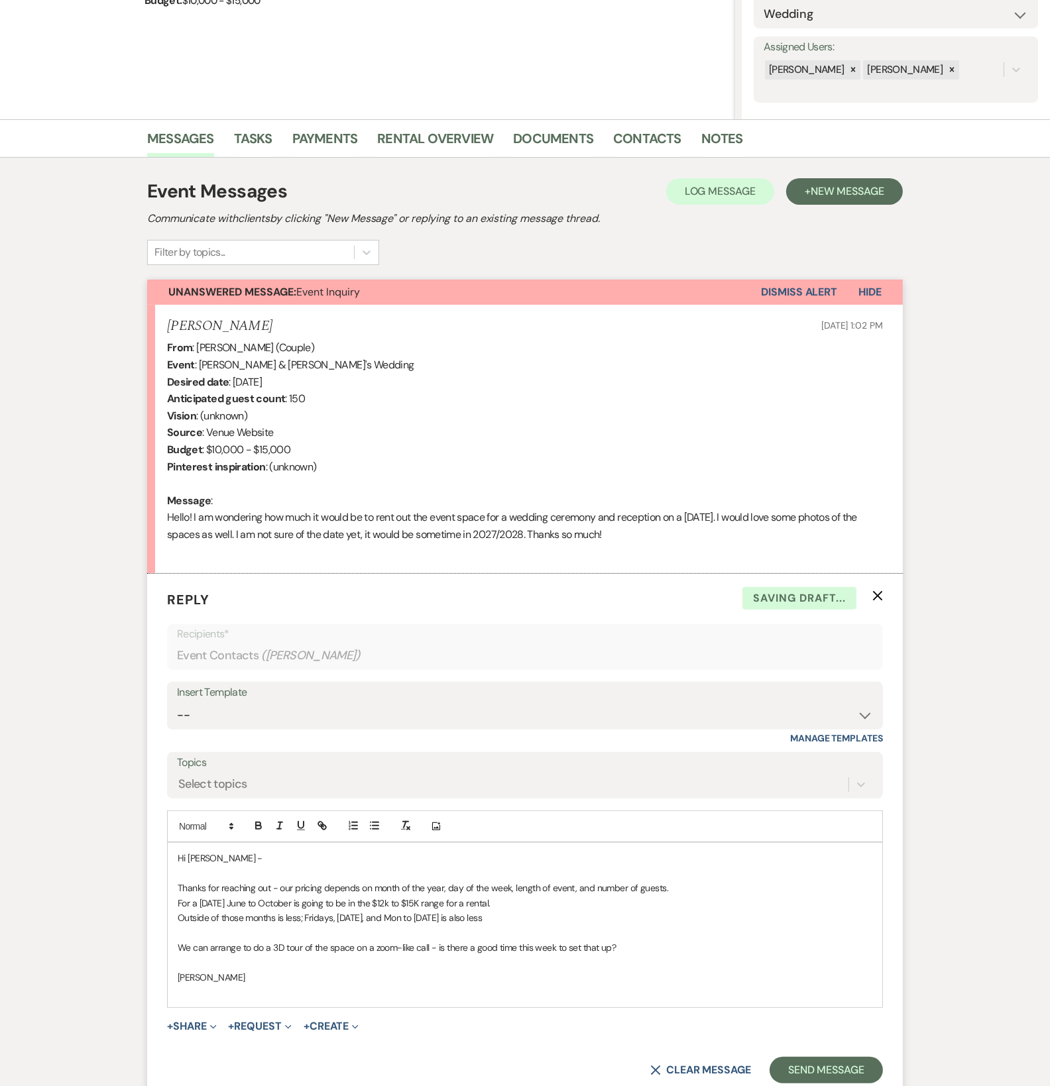
click at [683, 883] on p "Thanks for reaching out - our pricing depends on month of the year, day of the …" at bounding box center [525, 888] width 695 height 15
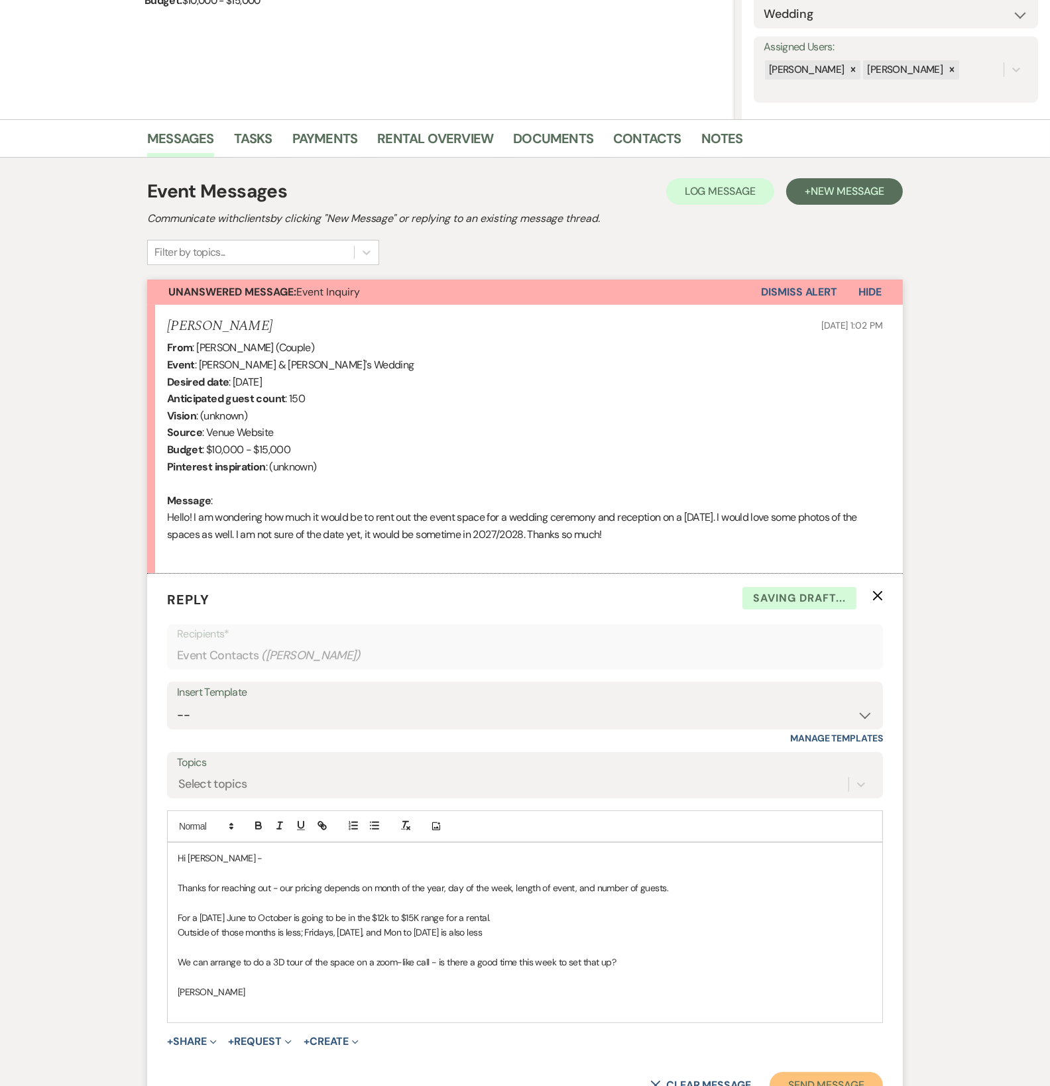
click at [834, 1080] on button "Send Message" at bounding box center [826, 1086] width 113 height 27
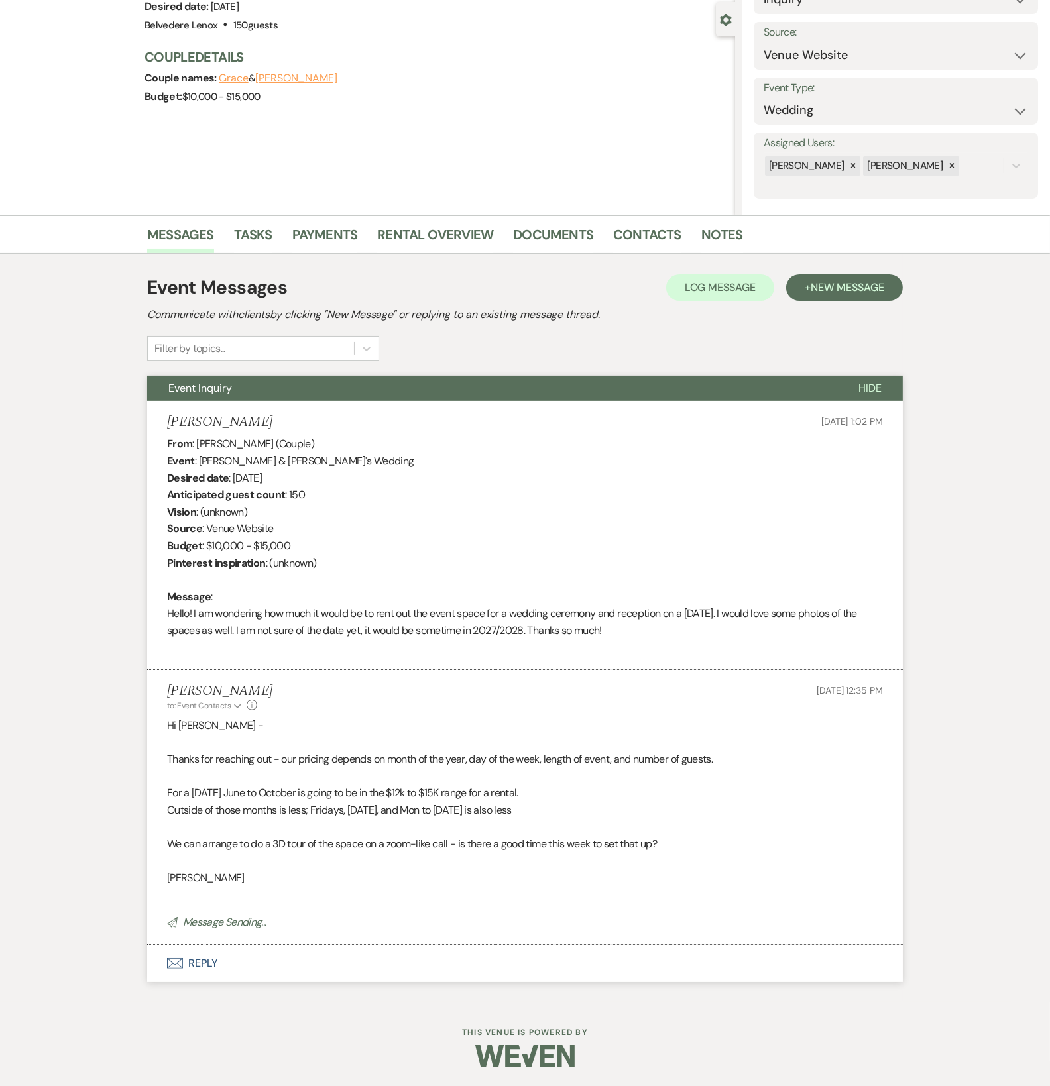
scroll to position [0, 0]
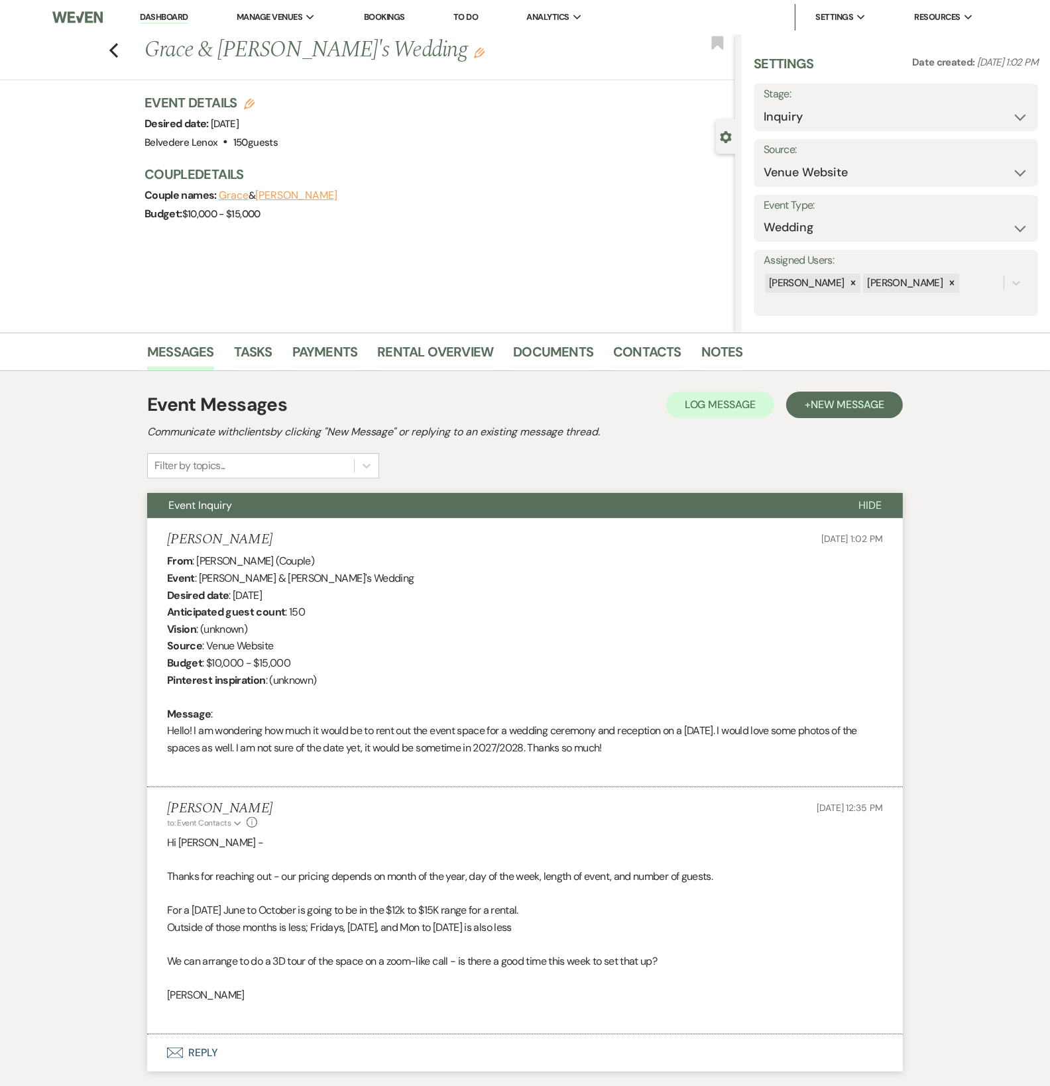
click at [124, 51] on div "Previous Grace & [PERSON_NAME]'s Wedding Edit Bookmark" at bounding box center [364, 57] width 742 height 46
click at [119, 52] on icon "Previous" at bounding box center [114, 50] width 10 height 16
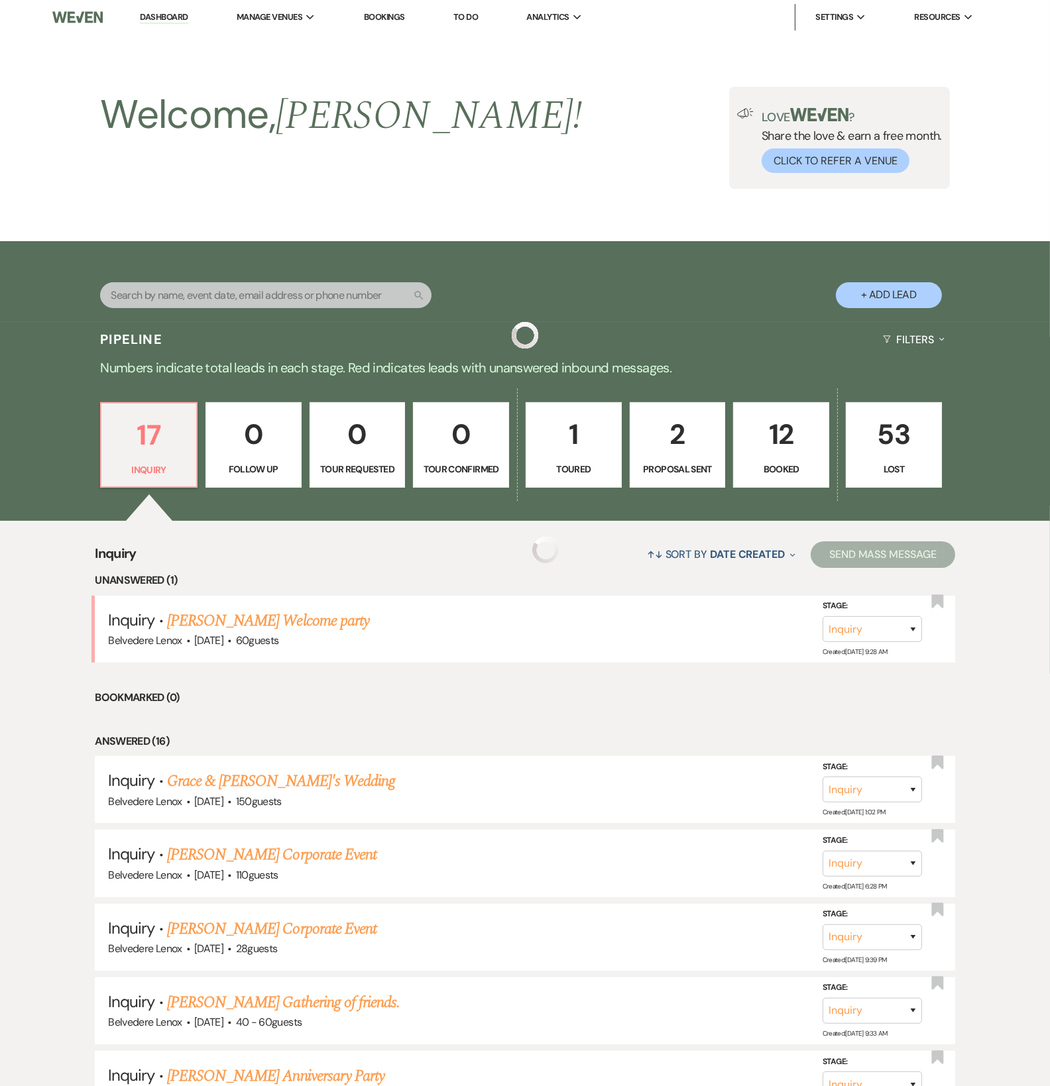
scroll to position [192, 0]
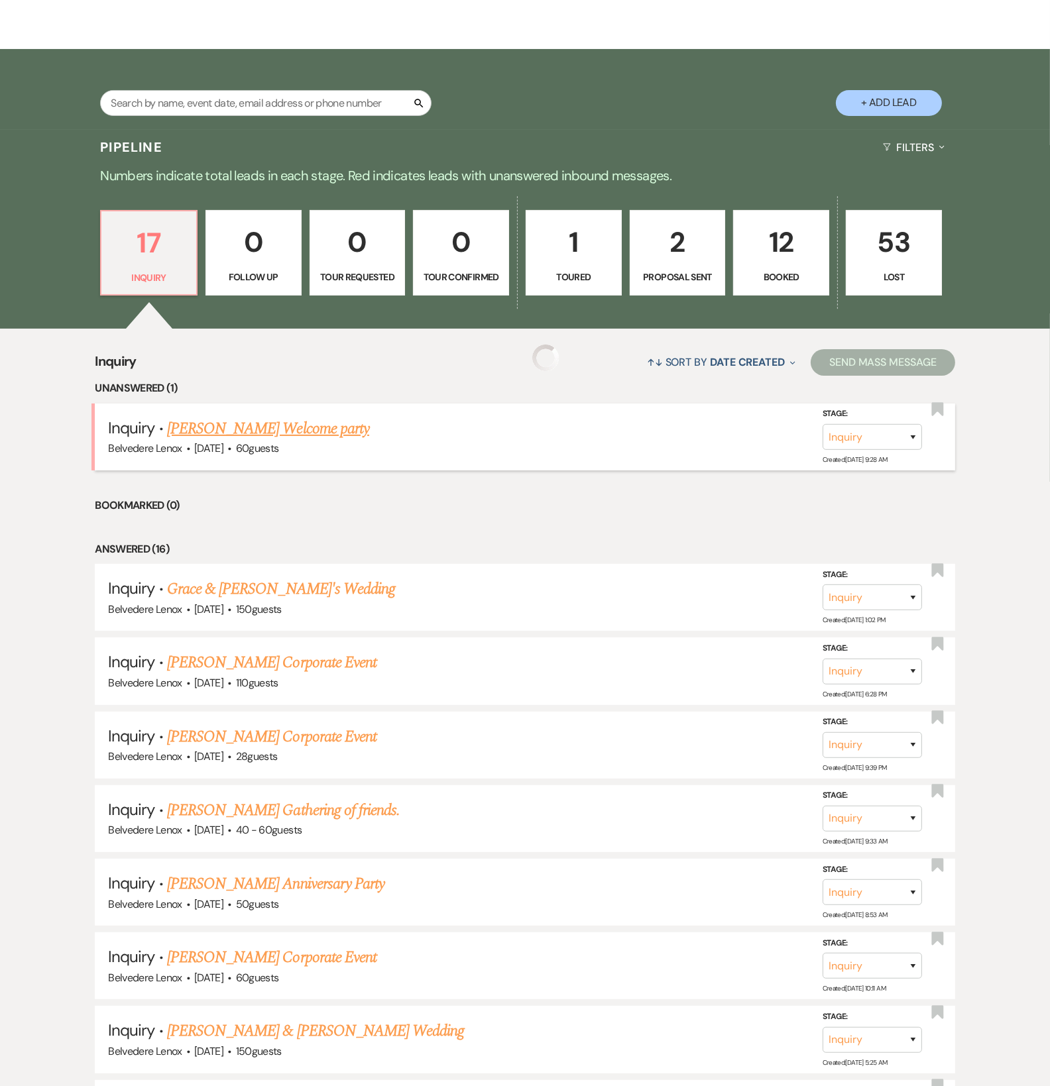
click at [219, 441] on link "[PERSON_NAME] Welcome party" at bounding box center [268, 429] width 202 height 24
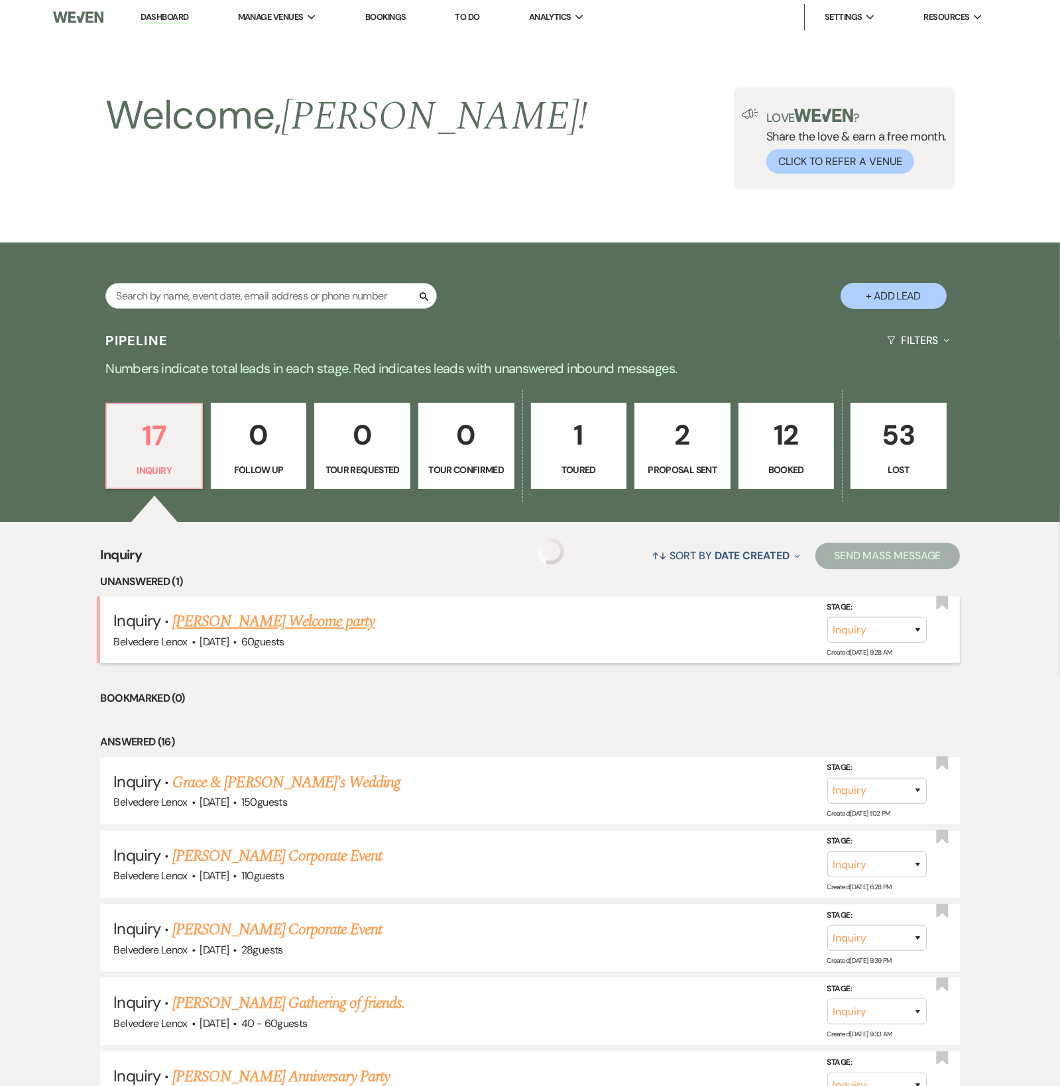
select select "5"
select select "13"
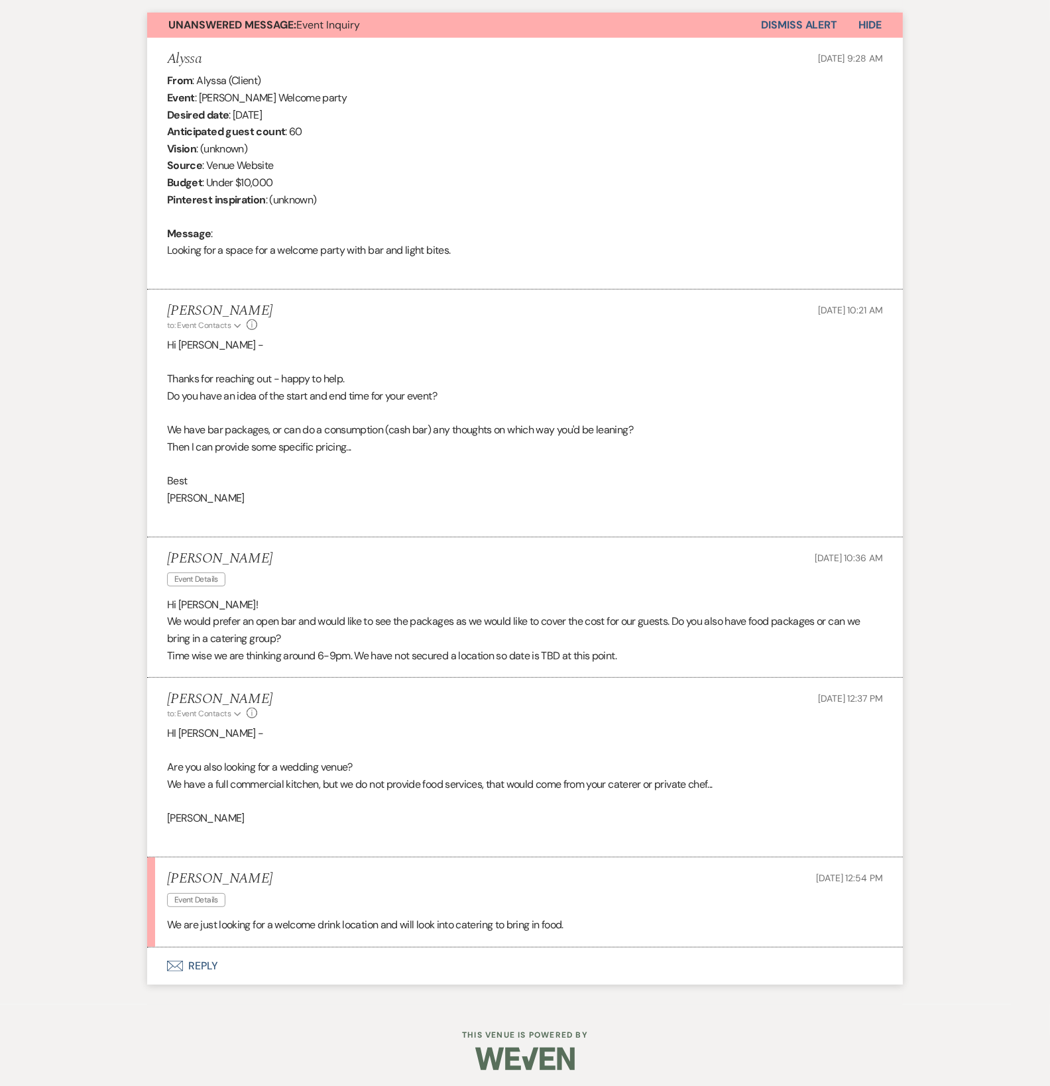
scroll to position [483, 0]
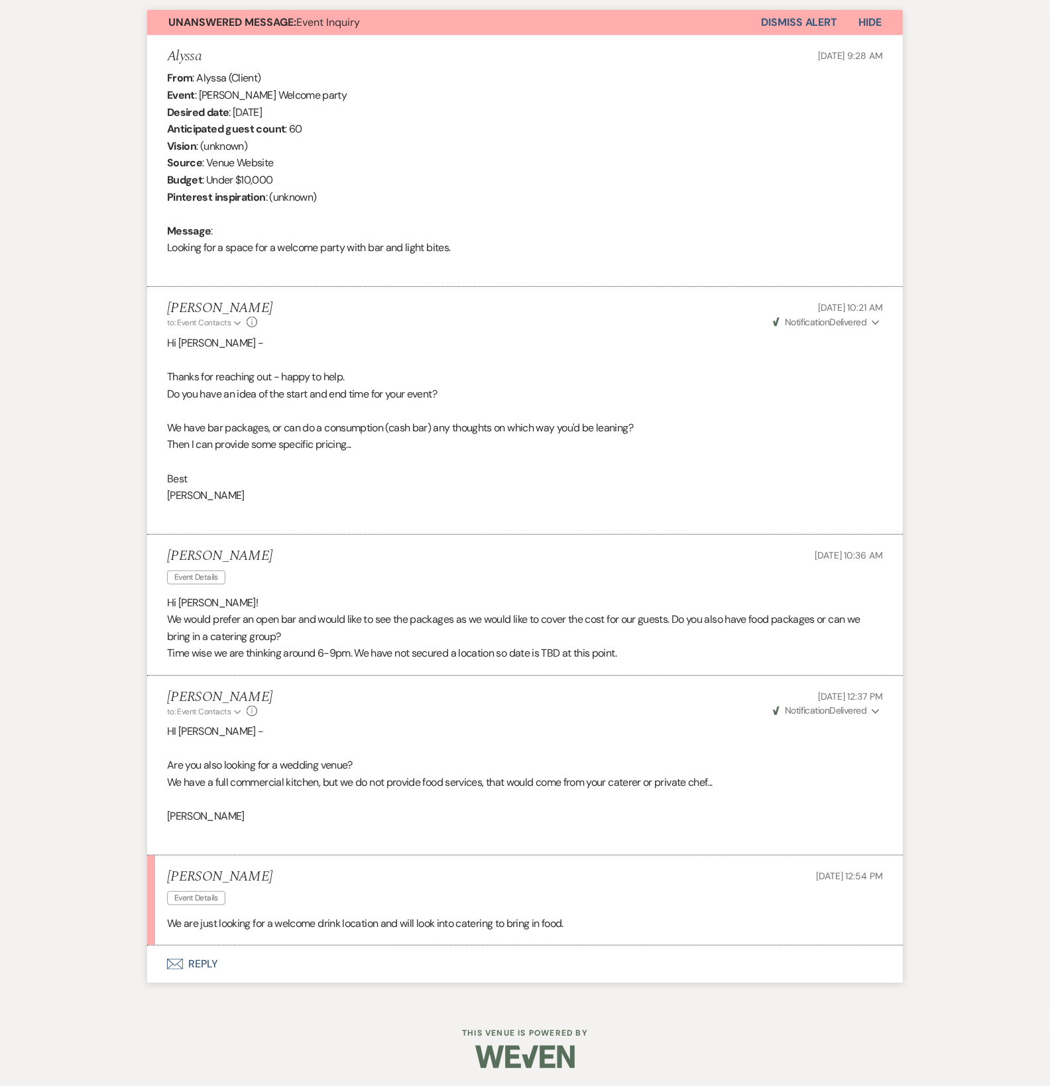
click at [212, 959] on button "Envelope Reply" at bounding box center [525, 964] width 756 height 37
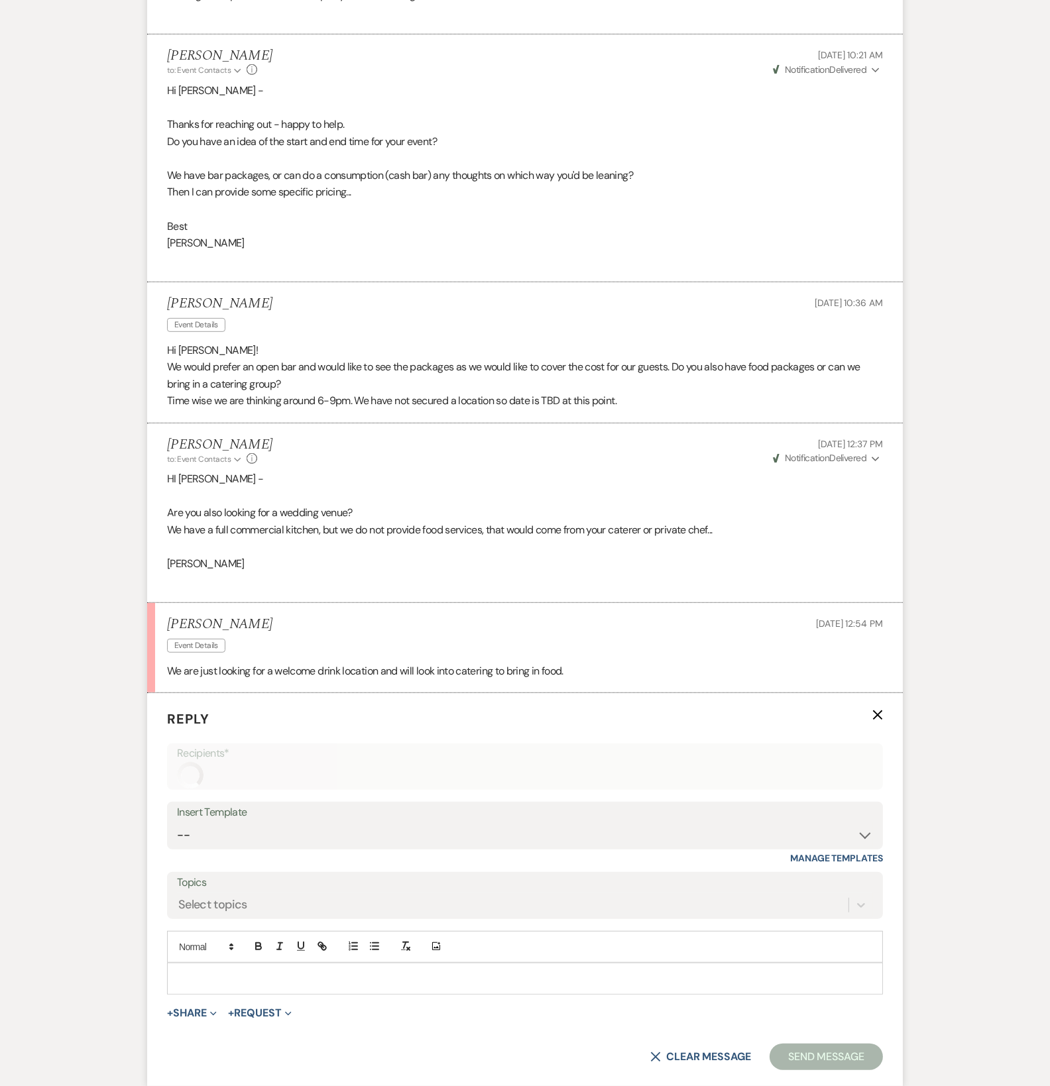
scroll to position [856, 0]
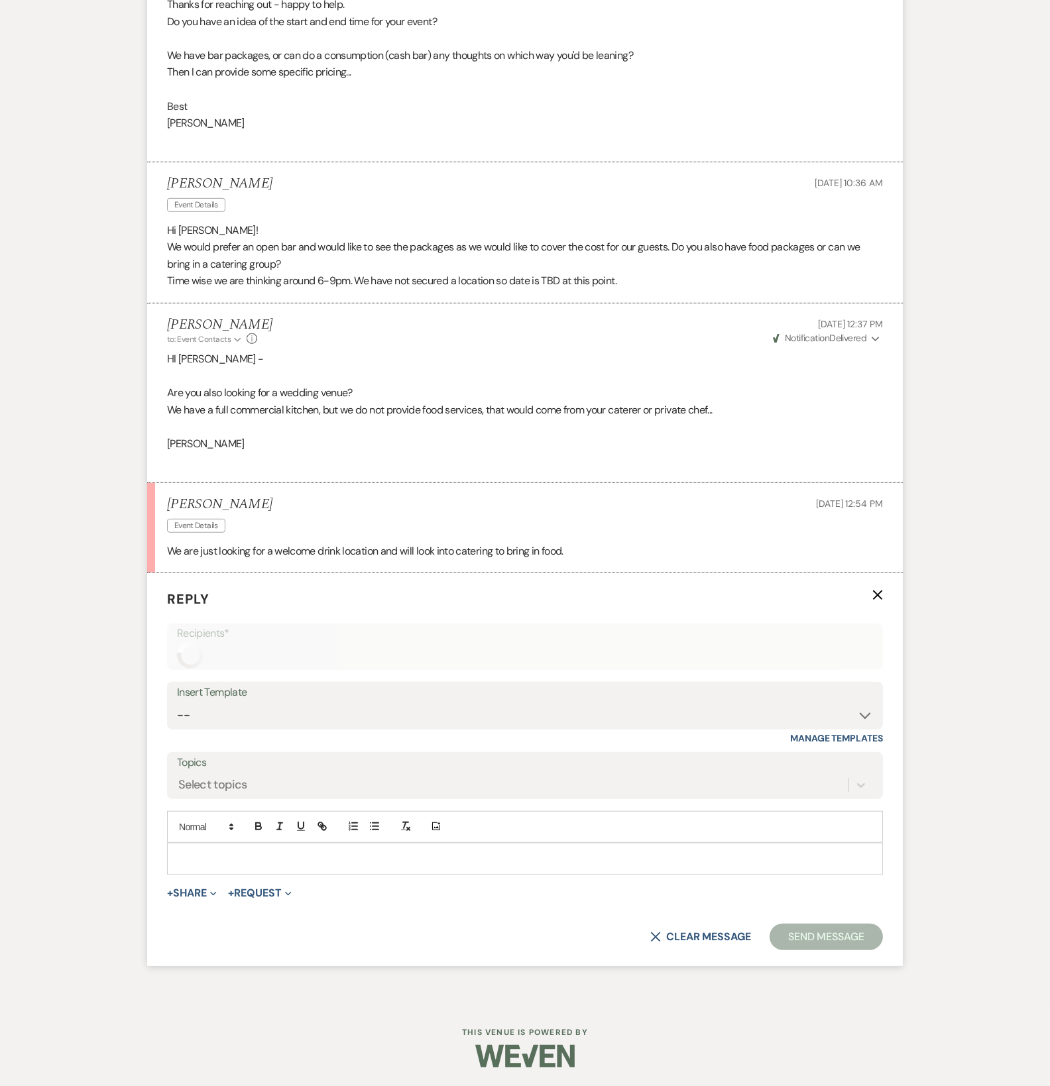
click at [241, 854] on p at bounding box center [525, 859] width 695 height 15
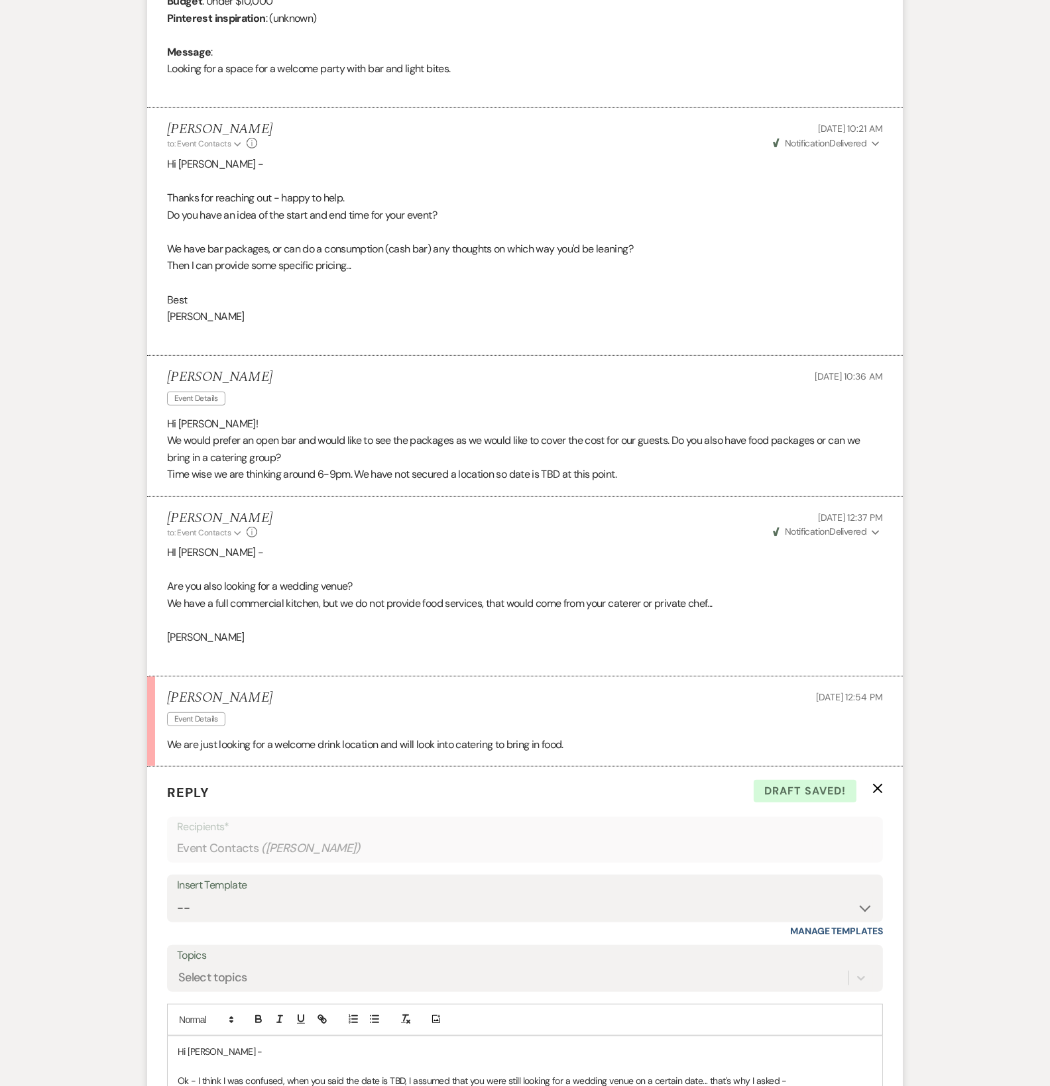
scroll to position [885, 0]
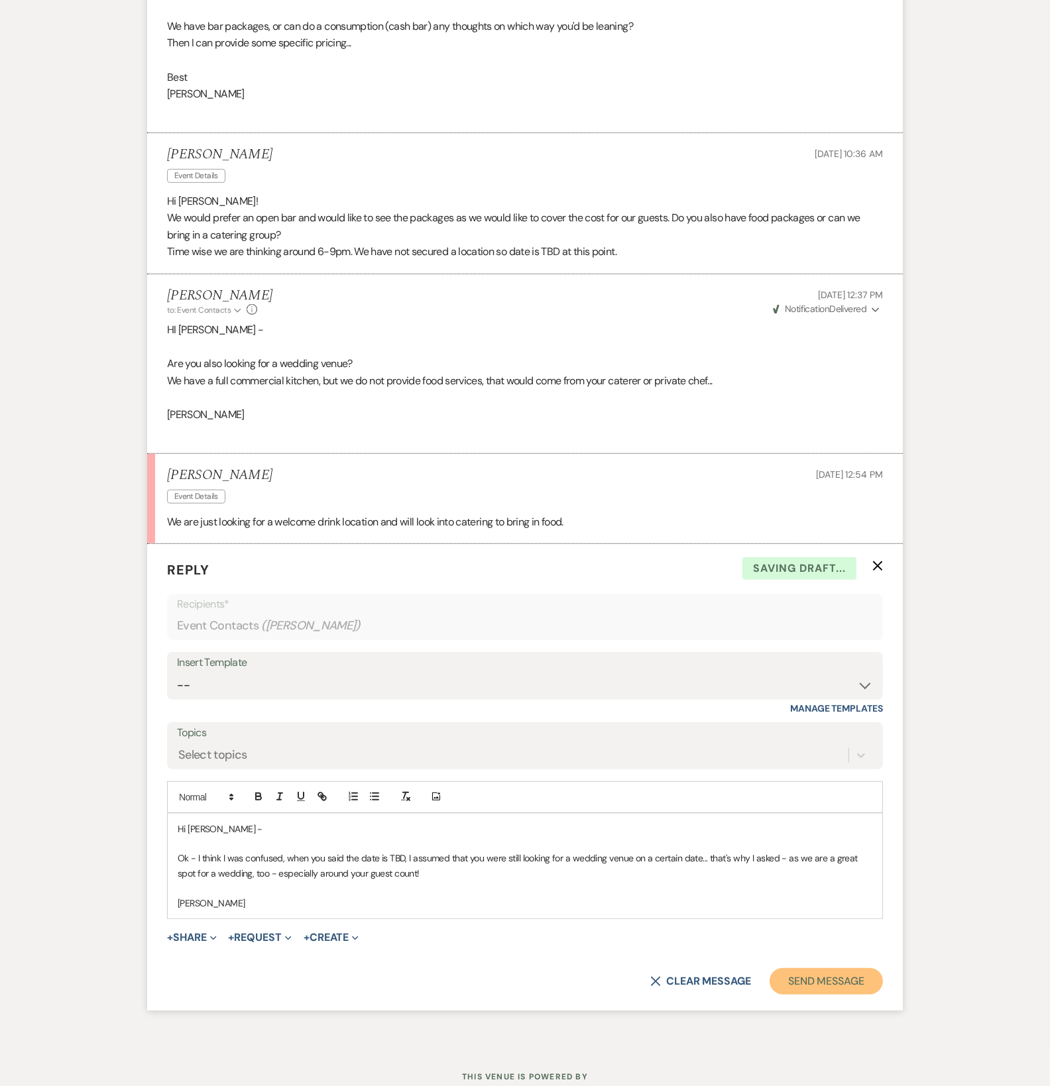
click at [791, 980] on button "Send Message" at bounding box center [826, 981] width 113 height 27
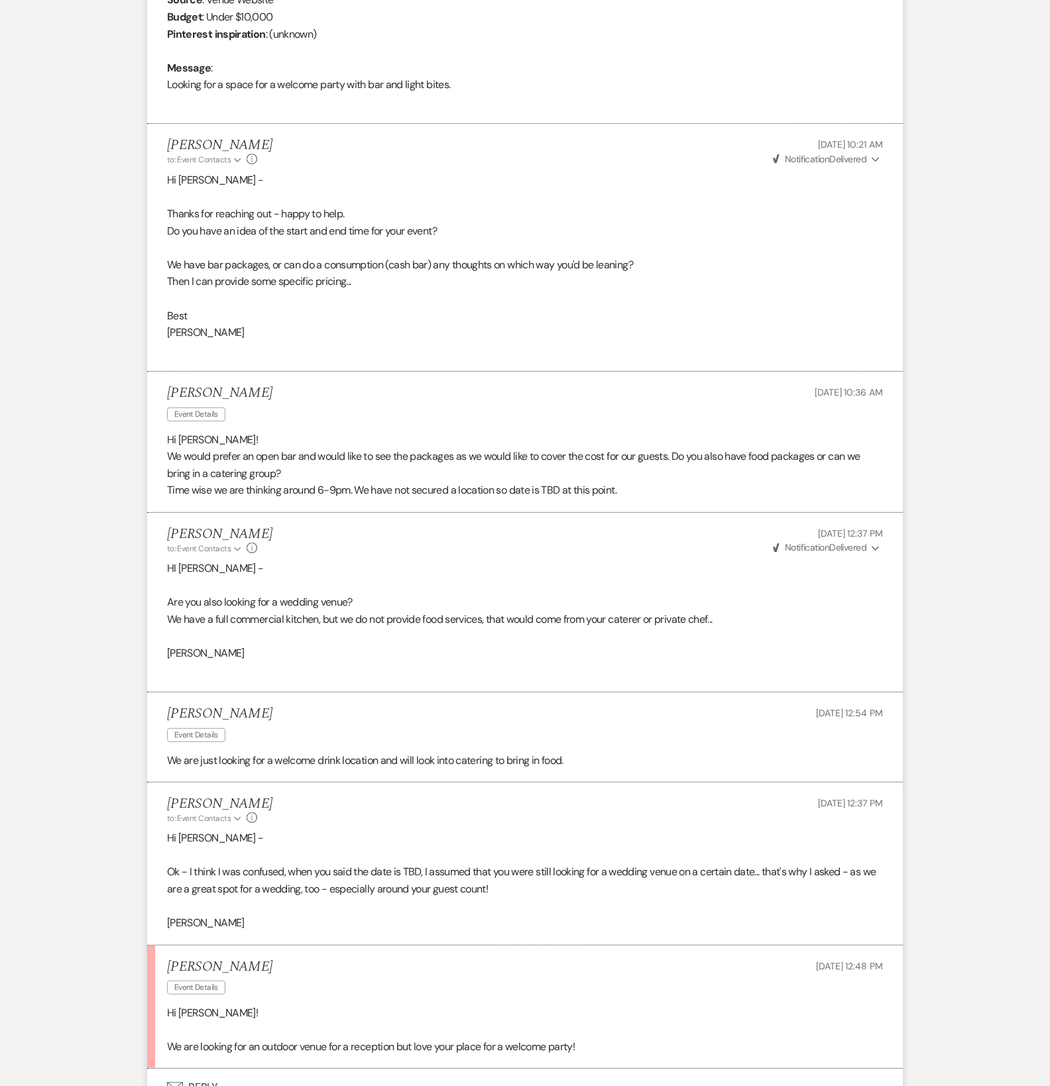
scroll to position [770, 0]
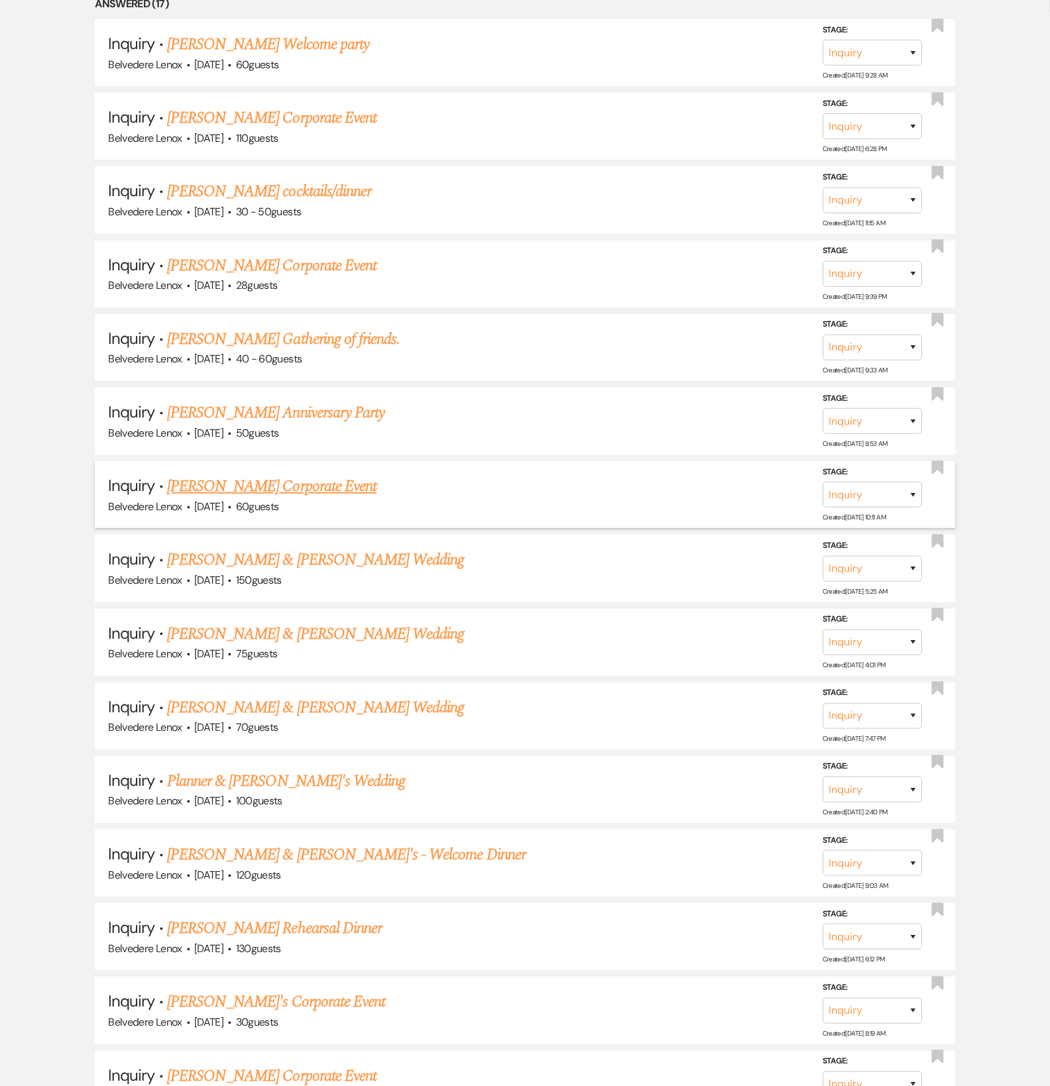
scroll to position [441, 0]
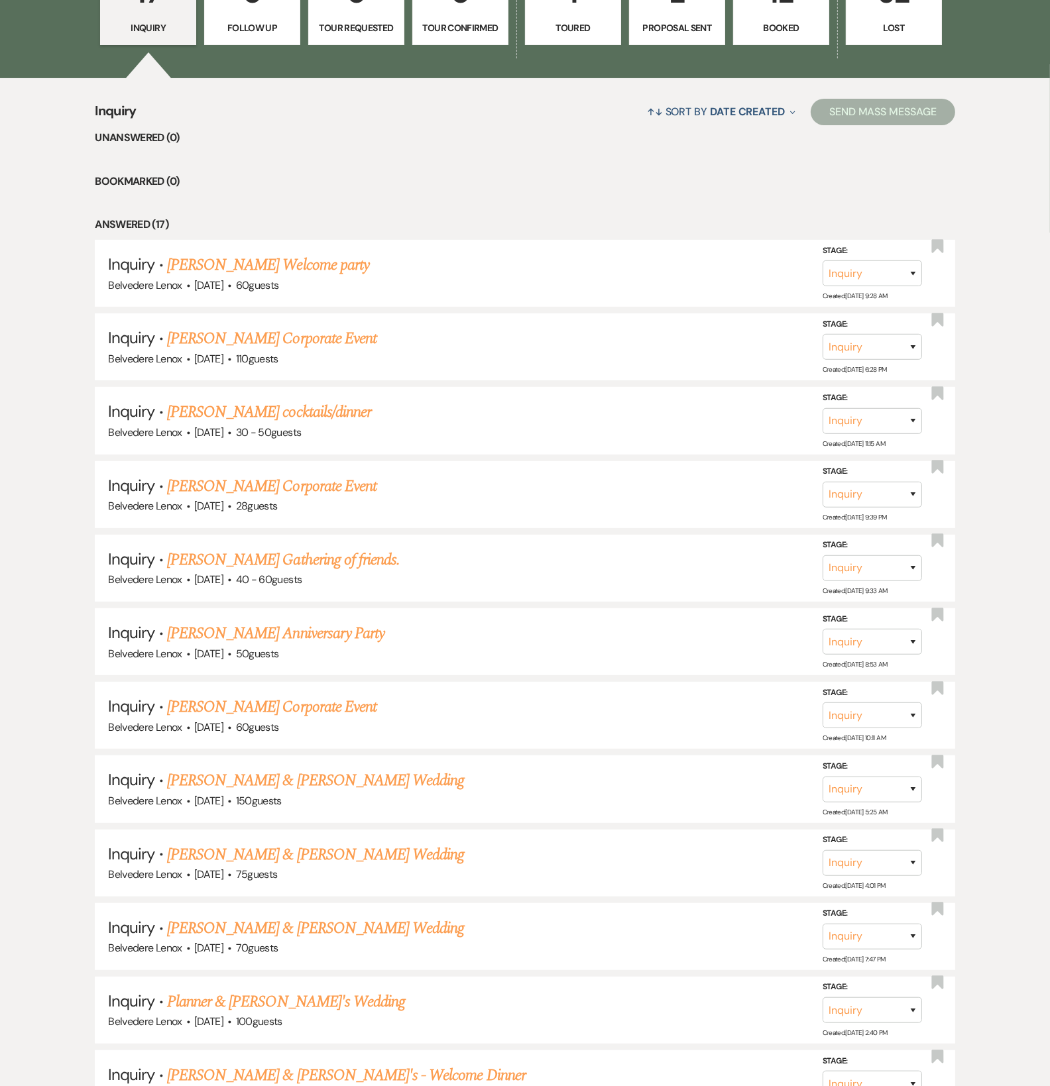
click at [823, 211] on ul "Unanswered (0) Bookmarked (0) Answered (17) Inquiry · Alyssa Latimer's Welcome …" at bounding box center [525, 807] width 860 height 1357
click at [223, 424] on link "[PERSON_NAME] cocktails/dinner" at bounding box center [269, 412] width 204 height 24
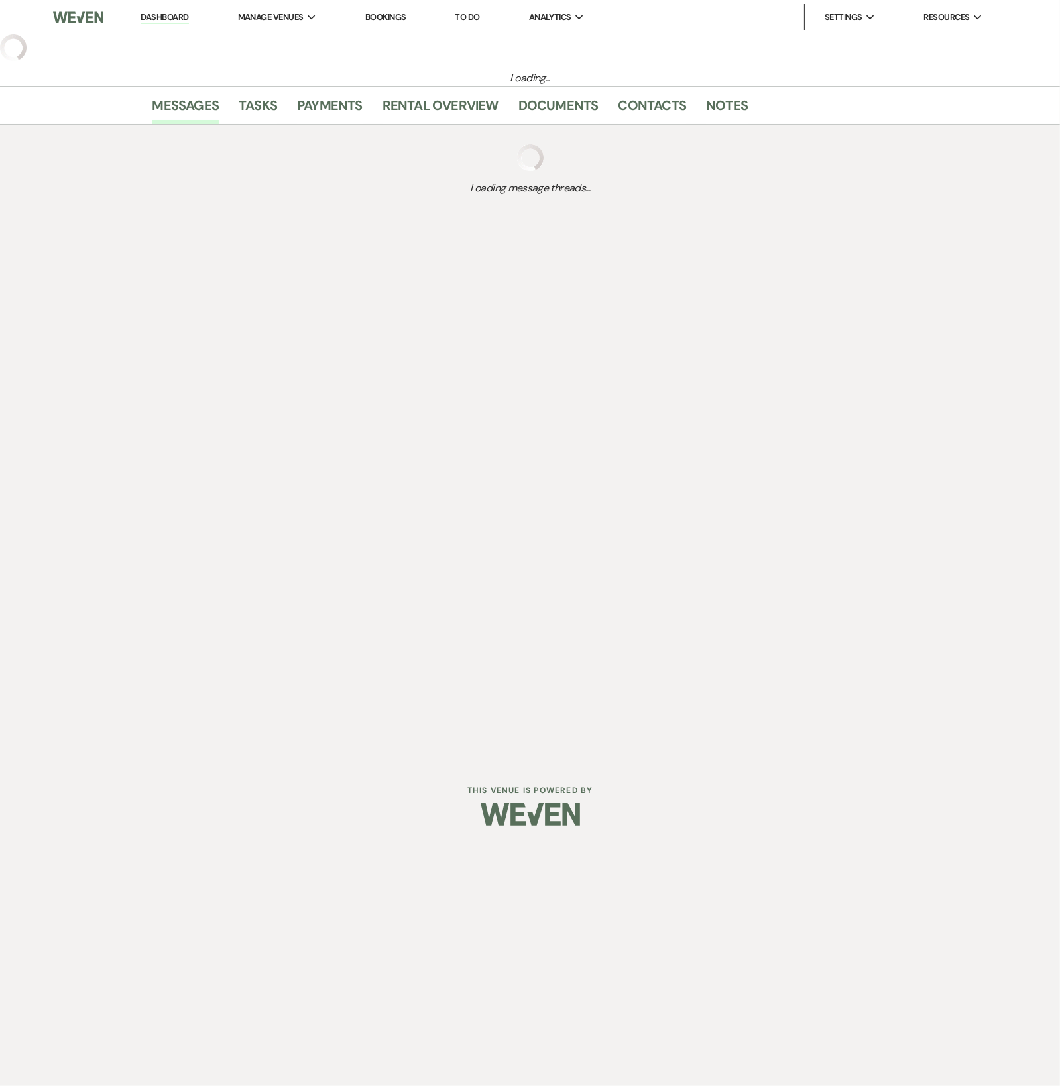
select select "5"
select select "13"
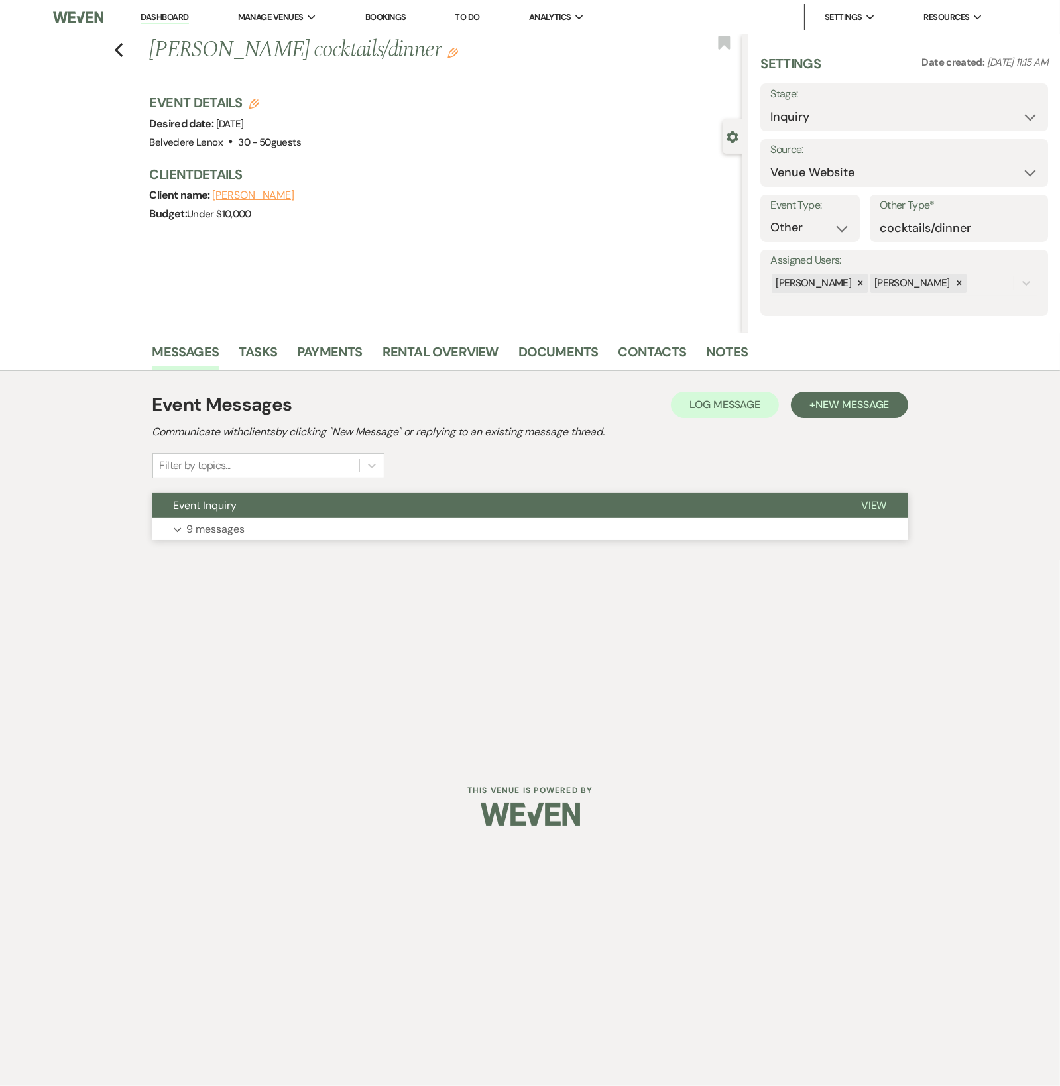
click at [249, 520] on button "Expand 9 messages" at bounding box center [530, 529] width 756 height 23
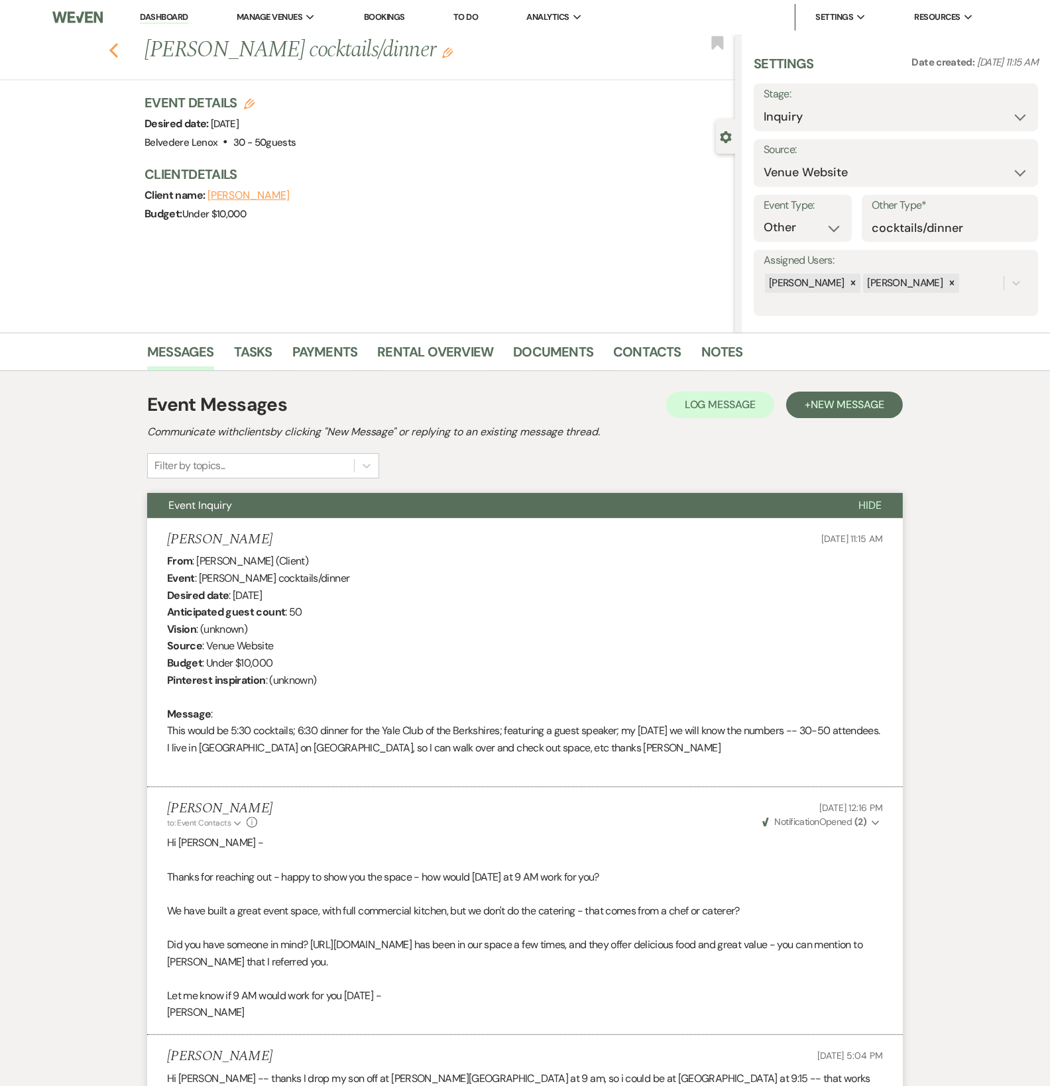
click at [118, 46] on use "button" at bounding box center [113, 50] width 9 height 15
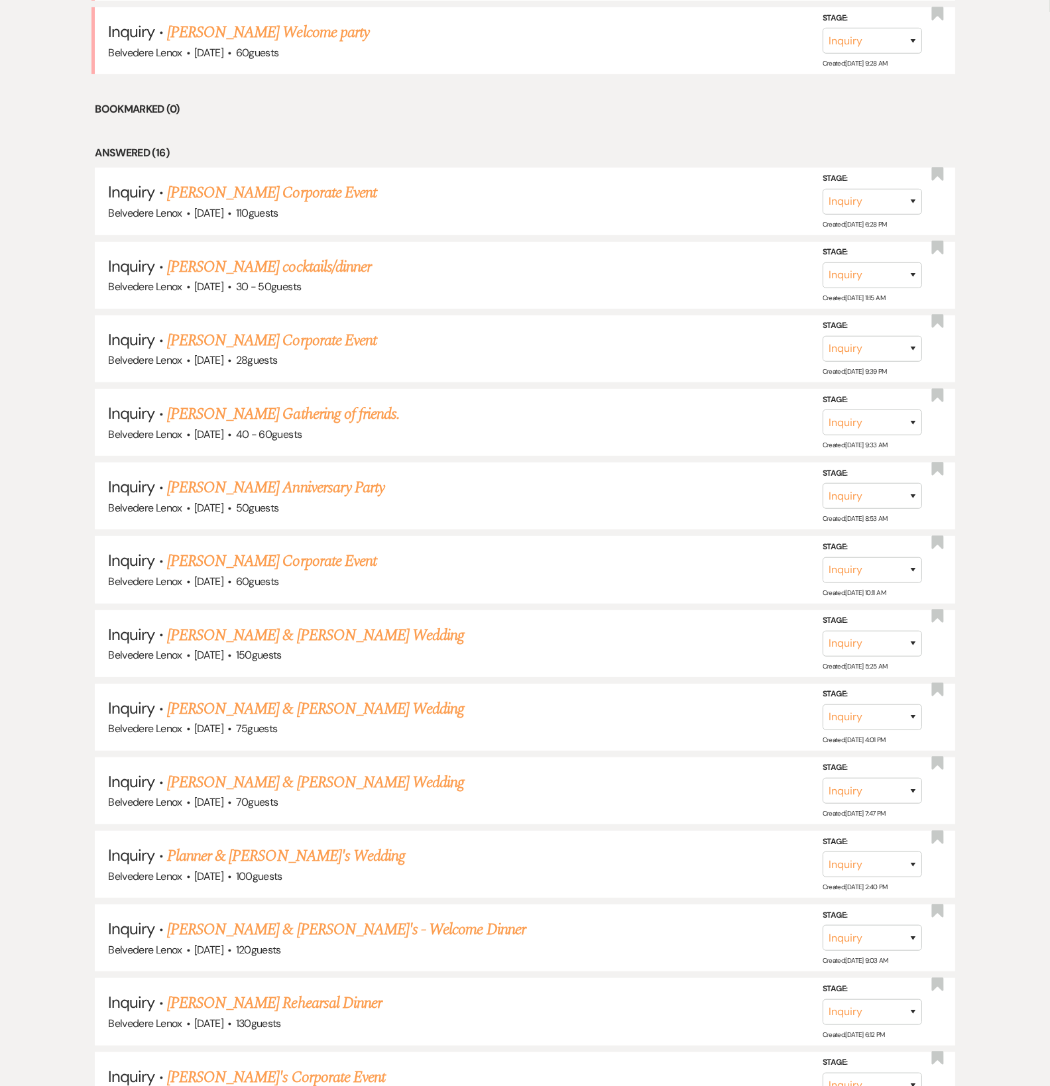
scroll to position [221, 0]
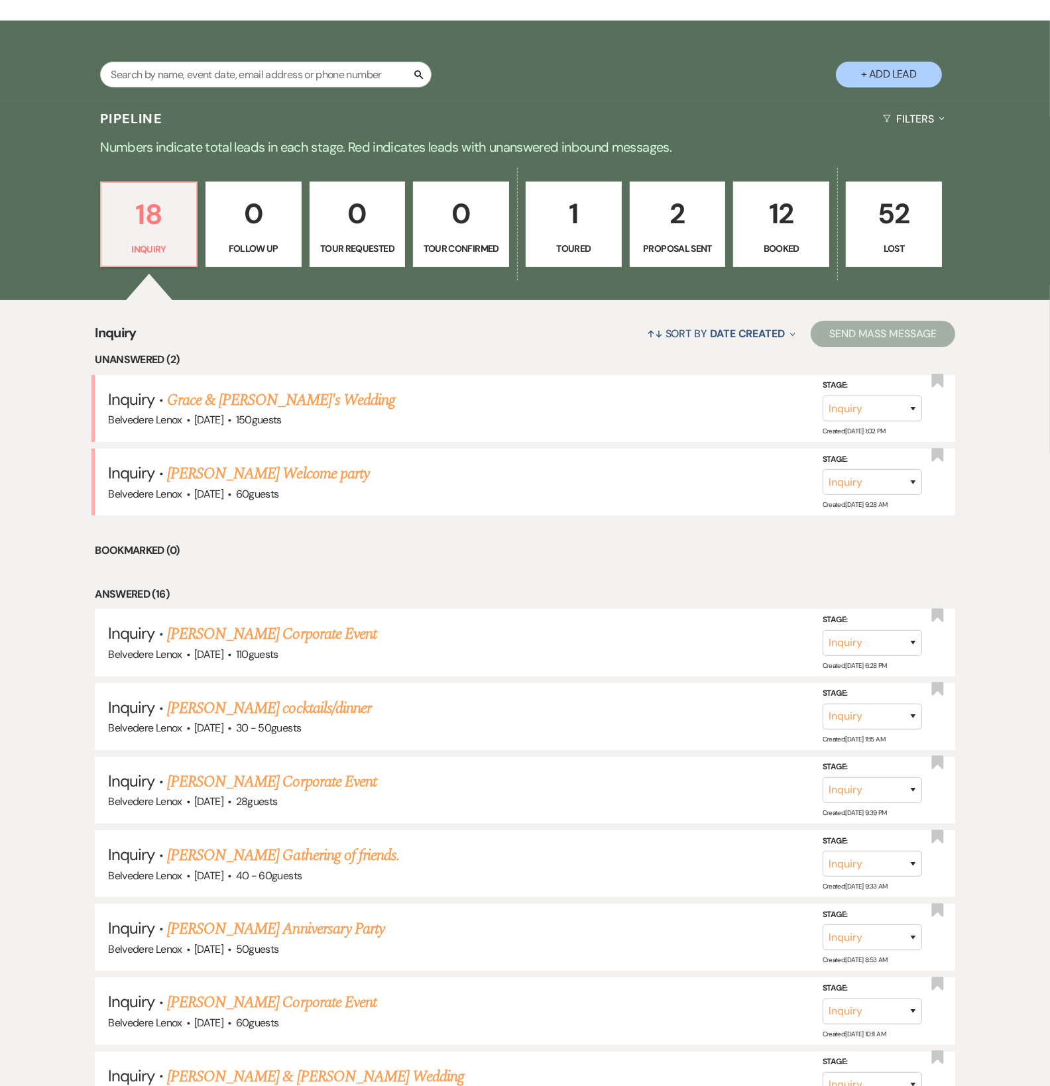
click at [783, 254] on p "Booked" at bounding box center [781, 248] width 79 height 15
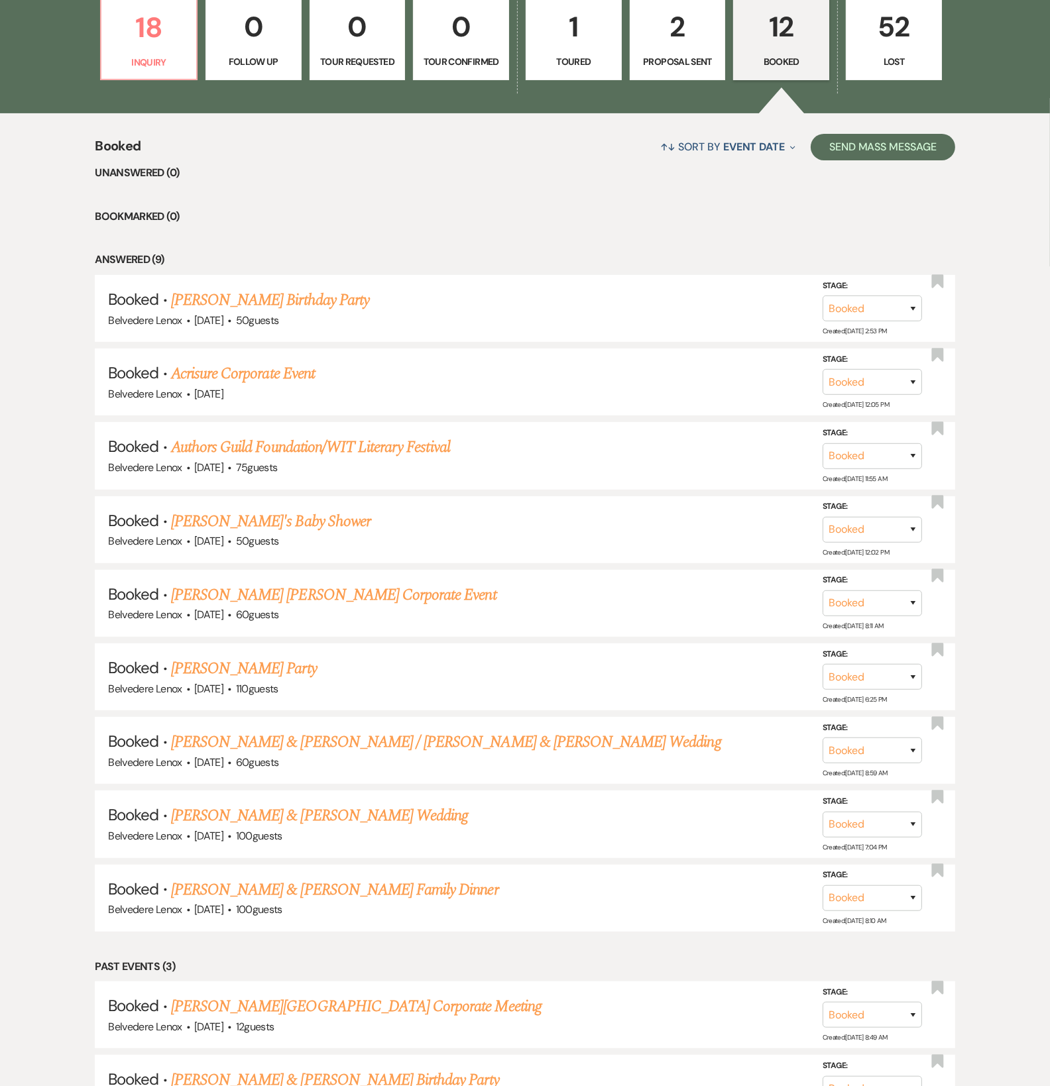
scroll to position [441, 0]
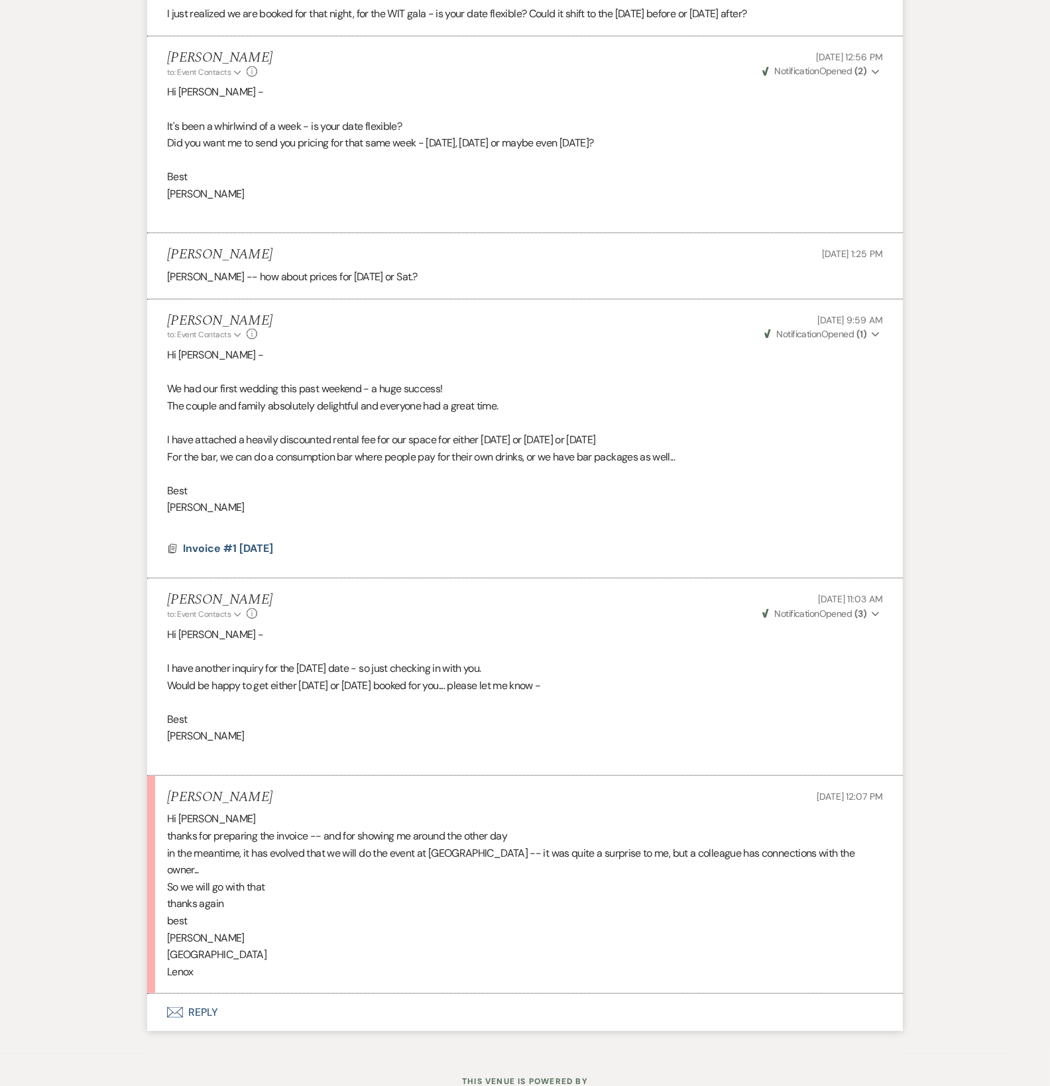
scroll to position [1275, 0]
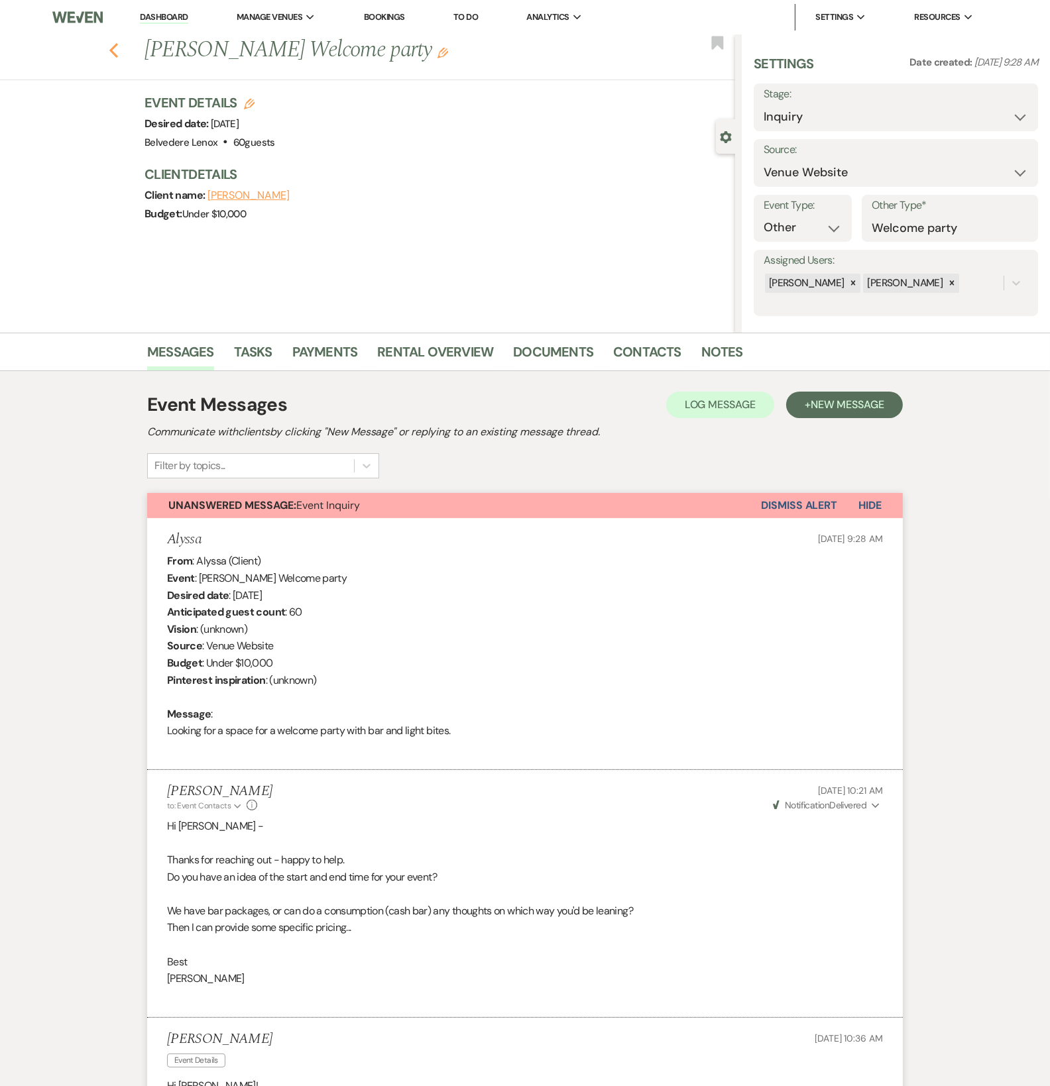
click at [117, 50] on use "button" at bounding box center [113, 50] width 9 height 15
